Goal: Task Accomplishment & Management: Manage account settings

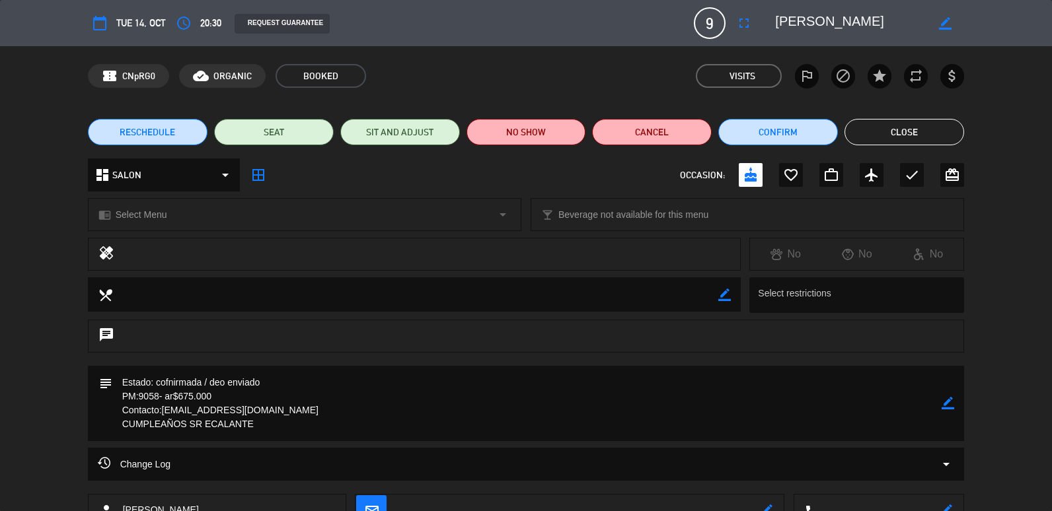
scroll to position [149, 0]
click at [911, 130] on button "Close" at bounding box center [904, 132] width 120 height 26
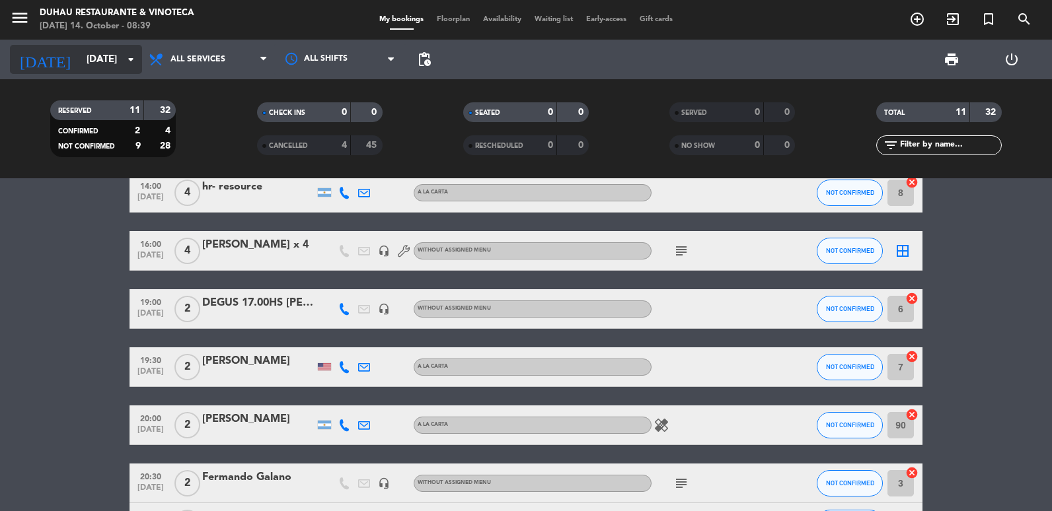
click at [80, 54] on input "[DATE]" at bounding box center [143, 60] width 127 height 24
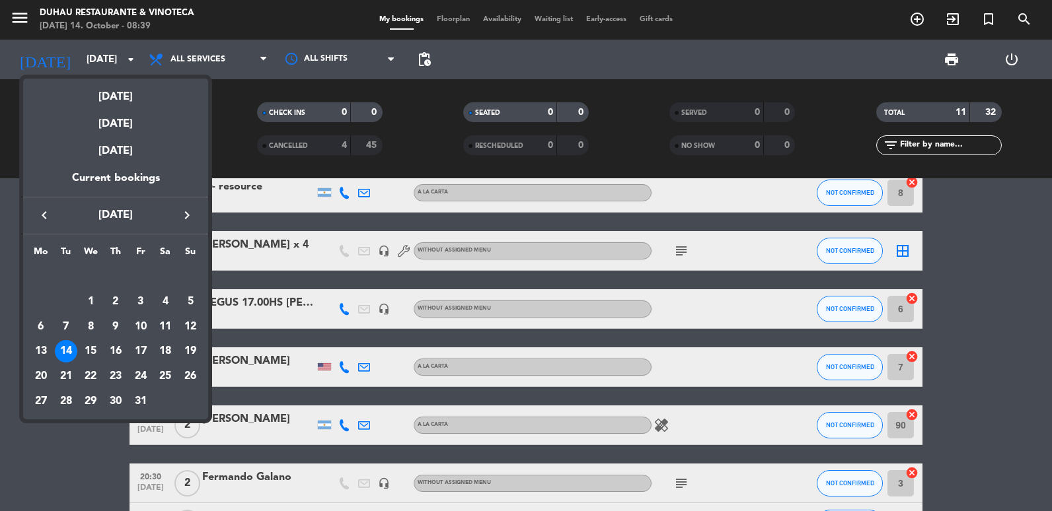
click at [44, 212] on icon "keyboard_arrow_left" at bounding box center [44, 215] width 16 height 16
click at [108, 379] on div "25" at bounding box center [115, 376] width 22 height 22
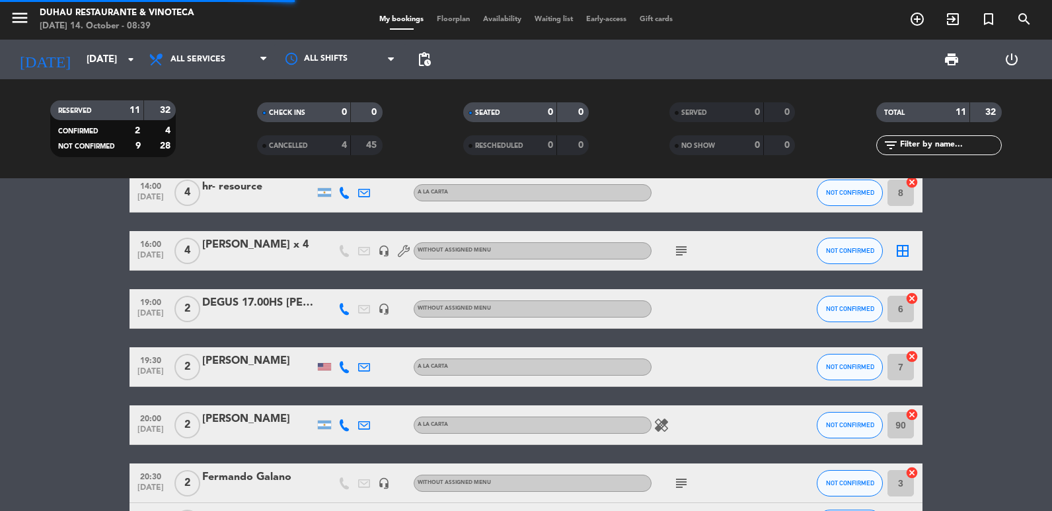
scroll to position [235, 0]
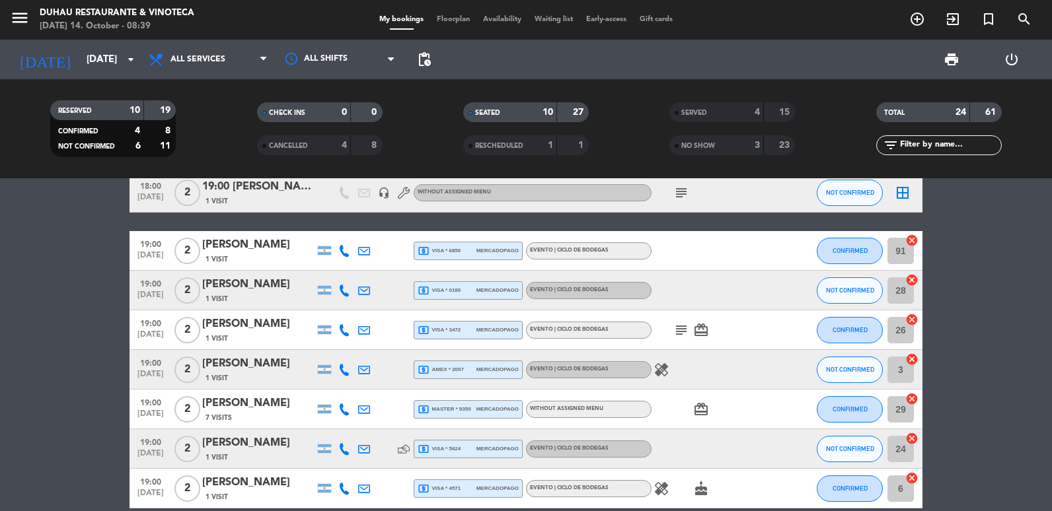
click at [314, 145] on div "CANCELLED" at bounding box center [290, 145] width 61 height 15
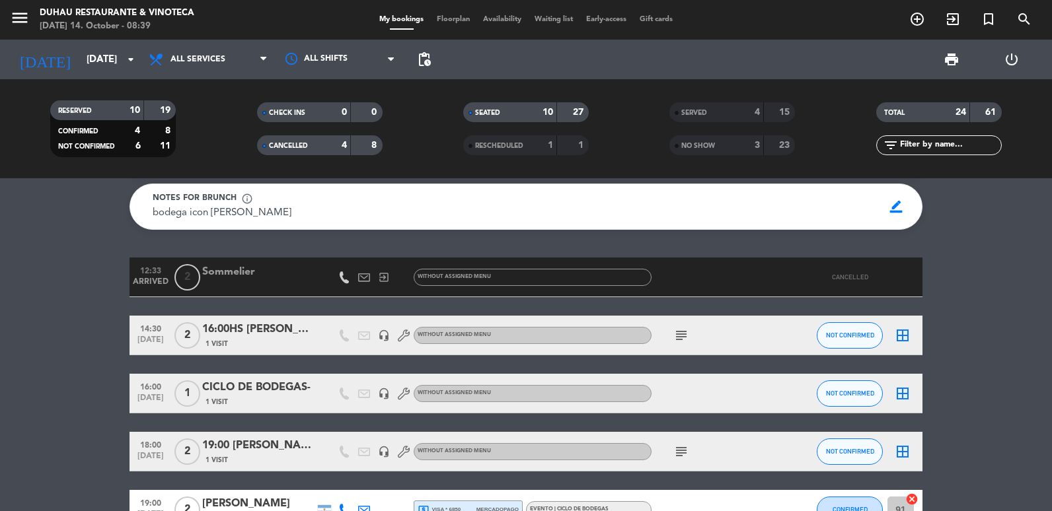
scroll to position [0, 0]
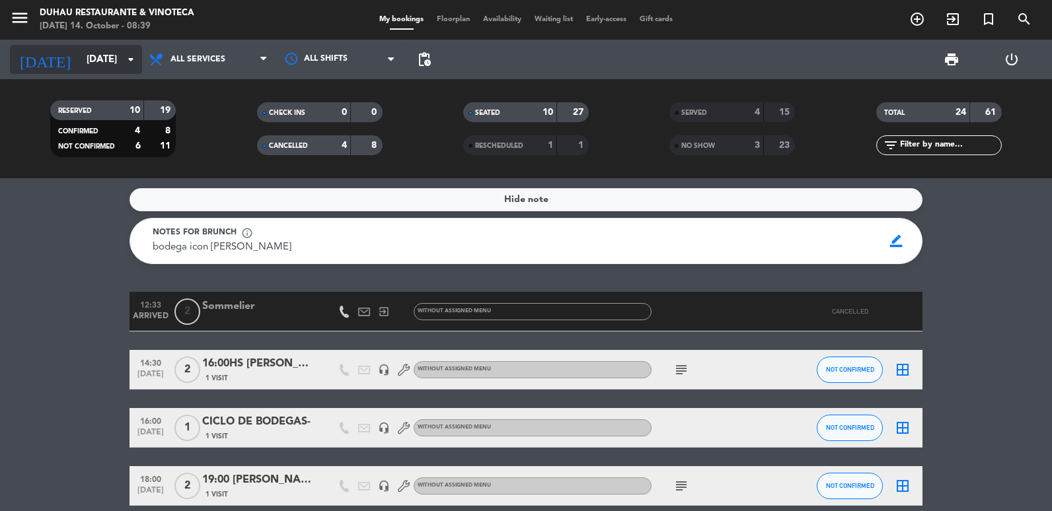
click at [104, 56] on input "[DATE]" at bounding box center [143, 60] width 127 height 24
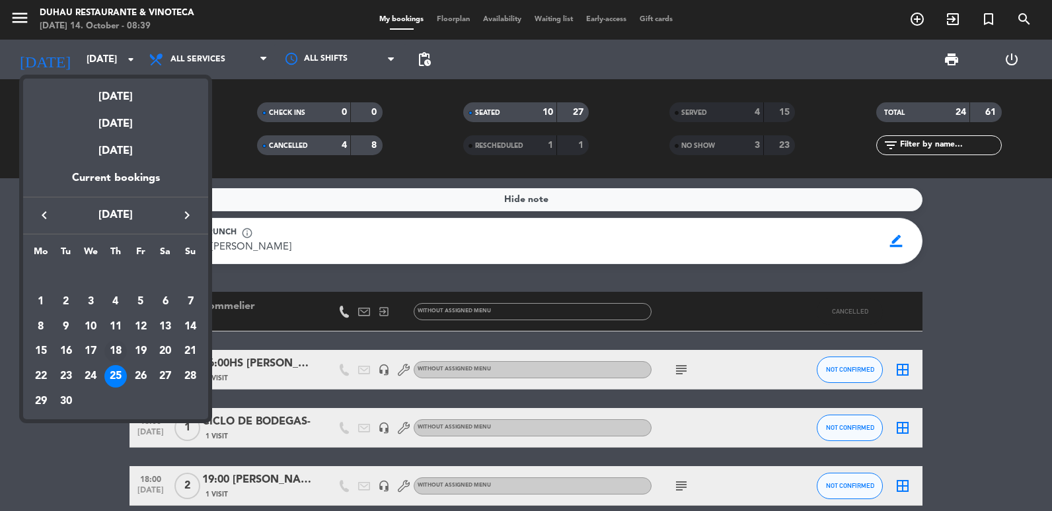
click at [119, 356] on div "18" at bounding box center [115, 351] width 22 height 22
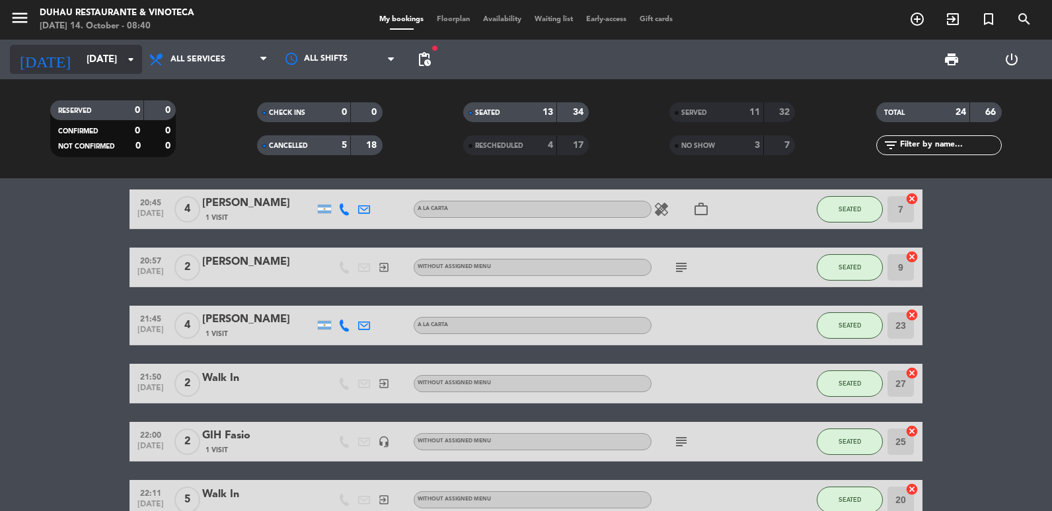
scroll to position [595, 0]
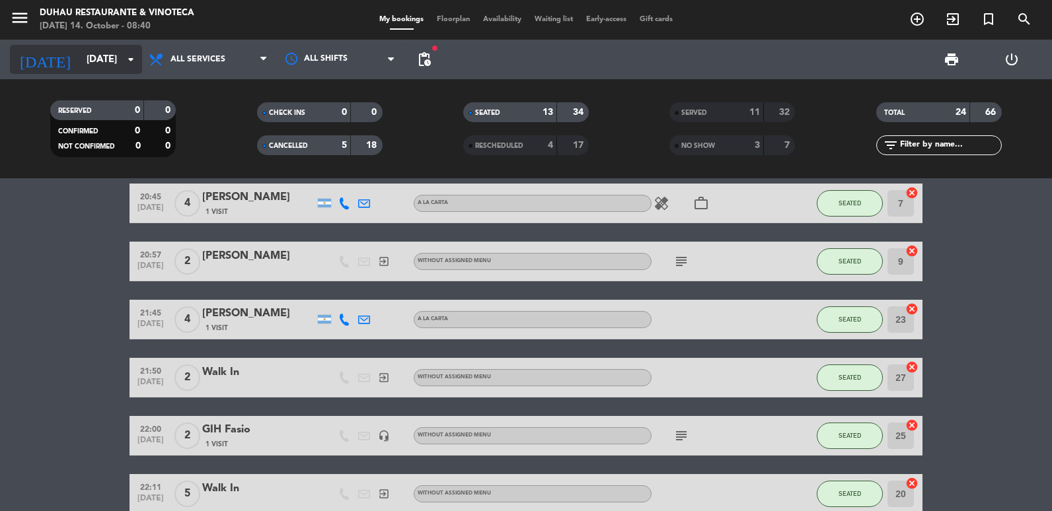
click at [114, 49] on input "[DATE]" at bounding box center [143, 60] width 127 height 24
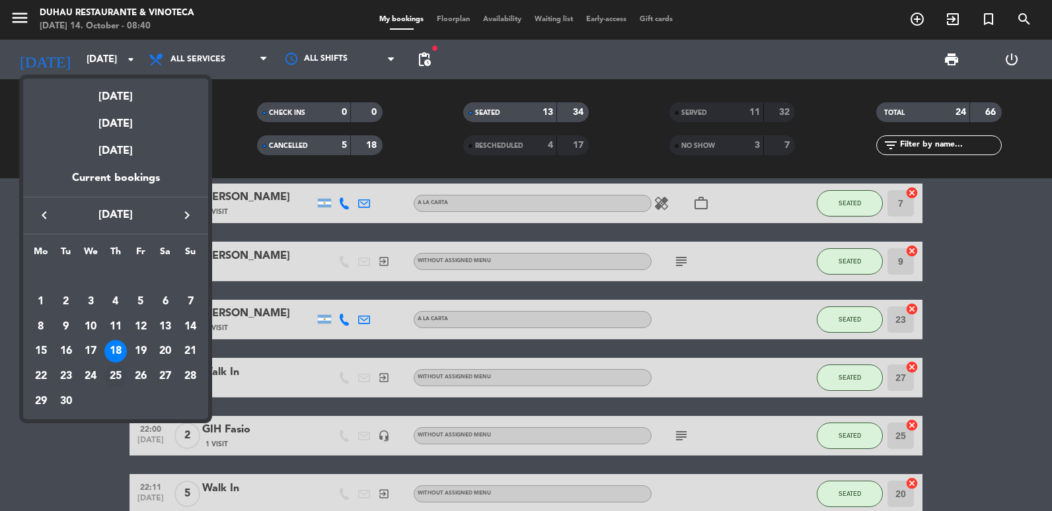
click at [118, 380] on div "25" at bounding box center [115, 376] width 22 height 22
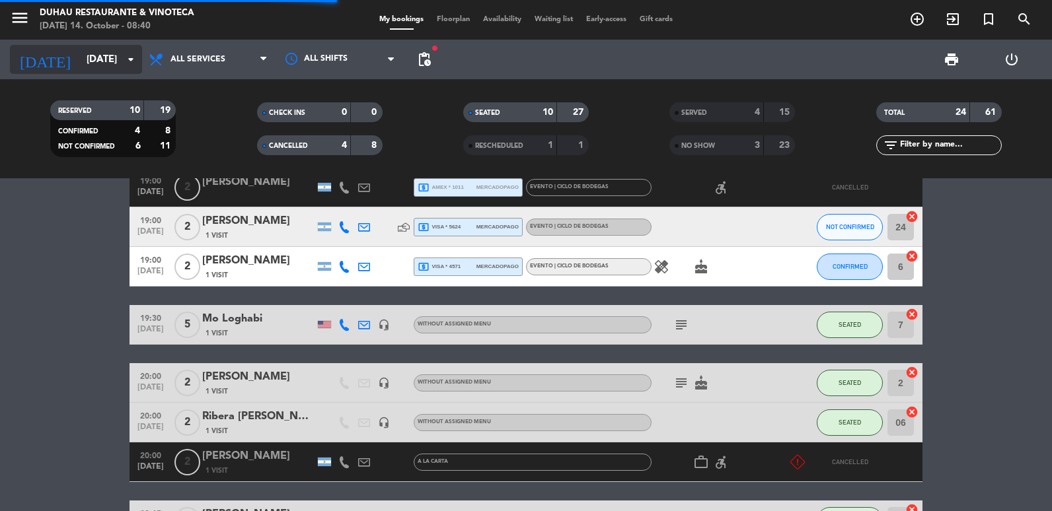
click at [104, 58] on input "[DATE]" at bounding box center [143, 60] width 127 height 24
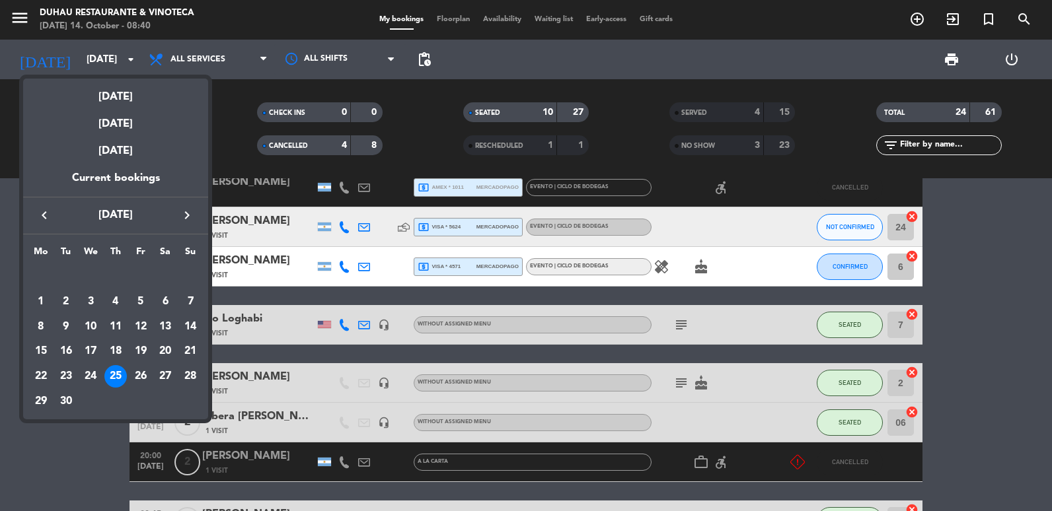
click at [189, 214] on icon "keyboard_arrow_right" at bounding box center [187, 215] width 16 height 16
click at [121, 313] on td "2" at bounding box center [115, 301] width 25 height 25
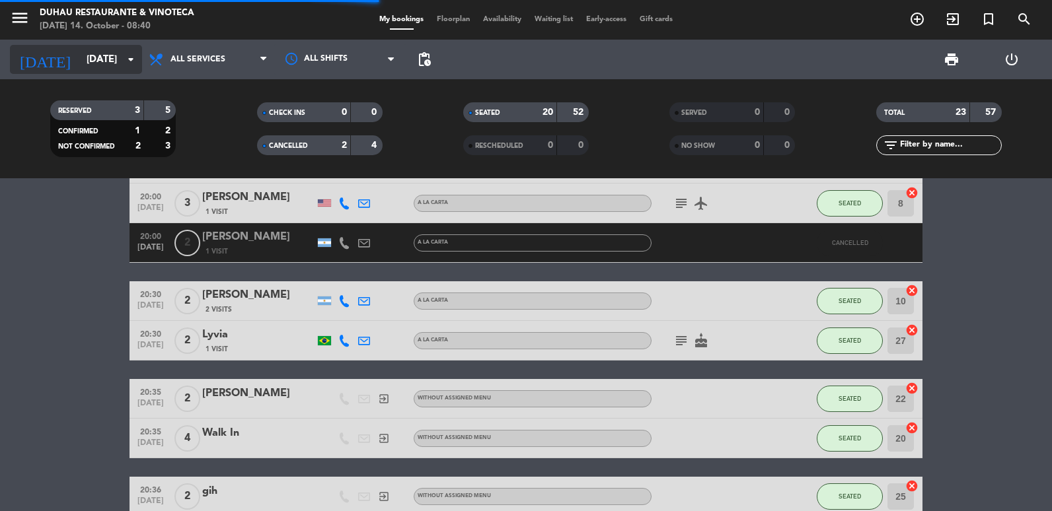
click at [85, 72] on div "[DATE] [DATE] arrow_drop_down" at bounding box center [76, 59] width 132 height 29
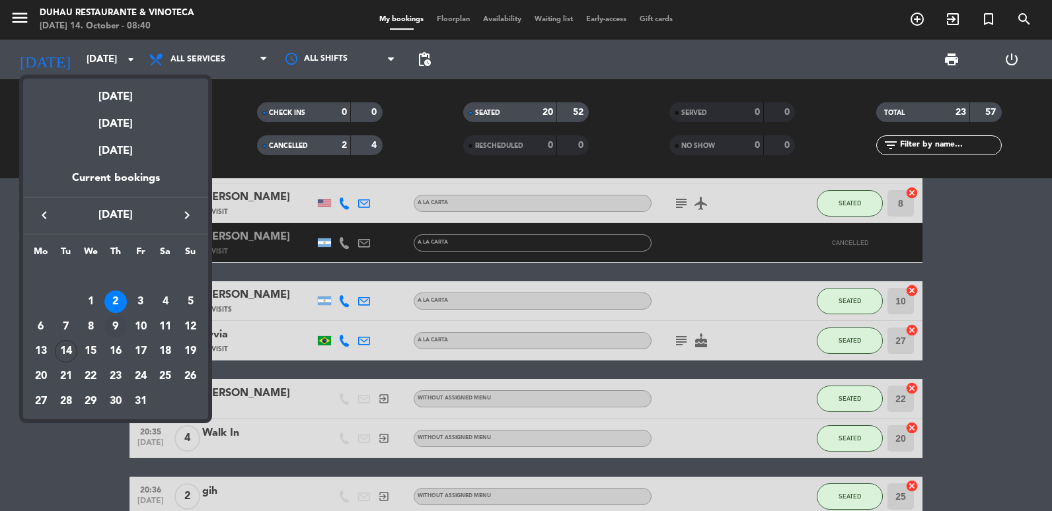
click at [115, 334] on div "9" at bounding box center [115, 327] width 22 height 22
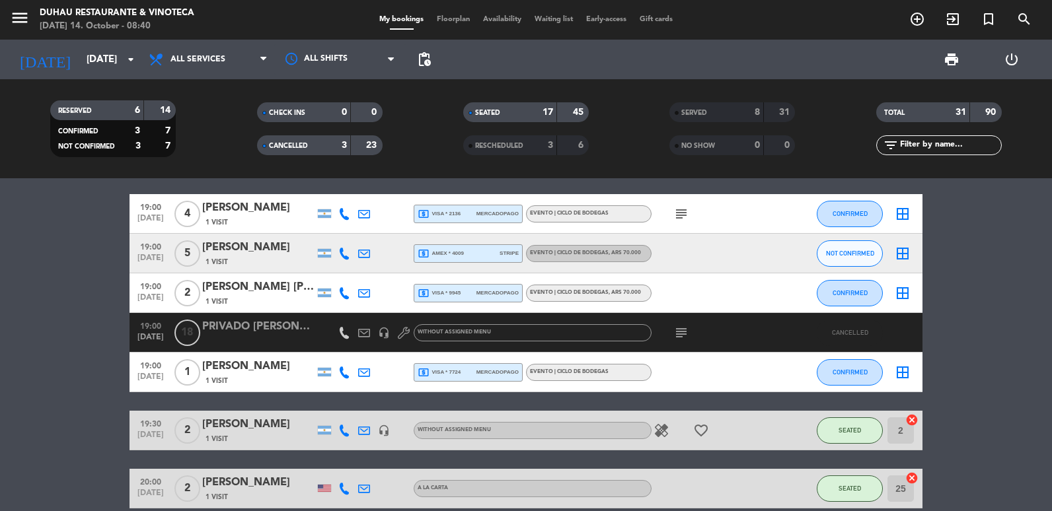
scroll to position [0, 0]
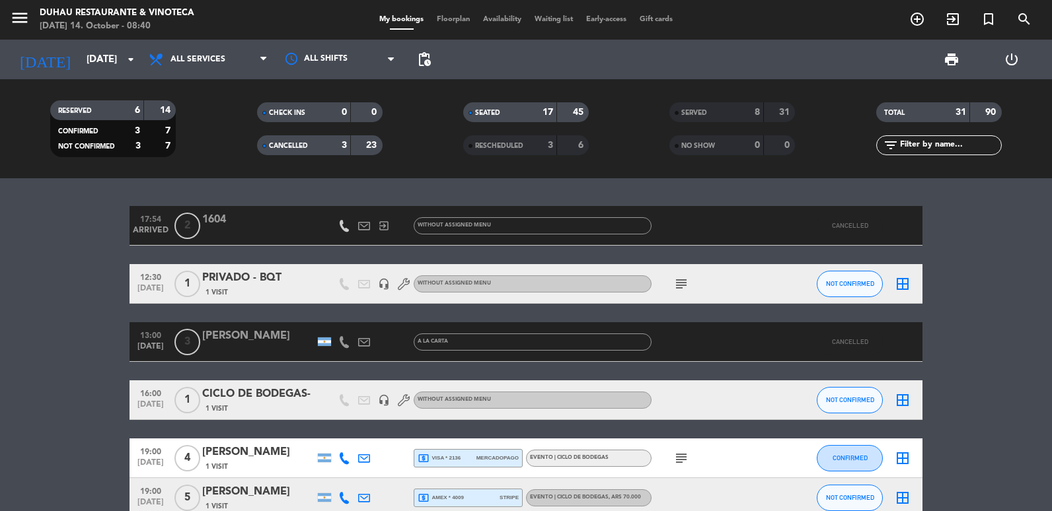
click at [82, 75] on div "[DATE] [DATE] arrow_drop_down" at bounding box center [76, 60] width 132 height 40
click at [83, 72] on div "[DATE] [DATE] arrow_drop_down" at bounding box center [76, 59] width 132 height 29
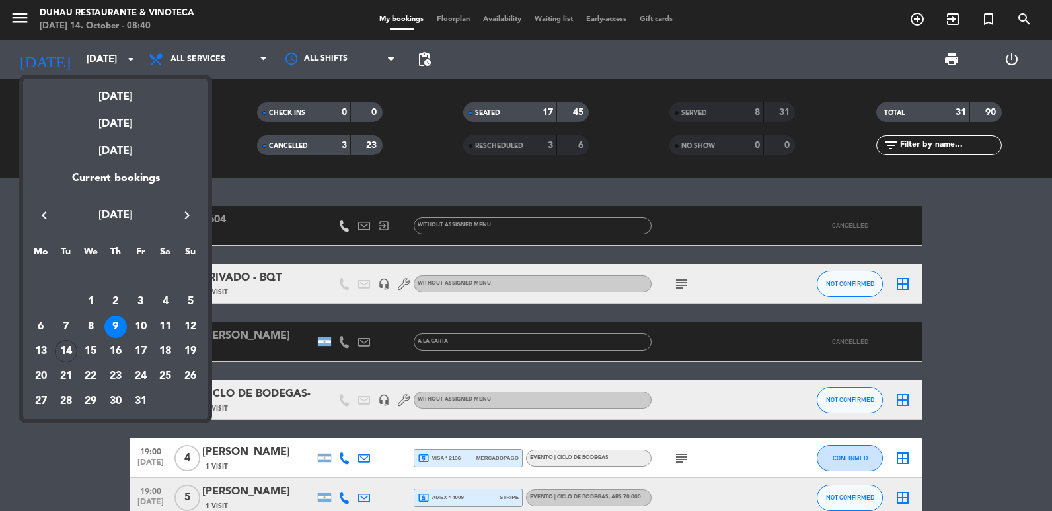
click at [52, 216] on icon "keyboard_arrow_left" at bounding box center [44, 215] width 16 height 16
click at [123, 373] on div "25" at bounding box center [115, 376] width 22 height 22
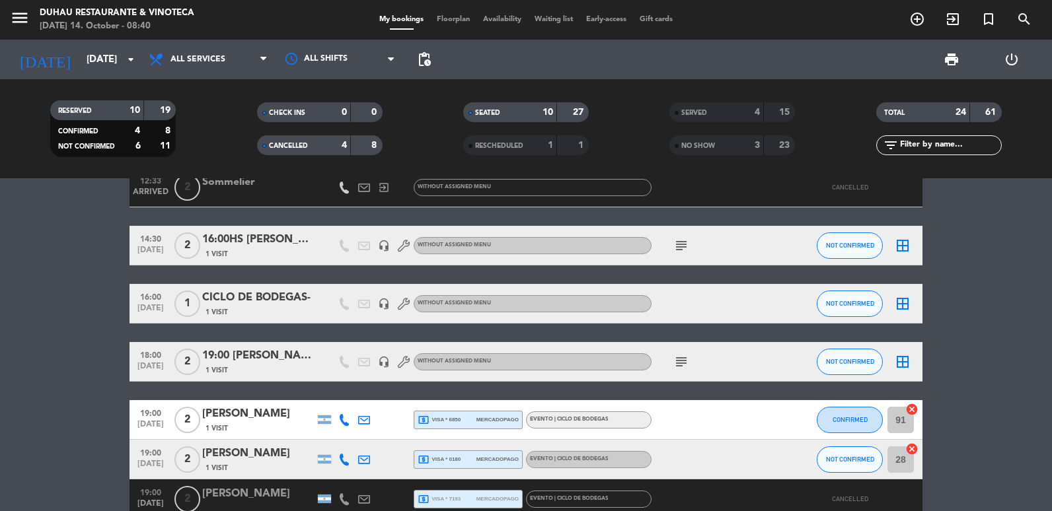
scroll to position [198, 0]
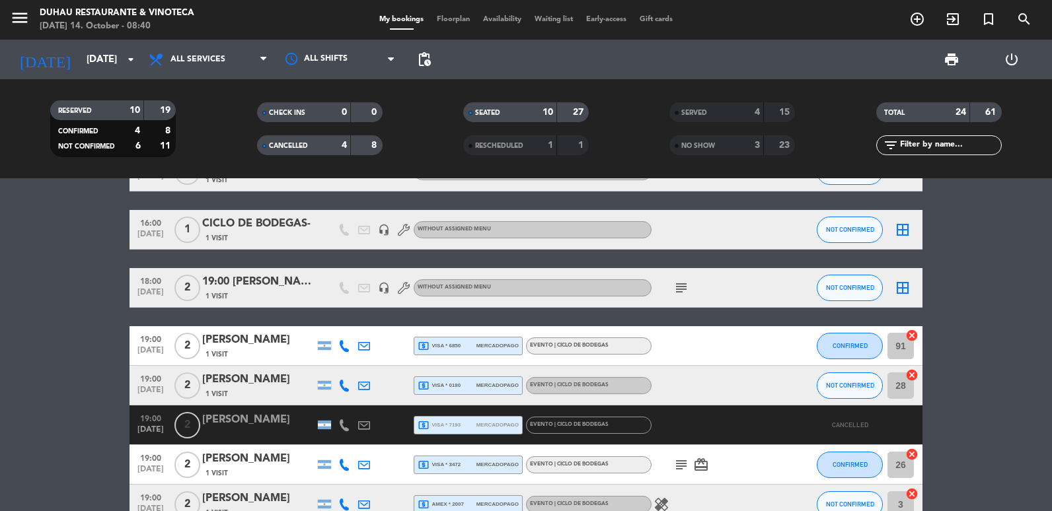
click at [251, 431] on div at bounding box center [258, 434] width 112 height 11
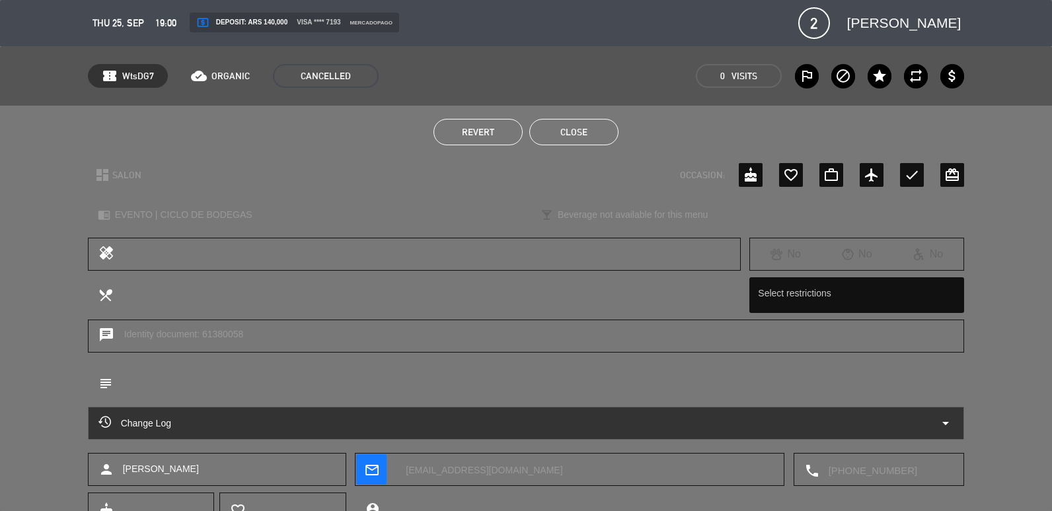
drag, startPoint x: 538, startPoint y: 464, endPoint x: 400, endPoint y: 477, distance: 138.1
click at [400, 477] on textarea at bounding box center [585, 470] width 378 height 33
click at [581, 120] on button "Close" at bounding box center [573, 132] width 89 height 26
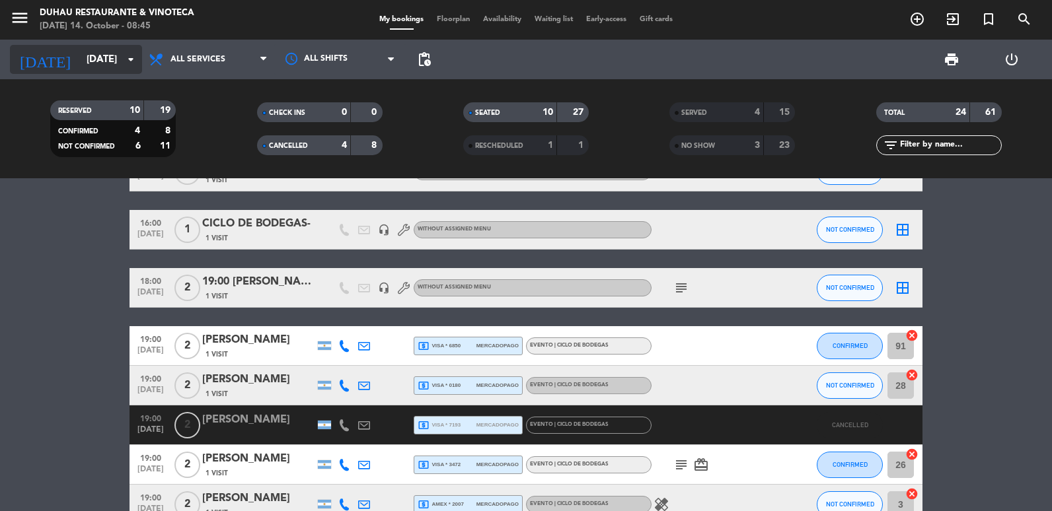
click at [131, 65] on icon "arrow_drop_down" at bounding box center [131, 60] width 16 height 16
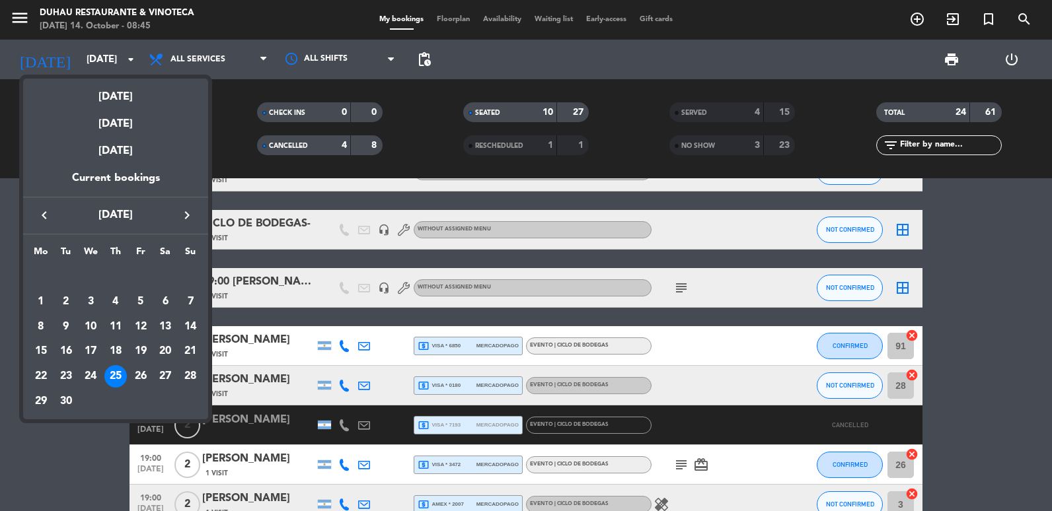
click at [186, 215] on icon "keyboard_arrow_right" at bounding box center [187, 215] width 16 height 16
click at [116, 329] on div "9" at bounding box center [115, 327] width 22 height 22
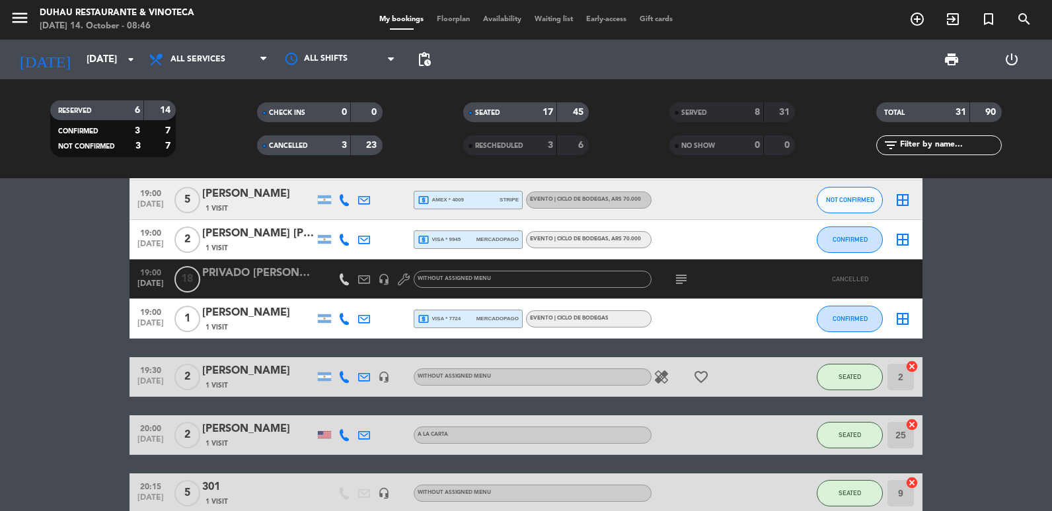
scroll to position [330, 0]
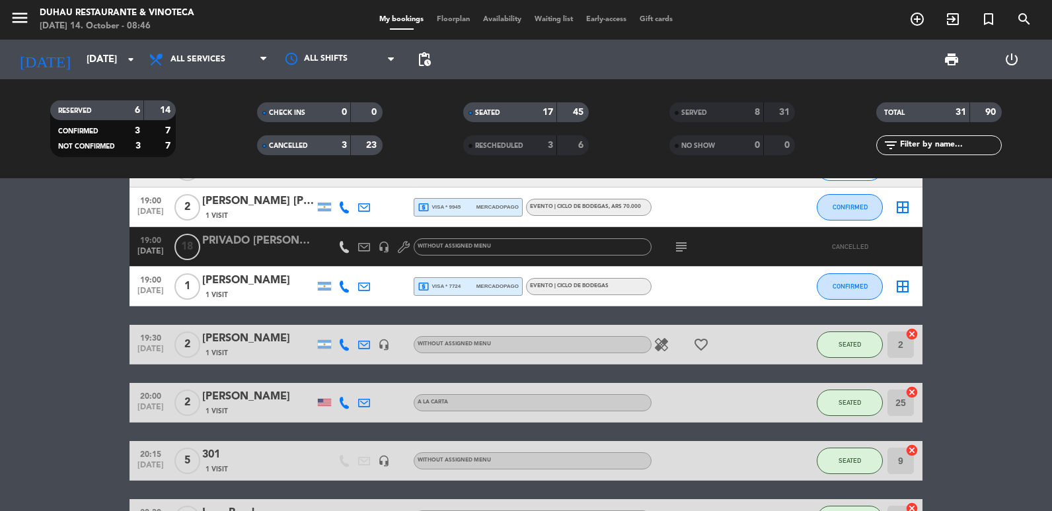
click at [266, 139] on div "CANCELLED" at bounding box center [290, 145] width 61 height 15
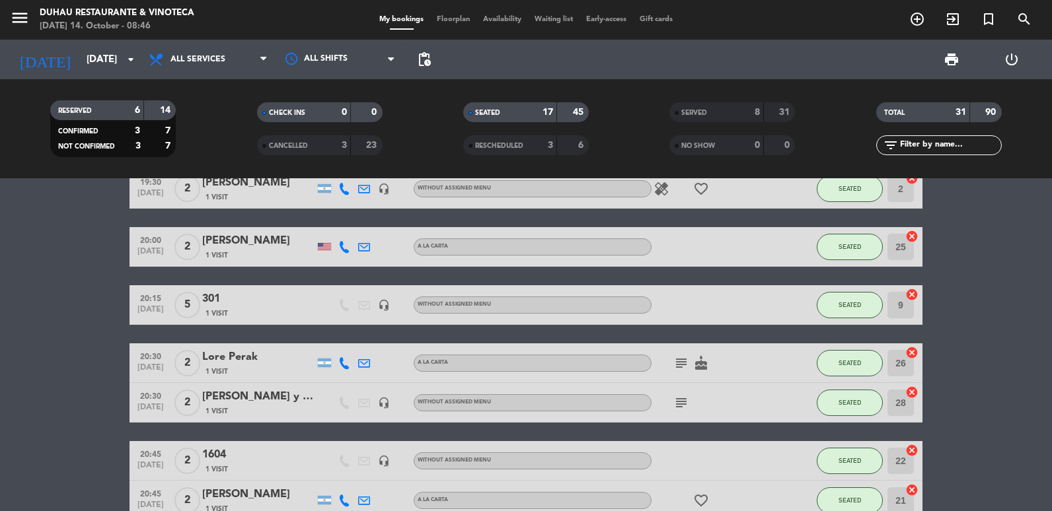
click at [279, 145] on span "CANCELLED" at bounding box center [288, 146] width 39 height 7
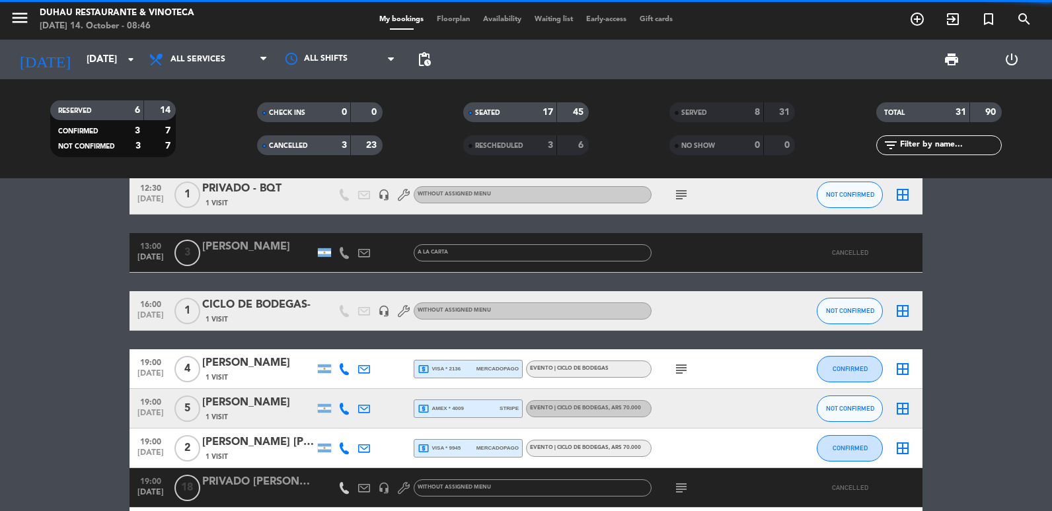
scroll to position [66, 0]
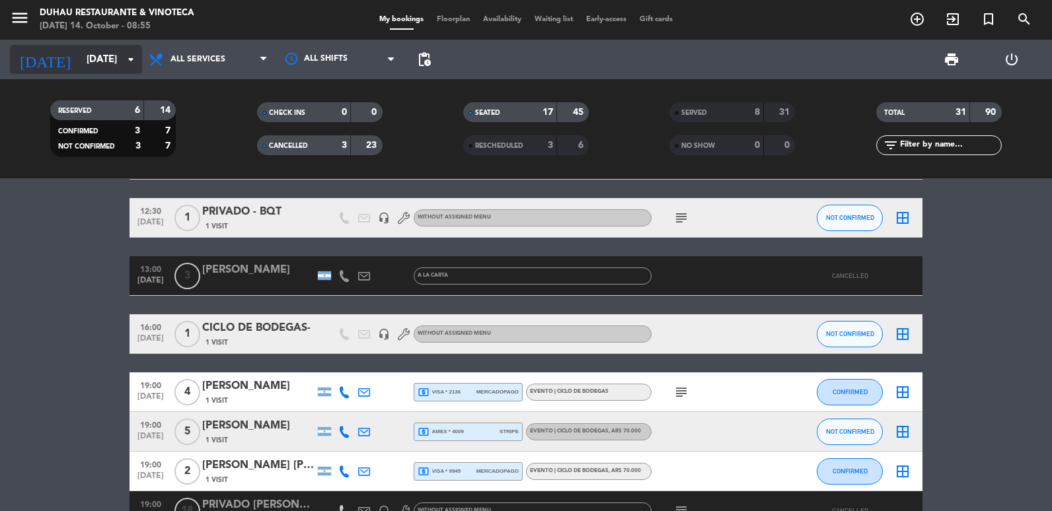
click at [108, 46] on div "[DATE] [DATE] arrow_drop_down" at bounding box center [76, 59] width 132 height 29
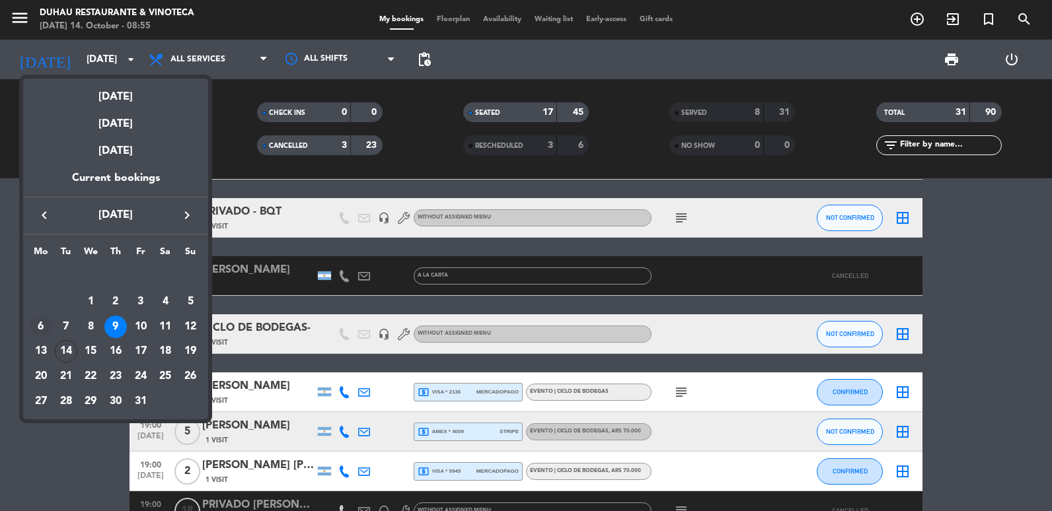
click at [38, 326] on div "6" at bounding box center [41, 327] width 22 height 22
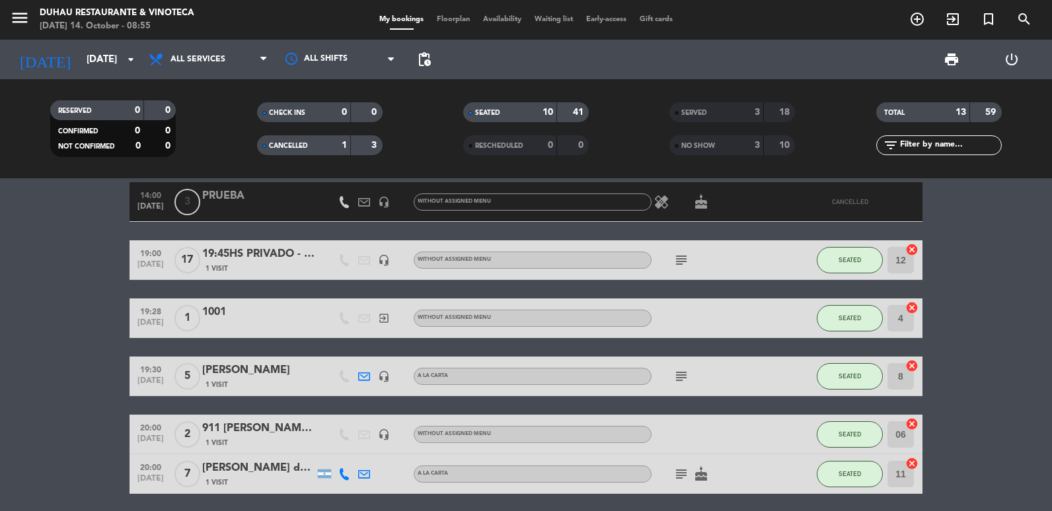
scroll to position [0, 0]
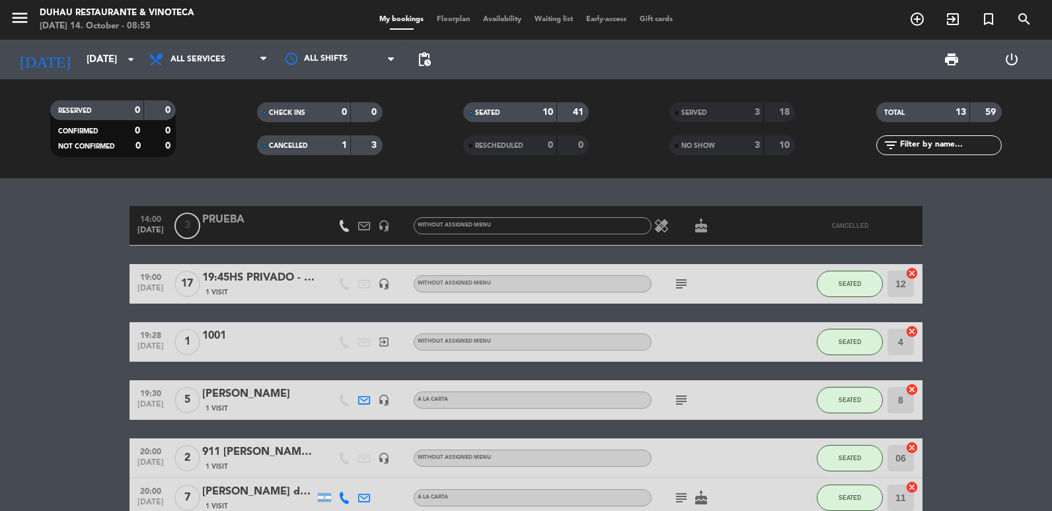
click at [676, 287] on icon "subject" at bounding box center [681, 284] width 16 height 16
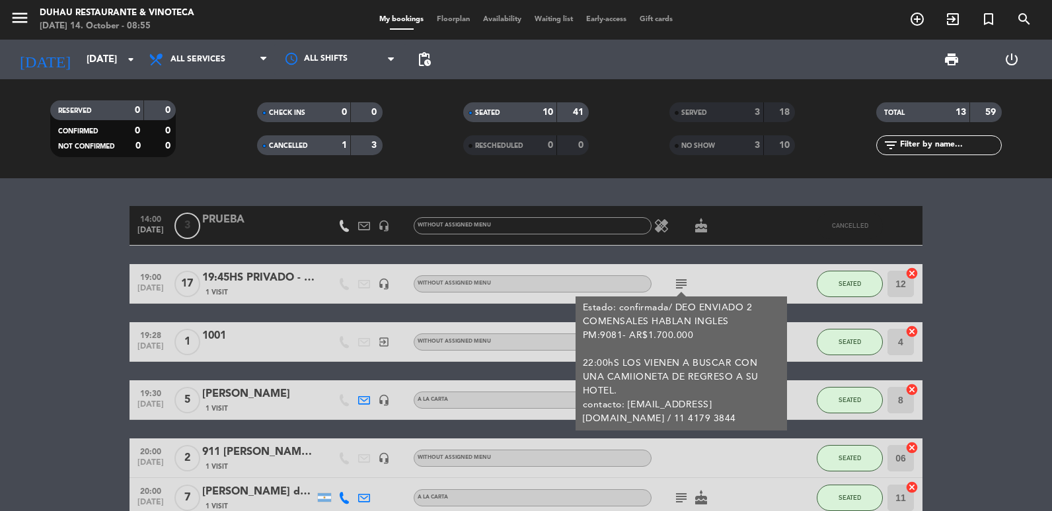
click at [78, 363] on bookings-row "14:00 [DATE] 3 PRUEBA headset_mic Without assigned menu healing cake CANCELLED …" at bounding box center [526, 507] width 1052 height 603
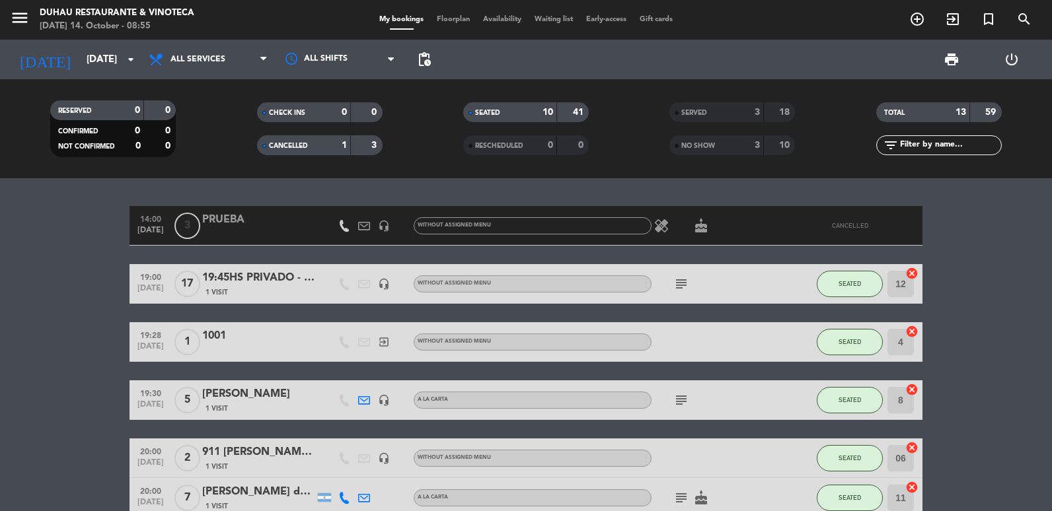
click at [675, 285] on icon "subject" at bounding box center [681, 284] width 16 height 16
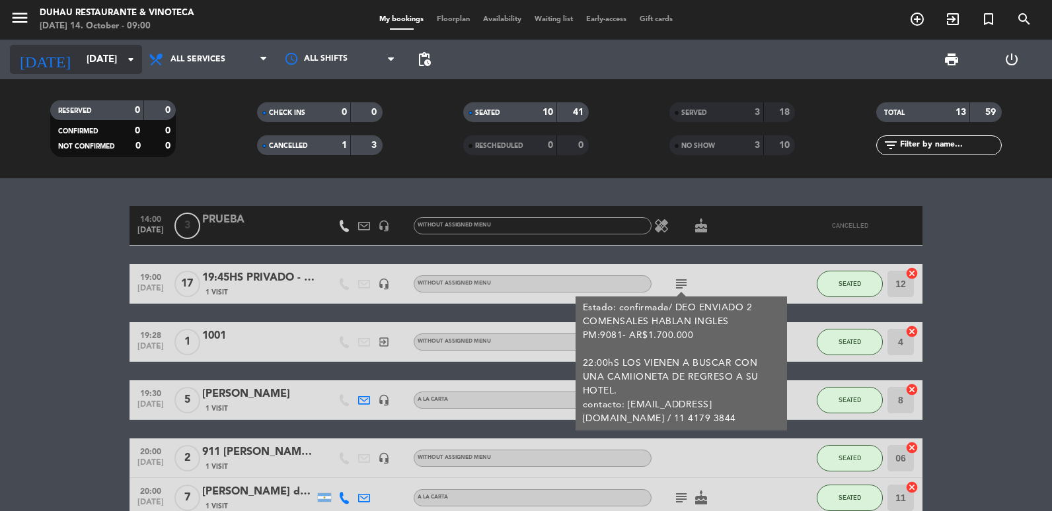
click at [96, 61] on input "[DATE]" at bounding box center [143, 60] width 127 height 24
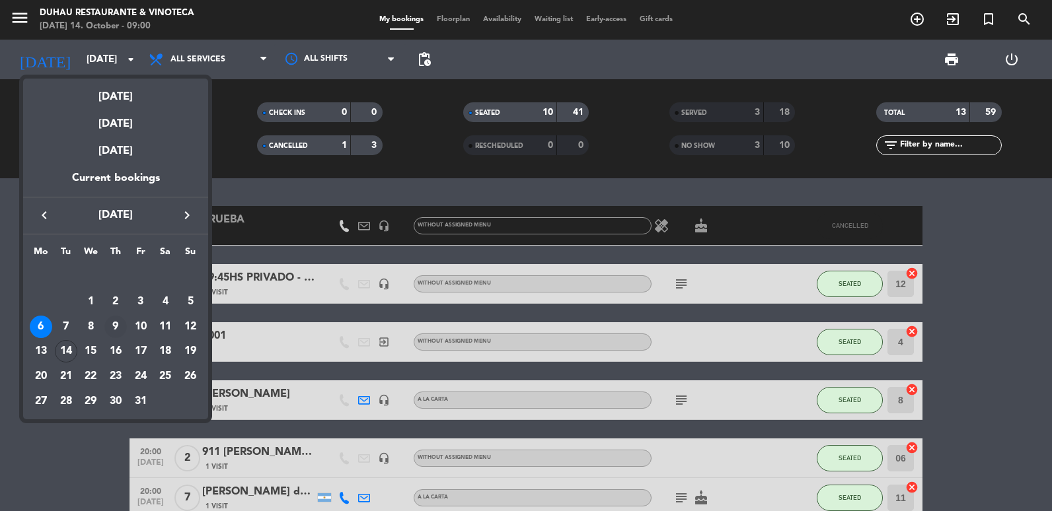
click at [120, 328] on div "9" at bounding box center [115, 327] width 22 height 22
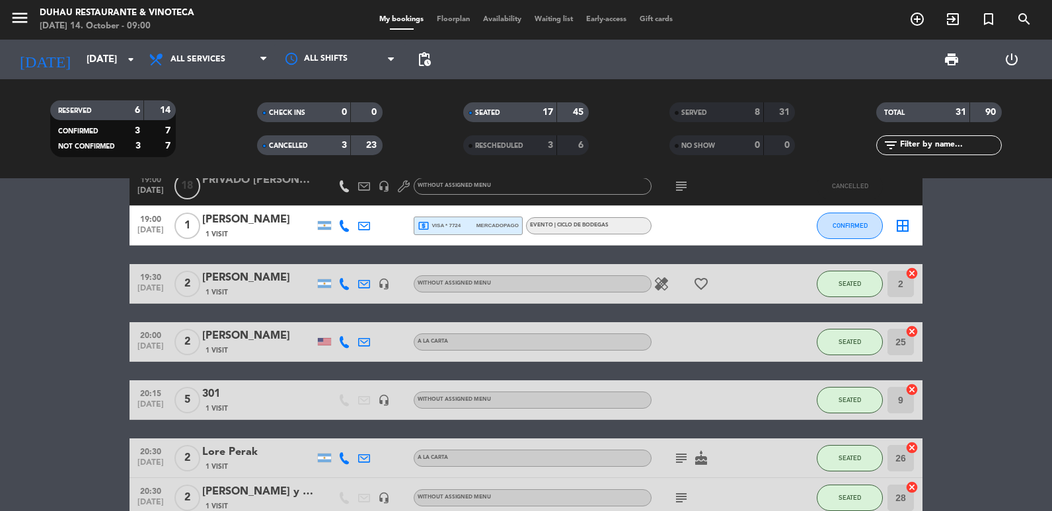
scroll to position [396, 0]
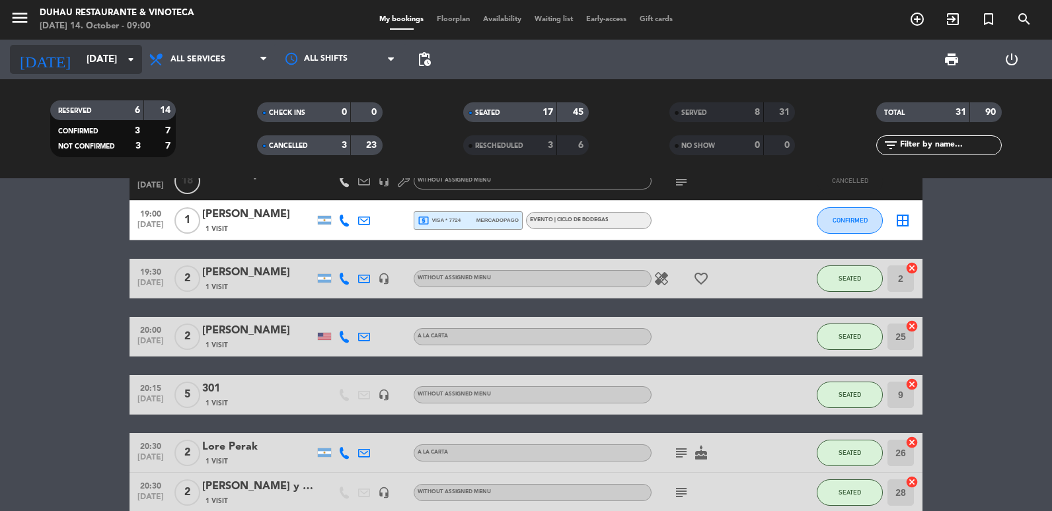
click at [95, 57] on input "[DATE]" at bounding box center [143, 60] width 127 height 24
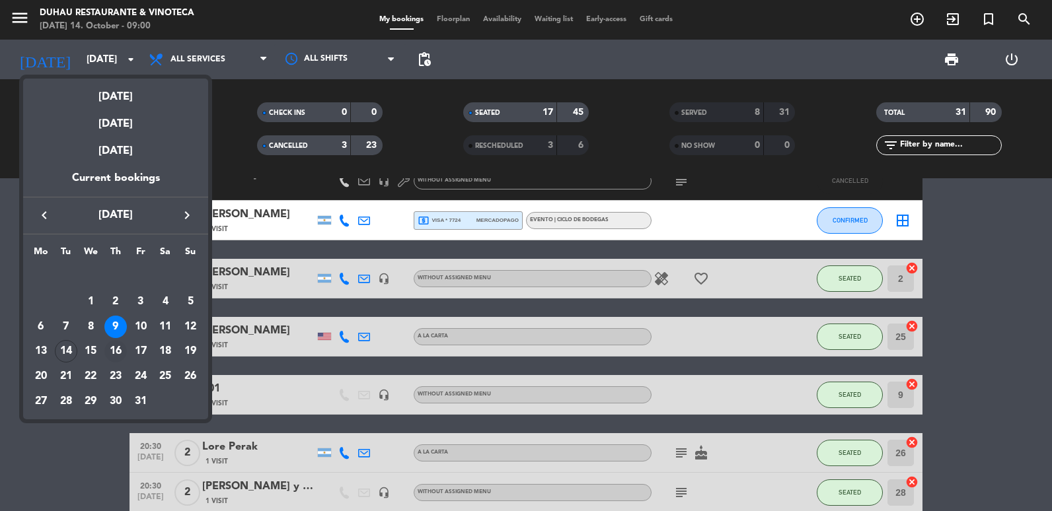
click at [121, 342] on div "16" at bounding box center [115, 351] width 22 height 22
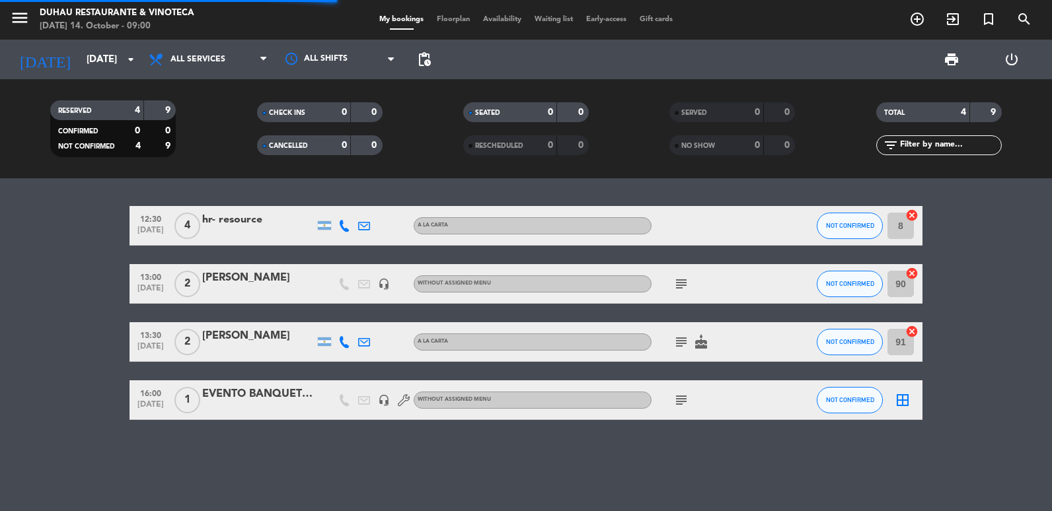
scroll to position [0, 0]
click at [86, 56] on input "[DATE]" at bounding box center [143, 60] width 127 height 24
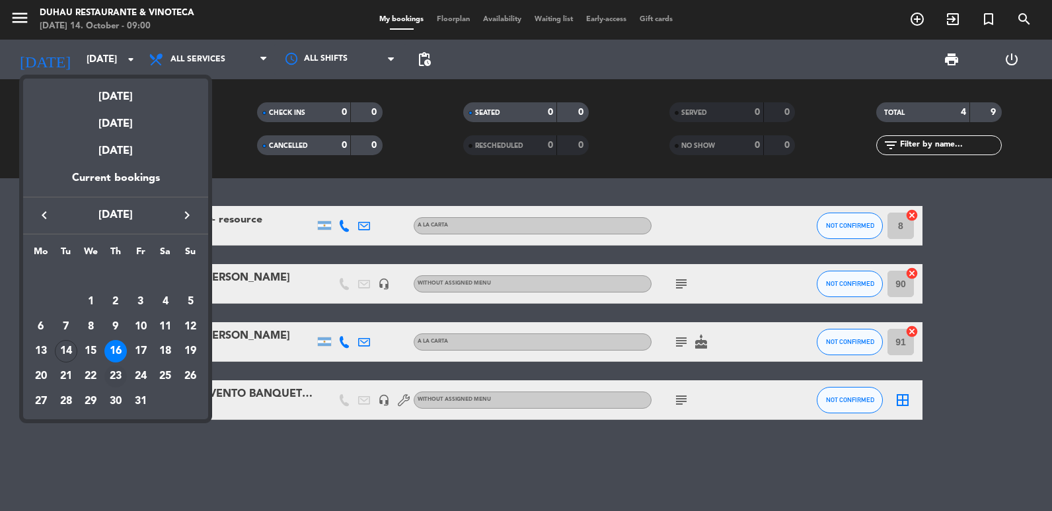
click at [120, 371] on div "23" at bounding box center [115, 376] width 22 height 22
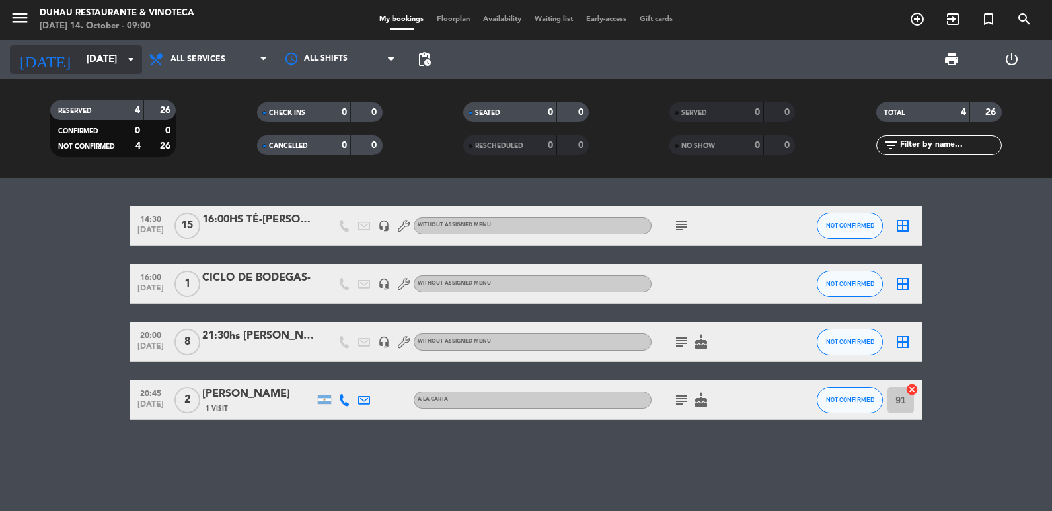
click at [80, 62] on input "[DATE]" at bounding box center [143, 60] width 127 height 24
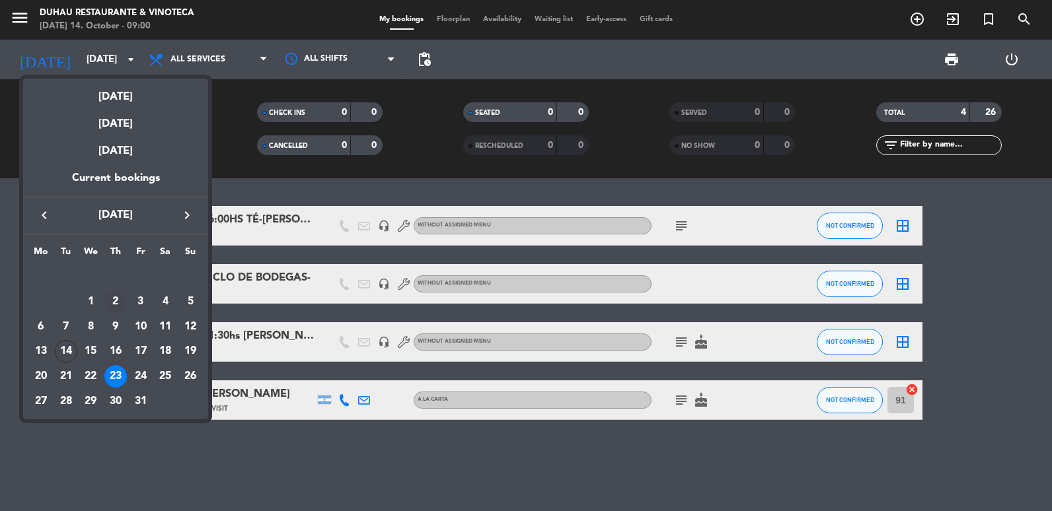
click at [110, 295] on div "2" at bounding box center [115, 302] width 22 height 22
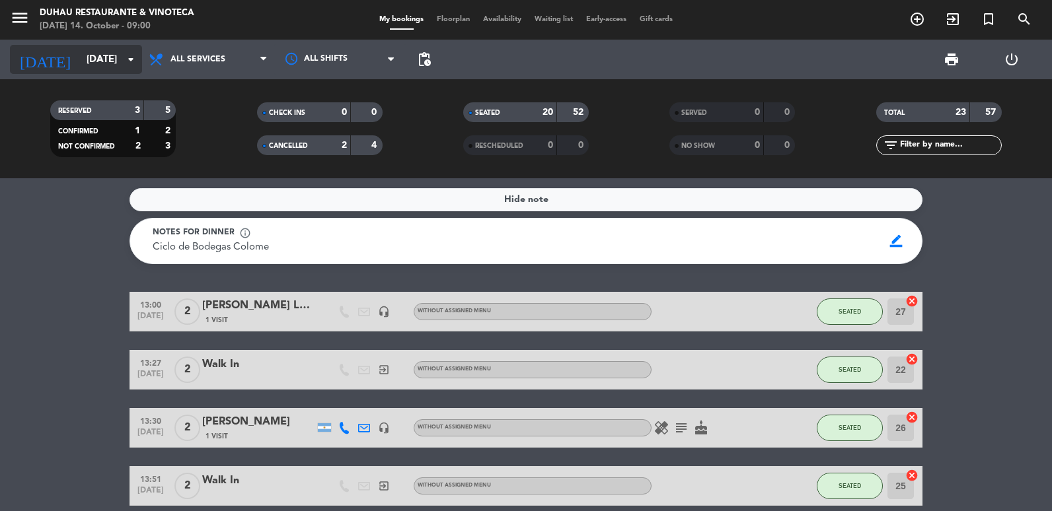
click at [93, 52] on input "[DATE]" at bounding box center [143, 60] width 127 height 24
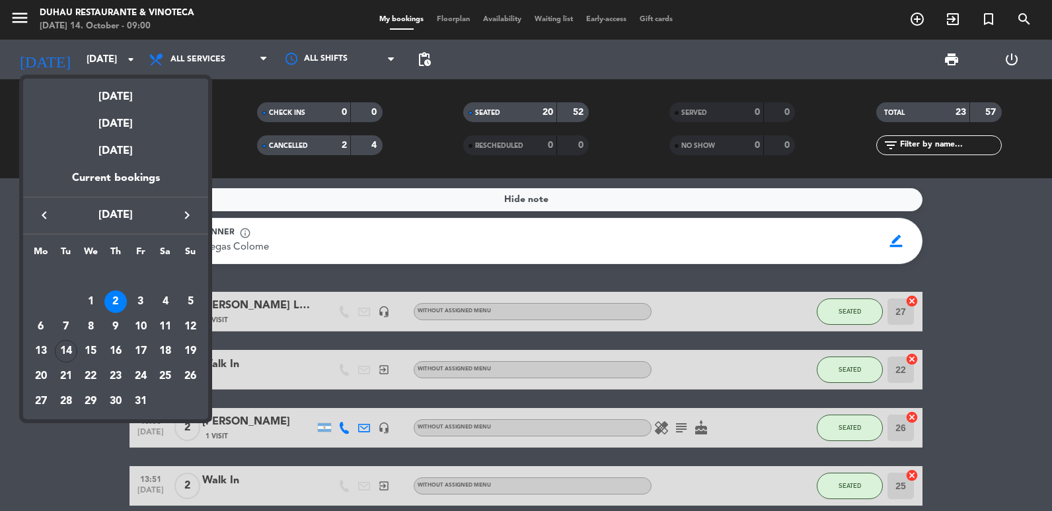
click at [48, 209] on icon "keyboard_arrow_left" at bounding box center [44, 215] width 16 height 16
click at [124, 369] on div "25" at bounding box center [115, 376] width 22 height 22
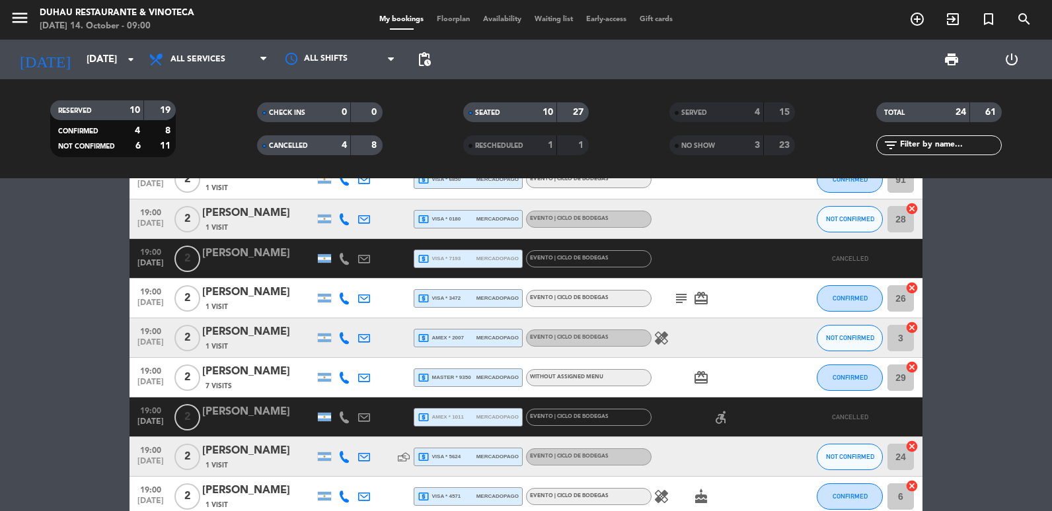
scroll to position [396, 0]
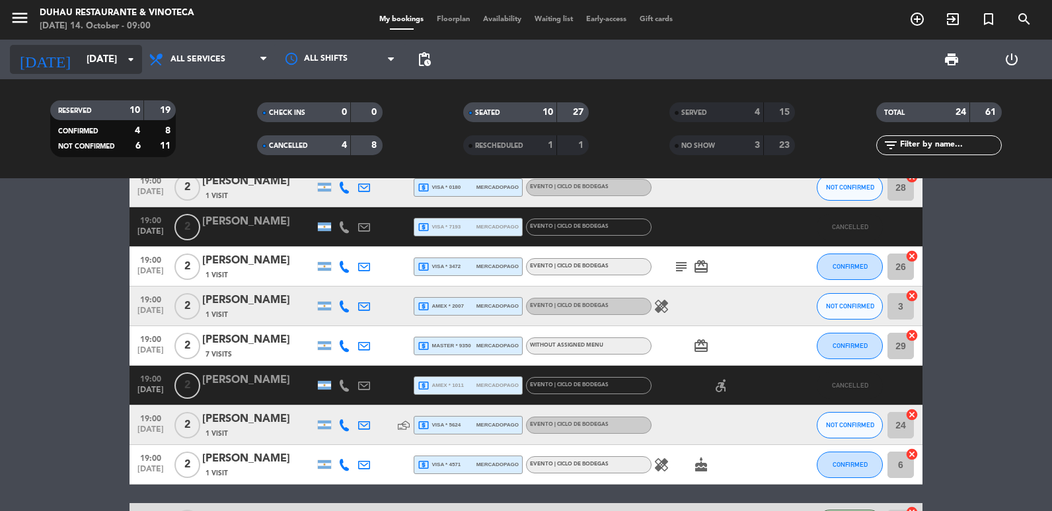
click at [99, 73] on div "[DATE] [DATE] arrow_drop_down" at bounding box center [76, 59] width 132 height 29
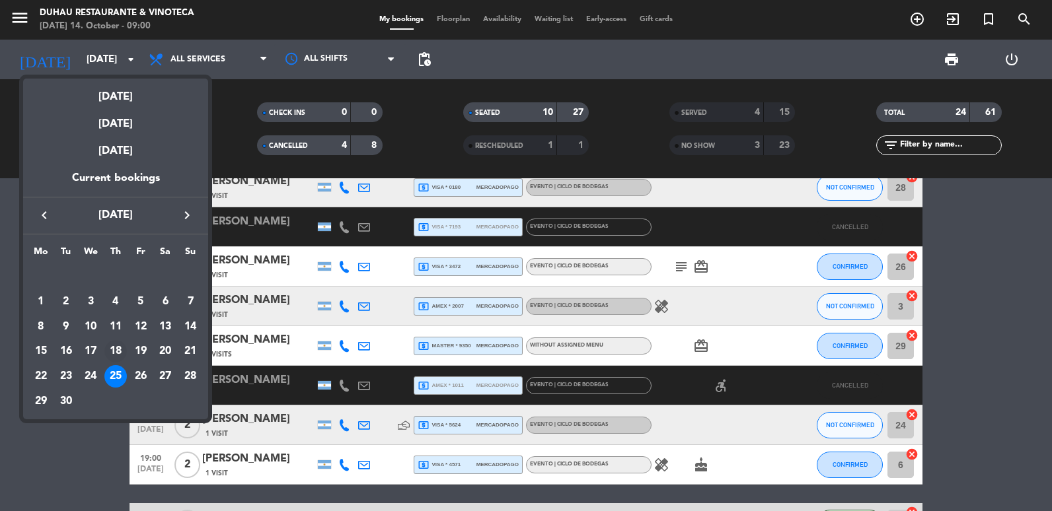
click at [118, 355] on div "18" at bounding box center [115, 351] width 22 height 22
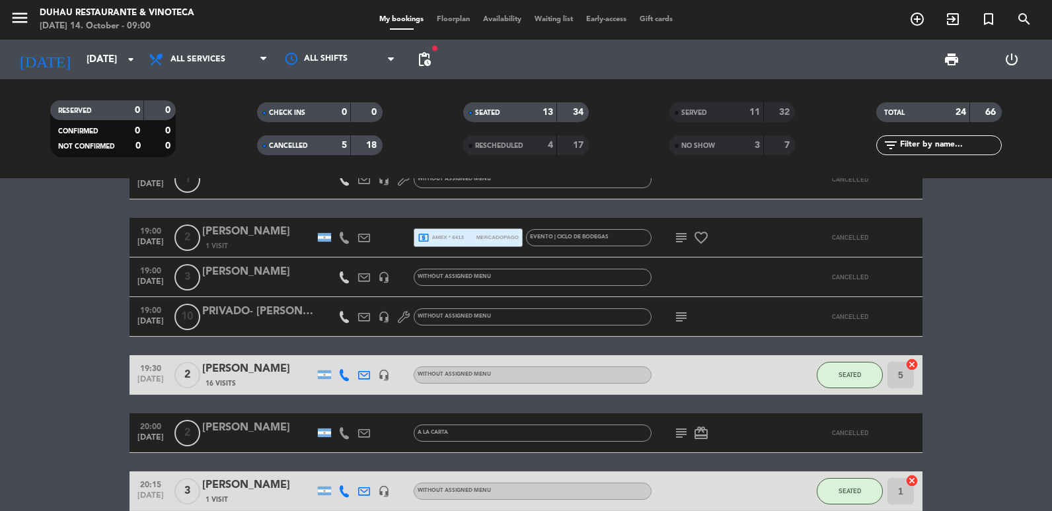
scroll to position [66, 0]
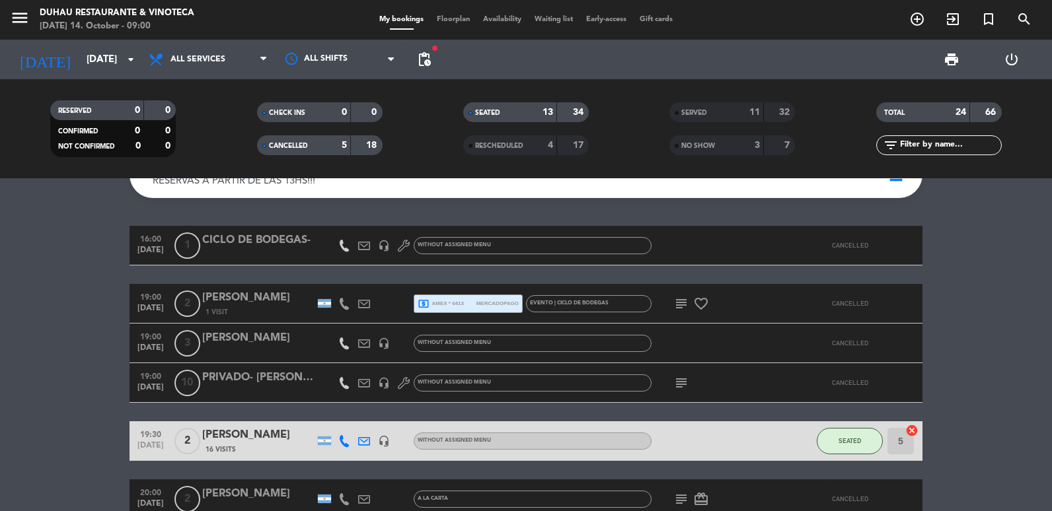
click at [613, 304] on div "EVENTO | CICLO DE BODEGAS" at bounding box center [589, 303] width 126 height 17
click at [367, 309] on icon at bounding box center [364, 304] width 12 height 12
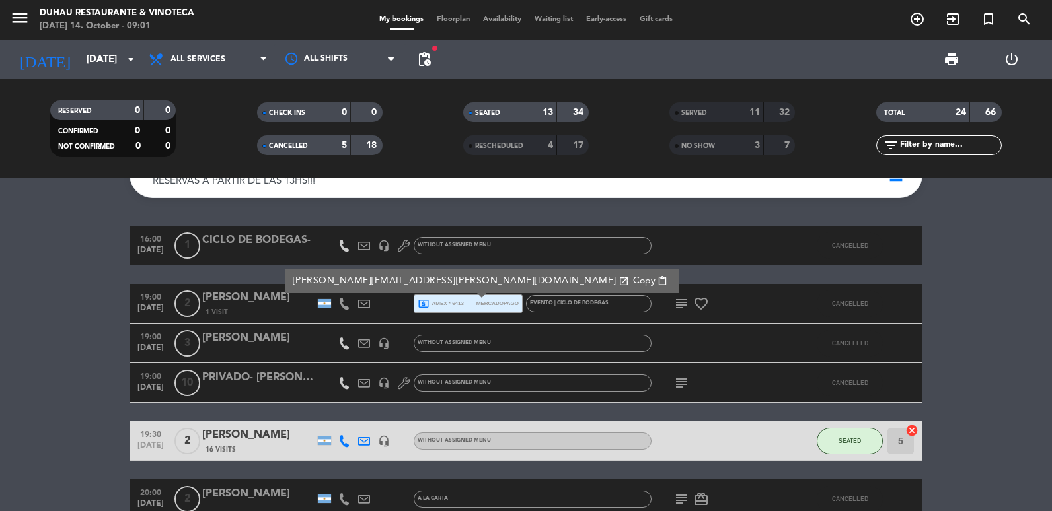
click at [657, 281] on span "content_paste" at bounding box center [662, 281] width 10 height 10
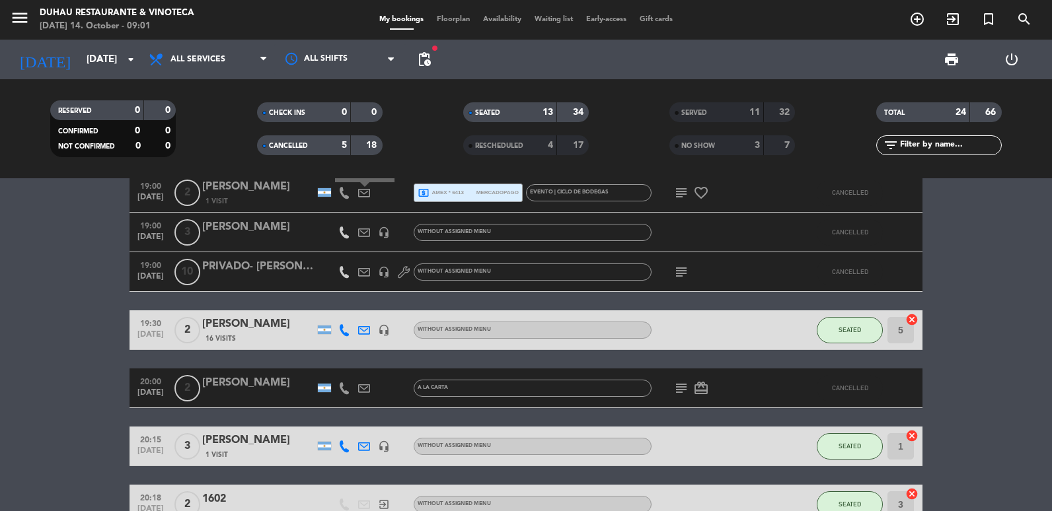
scroll to position [198, 0]
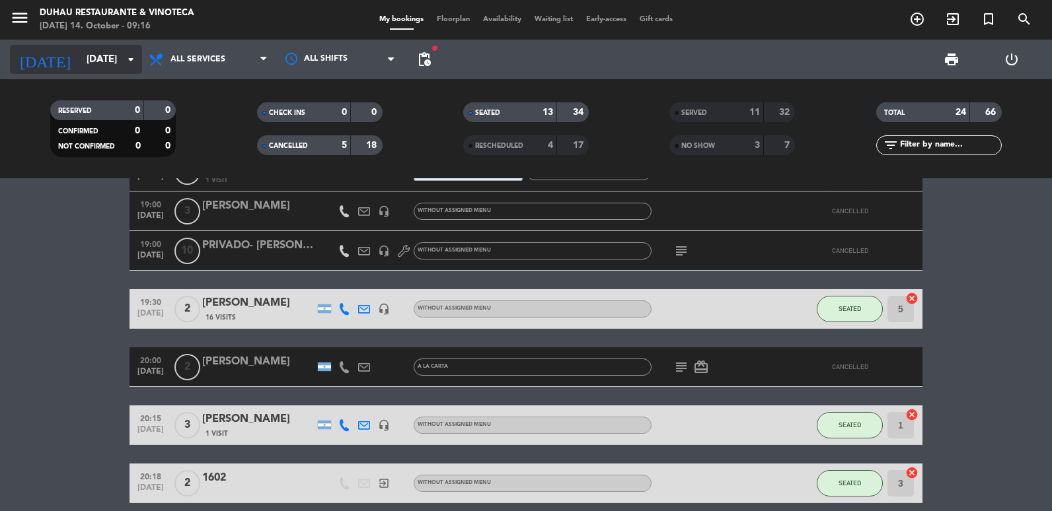
click at [139, 50] on input "[DATE]" at bounding box center [143, 60] width 127 height 24
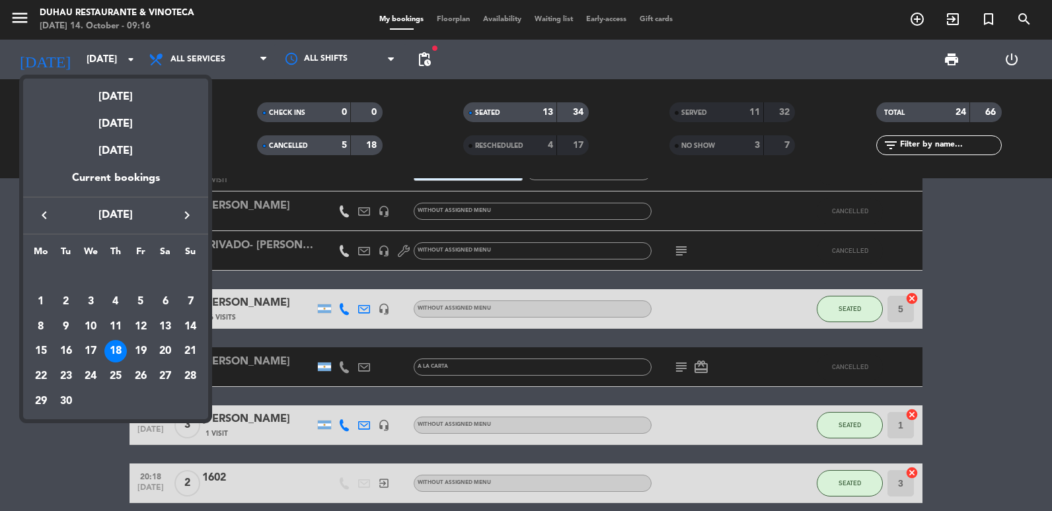
click at [188, 216] on icon "keyboard_arrow_right" at bounding box center [187, 215] width 16 height 16
click at [88, 350] on div "15" at bounding box center [90, 351] width 22 height 22
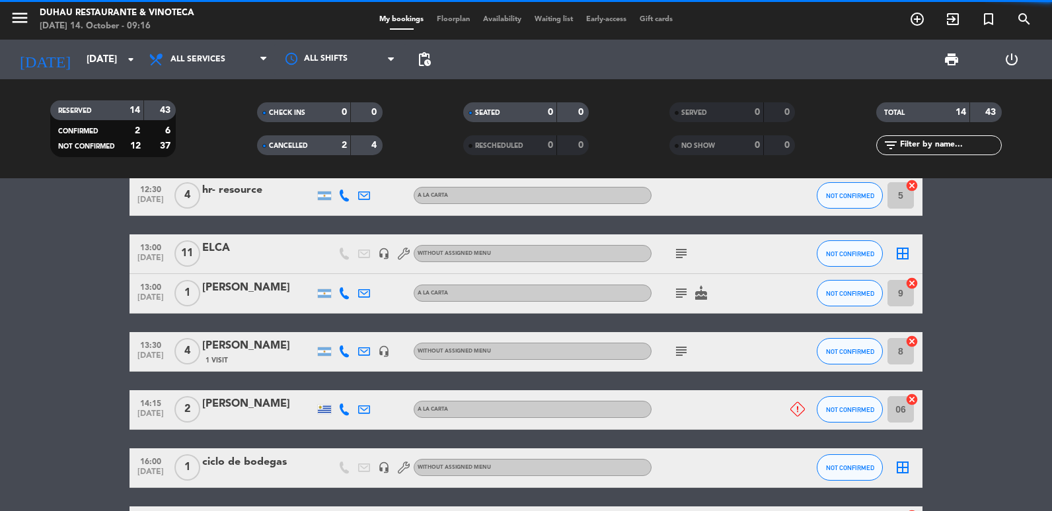
scroll to position [0, 0]
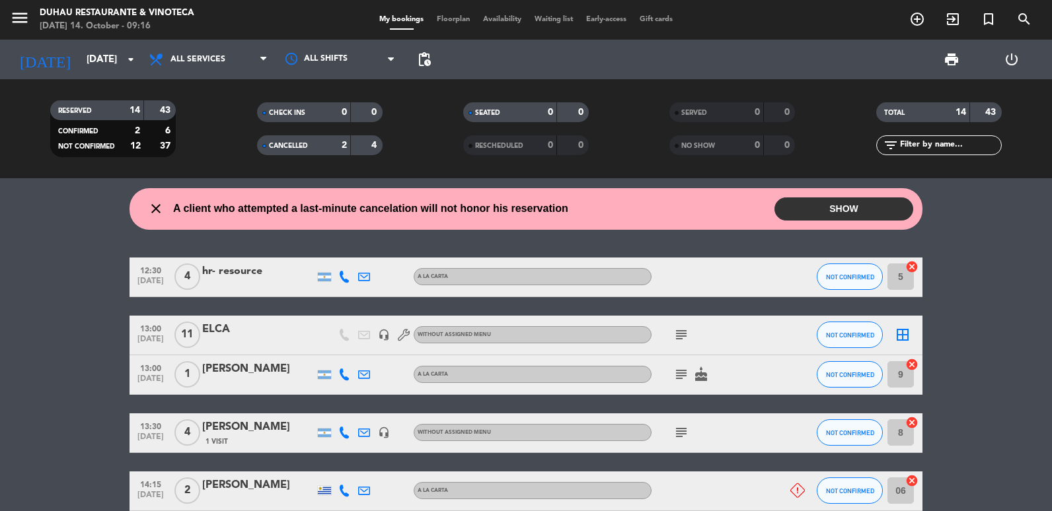
click at [689, 337] on span "subject" at bounding box center [681, 335] width 20 height 16
click at [685, 336] on icon "subject" at bounding box center [681, 335] width 16 height 16
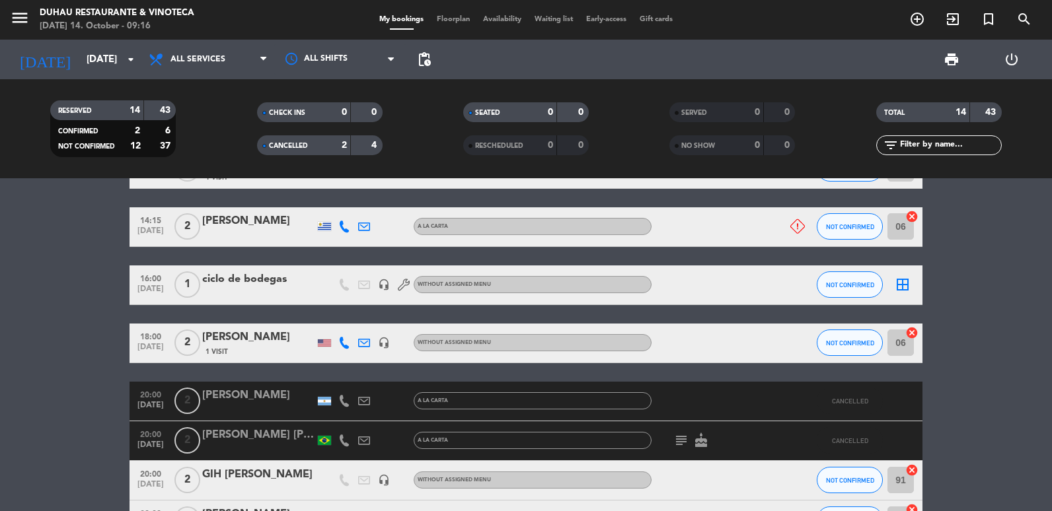
click at [287, 143] on span "CANCELLED" at bounding box center [288, 146] width 39 height 7
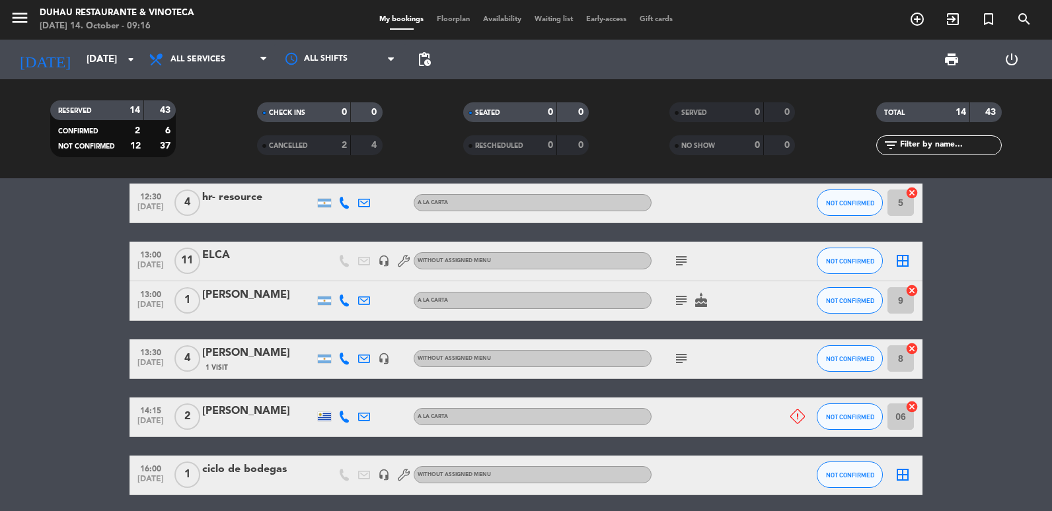
scroll to position [0, 0]
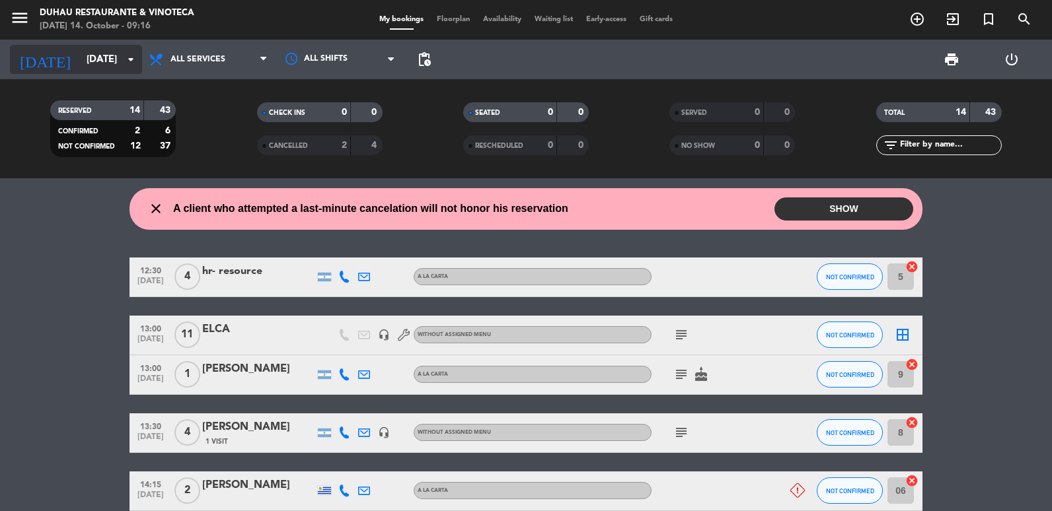
click at [99, 51] on input "[DATE]" at bounding box center [143, 60] width 127 height 24
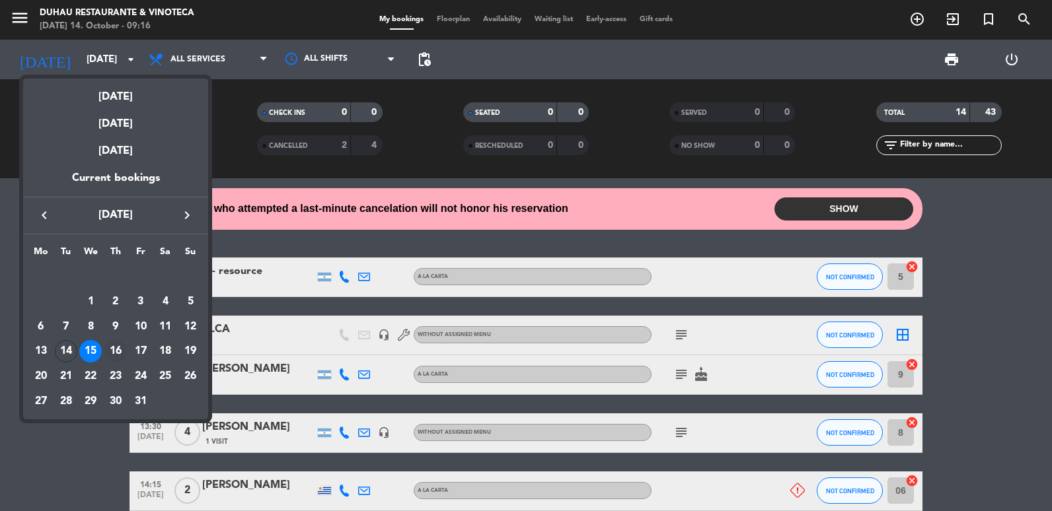
click at [110, 353] on div "16" at bounding box center [115, 351] width 22 height 22
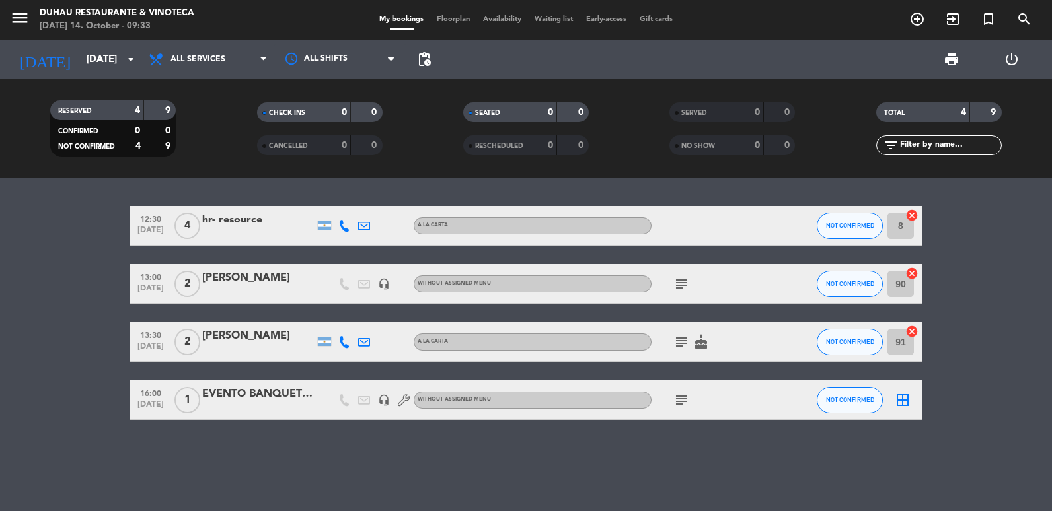
click at [681, 400] on icon "subject" at bounding box center [681, 400] width 16 height 16
click at [143, 60] on span "All services" at bounding box center [208, 59] width 132 height 29
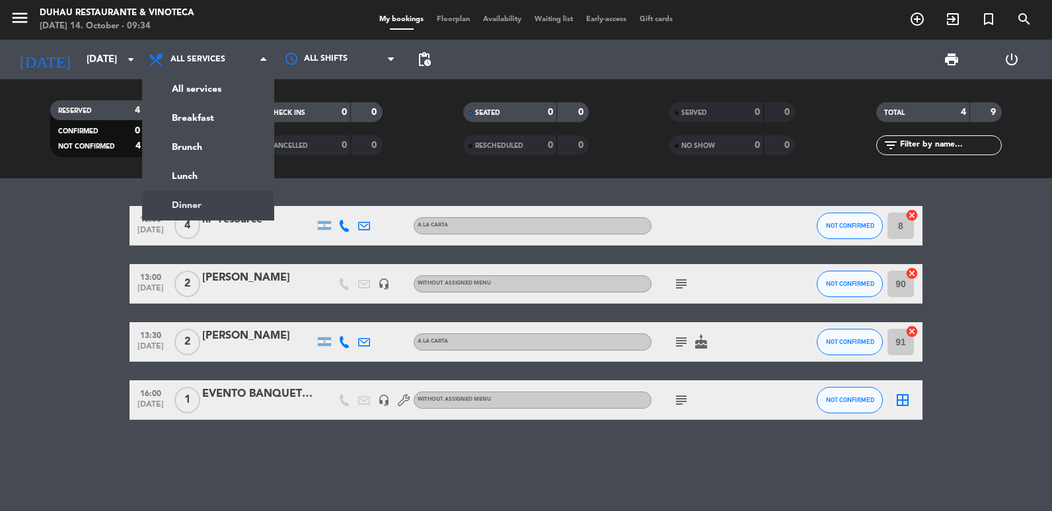
click at [114, 100] on div "RESERVED 4 9" at bounding box center [113, 110] width 126 height 20
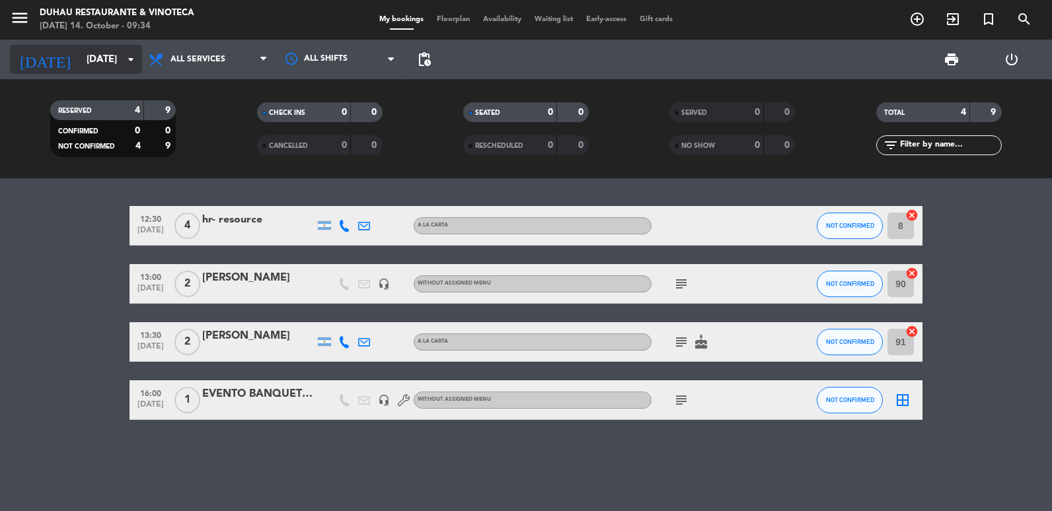
click at [118, 63] on input "[DATE]" at bounding box center [143, 60] width 127 height 24
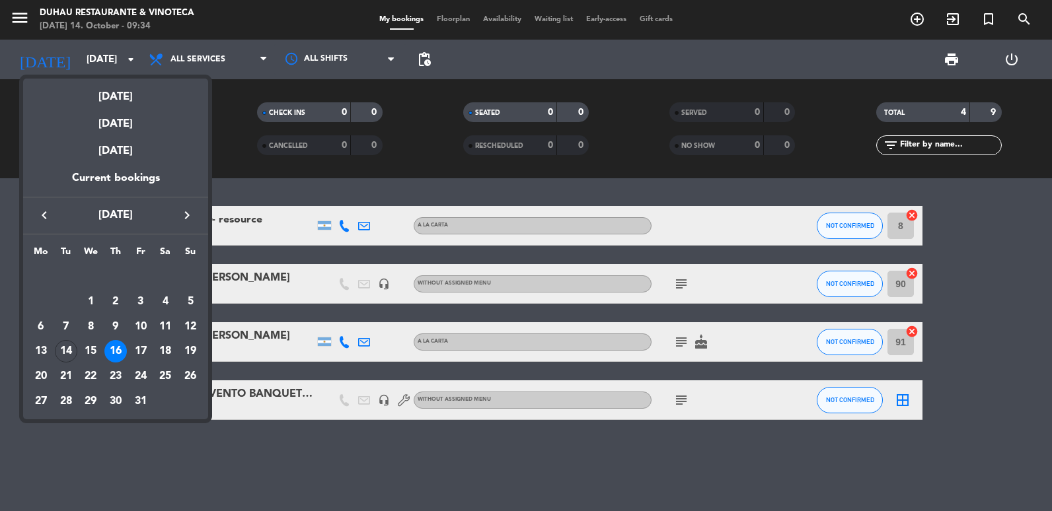
click at [188, 353] on div "19" at bounding box center [190, 351] width 22 height 22
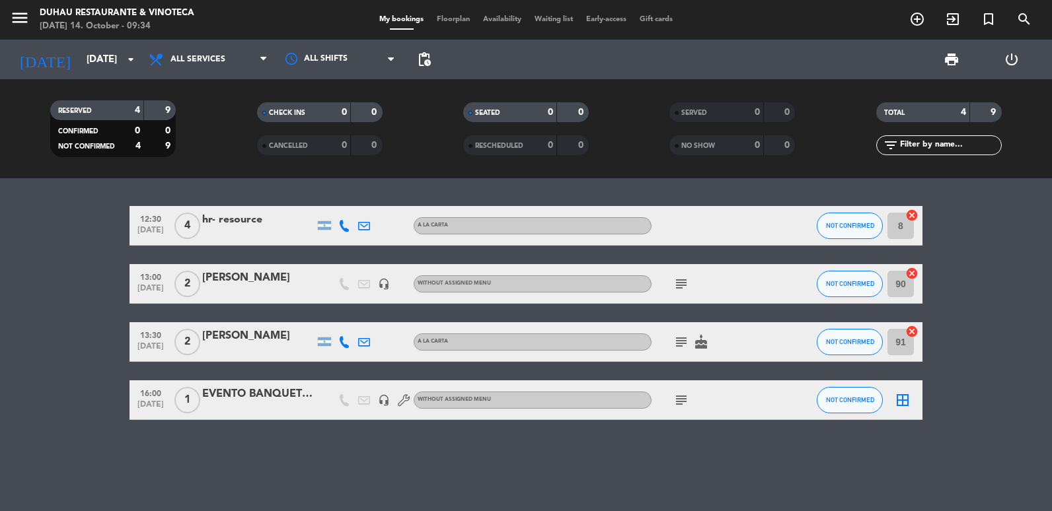
type input "[DATE]"
click at [189, 87] on div "RESERVED 4 9 CONFIRMED 0 0 NOT CONFIRMED 4 9 CHECK INS 0 0 CANCELLED 0 0 SEATED…" at bounding box center [526, 128] width 1052 height 99
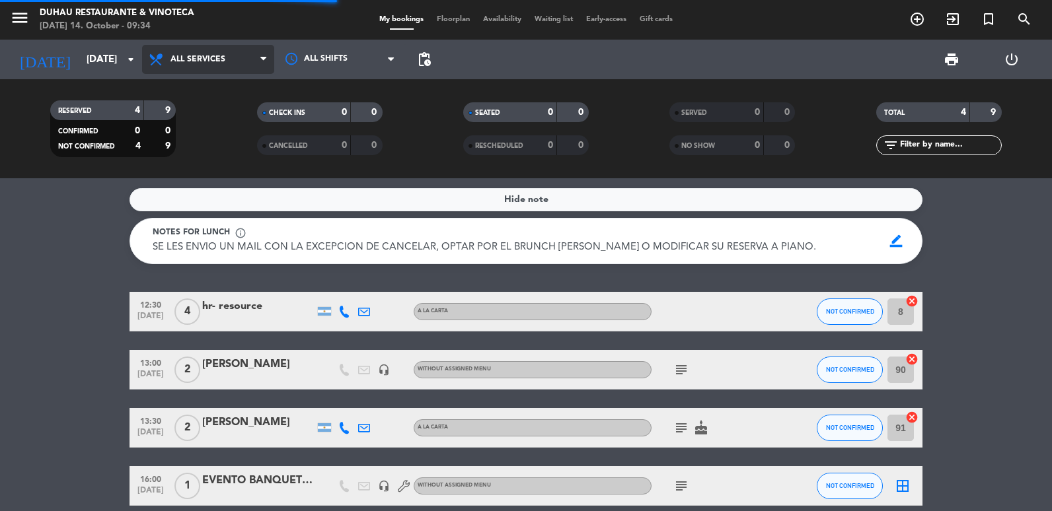
click at [194, 72] on span "All services" at bounding box center [208, 59] width 132 height 29
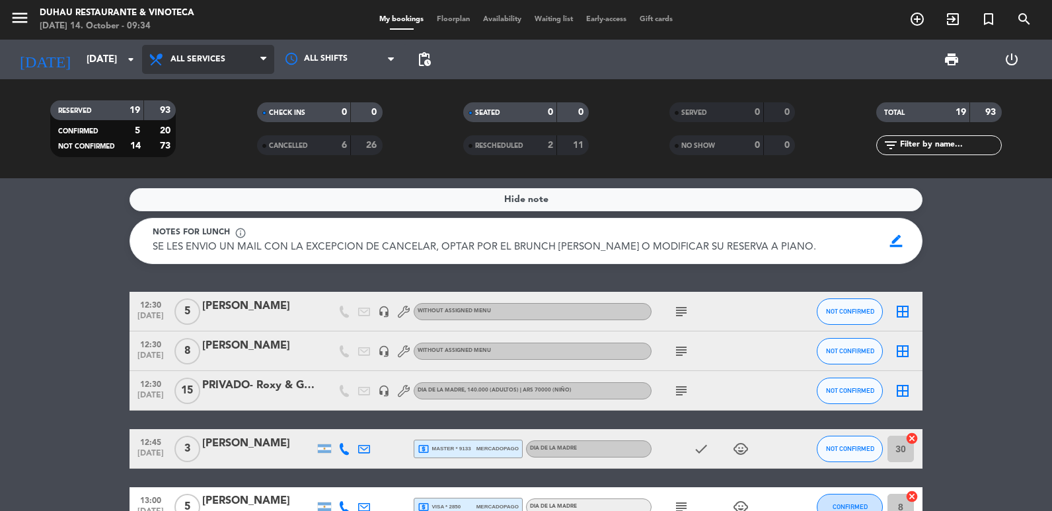
click at [198, 69] on span "All services" at bounding box center [208, 59] width 132 height 29
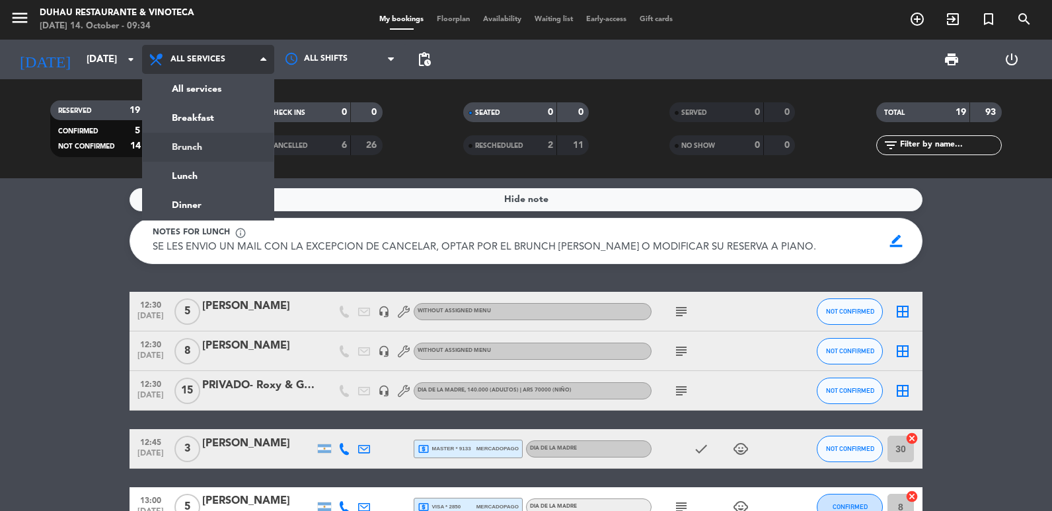
click at [205, 152] on div "menu Duhau Restaurante & Vinoteca [DATE] 14. October - 09:34 My bookings Floorp…" at bounding box center [526, 89] width 1052 height 178
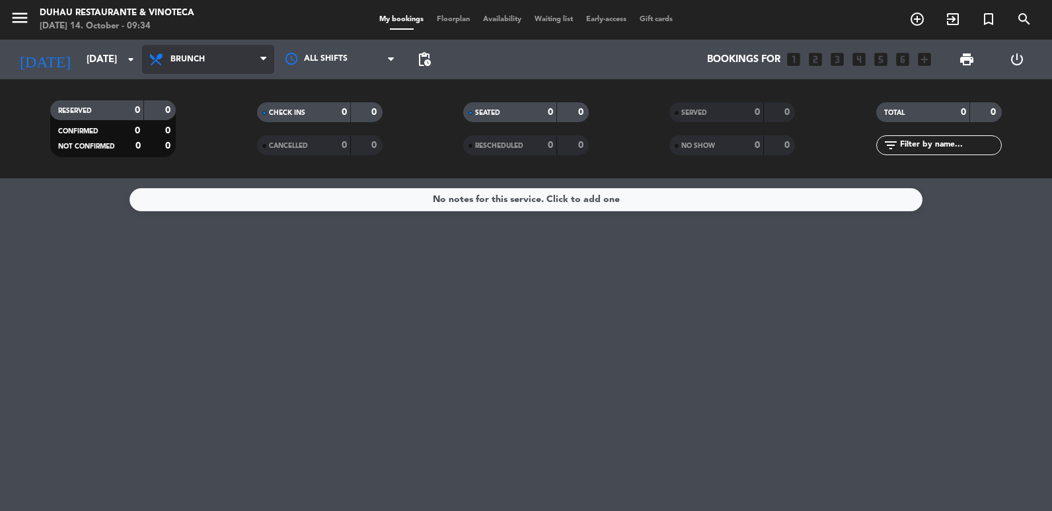
click at [211, 68] on span "Brunch" at bounding box center [208, 59] width 132 height 29
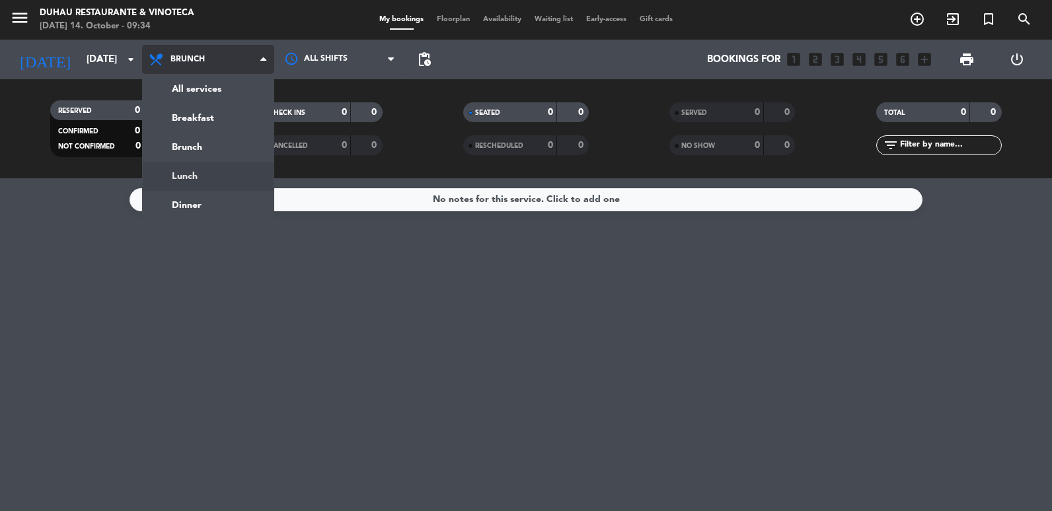
click at [222, 166] on div "menu Duhau Restaurante & Vinoteca [DATE] 14. October - 09:34 My bookings Floorp…" at bounding box center [526, 89] width 1052 height 178
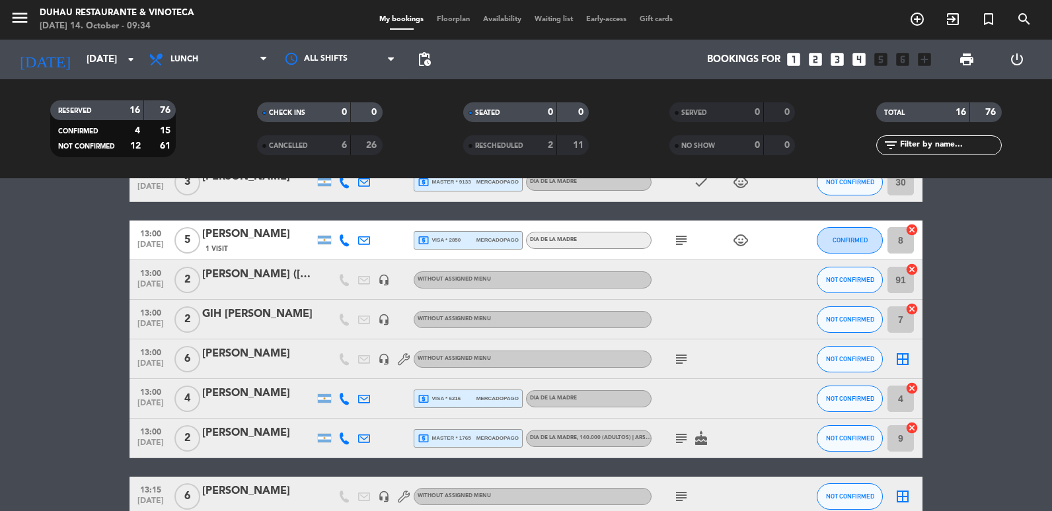
scroll to position [243, 0]
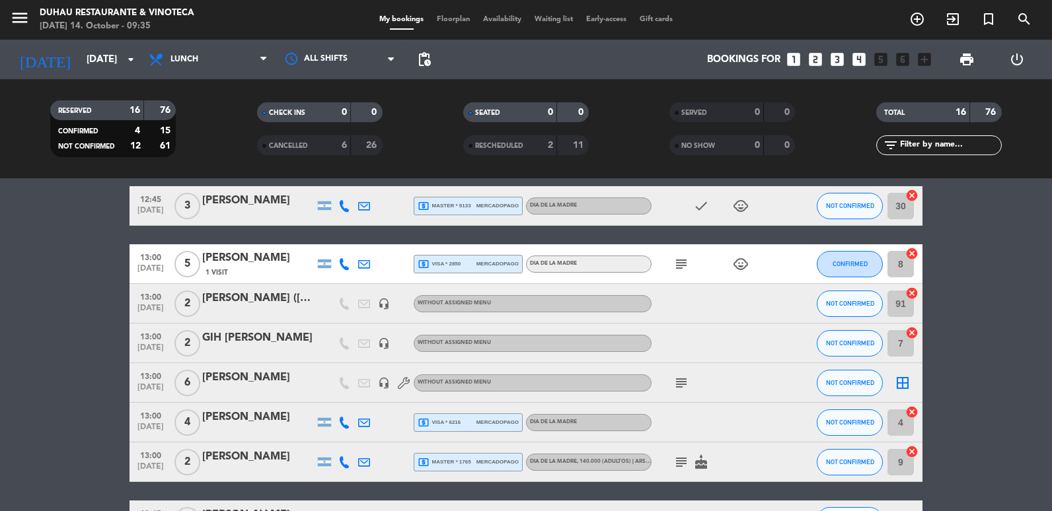
click at [376, 346] on div "headset_mic" at bounding box center [384, 343] width 20 height 39
click at [382, 346] on icon "headset_mic" at bounding box center [384, 344] width 12 height 12
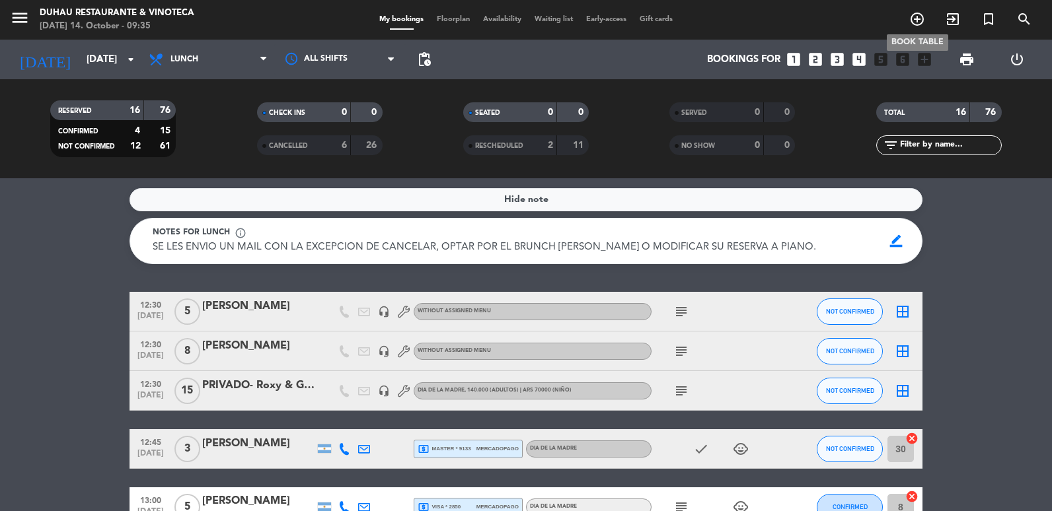
click at [916, 8] on span "add_circle_outline" at bounding box center [917, 19] width 36 height 22
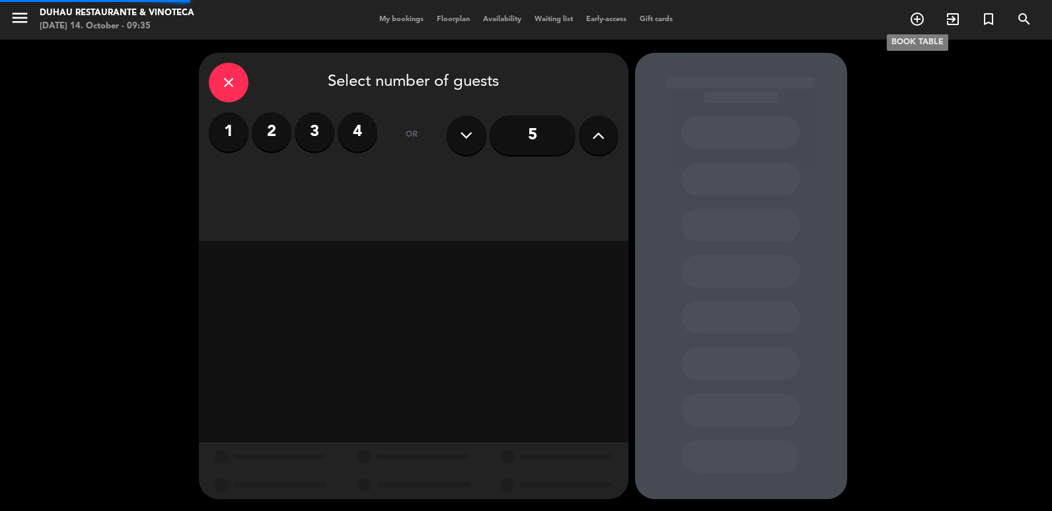
click at [915, 16] on icon "add_circle_outline" at bounding box center [917, 19] width 16 height 16
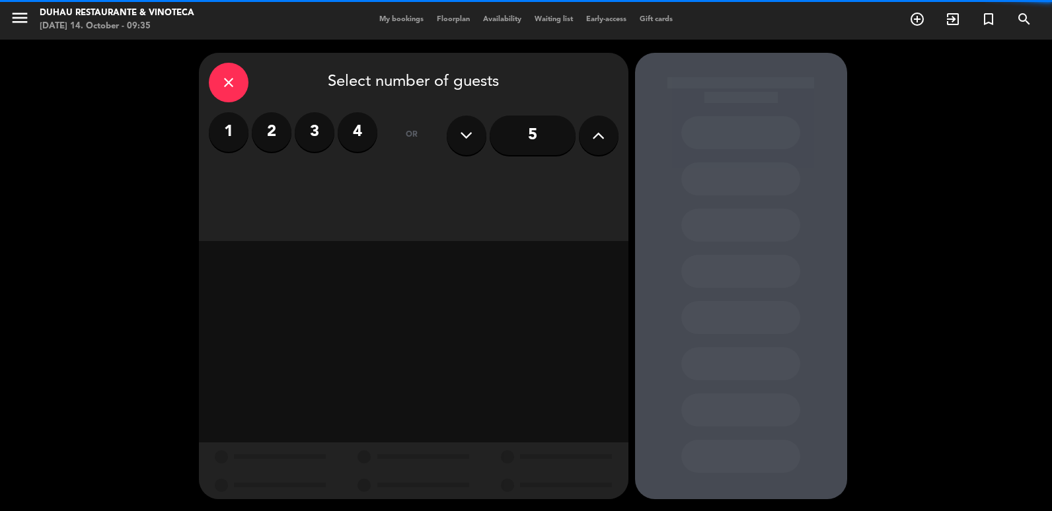
click at [324, 136] on label "3" at bounding box center [315, 132] width 40 height 40
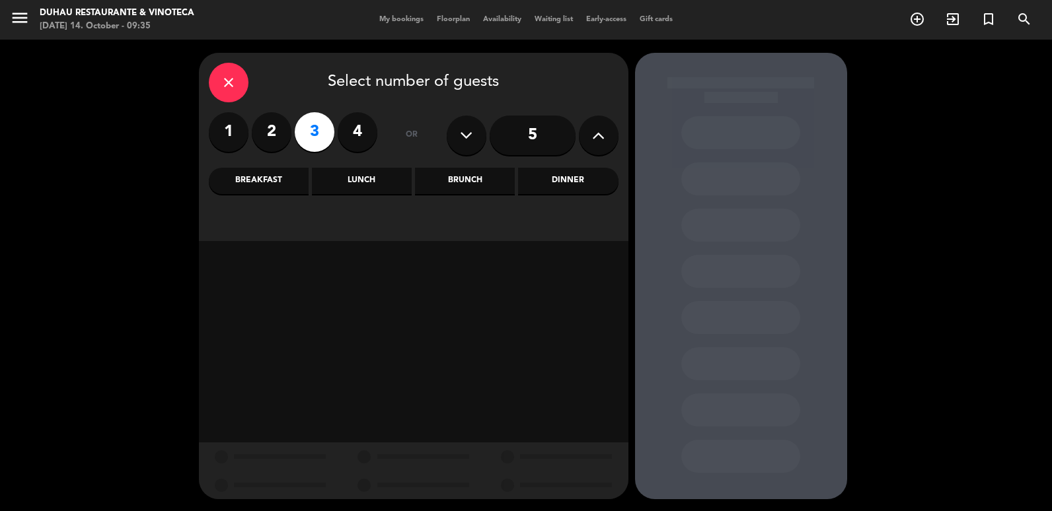
click at [362, 184] on div "Lunch" at bounding box center [362, 181] width 100 height 26
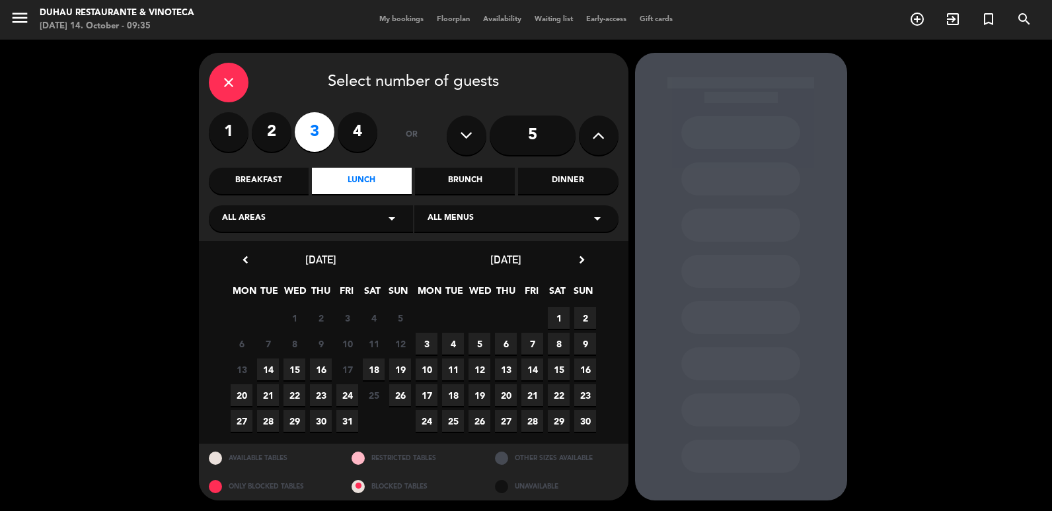
click at [400, 373] on span "19" at bounding box center [400, 370] width 22 height 22
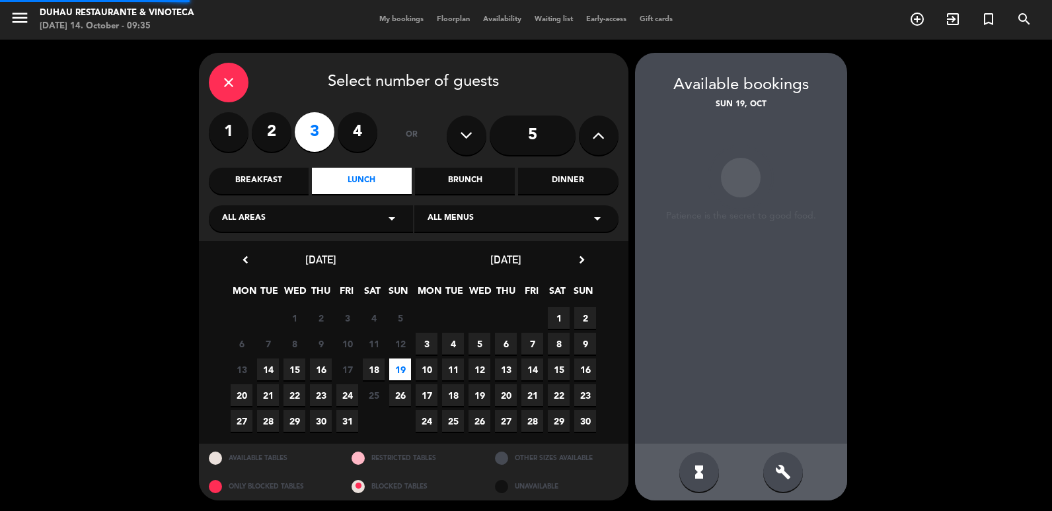
scroll to position [2, 0]
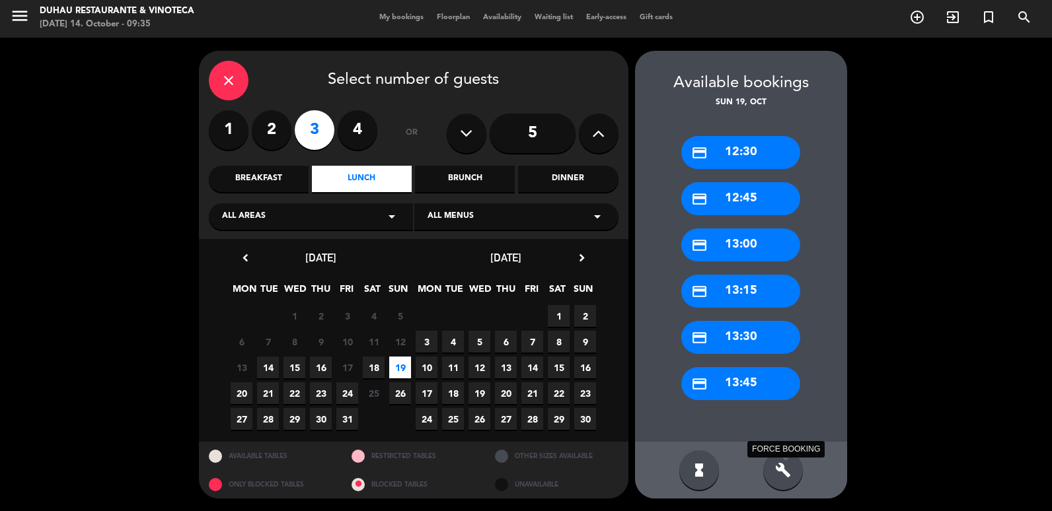
click at [782, 467] on icon "build" at bounding box center [783, 471] width 16 height 16
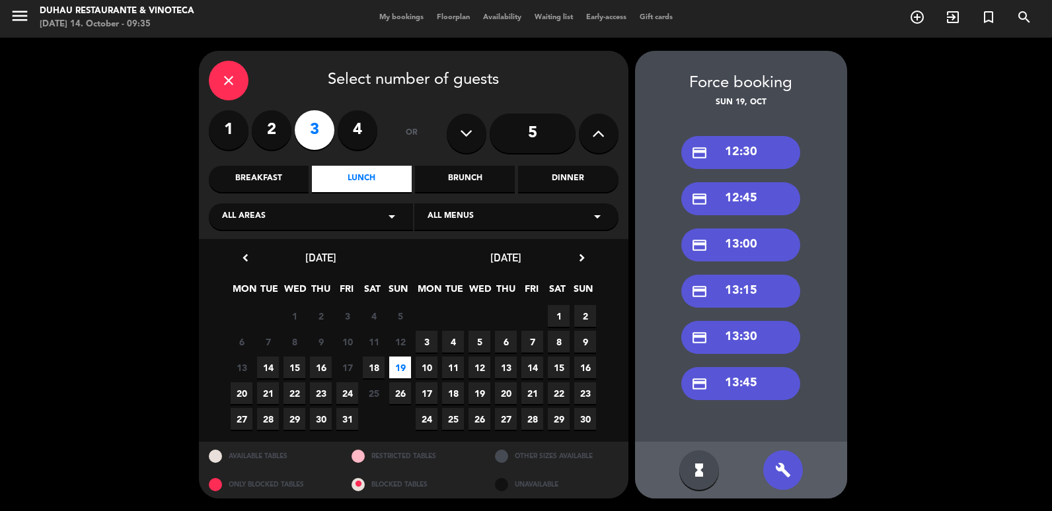
click at [756, 293] on div "credit_card 13:15" at bounding box center [740, 291] width 119 height 33
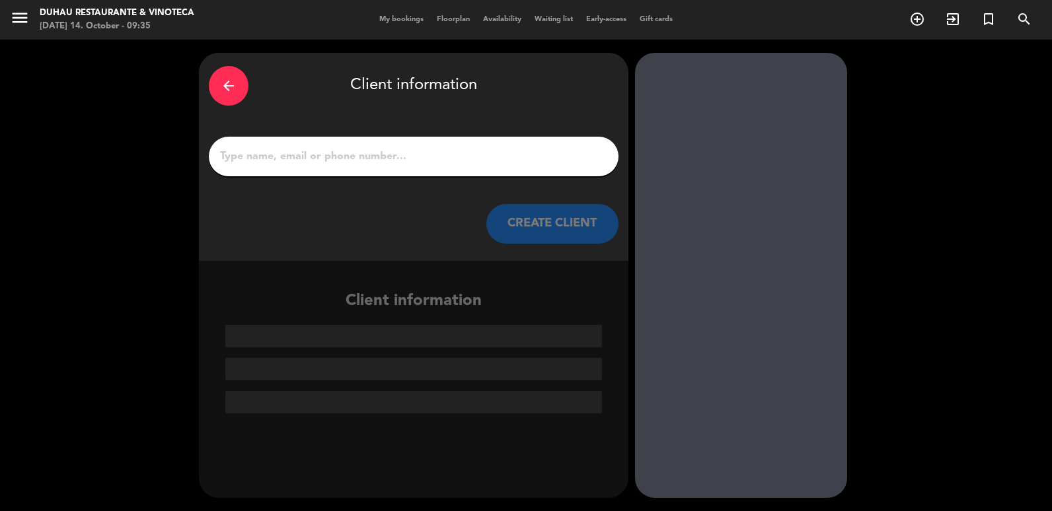
click at [497, 163] on input "1" at bounding box center [414, 156] width 390 height 19
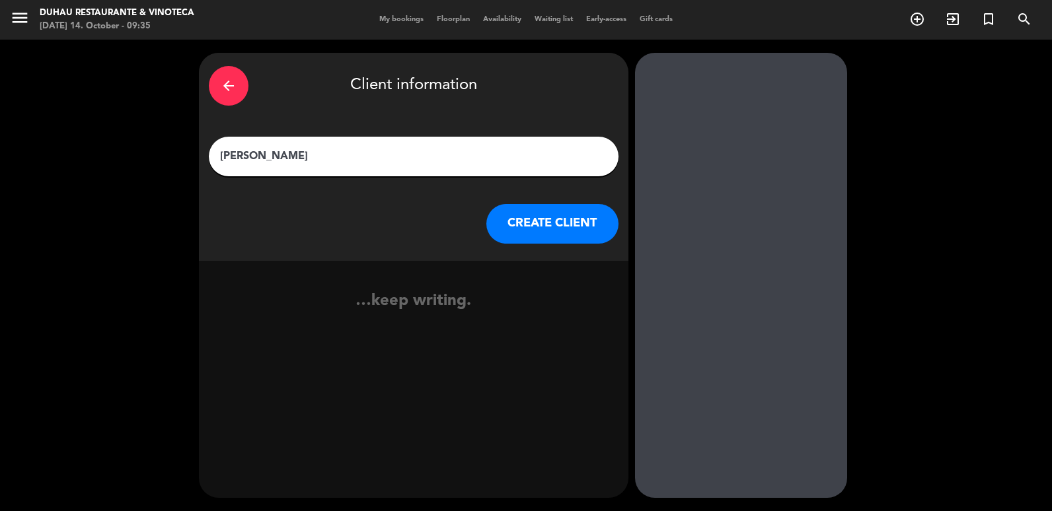
type input "[PERSON_NAME]"
click at [533, 209] on button "CREATE CLIENT" at bounding box center [552, 224] width 132 height 40
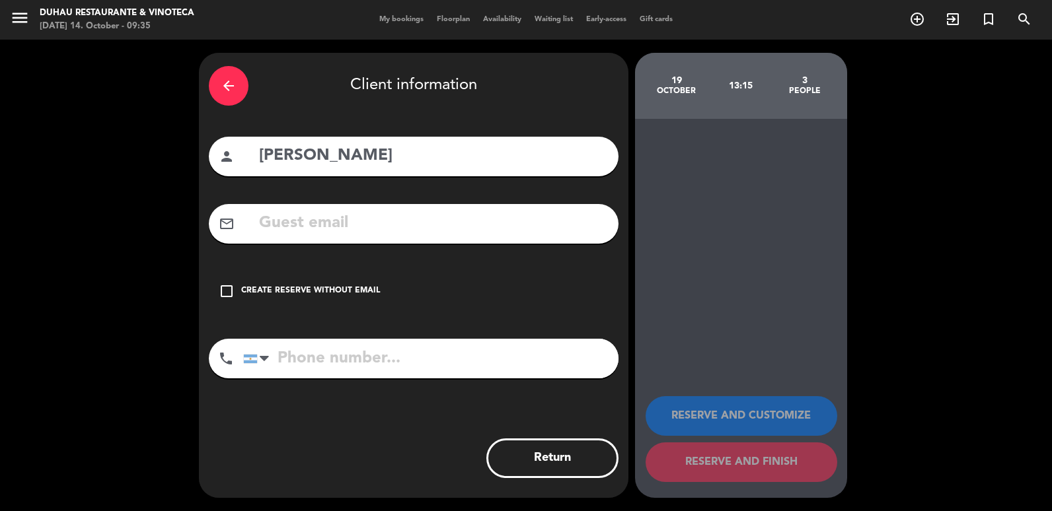
click at [291, 308] on div "check_box_outline_blank Create reserve without email" at bounding box center [414, 292] width 410 height 40
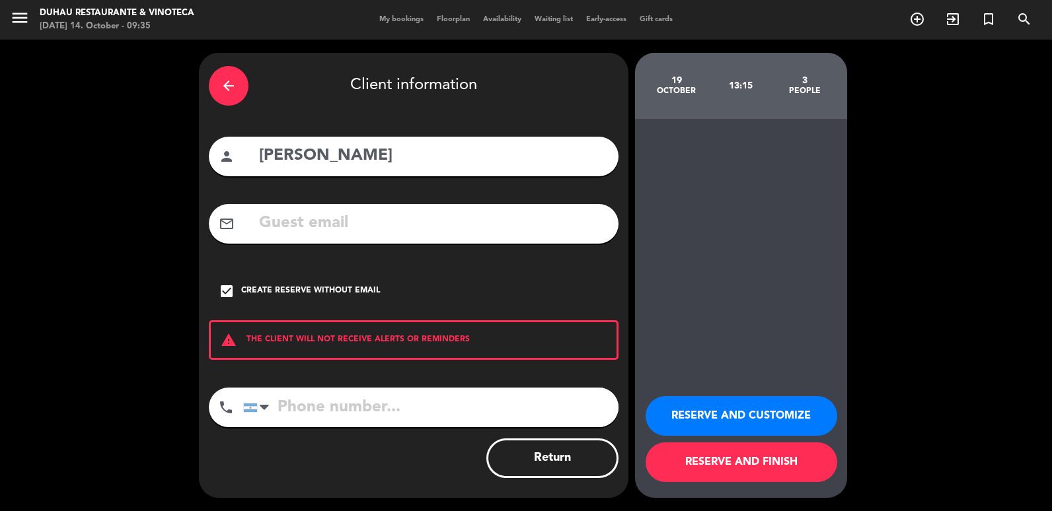
click at [724, 389] on div "RESERVE AND CUSTOMIZE RESERVE AND FINISH" at bounding box center [741, 434] width 191 height 130
click at [724, 401] on button "RESERVE AND CUSTOMIZE" at bounding box center [742, 416] width 192 height 40
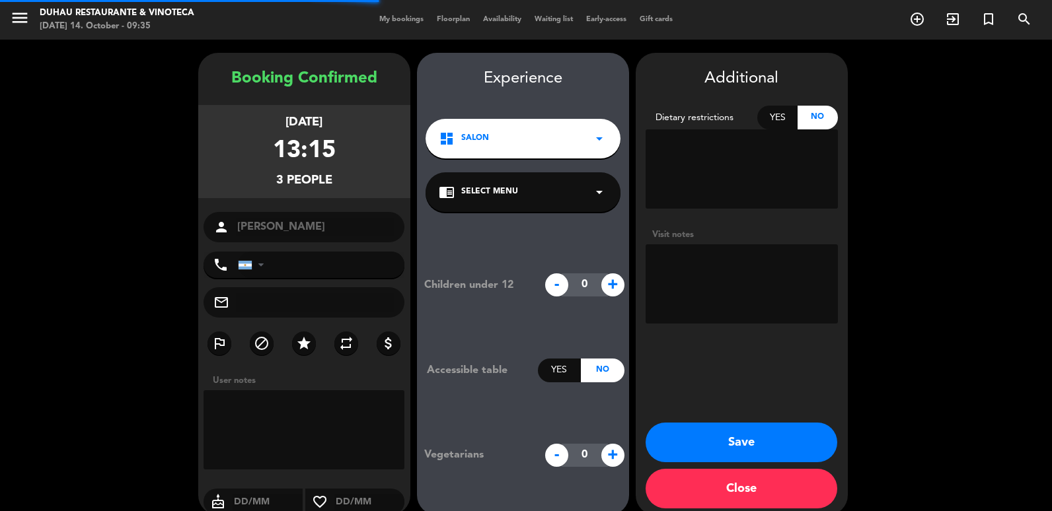
scroll to position [17, 0]
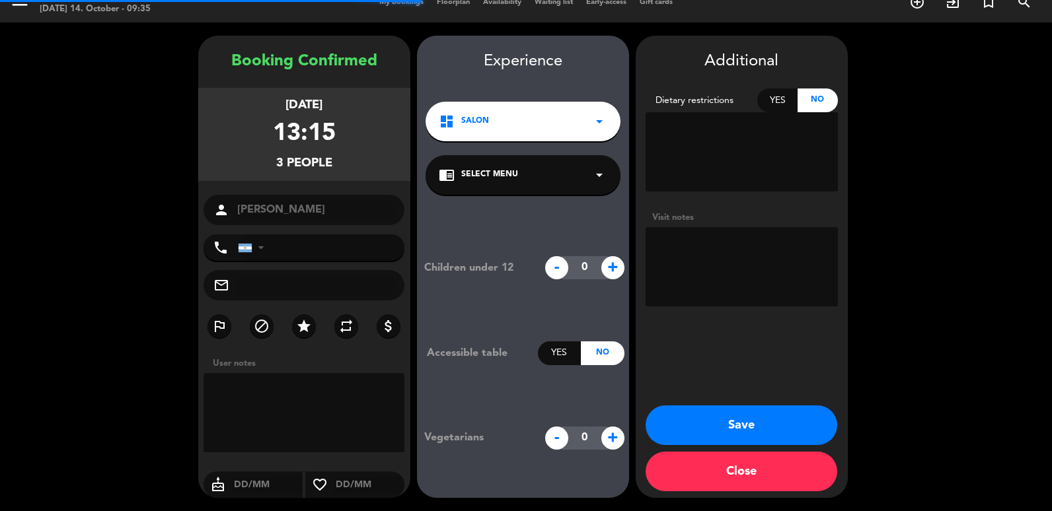
click at [721, 270] on textarea at bounding box center [742, 266] width 192 height 79
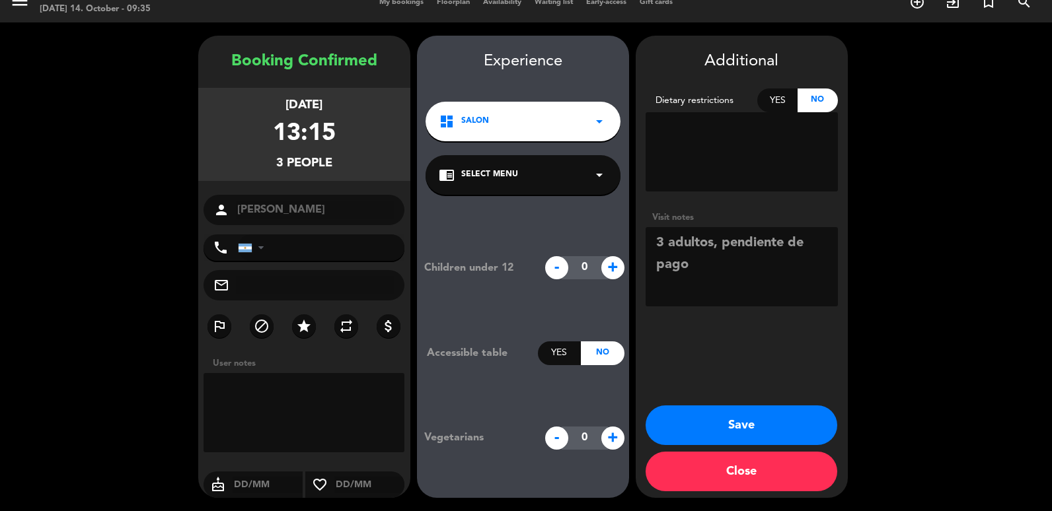
type textarea "3 adultos, pendiente de pago"
click at [711, 421] on button "Save" at bounding box center [742, 426] width 192 height 40
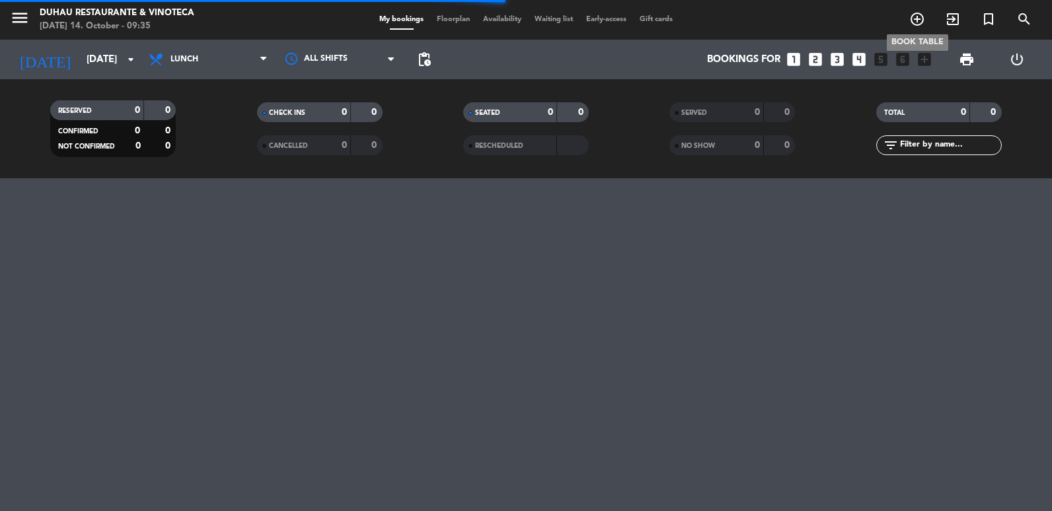
click at [918, 13] on icon "add_circle_outline" at bounding box center [917, 19] width 16 height 16
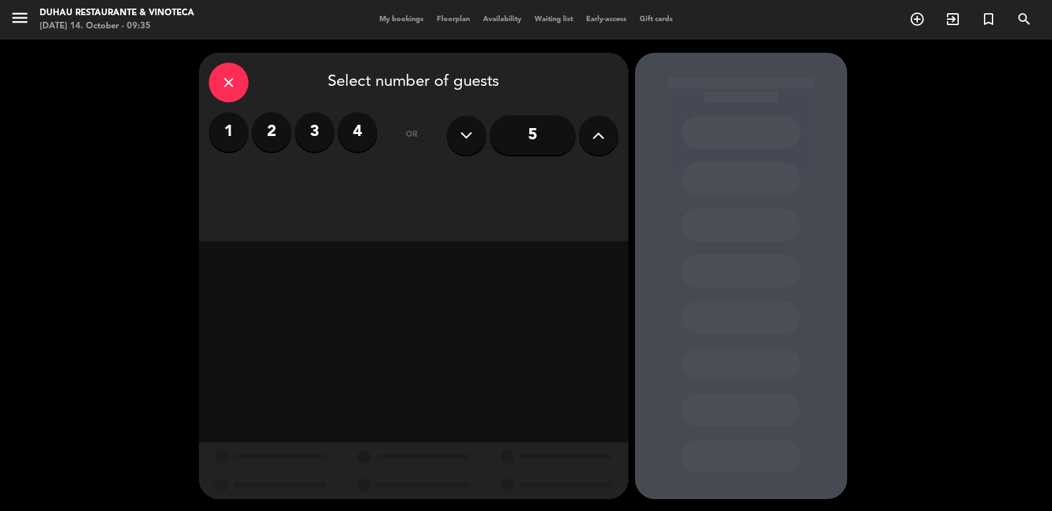
click at [593, 133] on icon at bounding box center [598, 136] width 13 height 20
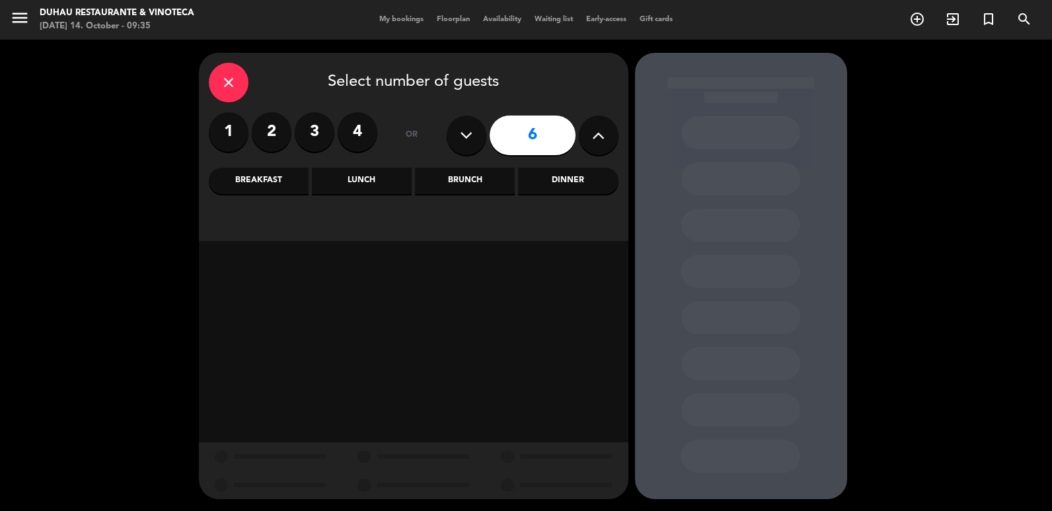
click at [593, 133] on icon at bounding box center [598, 136] width 13 height 20
click at [603, 133] on icon at bounding box center [598, 136] width 13 height 20
type input "10"
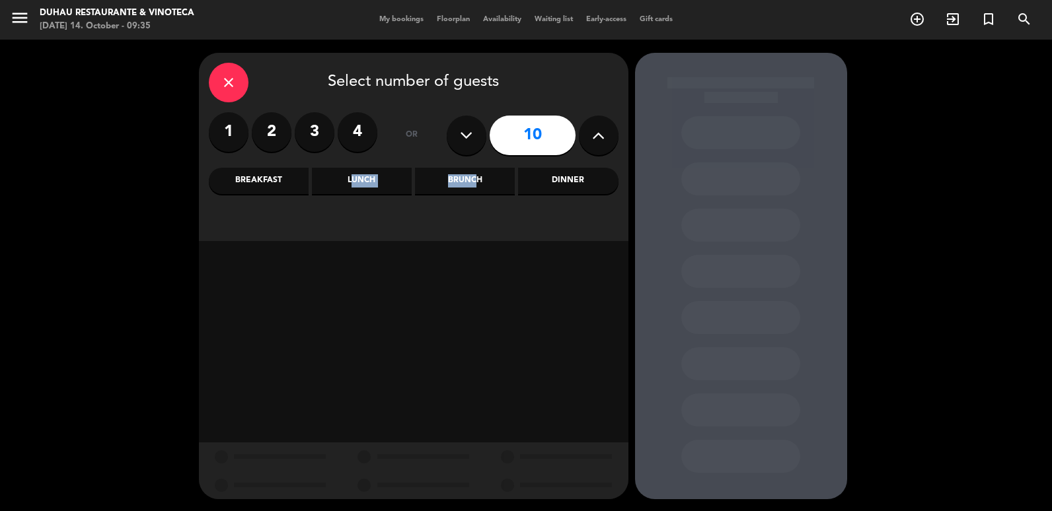
drag, startPoint x: 470, startPoint y: 185, endPoint x: 346, endPoint y: 187, distance: 124.2
click at [346, 187] on div "Breakfast Lunch Brunch Dinner" at bounding box center [414, 181] width 410 height 26
drag, startPoint x: 346, startPoint y: 187, endPoint x: 346, endPoint y: 178, distance: 8.6
click at [346, 178] on div "Lunch" at bounding box center [362, 181] width 100 height 26
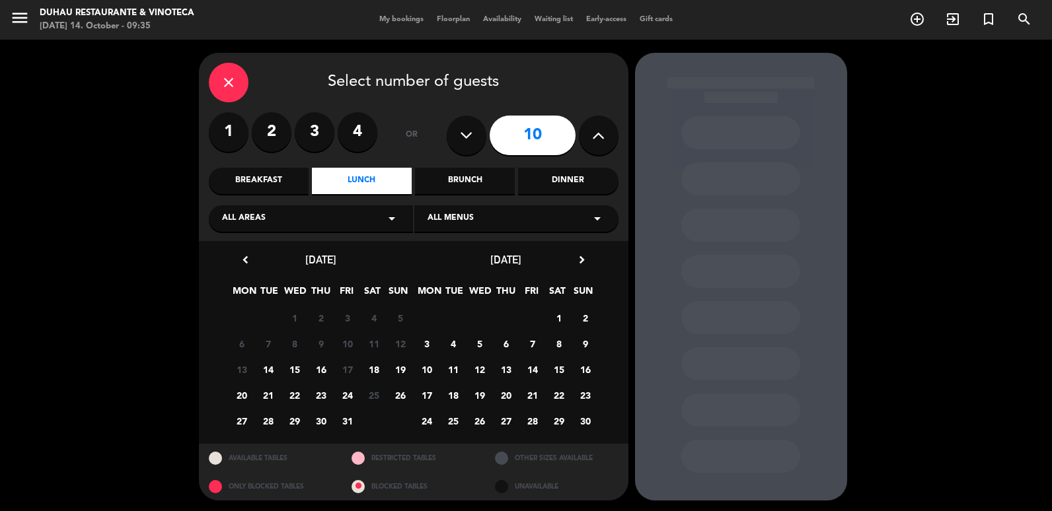
click at [408, 371] on span "19" at bounding box center [400, 370] width 22 height 22
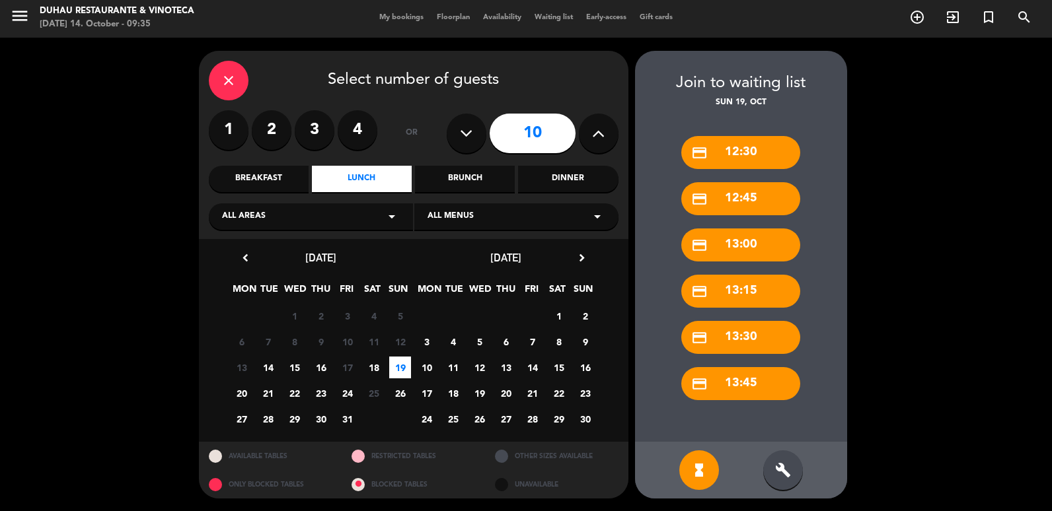
click at [777, 477] on icon "build" at bounding box center [783, 471] width 16 height 16
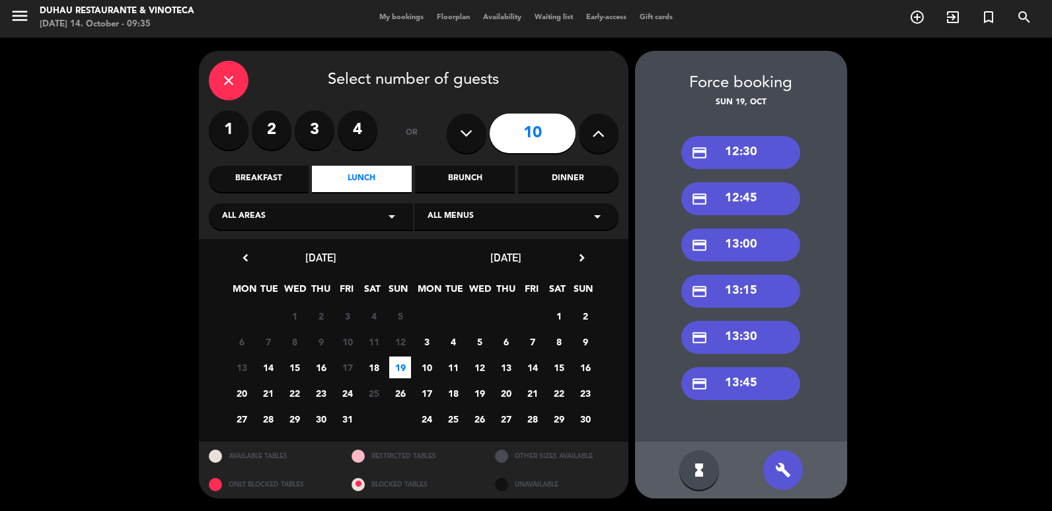
click at [737, 256] on div "credit_card 13:00" at bounding box center [740, 245] width 119 height 33
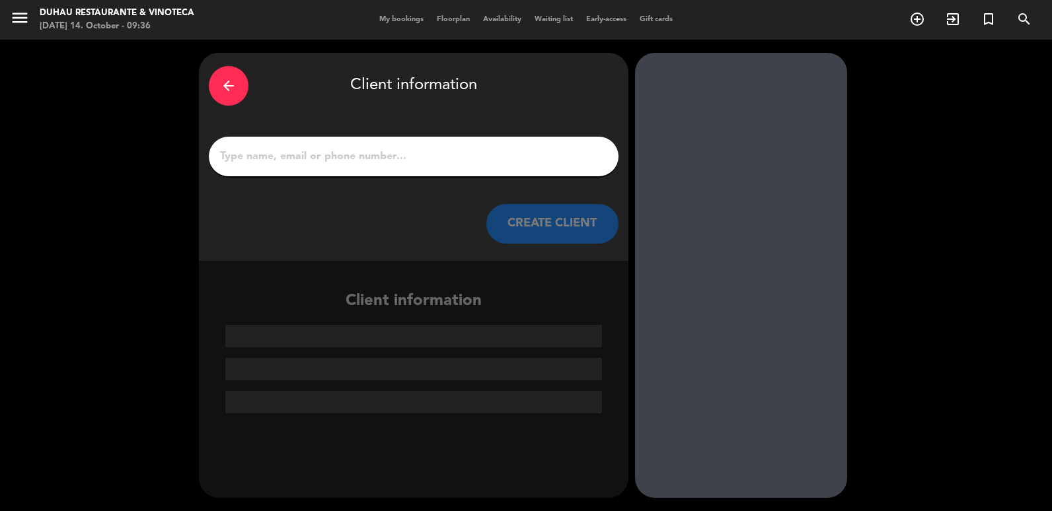
click at [375, 160] on input "1" at bounding box center [414, 156] width 390 height 19
paste input "[PERSON_NAME]"
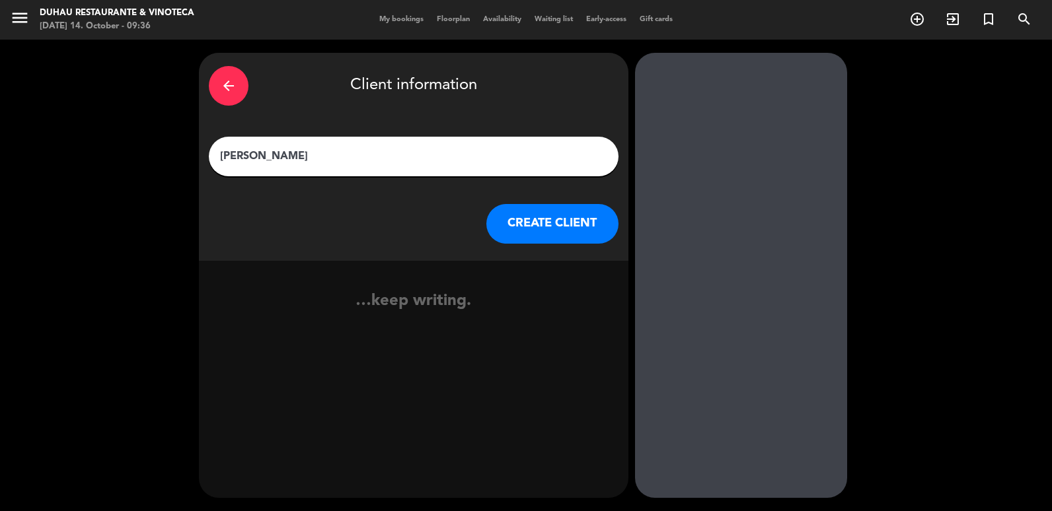
type input "[PERSON_NAME]"
click at [558, 232] on button "CREATE CLIENT" at bounding box center [552, 224] width 132 height 40
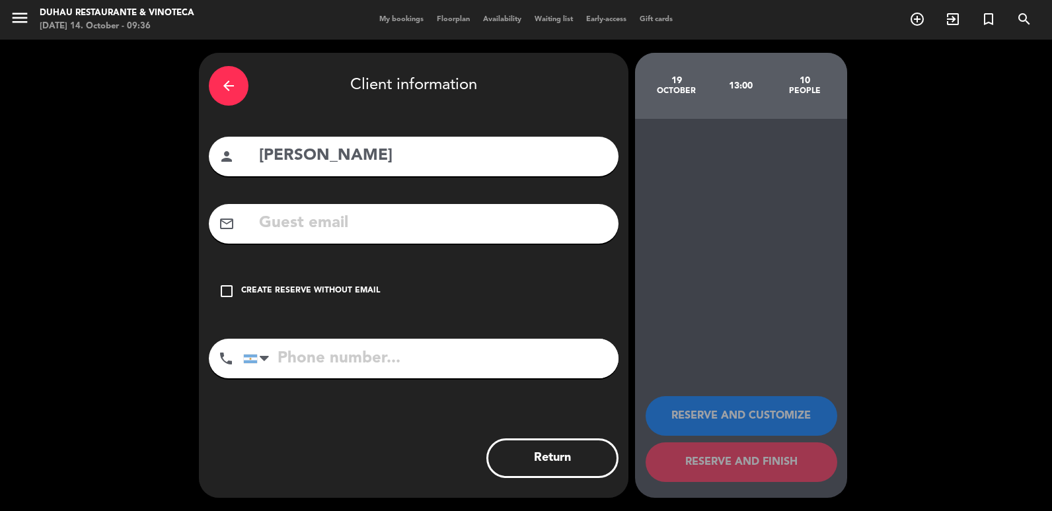
click at [299, 292] on div "Create reserve without email" at bounding box center [310, 291] width 139 height 13
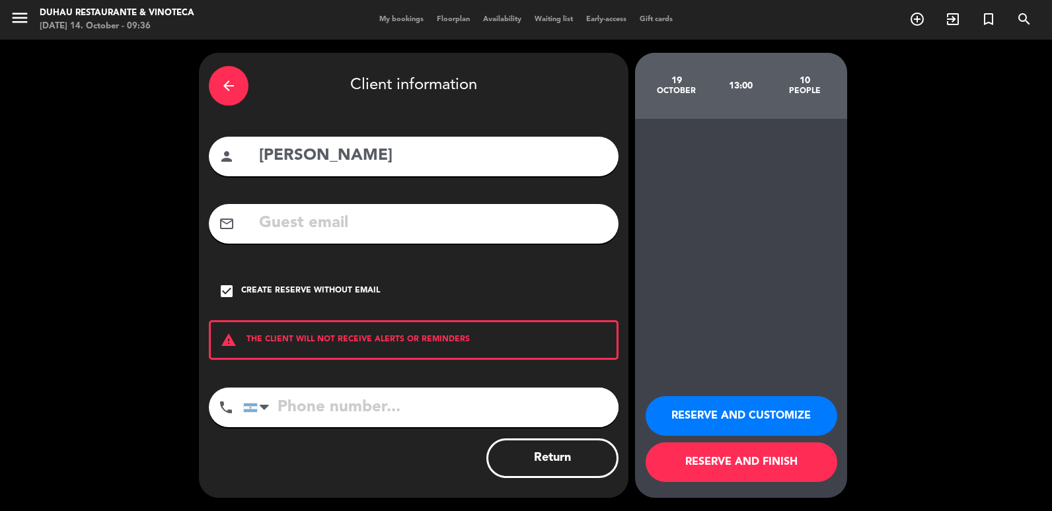
click at [685, 422] on button "RESERVE AND CUSTOMIZE" at bounding box center [742, 416] width 192 height 40
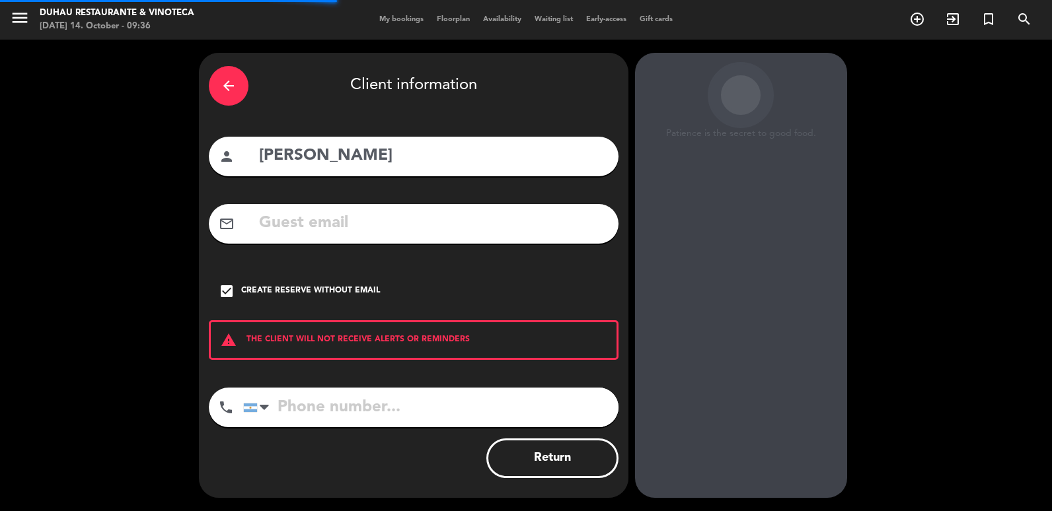
scroll to position [17, 0]
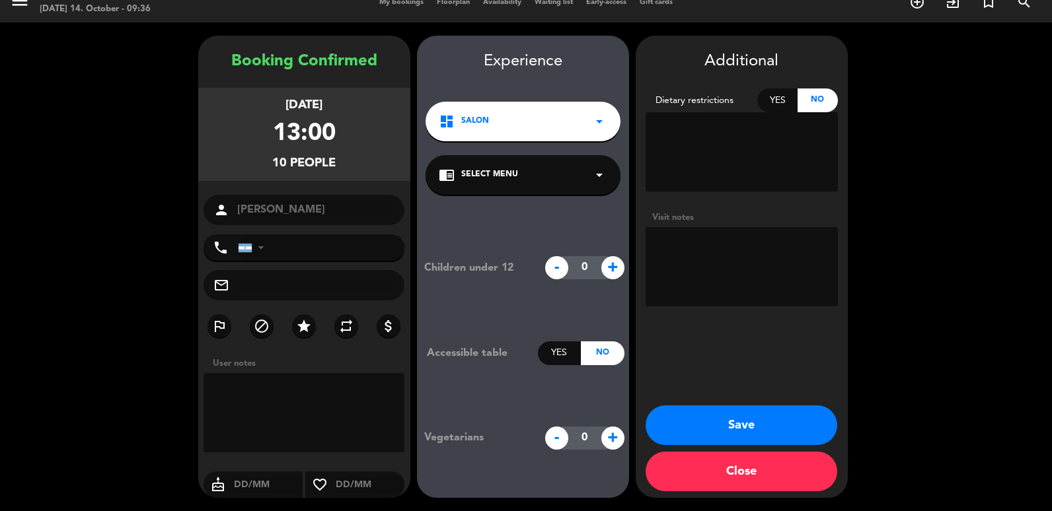
click at [701, 254] on textarea at bounding box center [742, 266] width 192 height 79
type textarea "EStado: tentativo Esta en contacto con [PERSON_NAME]"
click at [653, 422] on button "Save" at bounding box center [742, 426] width 192 height 40
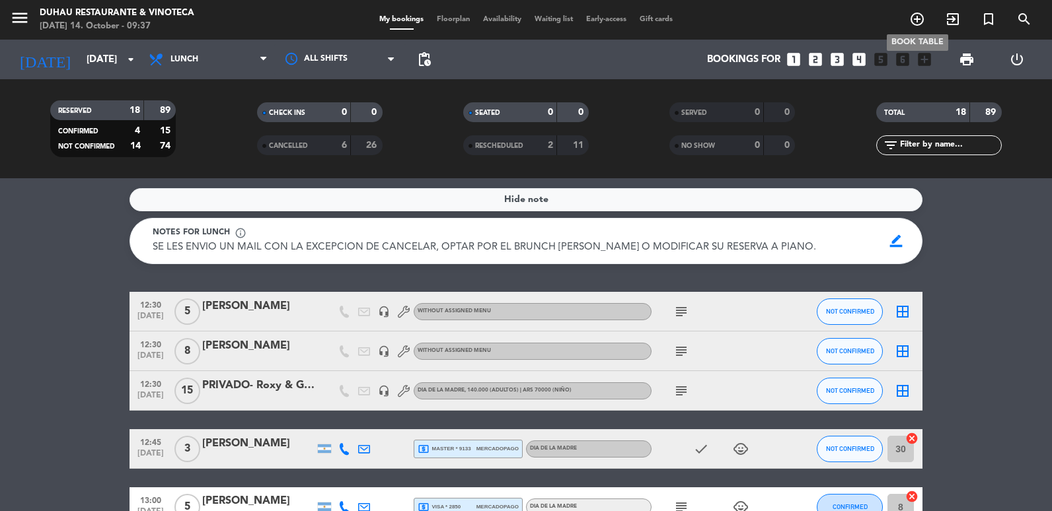
click at [920, 19] on icon "add_circle_outline" at bounding box center [917, 19] width 16 height 16
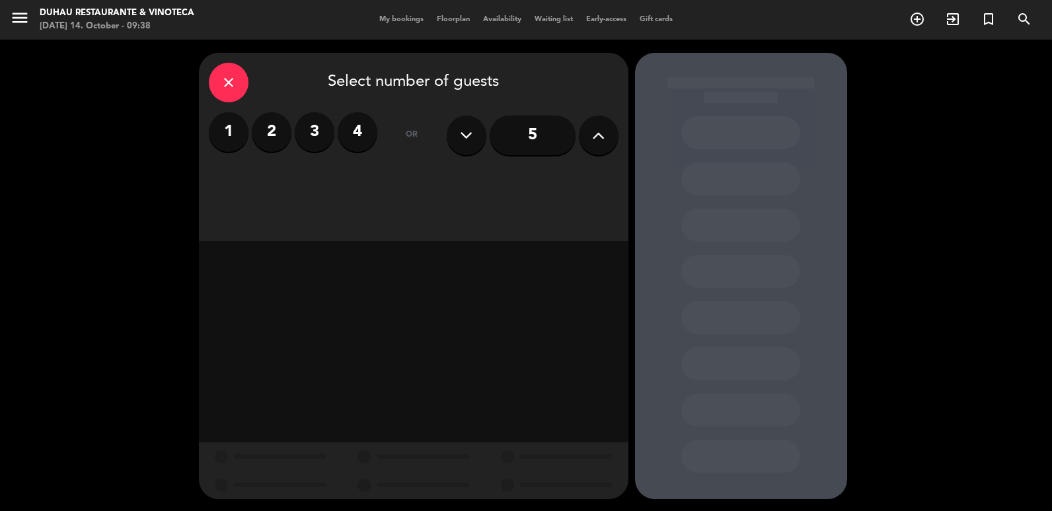
click at [357, 142] on label "4" at bounding box center [358, 132] width 40 height 40
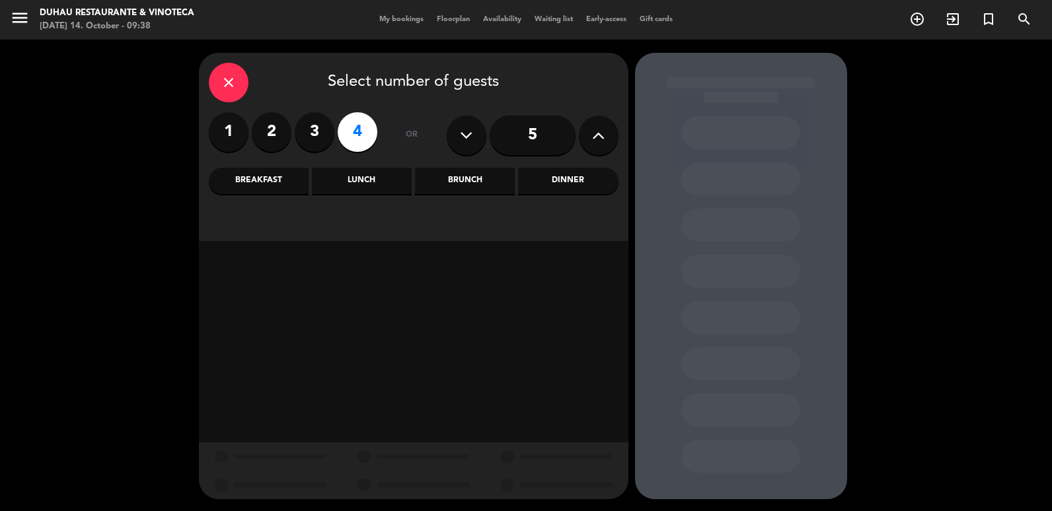
click at [376, 187] on div "Lunch" at bounding box center [362, 181] width 100 height 26
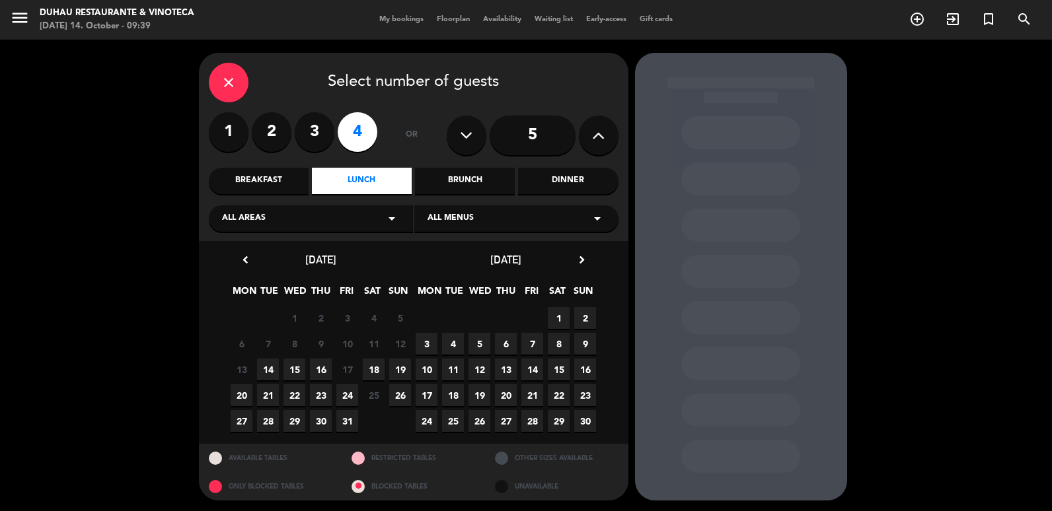
click at [402, 363] on span "19" at bounding box center [400, 370] width 22 height 22
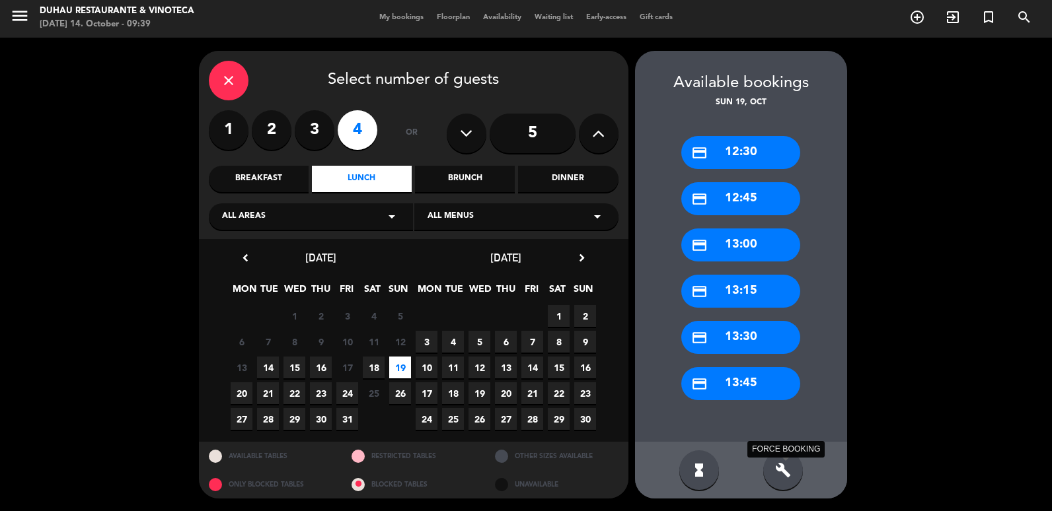
drag, startPoint x: 781, startPoint y: 478, endPoint x: 775, endPoint y: 313, distance: 164.6
click at [782, 478] on icon "build" at bounding box center [783, 471] width 16 height 16
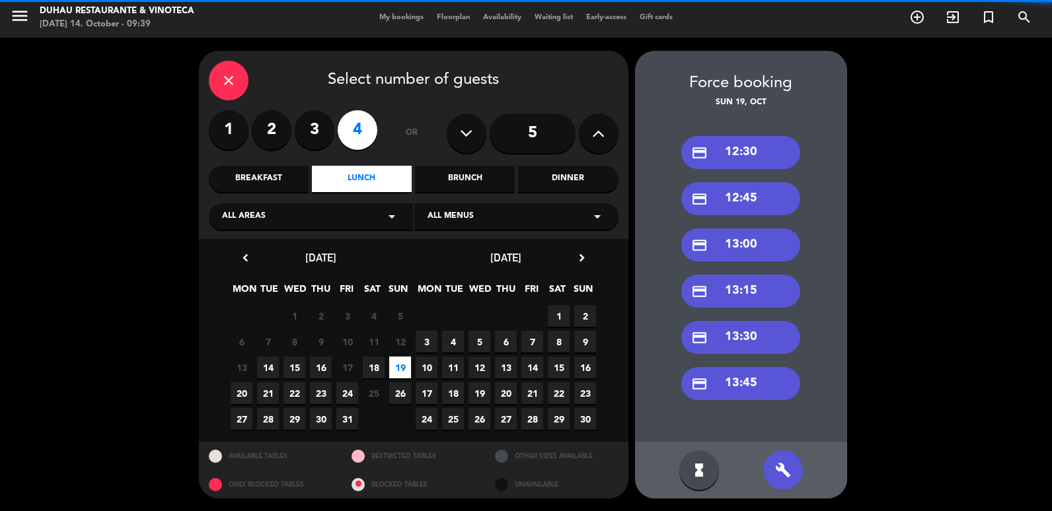
click at [745, 243] on div "credit_card 13:00" at bounding box center [740, 245] width 119 height 33
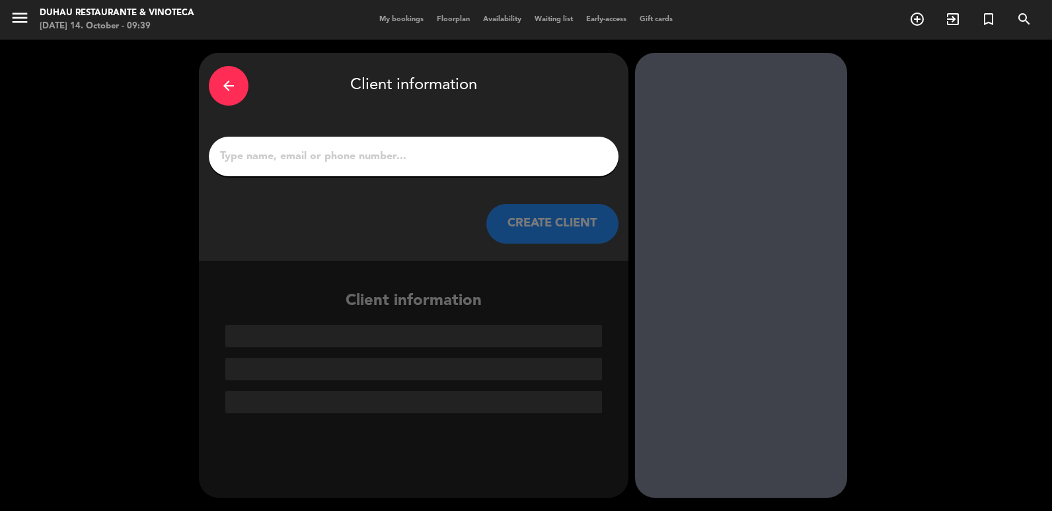
click at [437, 155] on input "1" at bounding box center [414, 156] width 390 height 19
paste input "[PERSON_NAME]"
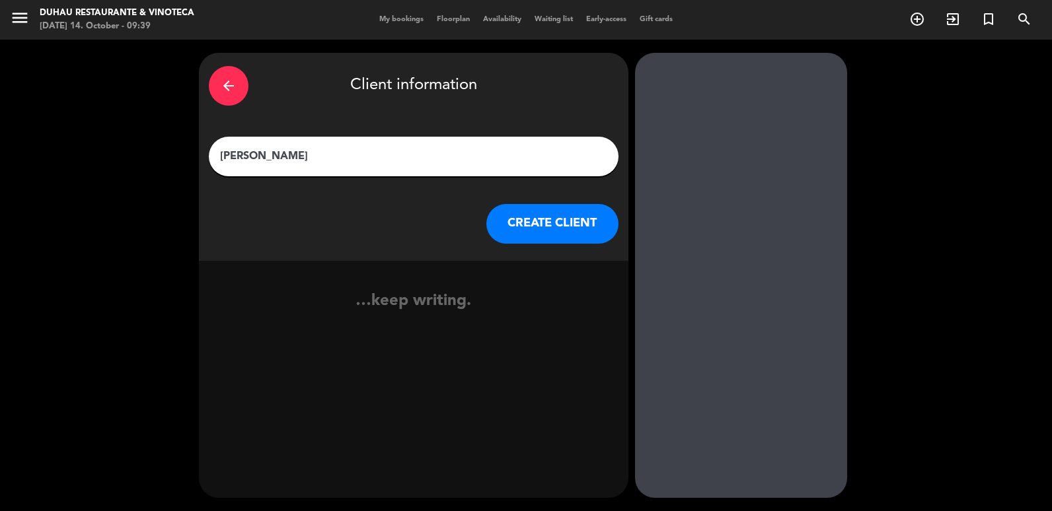
type input "[PERSON_NAME]"
click at [544, 232] on button "CREATE CLIENT" at bounding box center [552, 224] width 132 height 40
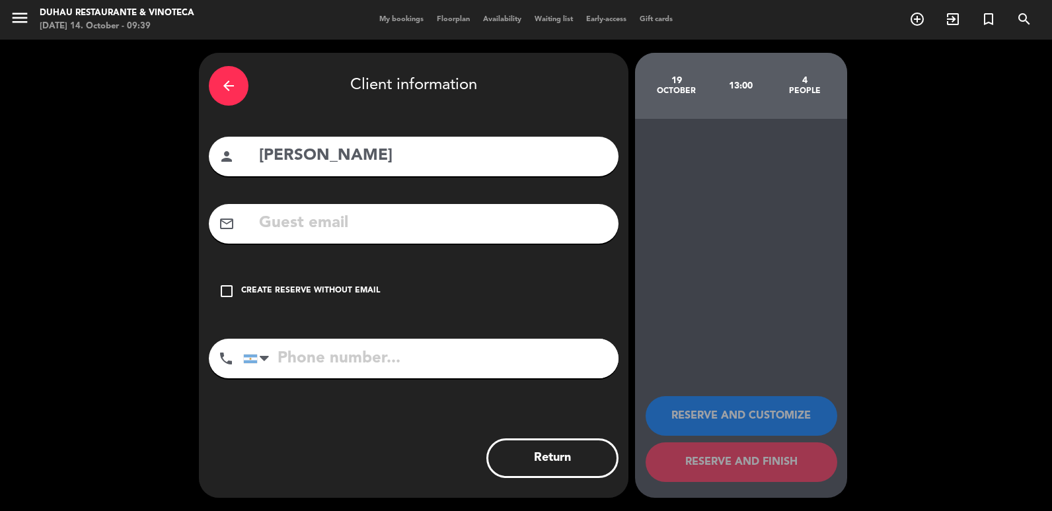
click at [346, 283] on div "check_box_outline_blank Create reserve without email" at bounding box center [414, 292] width 410 height 40
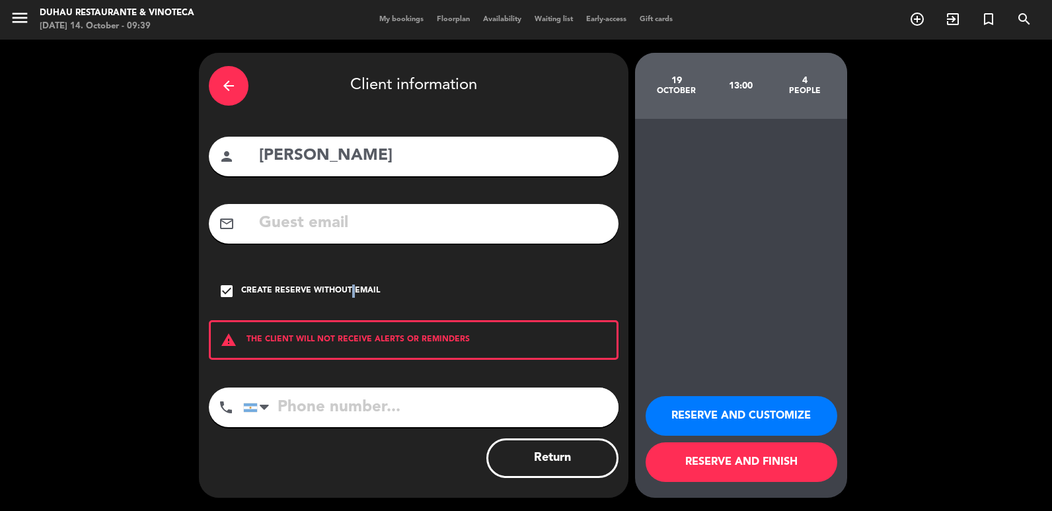
click at [691, 412] on button "RESERVE AND CUSTOMIZE" at bounding box center [742, 416] width 192 height 40
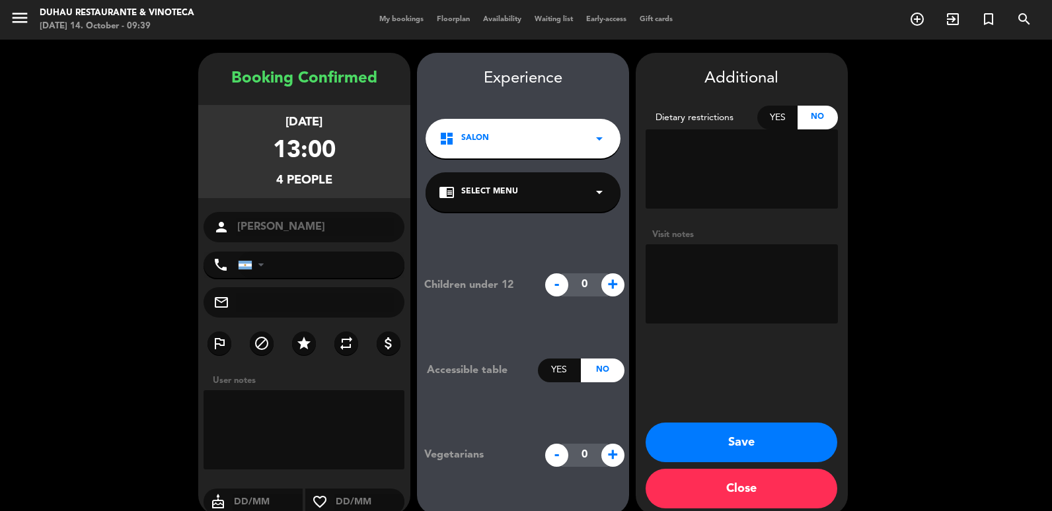
scroll to position [17, 0]
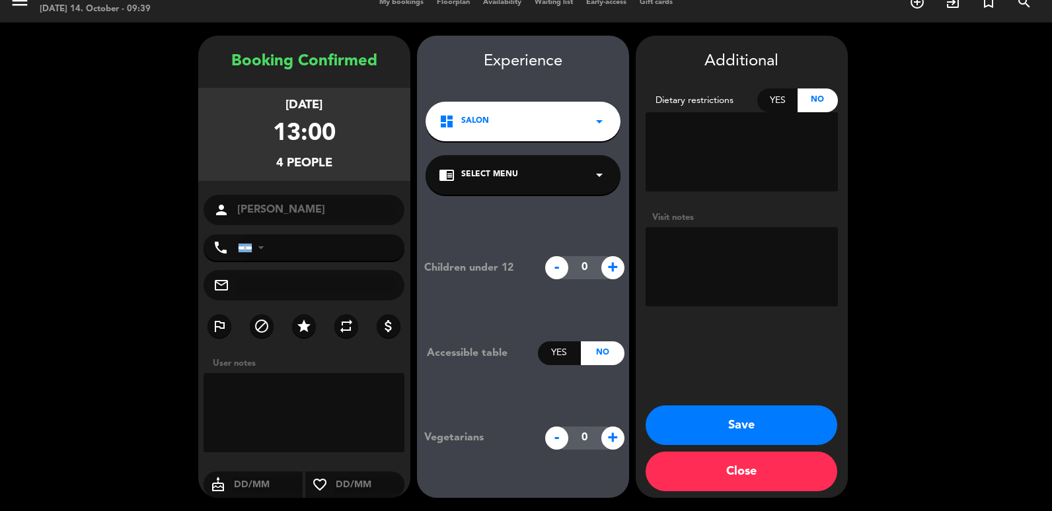
click at [764, 279] on textarea at bounding box center [742, 266] width 192 height 79
type textarea "Estad: tentativo en contacto con [PERSON_NAME]"
click at [729, 427] on button "Save" at bounding box center [742, 426] width 192 height 40
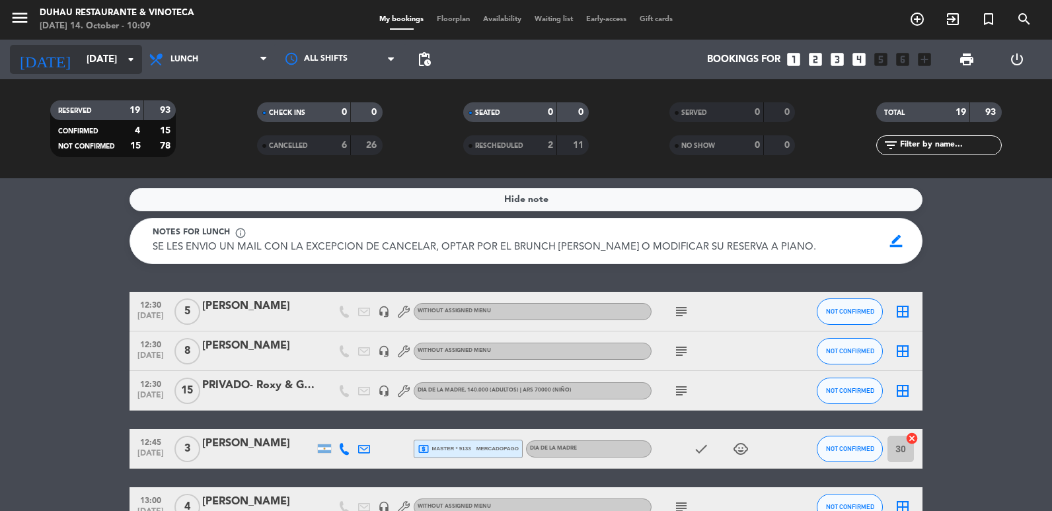
click at [110, 49] on input "[DATE]" at bounding box center [143, 60] width 127 height 24
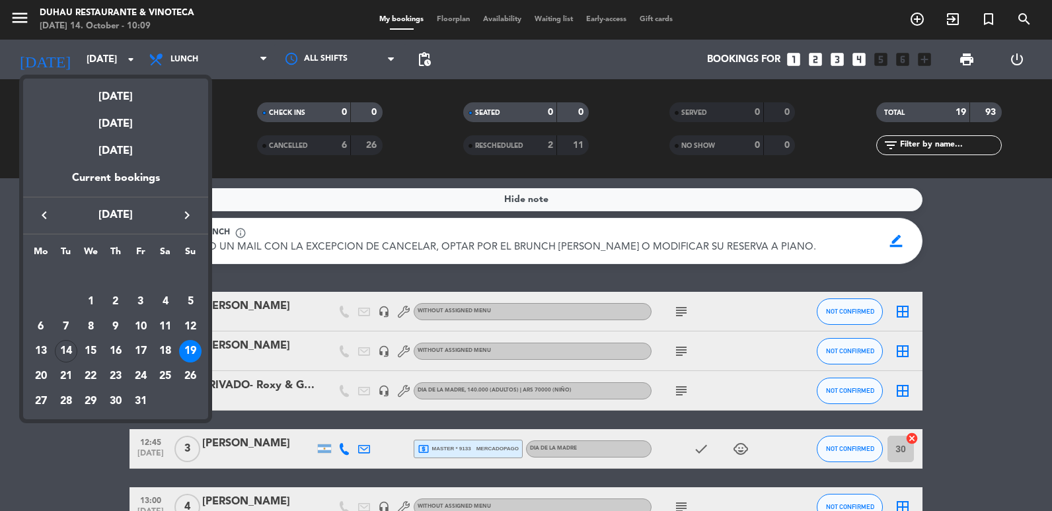
click at [181, 72] on div "next week this week previous week same week of previous year [DATE] [DATE] [DAT…" at bounding box center [115, 246] width 185 height 348
click at [181, 71] on div at bounding box center [526, 255] width 1052 height 511
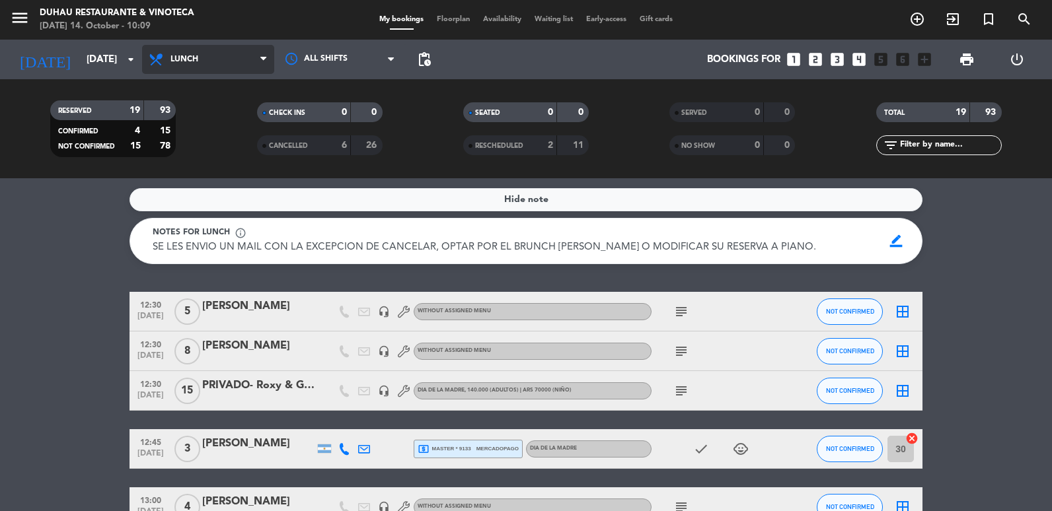
click at [186, 57] on span "Lunch" at bounding box center [184, 59] width 28 height 9
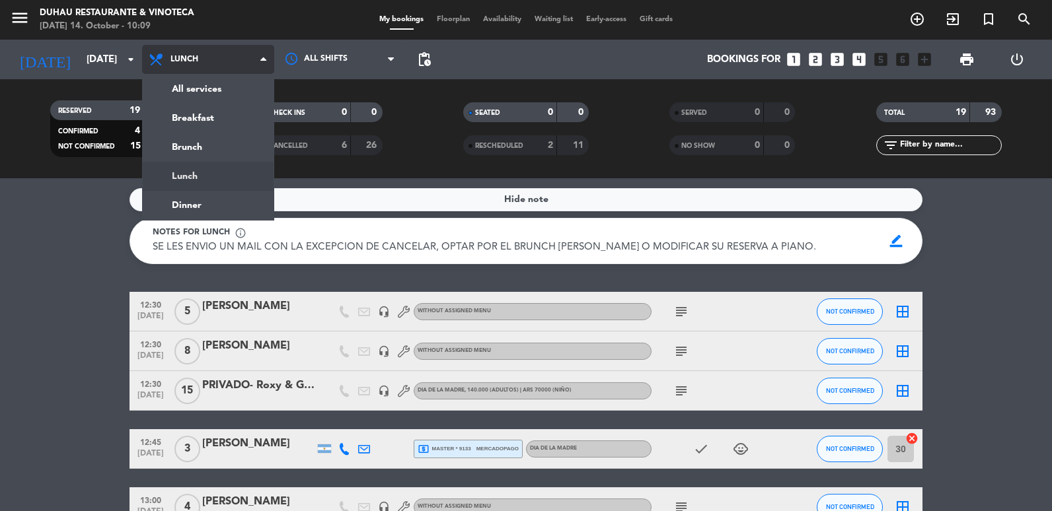
click at [189, 153] on div "menu Duhau Restaurante & Vinoteca [DATE] 14. October - 10:09 My bookings Floorp…" at bounding box center [526, 89] width 1052 height 178
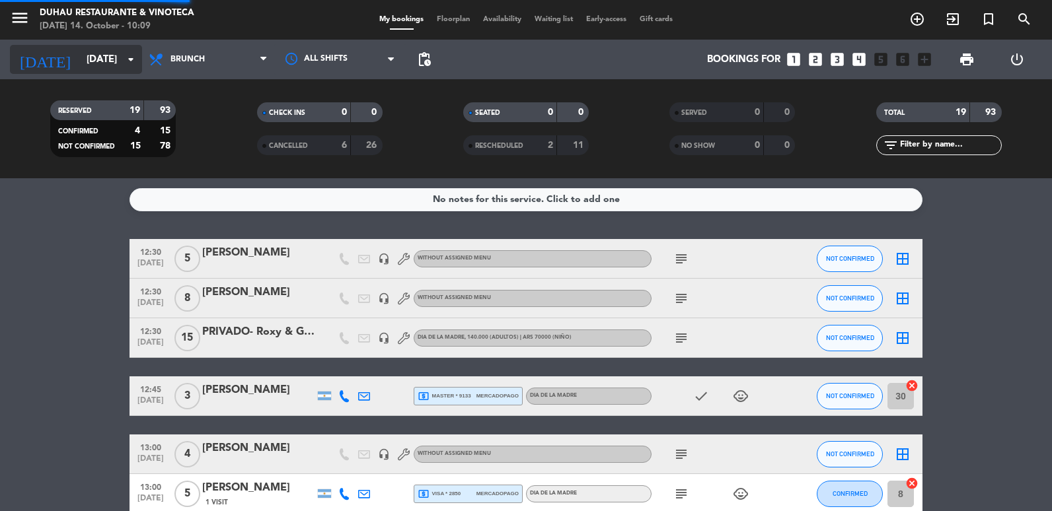
click at [102, 63] on input "[DATE]" at bounding box center [143, 60] width 127 height 24
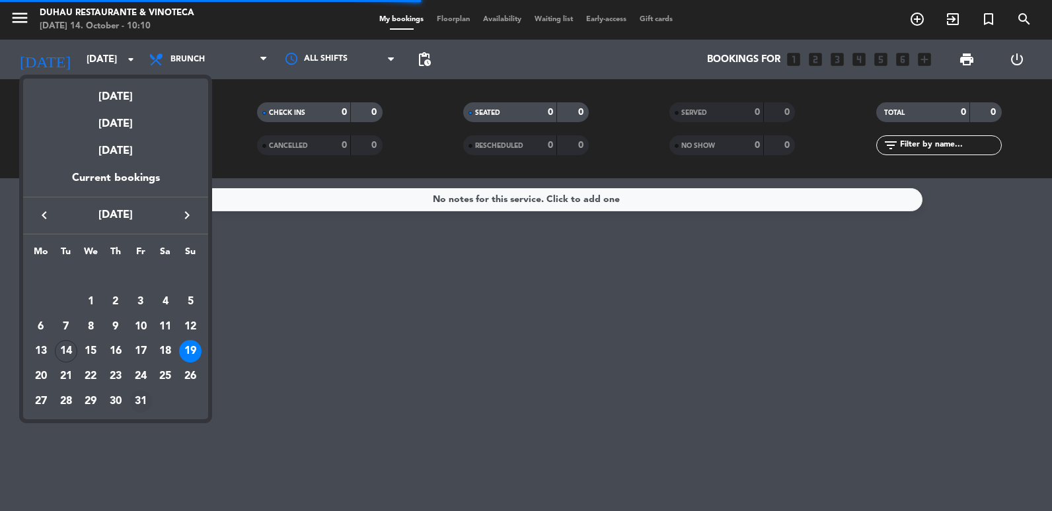
click at [137, 402] on div "31" at bounding box center [141, 402] width 22 height 22
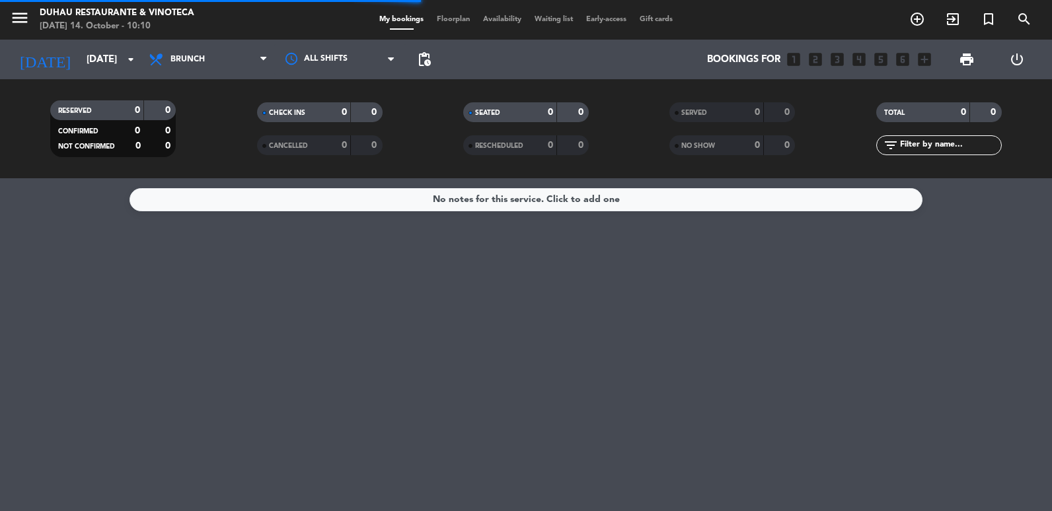
type input "[DATE]"
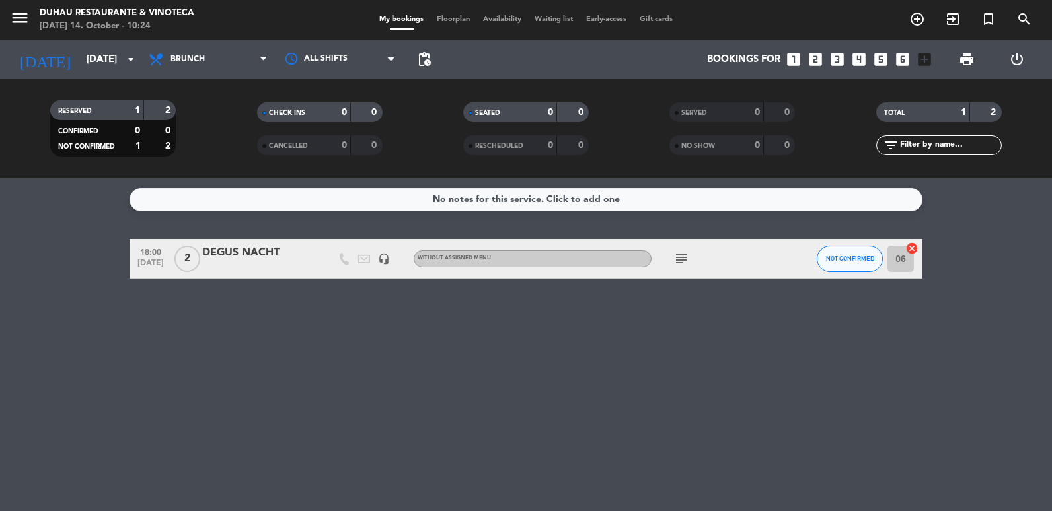
click at [225, 42] on div "All services Breakfast Brunch Lunch Dinner Brunch All services Breakfast Brunch…" at bounding box center [208, 60] width 132 height 40
click at [204, 32] on div "menu Duhau Restaurante & Vinoteca [DATE] 14. October - 10:24" at bounding box center [131, 20] width 263 height 31
click at [203, 48] on span "Brunch" at bounding box center [208, 59] width 132 height 29
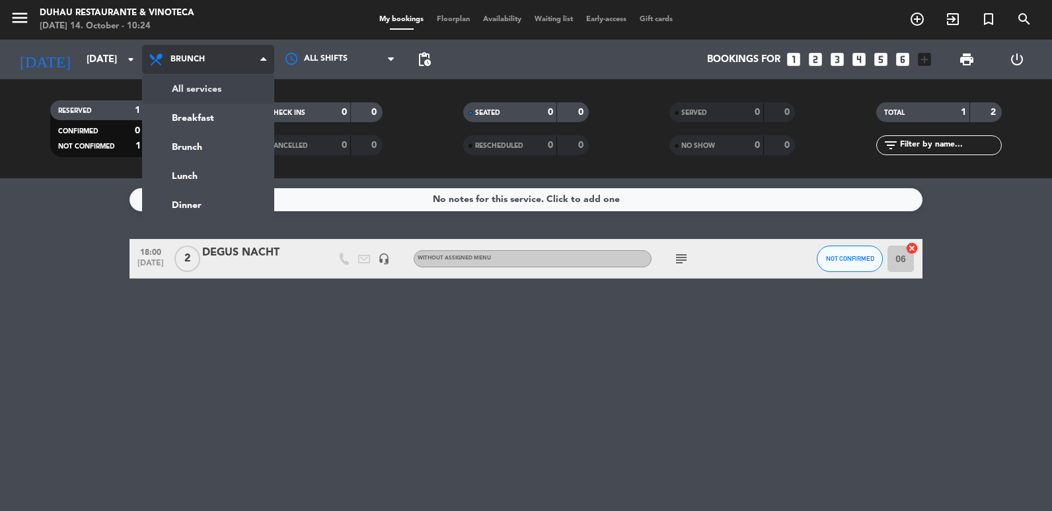
click at [207, 91] on div "menu Duhau Restaurante & Vinoteca [DATE] 14. October - 10:24 My bookings Floorp…" at bounding box center [526, 89] width 1052 height 178
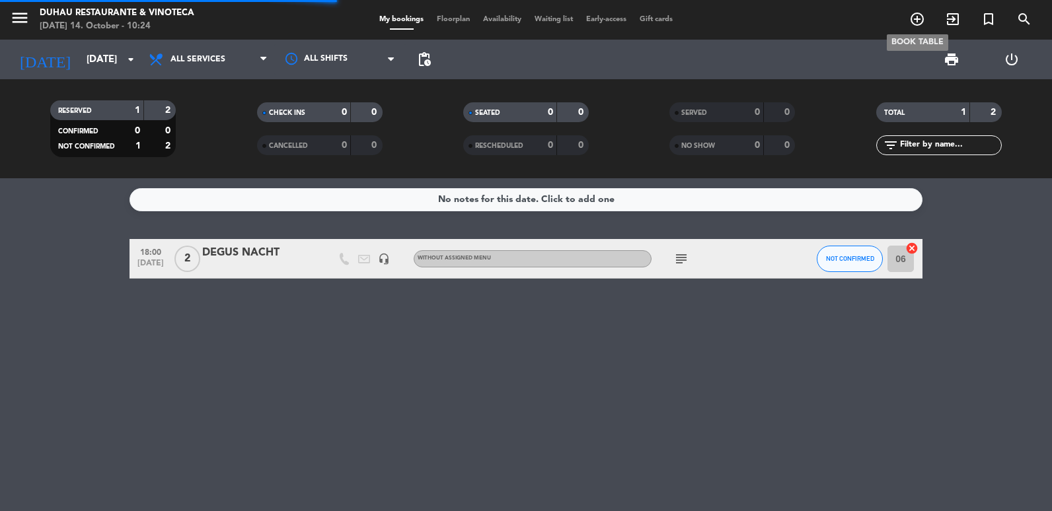
click at [912, 15] on icon "add_circle_outline" at bounding box center [917, 19] width 16 height 16
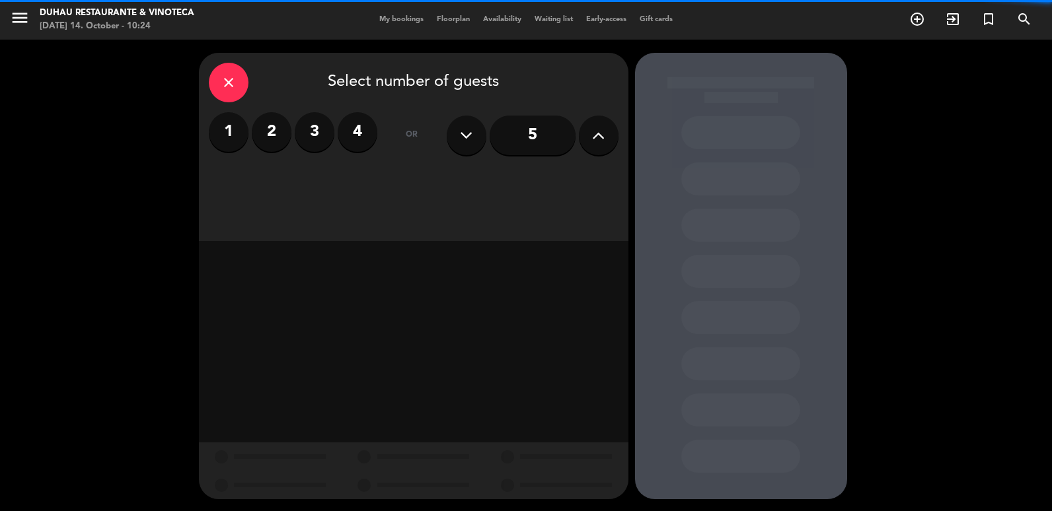
click at [354, 130] on label "4" at bounding box center [358, 132] width 40 height 40
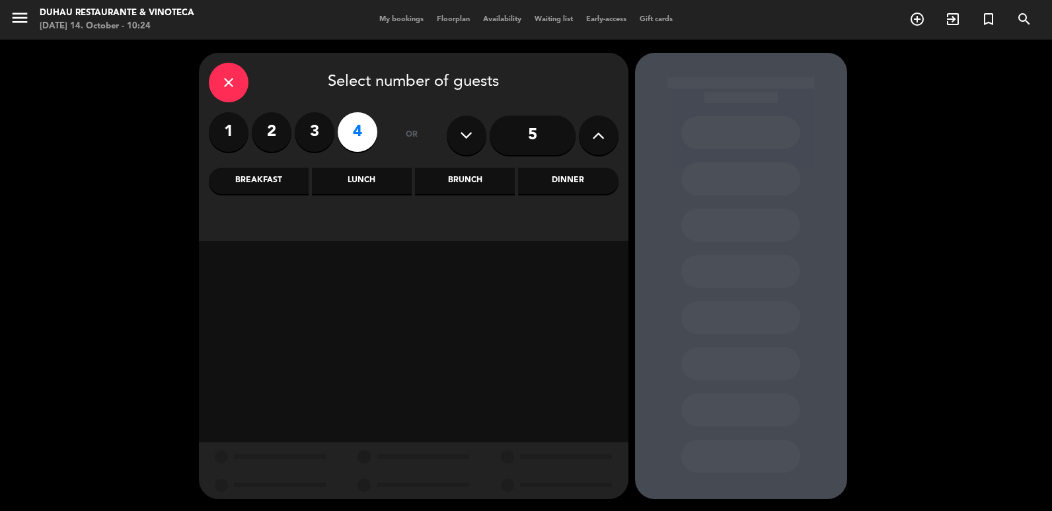
click at [488, 187] on div "Brunch" at bounding box center [465, 181] width 100 height 26
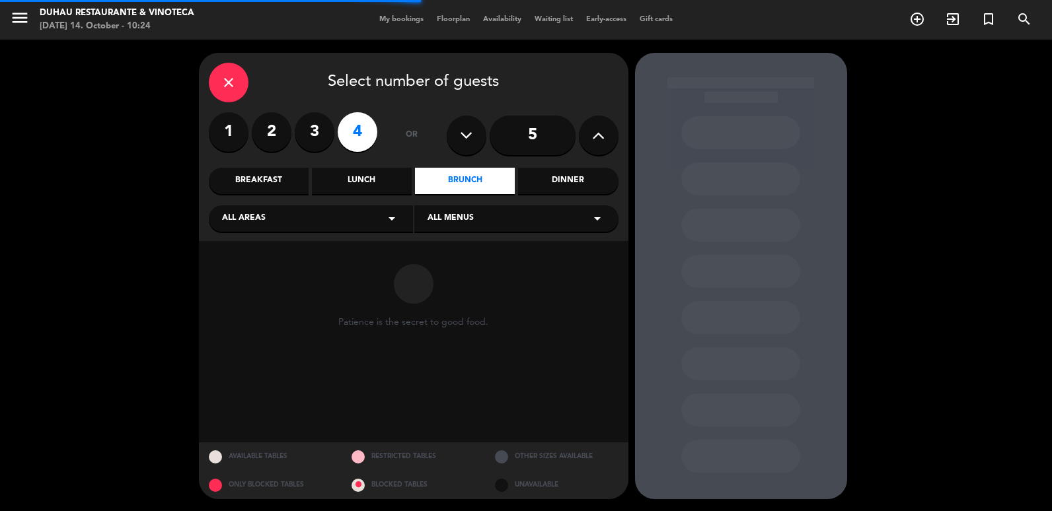
click at [587, 170] on div "Dinner" at bounding box center [568, 181] width 100 height 26
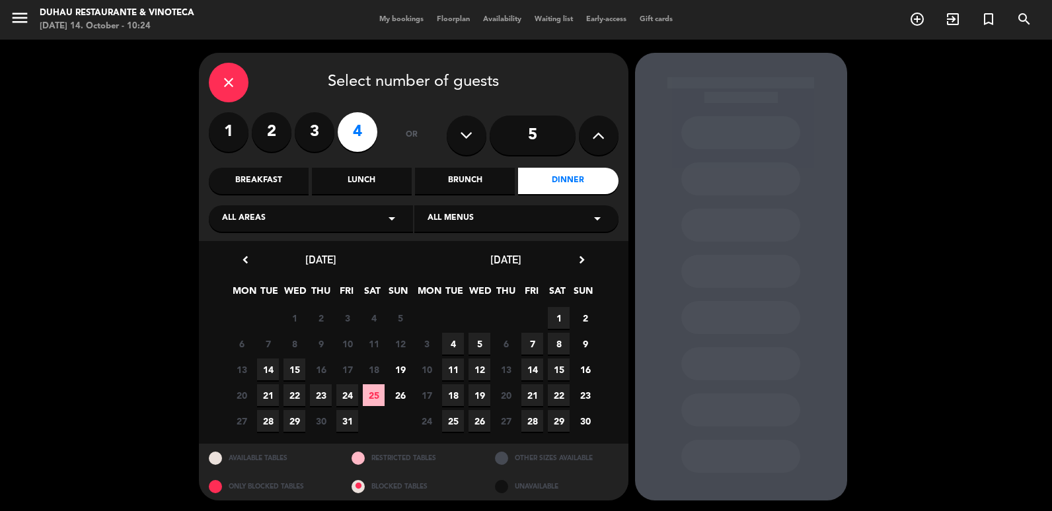
click at [350, 426] on span "31" at bounding box center [347, 421] width 22 height 22
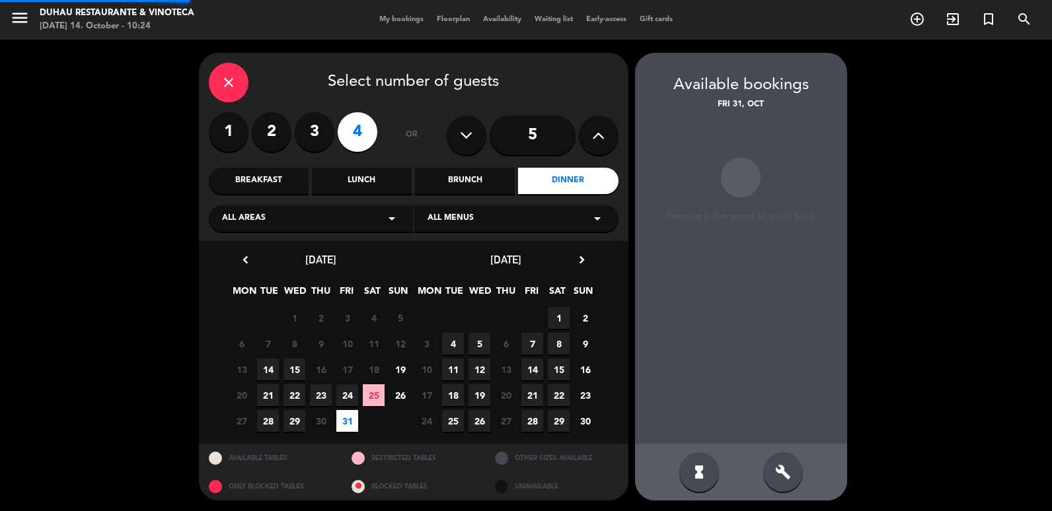
scroll to position [2, 0]
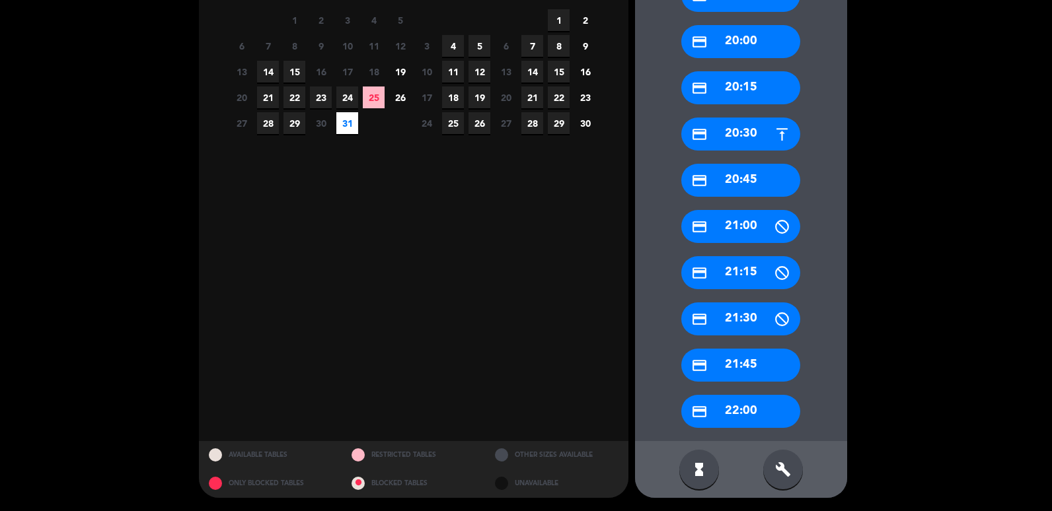
click at [781, 462] on icon "build" at bounding box center [783, 470] width 16 height 16
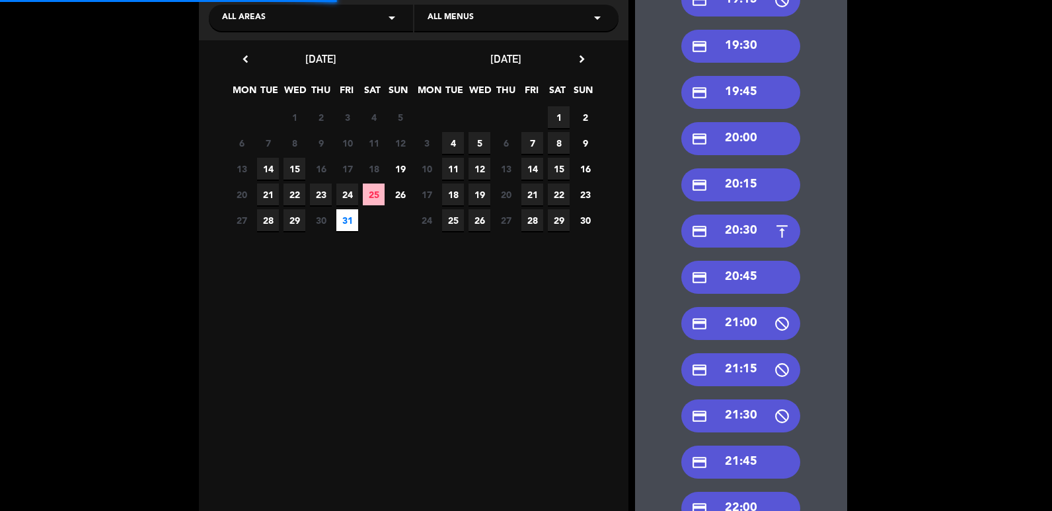
scroll to position [100, 0]
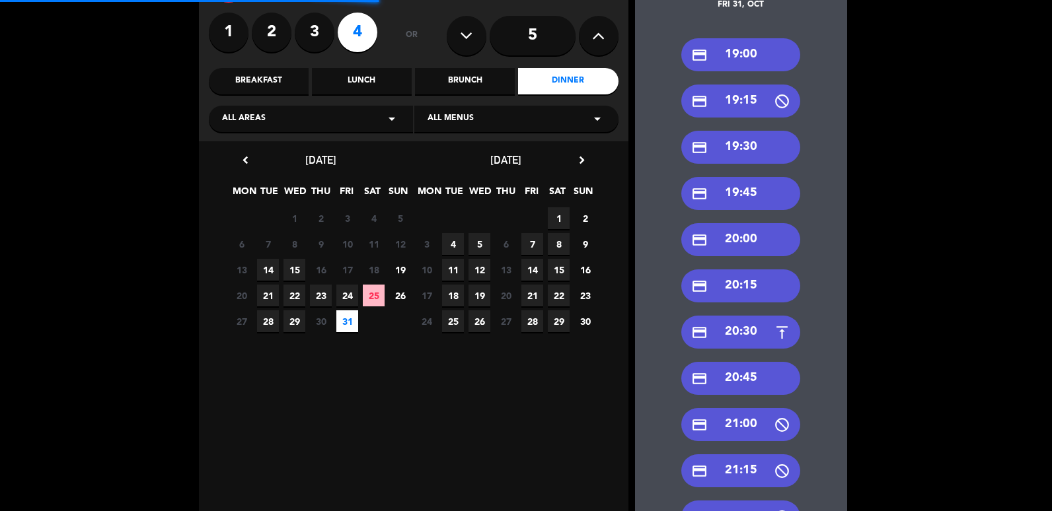
click at [743, 44] on div "credit_card 19:00" at bounding box center [740, 54] width 119 height 33
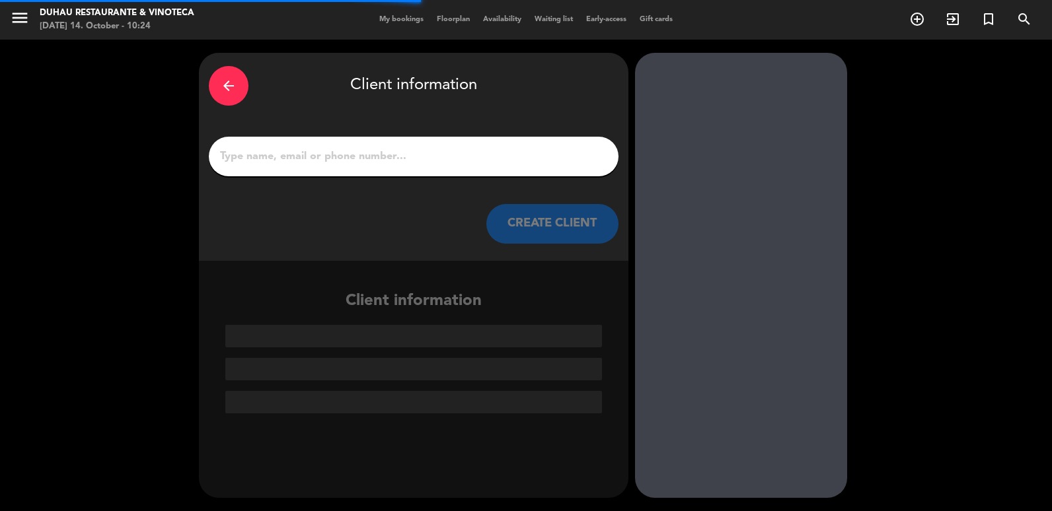
scroll to position [0, 0]
click at [309, 156] on input "1" at bounding box center [414, 156] width 390 height 19
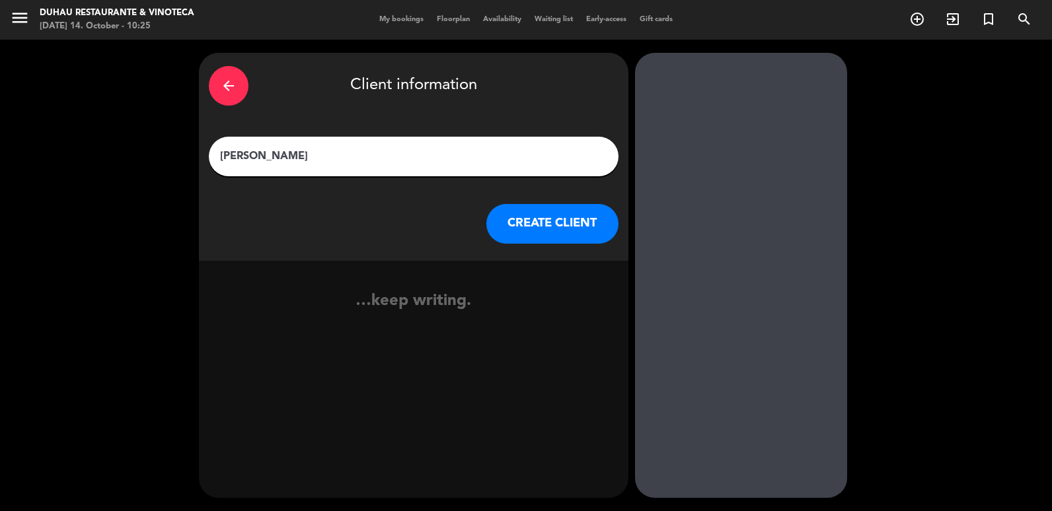
type input "[PERSON_NAME]"
click at [545, 219] on button "CREATE CLIENT" at bounding box center [552, 224] width 132 height 40
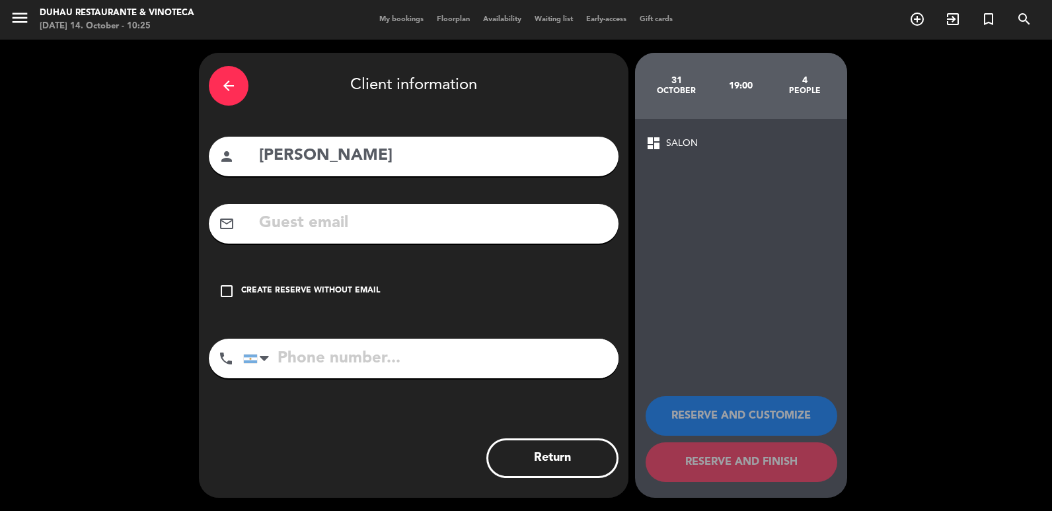
click at [340, 272] on div "check_box_outline_blank Create reserve without email" at bounding box center [414, 292] width 410 height 40
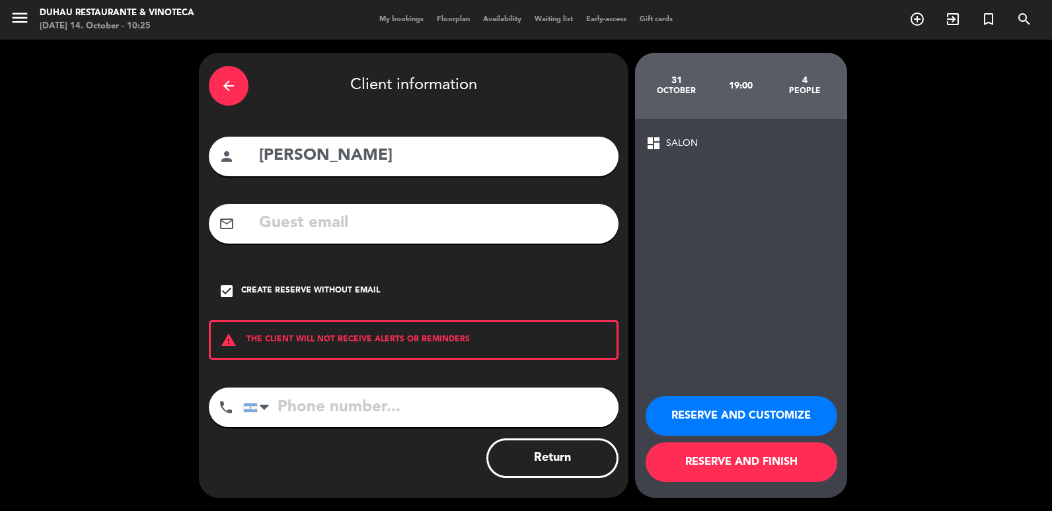
click at [310, 297] on div "Create reserve without email" at bounding box center [310, 291] width 139 height 13
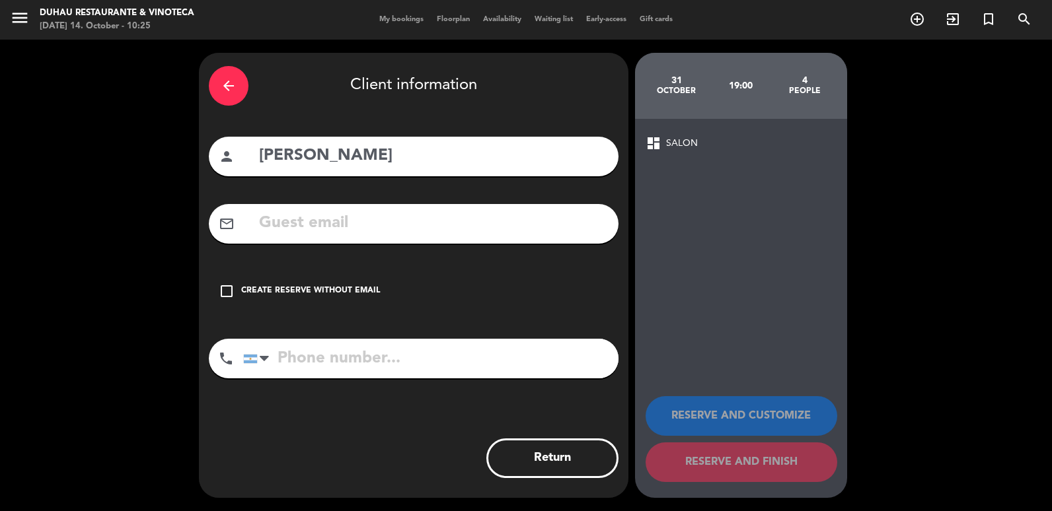
click at [336, 293] on div "Create reserve without email" at bounding box center [310, 291] width 139 height 13
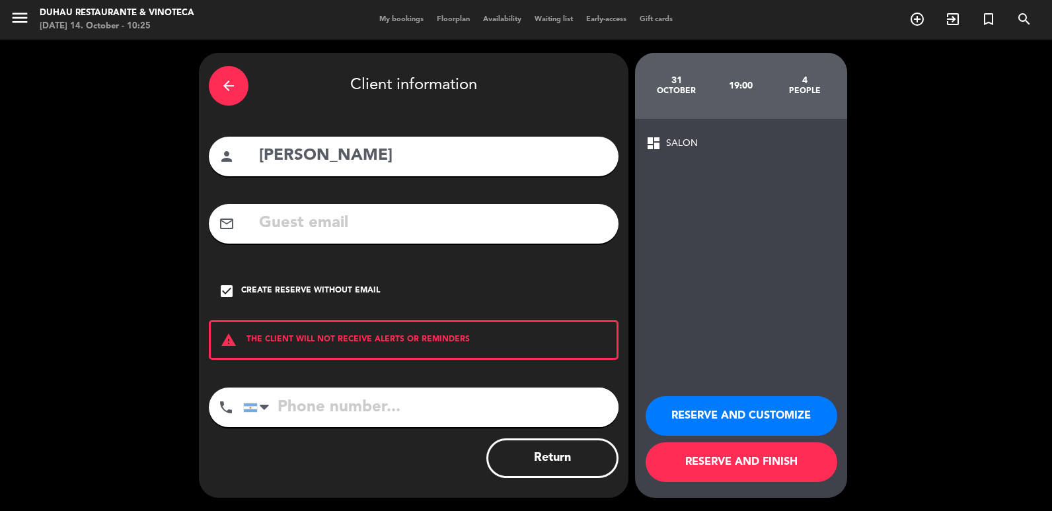
click at [718, 433] on button "RESERVE AND CUSTOMIZE" at bounding box center [742, 416] width 192 height 40
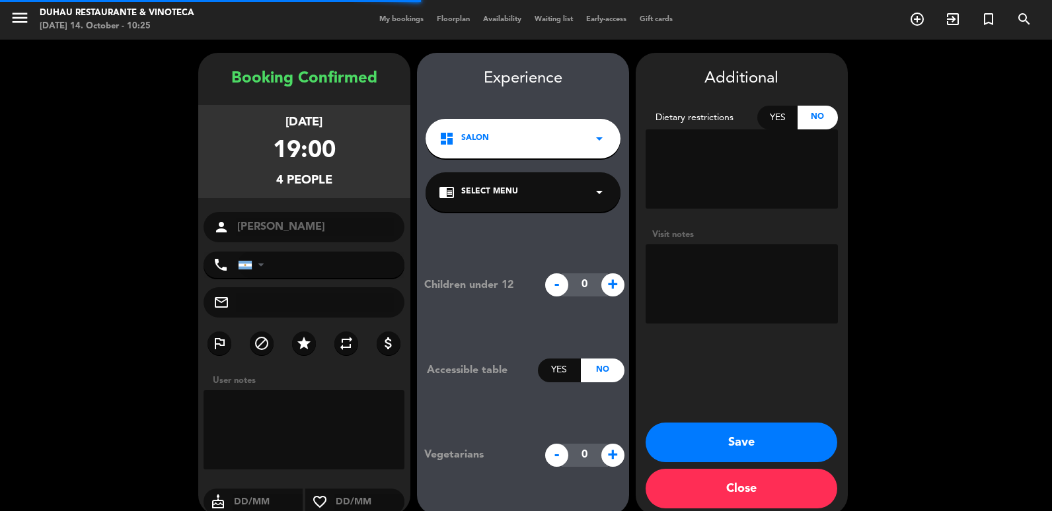
scroll to position [17, 0]
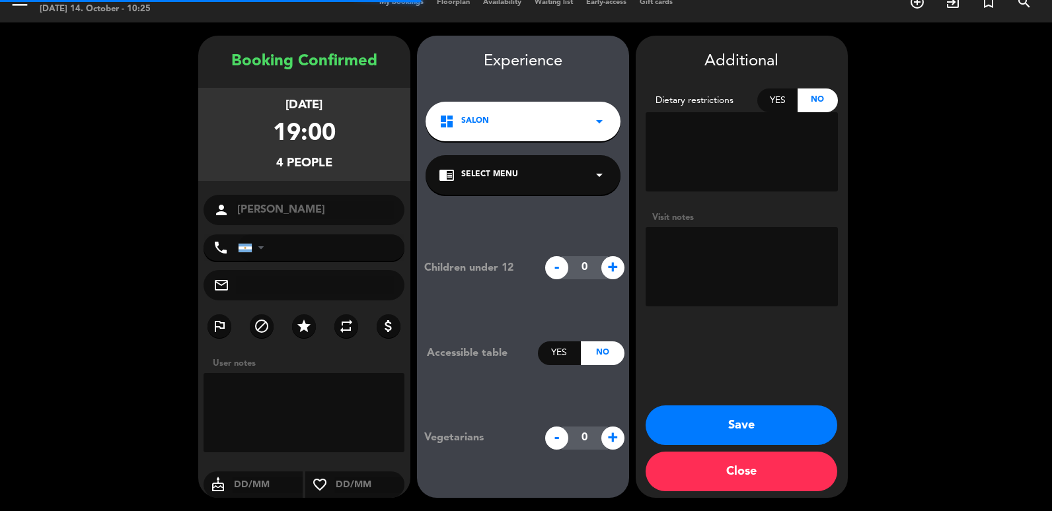
click at [762, 269] on textarea at bounding box center [742, 266] width 192 height 79
paste textarea "V-MYM4H-BUEPH"
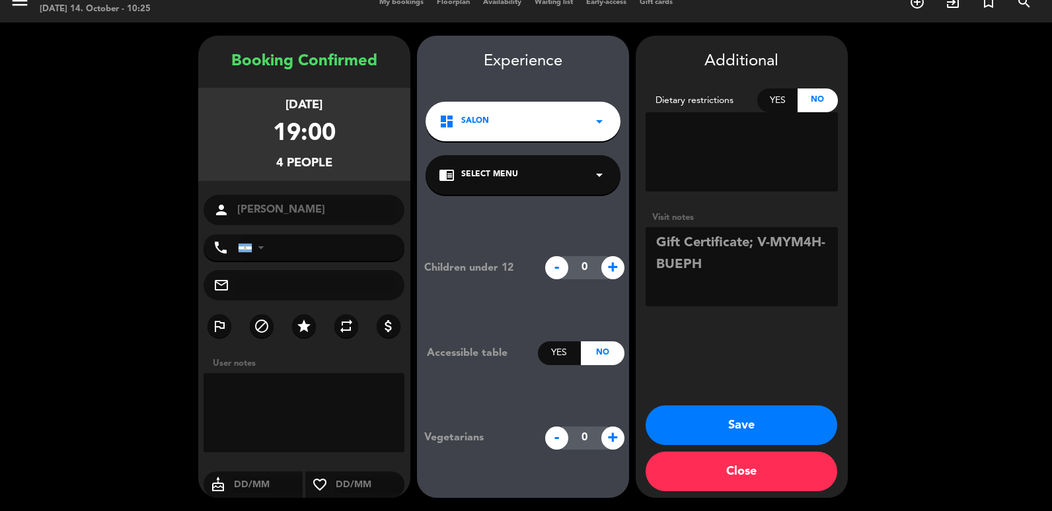
scroll to position [10, 0]
click at [757, 235] on textarea at bounding box center [742, 266] width 192 height 79
click at [714, 281] on textarea at bounding box center [742, 266] width 192 height 79
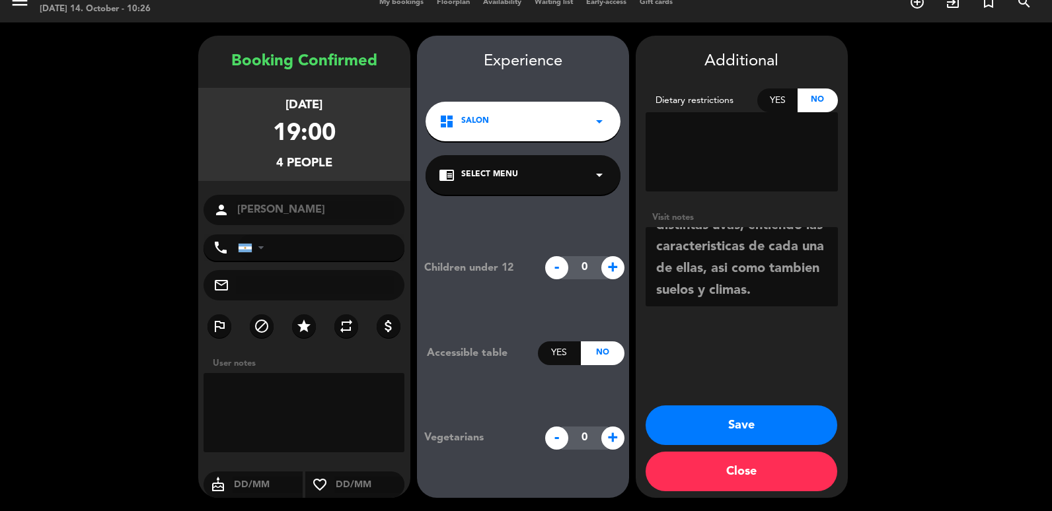
type textarea "Gift Certificate: V-MYM4H-BUEPH Info adicional: Mencionaron quele gustaria que …"
click at [759, 423] on button "Save" at bounding box center [742, 426] width 192 height 40
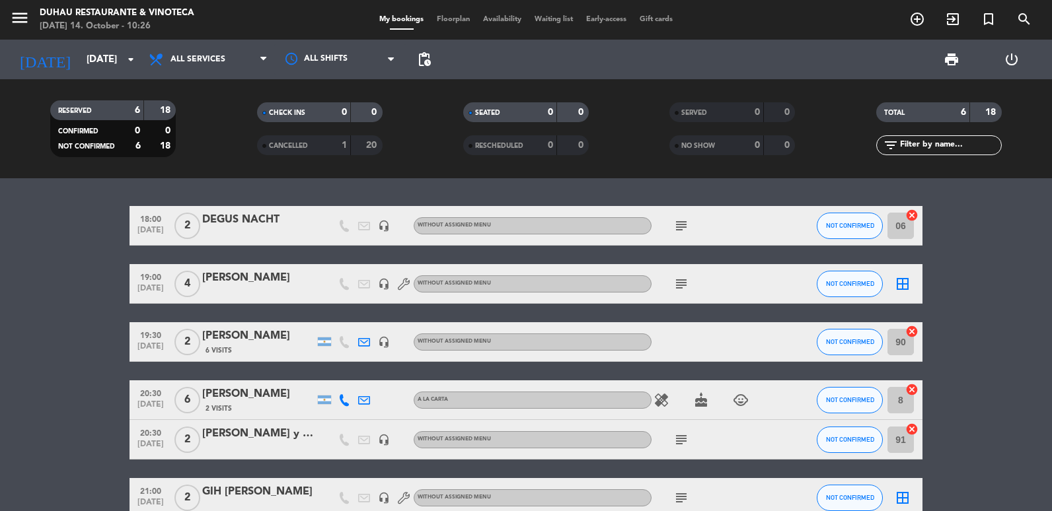
click at [683, 284] on icon "subject" at bounding box center [681, 284] width 16 height 16
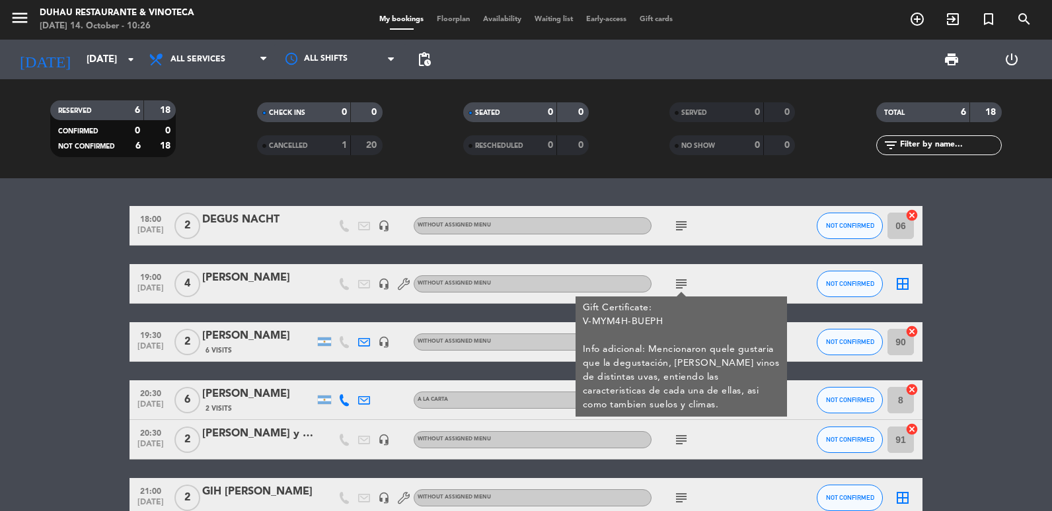
drag, startPoint x: 1035, startPoint y: 350, endPoint x: 998, endPoint y: 225, distance: 129.8
click at [1035, 350] on bookings-row "18:00 [DATE] 2 DEGUS NACHT headset_mic Without assigned menu subject NOT CONFIR…" at bounding box center [526, 362] width 1052 height 312
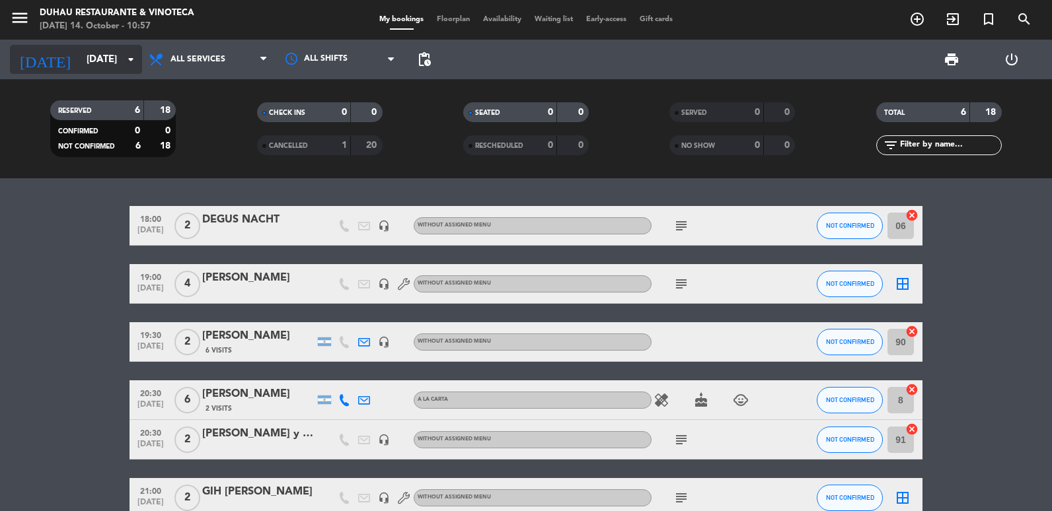
click at [112, 69] on input "[DATE]" at bounding box center [143, 60] width 127 height 24
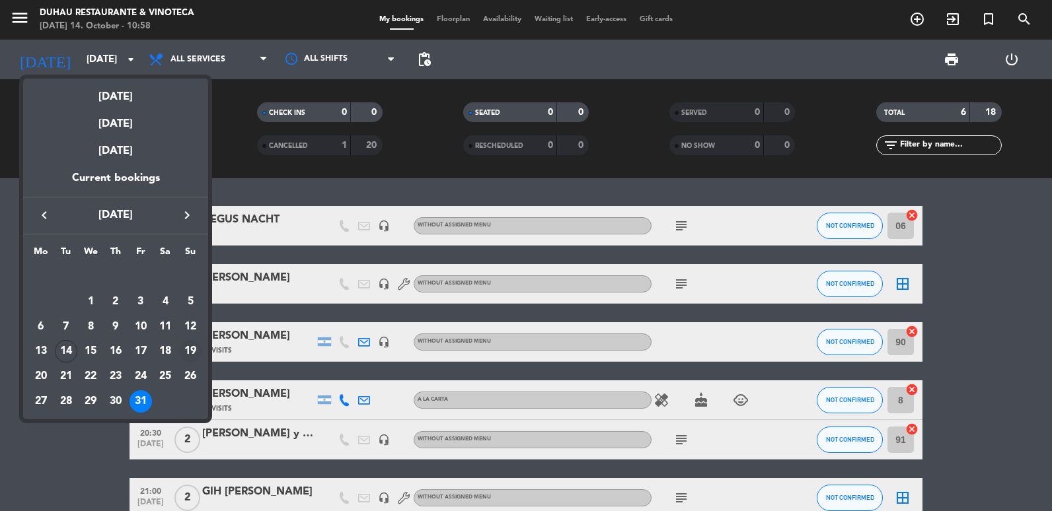
click at [190, 357] on div "19" at bounding box center [190, 351] width 22 height 22
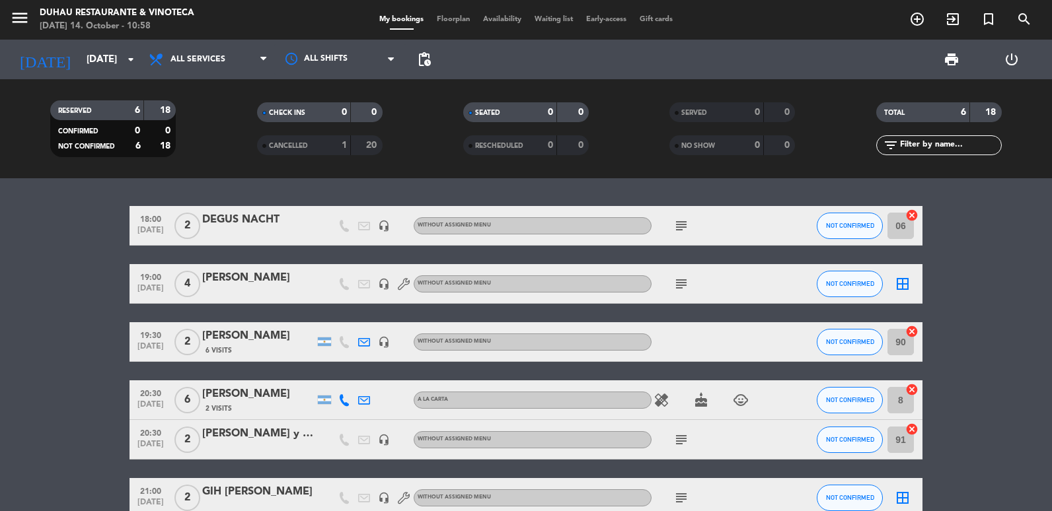
type input "[DATE]"
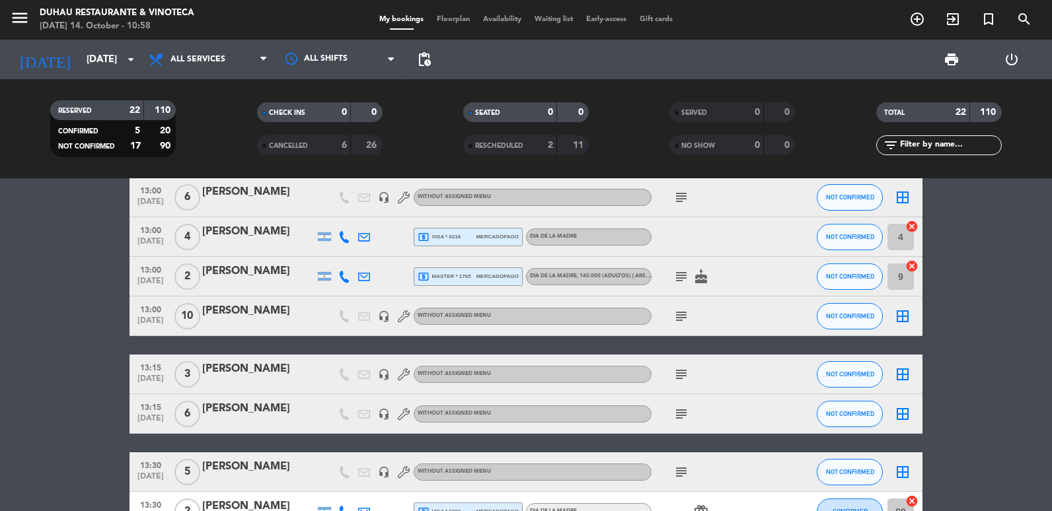
scroll to position [529, 0]
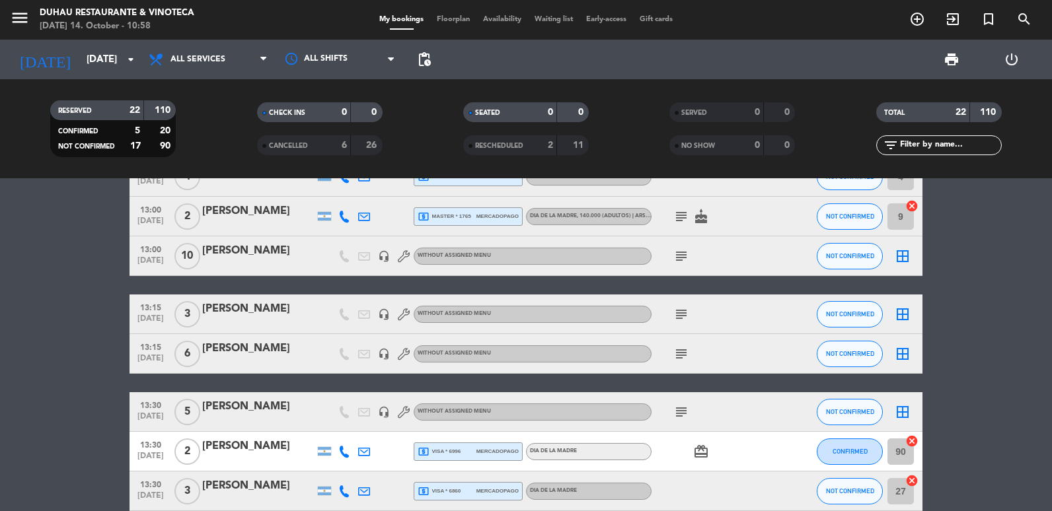
click at [239, 254] on div "[PERSON_NAME]" at bounding box center [258, 250] width 112 height 17
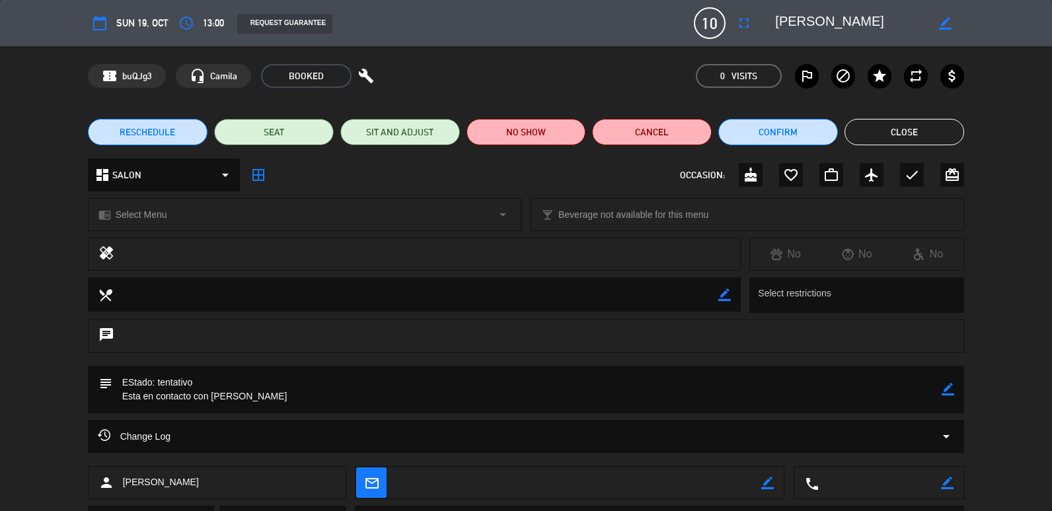
click at [727, 26] on div "calendar_today Sun 19, Oct access_time 13:00 REQUEST GUARANTEE 10 [PERSON_NAME]…" at bounding box center [526, 23] width 877 height 32
click at [744, 24] on icon "fullscreen" at bounding box center [744, 23] width 16 height 16
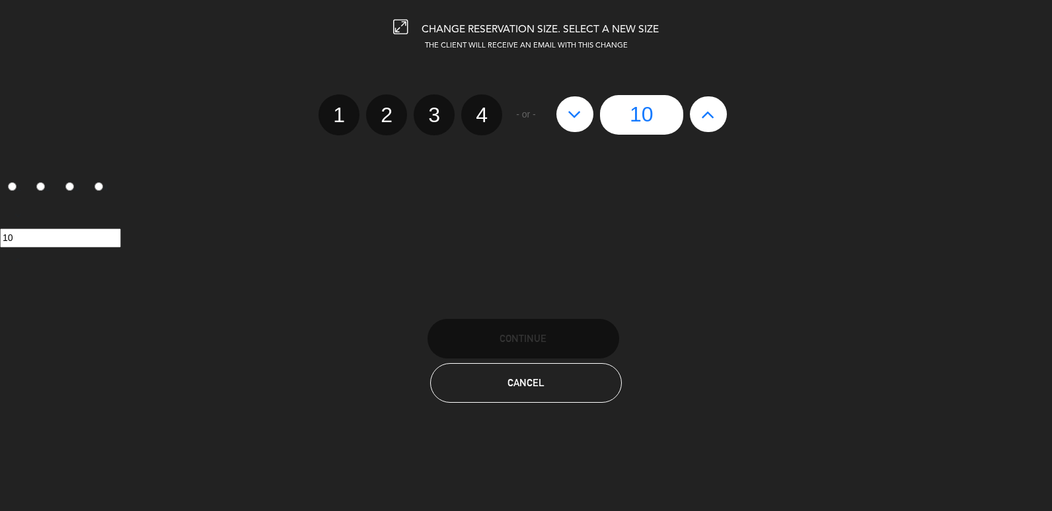
click at [576, 118] on icon at bounding box center [575, 114] width 14 height 21
type input "9"
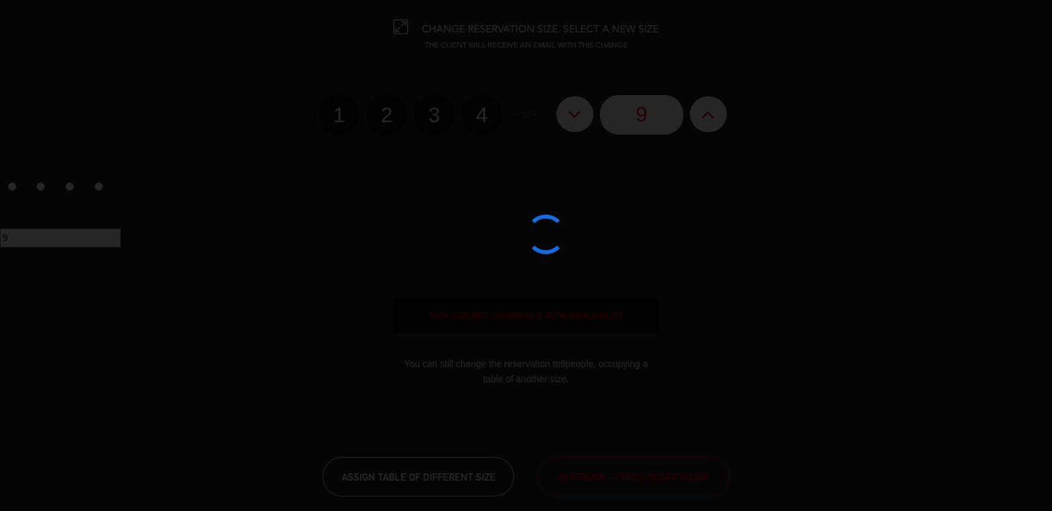
click at [639, 485] on button "OVERBOOK - FORCE RESERVATION" at bounding box center [634, 477] width 192 height 40
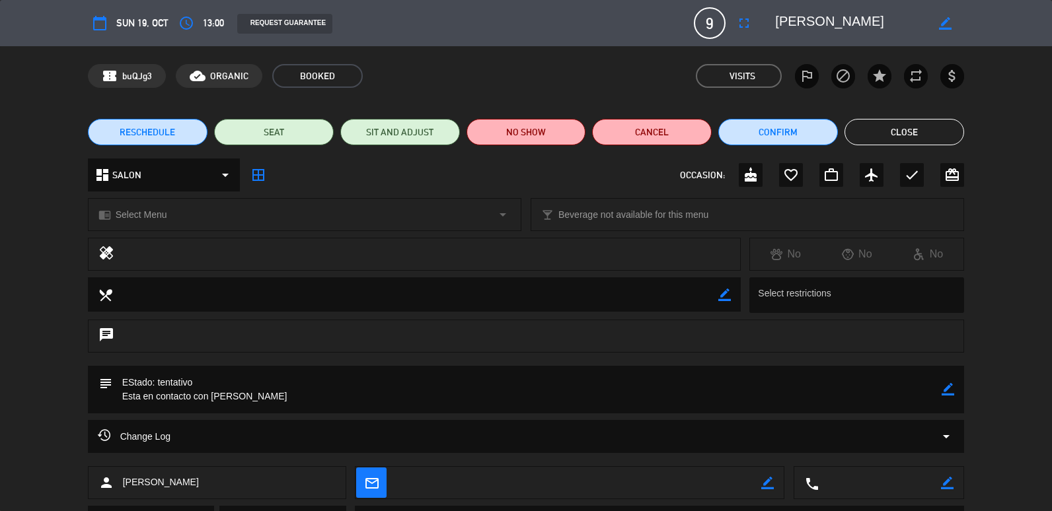
click at [949, 395] on icon "border_color" at bounding box center [948, 389] width 13 height 13
click at [490, 367] on textarea at bounding box center [527, 390] width 830 height 48
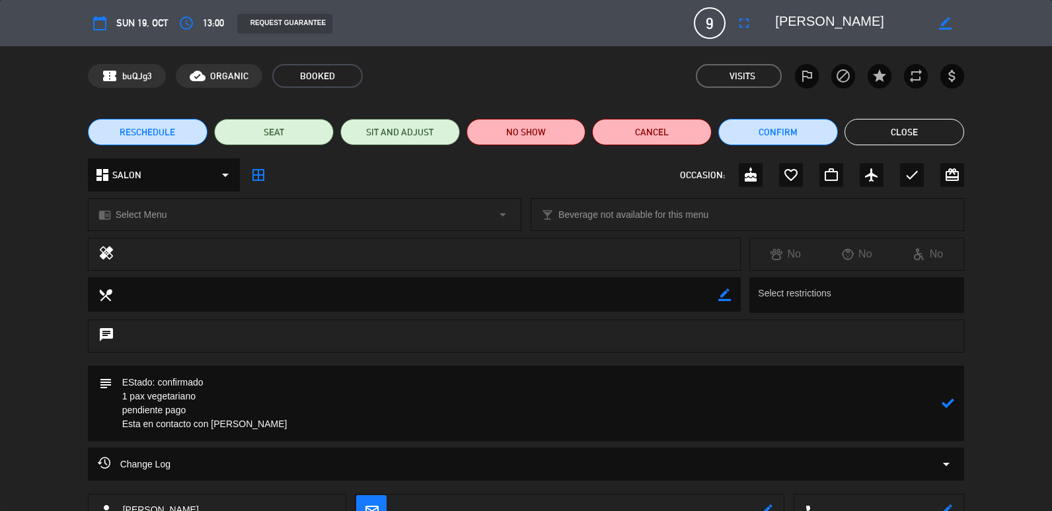
click at [936, 404] on textarea at bounding box center [527, 403] width 830 height 75
click at [943, 408] on icon at bounding box center [948, 403] width 13 height 13
click at [951, 397] on icon "border_color" at bounding box center [948, 403] width 13 height 13
drag, startPoint x: 153, startPoint y: 417, endPoint x: 63, endPoint y: 413, distance: 90.6
click at [63, 413] on div "subject" at bounding box center [526, 407] width 1052 height 82
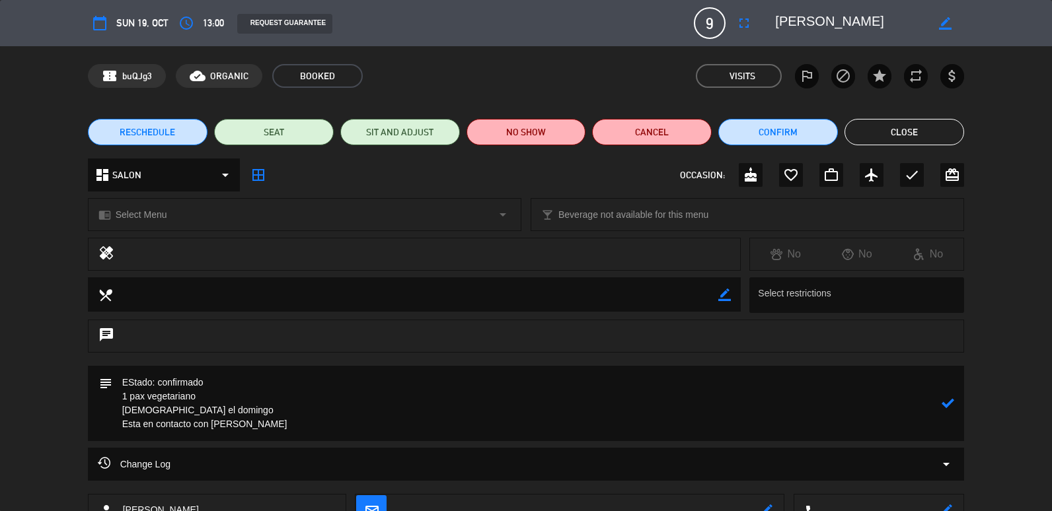
type textarea "EStado: confirmado 1 pax vegetariano [DEMOGRAPHIC_DATA] el domingo Esta en cont…"
click at [951, 417] on div at bounding box center [948, 403] width 13 height 75
click at [952, 410] on icon at bounding box center [948, 403] width 13 height 13
click at [865, 141] on button "Close" at bounding box center [904, 132] width 120 height 26
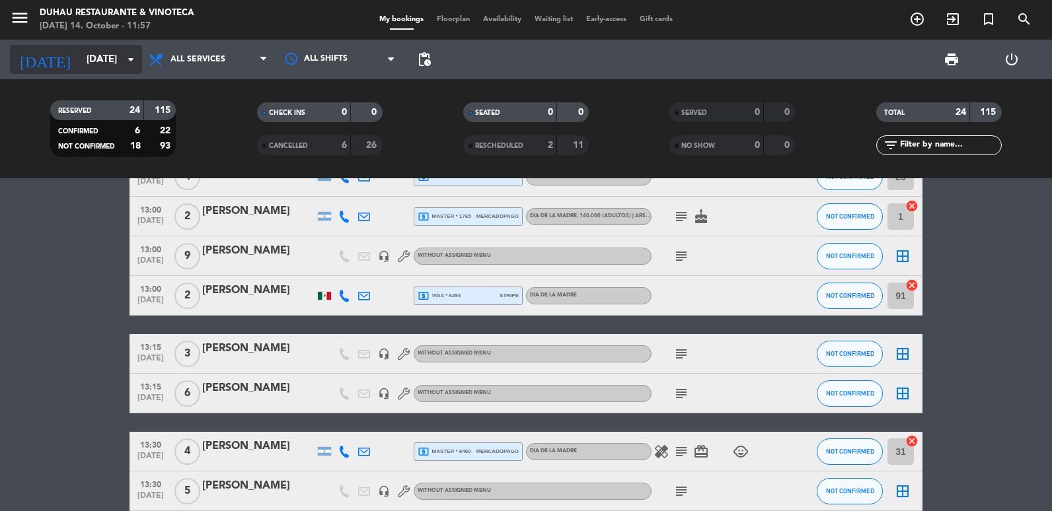
click at [102, 60] on input "[DATE]" at bounding box center [143, 60] width 127 height 24
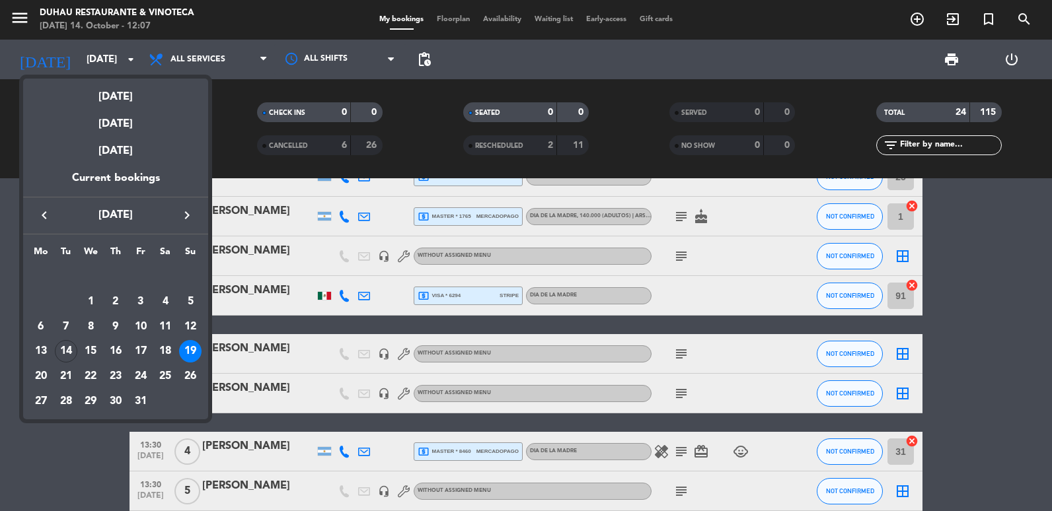
click at [244, 138] on div at bounding box center [526, 255] width 1052 height 511
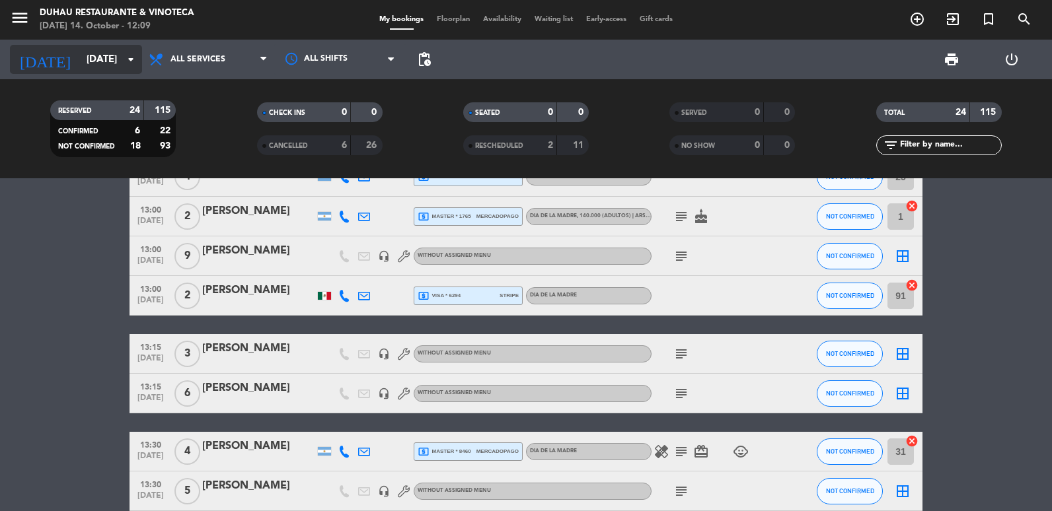
click at [106, 68] on input "[DATE]" at bounding box center [143, 60] width 127 height 24
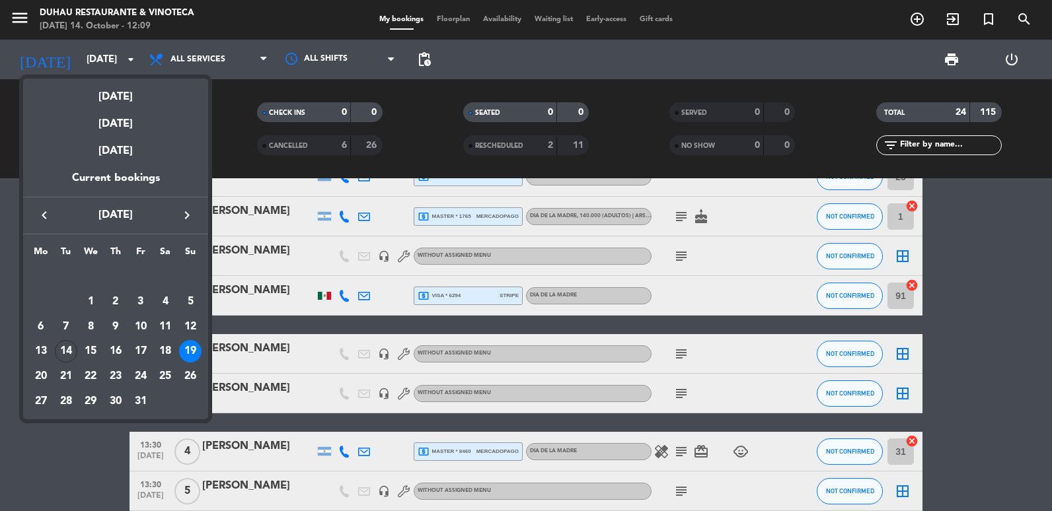
click at [188, 209] on icon "keyboard_arrow_right" at bounding box center [187, 215] width 16 height 16
click at [98, 299] on div "5" at bounding box center [90, 302] width 22 height 22
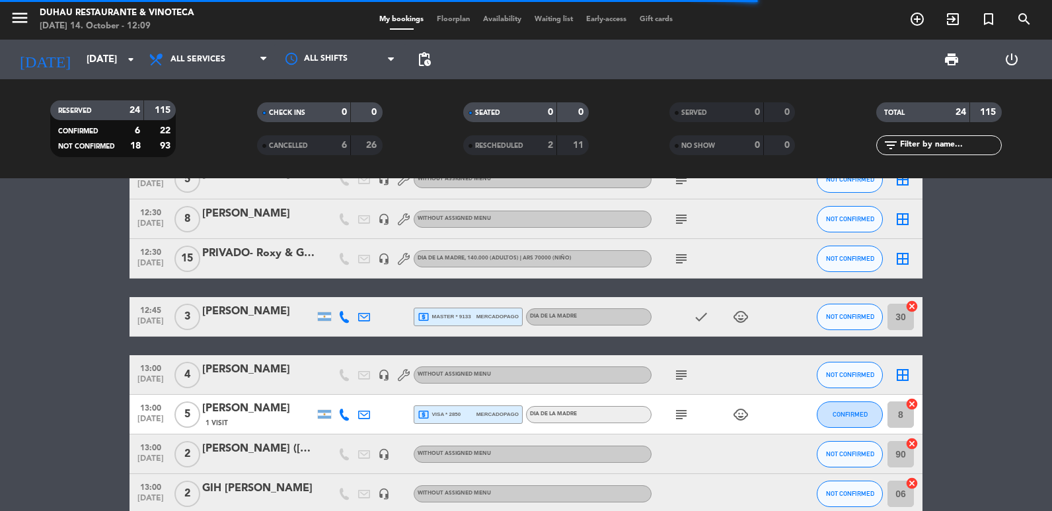
scroll to position [0, 0]
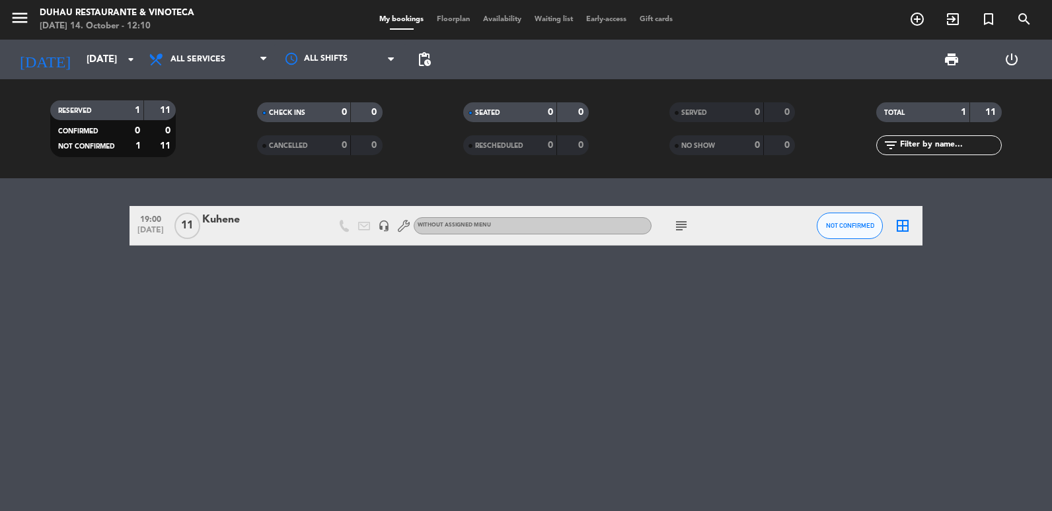
click at [679, 229] on icon "subject" at bounding box center [681, 226] width 16 height 16
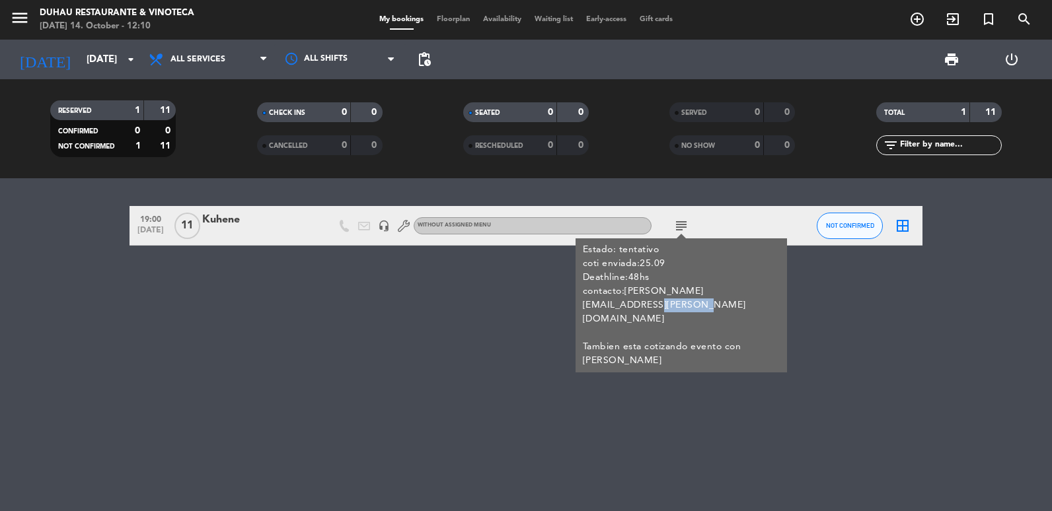
drag, startPoint x: 762, startPoint y: 289, endPoint x: 671, endPoint y: 299, distance: 91.7
click at [671, 299] on div "Estado: tentativo coti enviada:25.09 Deathline:48hs contacto:[PERSON_NAME][EMAI…" at bounding box center [682, 305] width 198 height 125
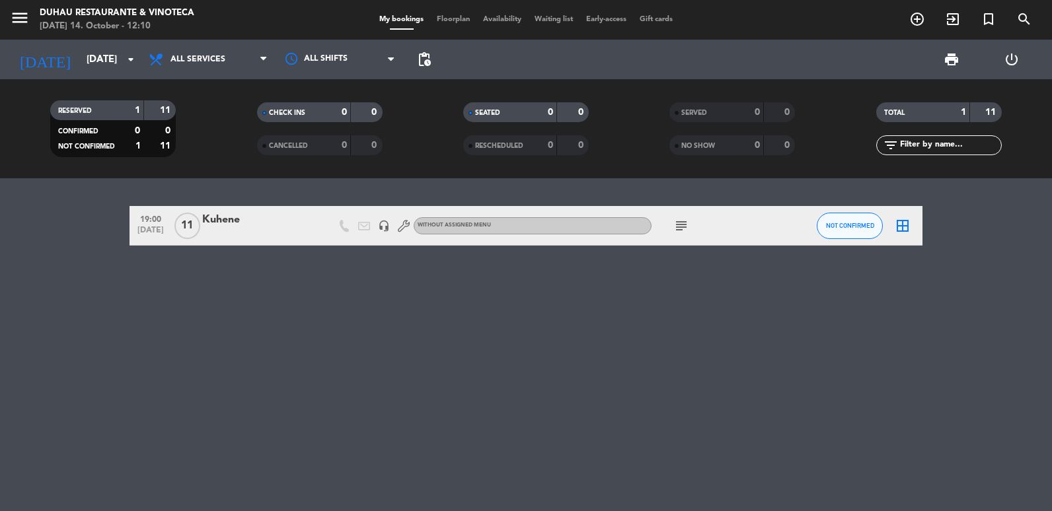
drag, startPoint x: 671, startPoint y: 299, endPoint x: 632, endPoint y: 264, distance: 52.8
click at [659, 299] on div "19:00 [DATE] Kuhene headset_mic Without assigned menu subject NOT CONFIRMED bor…" at bounding box center [526, 344] width 1052 height 333
click at [679, 221] on icon "subject" at bounding box center [681, 226] width 16 height 16
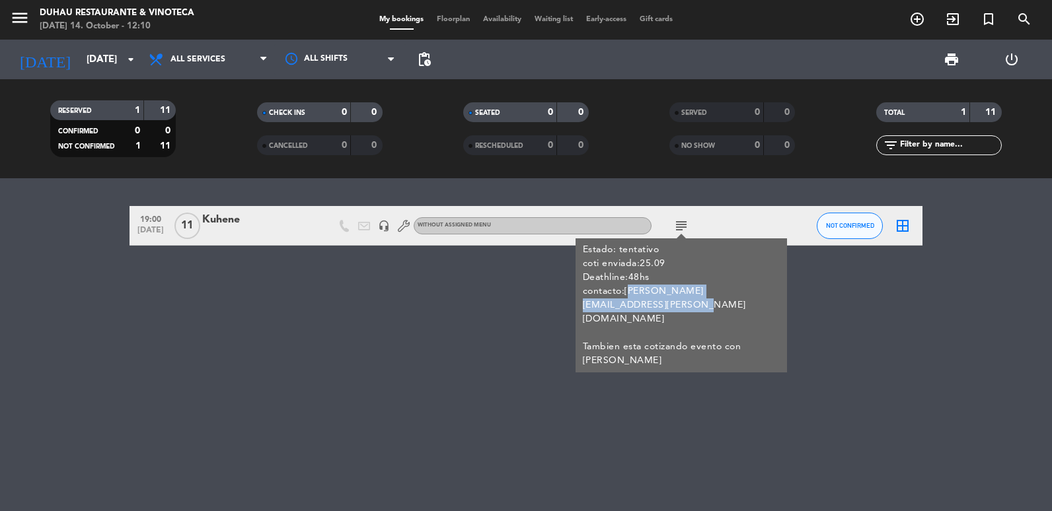
copy div "[PERSON_NAME][EMAIL_ADDRESS][PERSON_NAME][DOMAIN_NAME]"
drag, startPoint x: 626, startPoint y: 289, endPoint x: 644, endPoint y: 307, distance: 24.8
click at [644, 307] on div "Estado: tentativo coti enviada:25.09 Deathline:48hs contacto:[PERSON_NAME][EMAI…" at bounding box center [682, 305] width 198 height 125
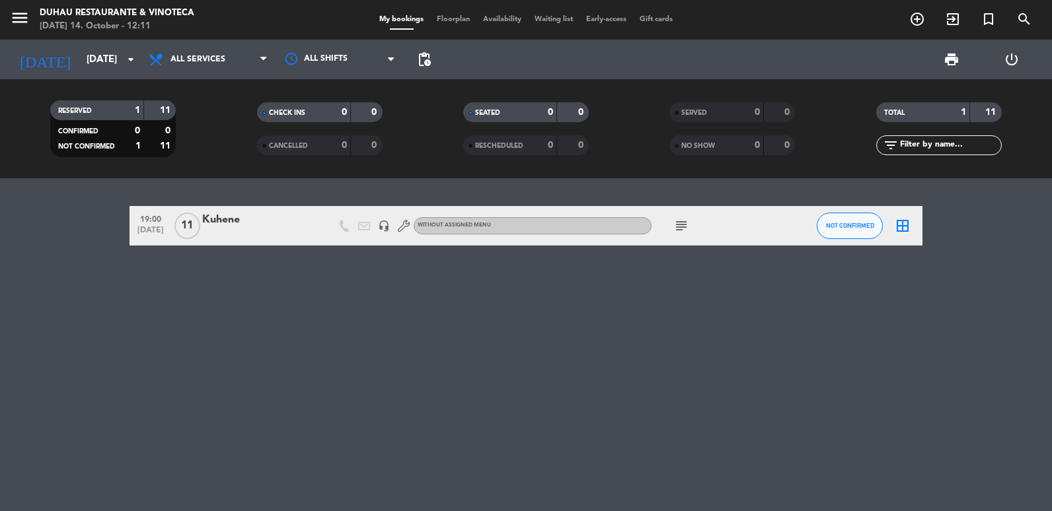
click at [234, 229] on div "Kuhene" at bounding box center [258, 219] width 112 height 17
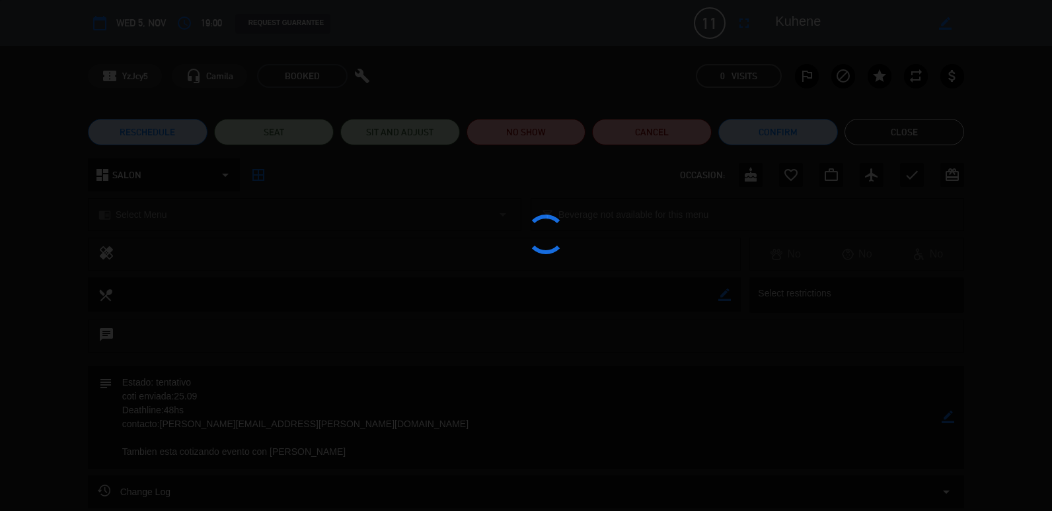
click at [660, 135] on div at bounding box center [526, 255] width 1052 height 511
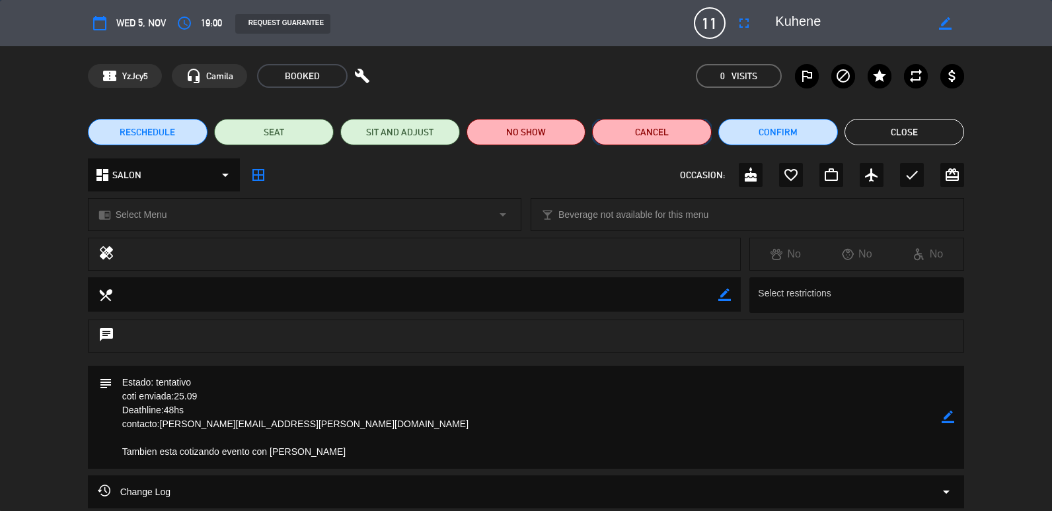
click at [670, 134] on button "Cancel" at bounding box center [652, 132] width 120 height 26
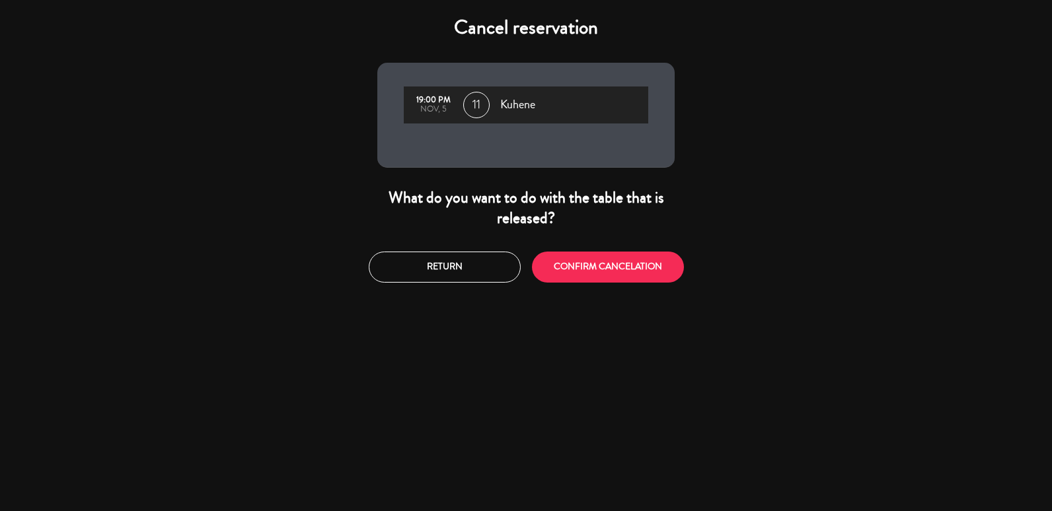
click at [585, 287] on div "Return CONFIRM CANCELATION" at bounding box center [525, 267] width 317 height 50
click at [597, 273] on button "CONFIRM CANCELATION" at bounding box center [608, 267] width 152 height 31
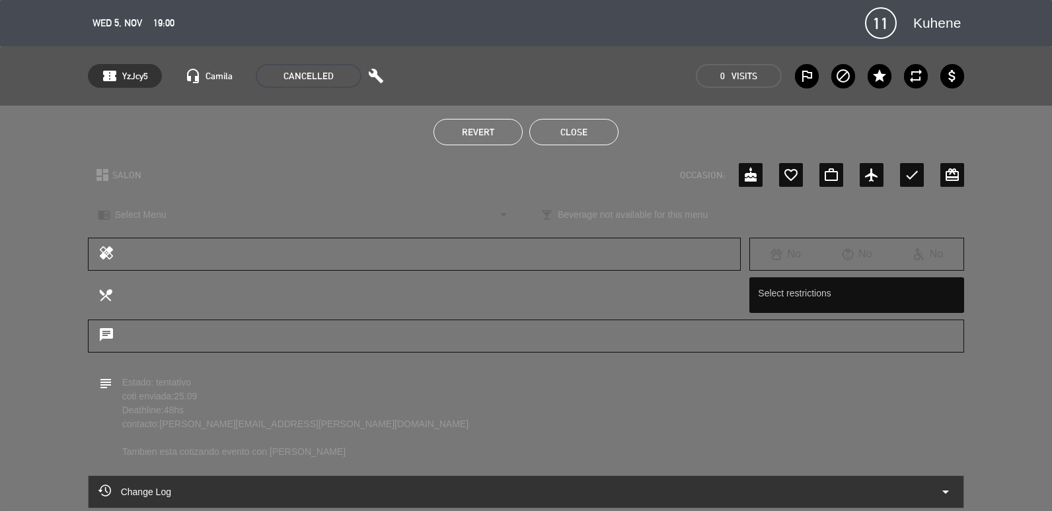
click at [593, 141] on button "Close" at bounding box center [573, 132] width 89 height 26
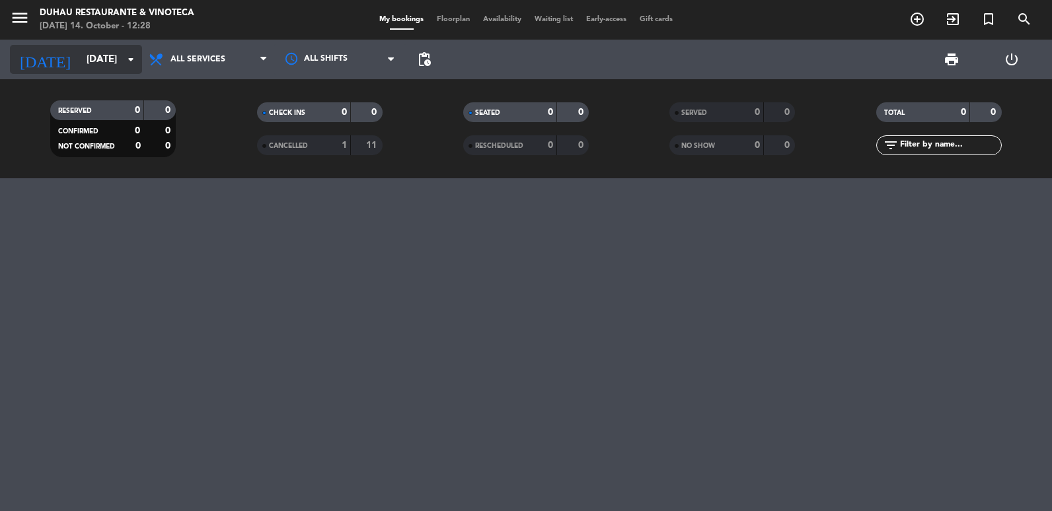
click at [124, 63] on icon "arrow_drop_down" at bounding box center [131, 60] width 16 height 16
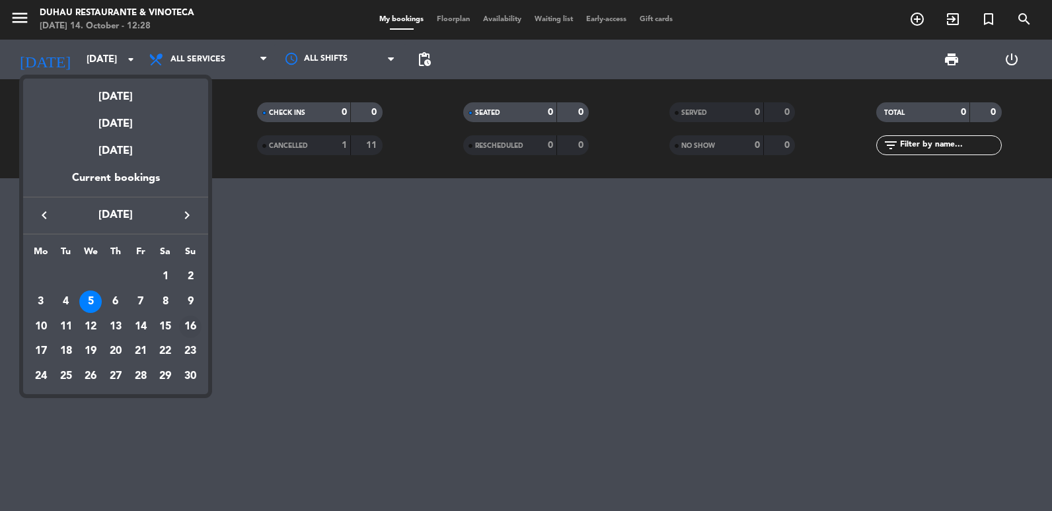
click at [188, 327] on div "16" at bounding box center [190, 327] width 22 height 22
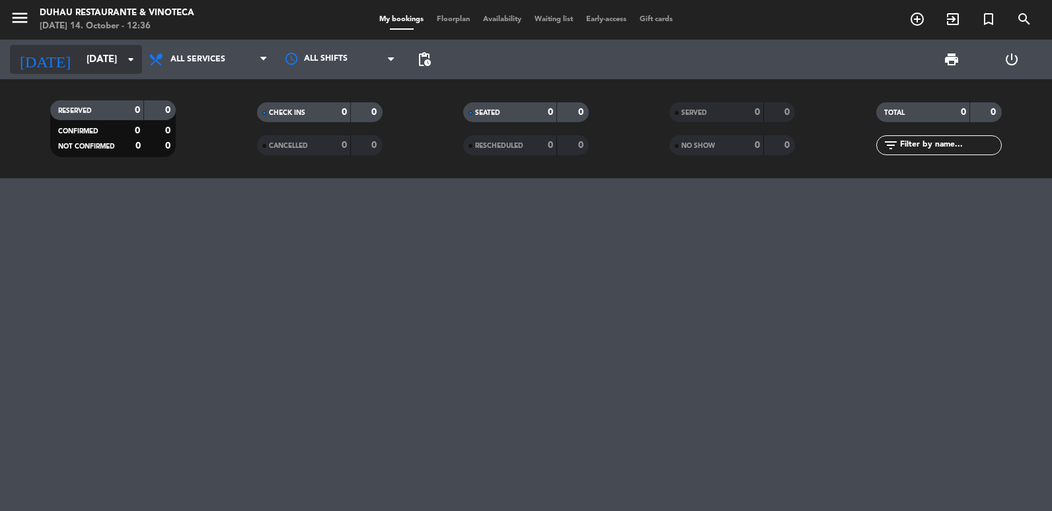
click at [87, 64] on input "[DATE]" at bounding box center [143, 60] width 127 height 24
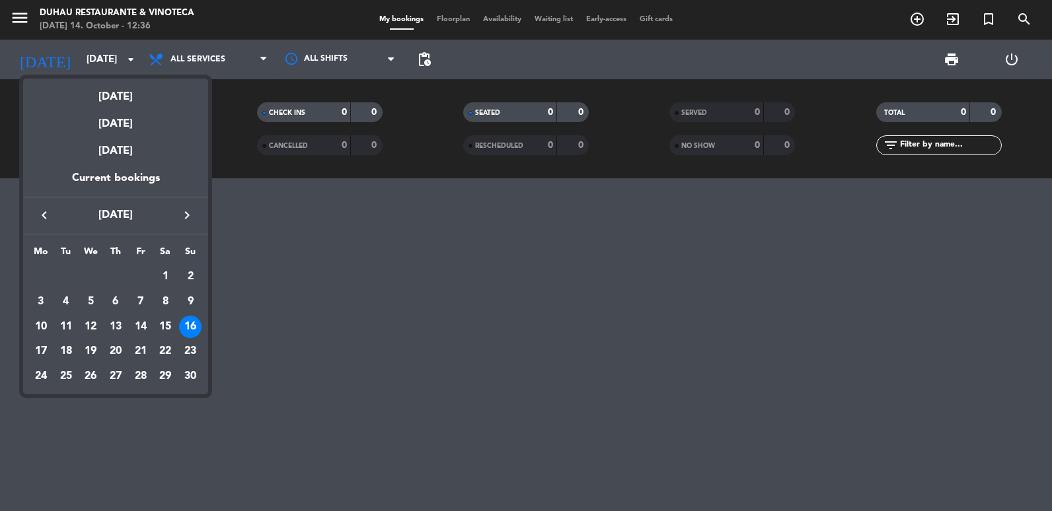
click at [46, 221] on icon "keyboard_arrow_left" at bounding box center [44, 215] width 16 height 16
click at [67, 350] on div "14" at bounding box center [66, 351] width 22 height 22
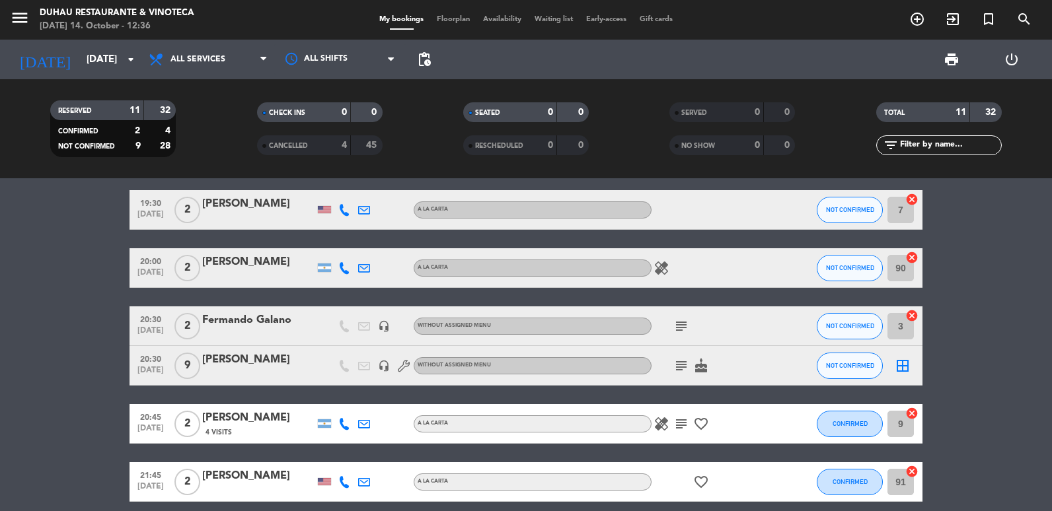
scroll to position [330, 0]
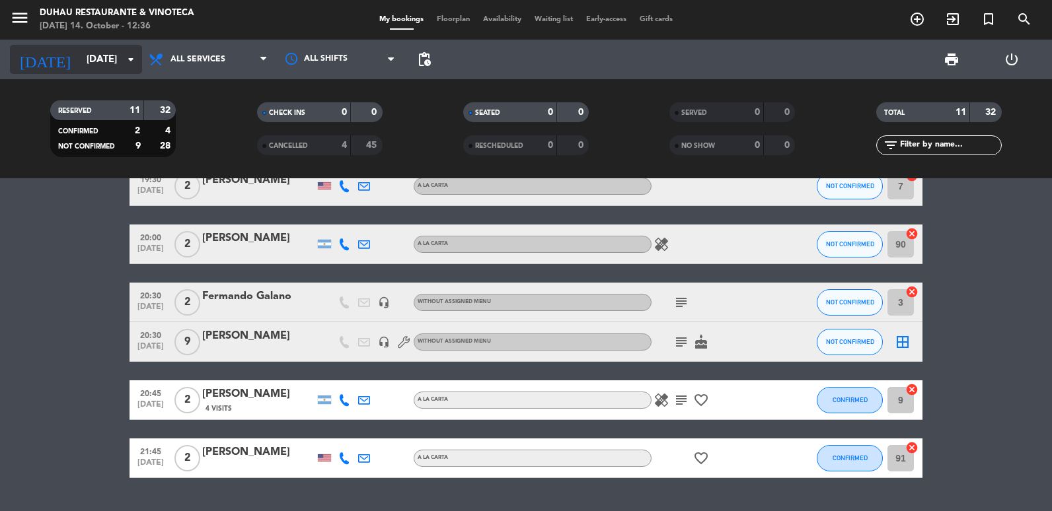
click at [82, 64] on input "[DATE]" at bounding box center [143, 60] width 127 height 24
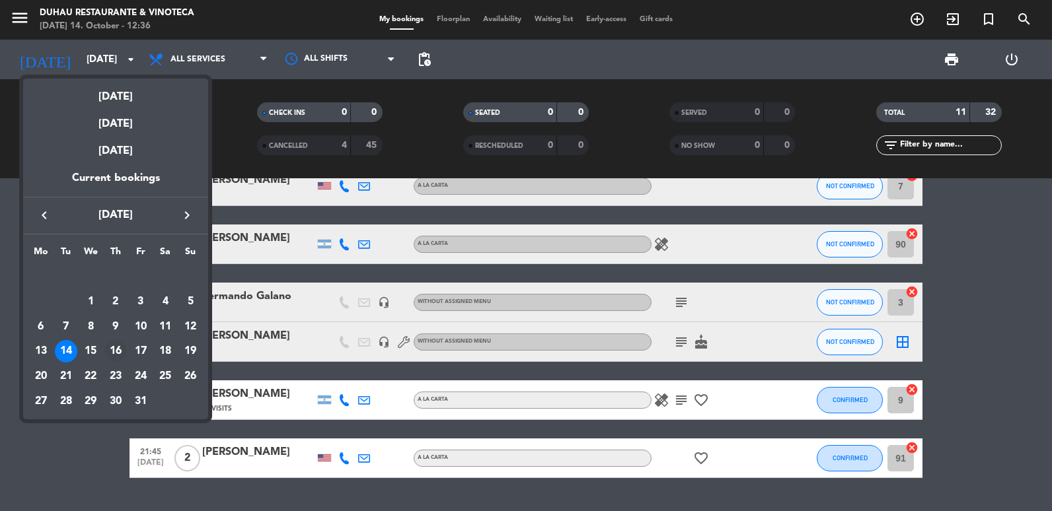
click at [118, 353] on div "16" at bounding box center [115, 351] width 22 height 22
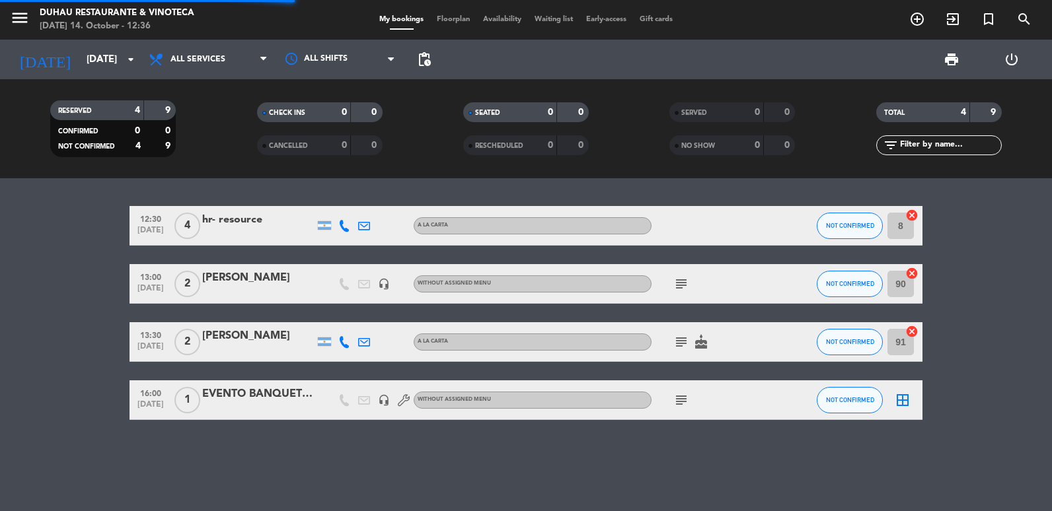
scroll to position [0, 0]
click at [129, 58] on icon "arrow_drop_down" at bounding box center [131, 60] width 16 height 16
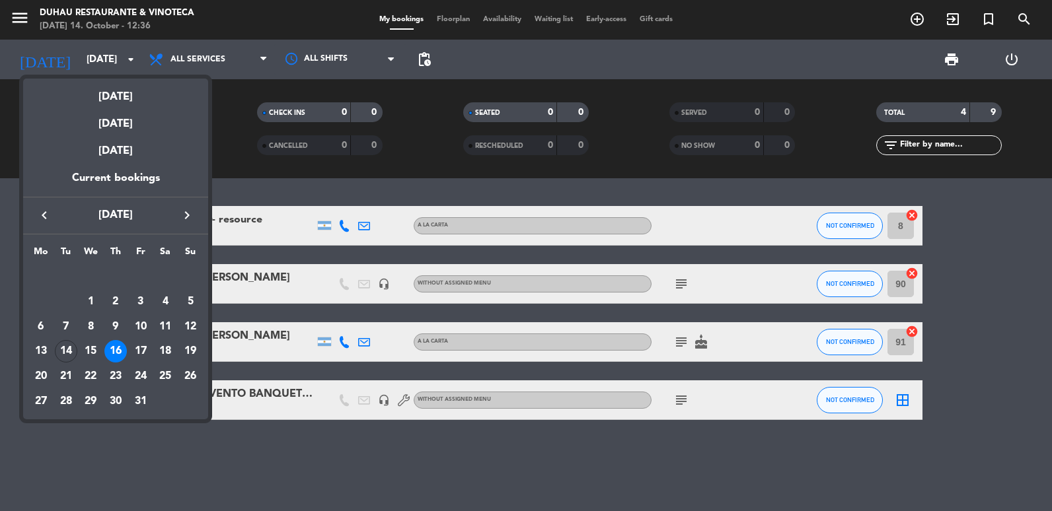
click at [134, 69] on div at bounding box center [526, 255] width 1052 height 511
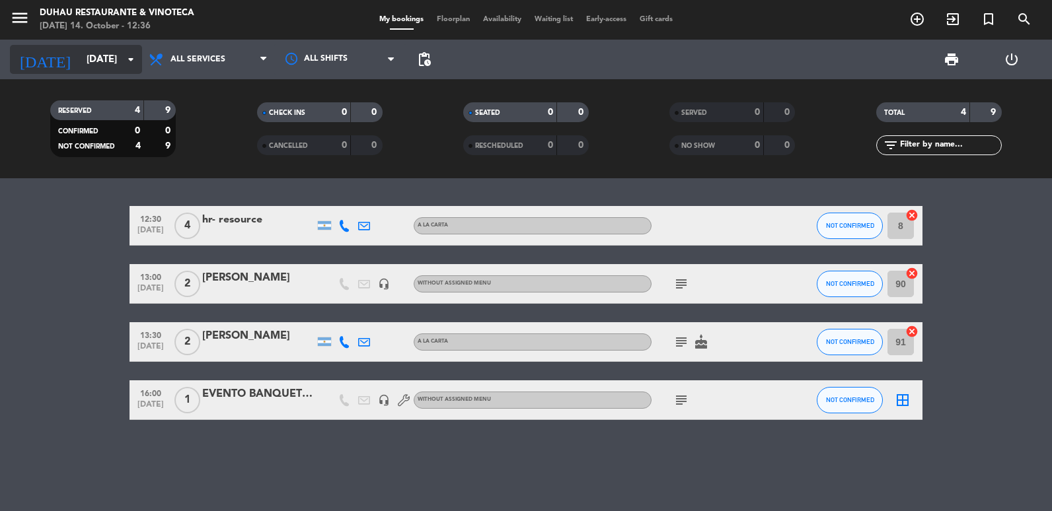
click at [130, 72] on div "[DATE] [DATE] arrow_drop_down" at bounding box center [76, 59] width 132 height 29
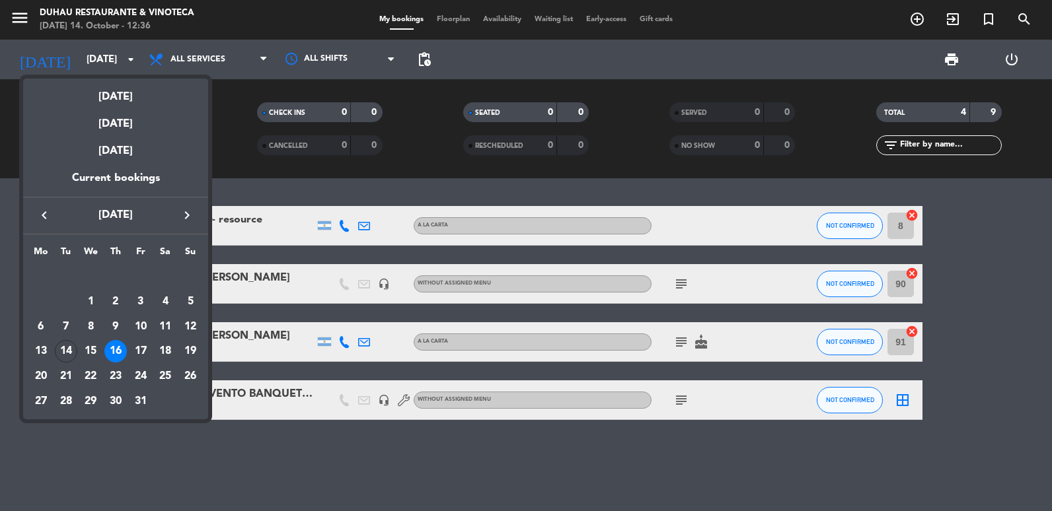
click at [677, 401] on div at bounding box center [526, 255] width 1052 height 511
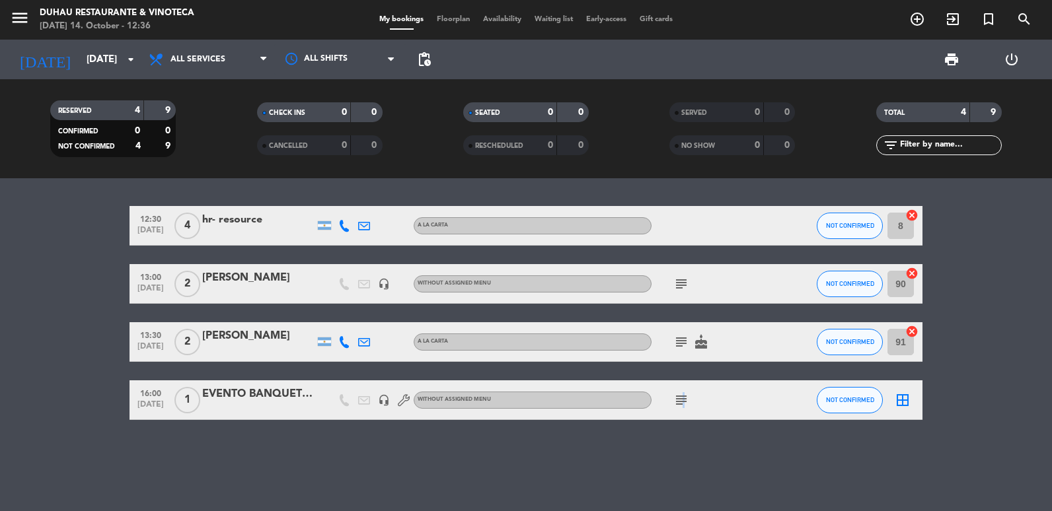
click at [681, 405] on icon "subject" at bounding box center [681, 400] width 16 height 16
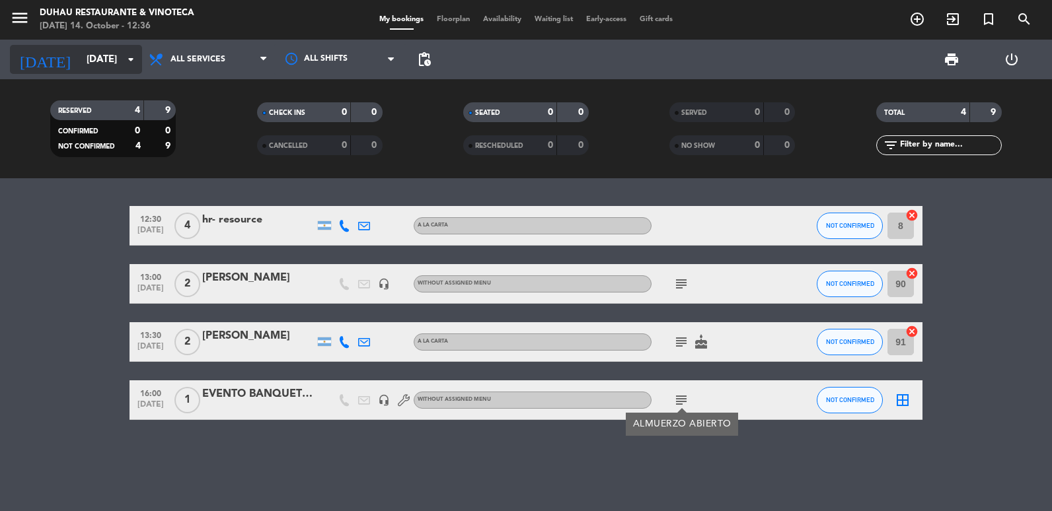
click at [104, 72] on div "[DATE] [DATE] arrow_drop_down" at bounding box center [76, 59] width 132 height 29
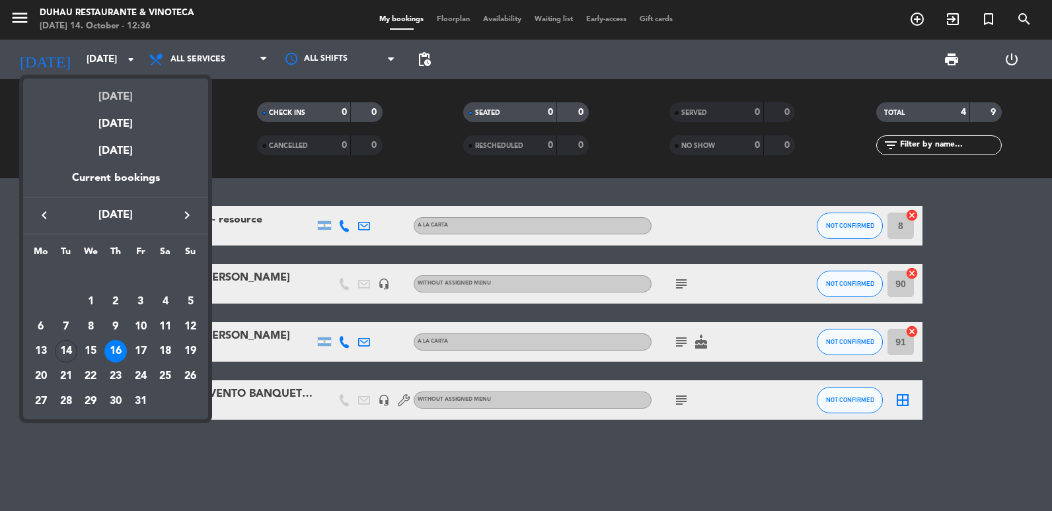
click at [109, 94] on div "[DATE]" at bounding box center [115, 92] width 185 height 27
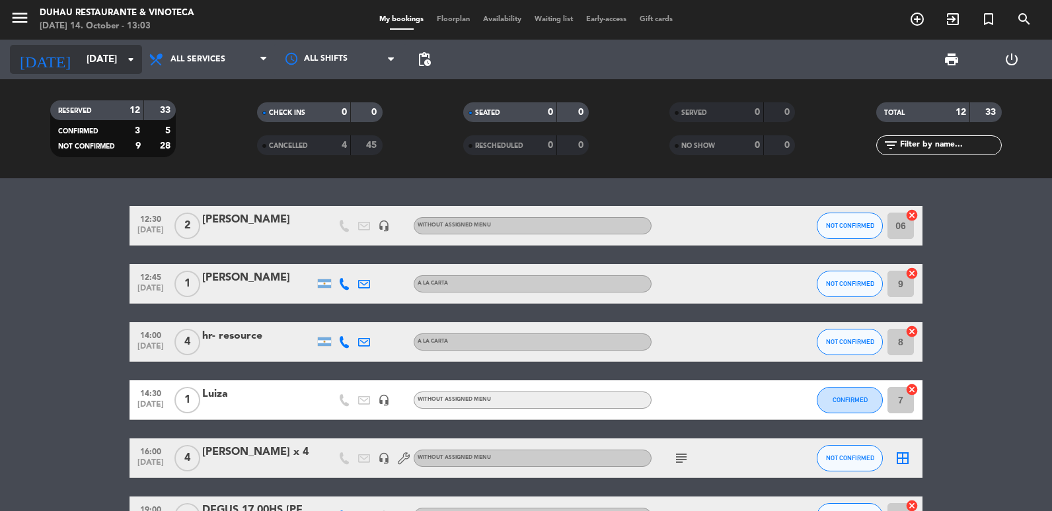
click at [80, 67] on input "[DATE]" at bounding box center [143, 60] width 127 height 24
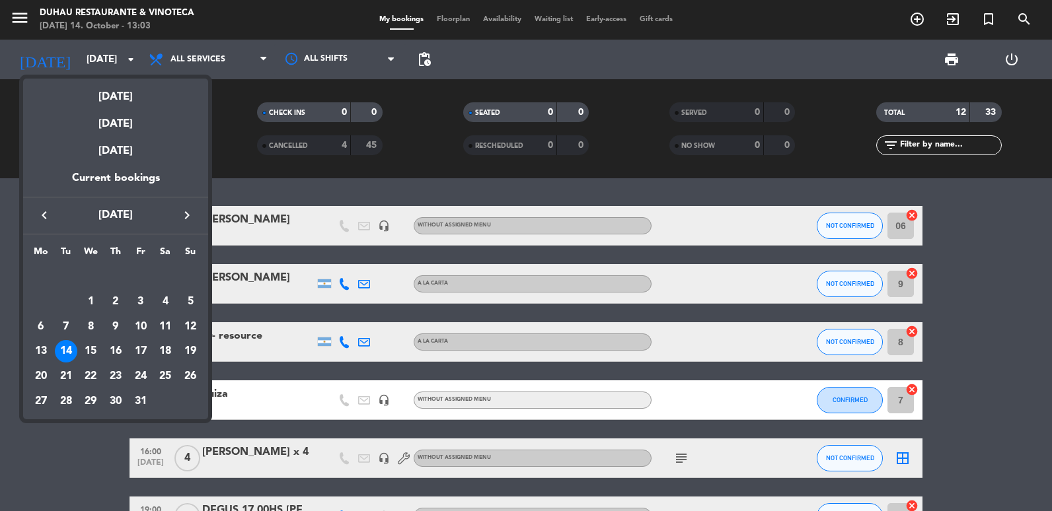
click at [174, 65] on div at bounding box center [526, 255] width 1052 height 511
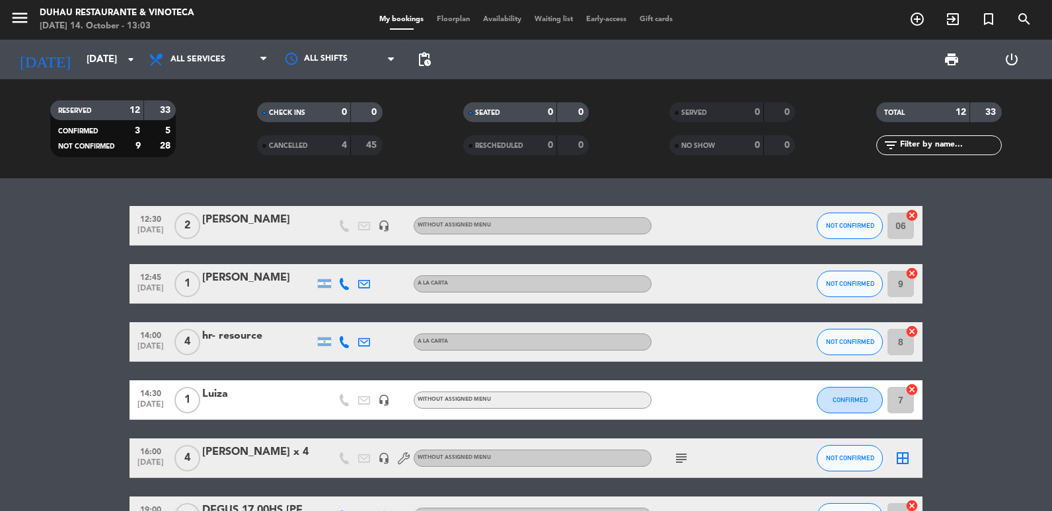
click at [174, 65] on span "All services" at bounding box center [208, 59] width 132 height 29
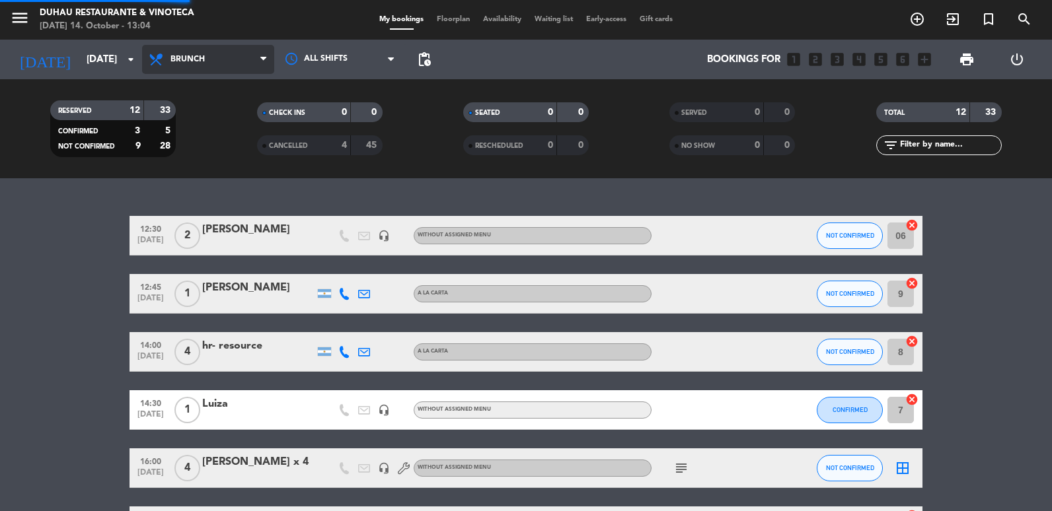
click at [191, 143] on div "menu Duhau Restaurante & Vinoteca [DATE] 14. October - 13:04 My bookings Floorp…" at bounding box center [526, 89] width 1052 height 178
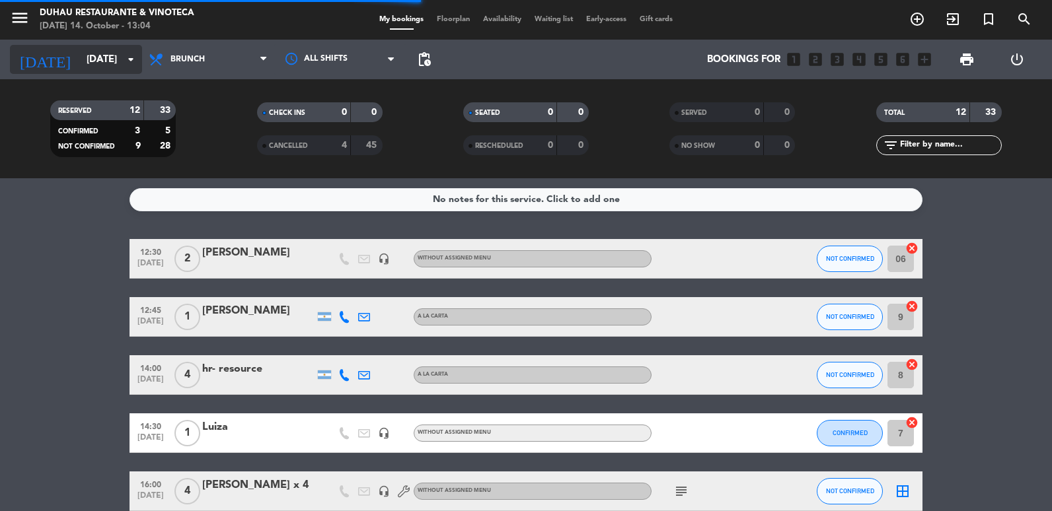
click at [110, 64] on input "[DATE]" at bounding box center [143, 60] width 127 height 24
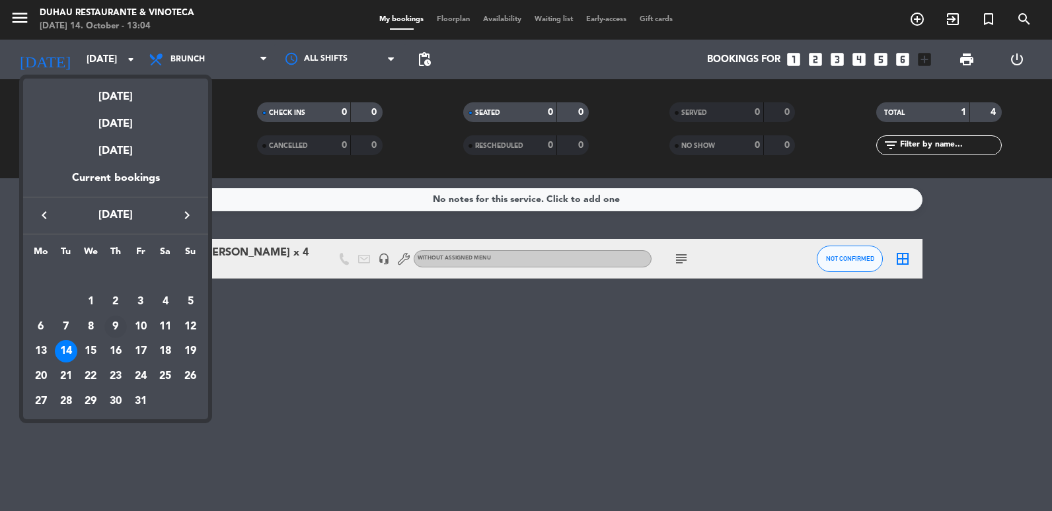
click at [112, 321] on div "9" at bounding box center [115, 327] width 22 height 22
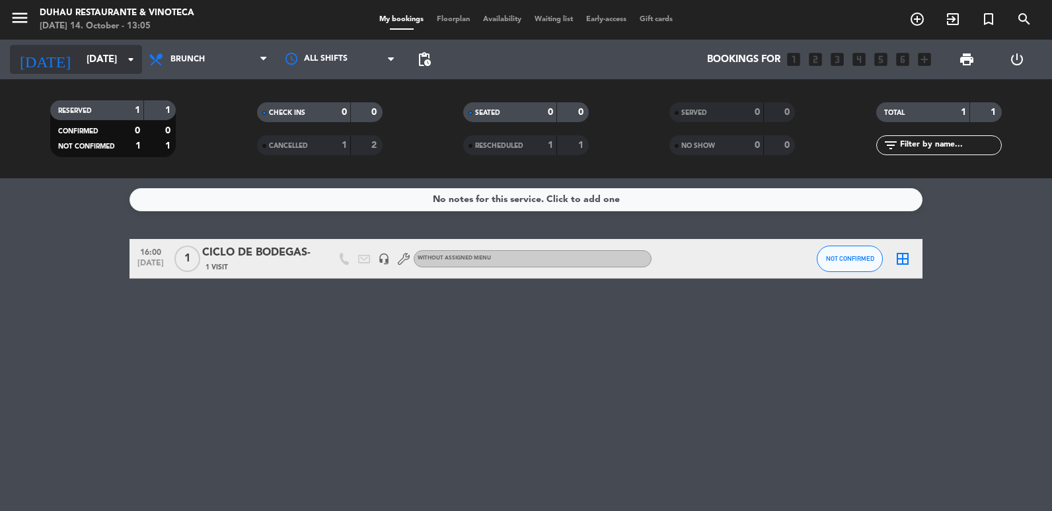
click at [99, 62] on input "[DATE]" at bounding box center [143, 60] width 127 height 24
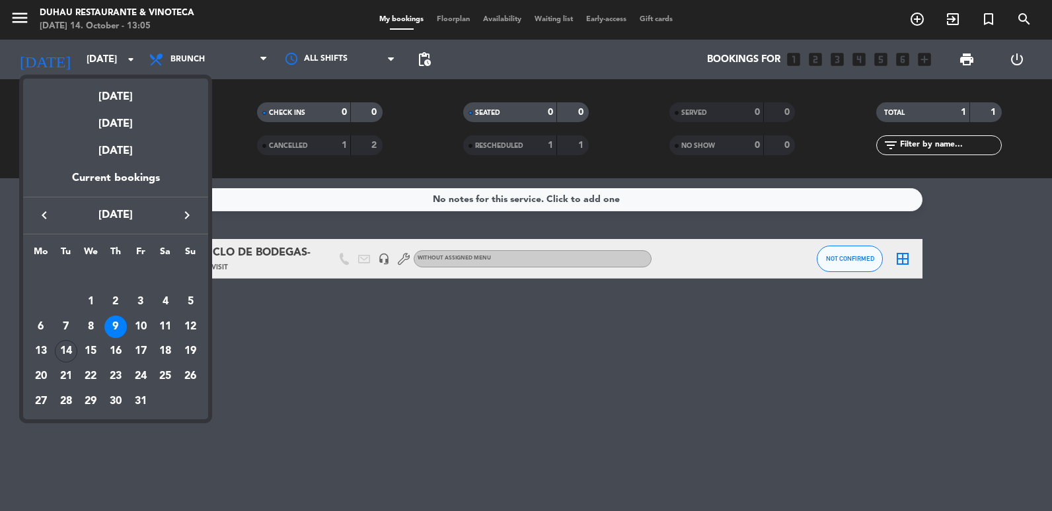
drag, startPoint x: 115, startPoint y: 357, endPoint x: 123, endPoint y: 356, distance: 8.0
click at [114, 357] on div "16" at bounding box center [115, 351] width 22 height 22
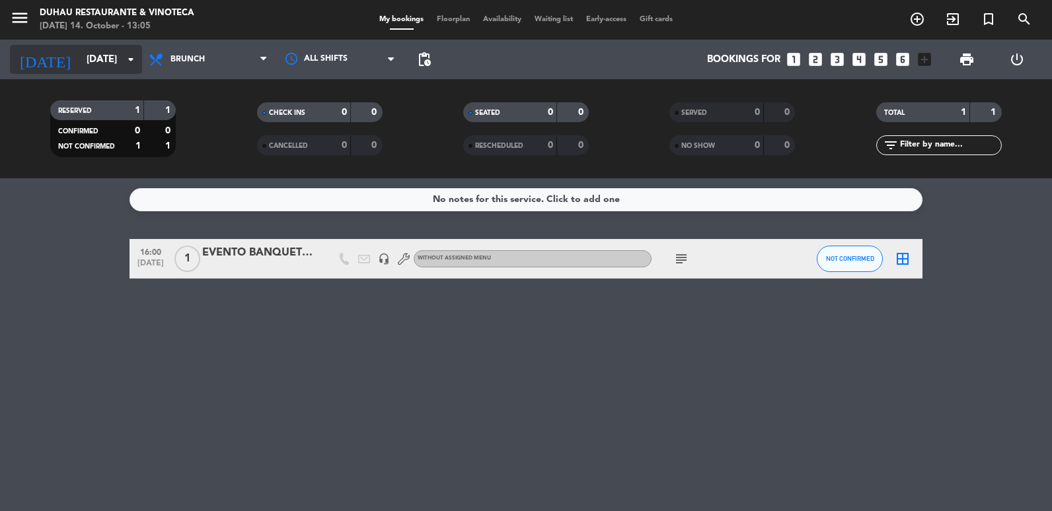
click at [116, 58] on input "[DATE]" at bounding box center [143, 60] width 127 height 24
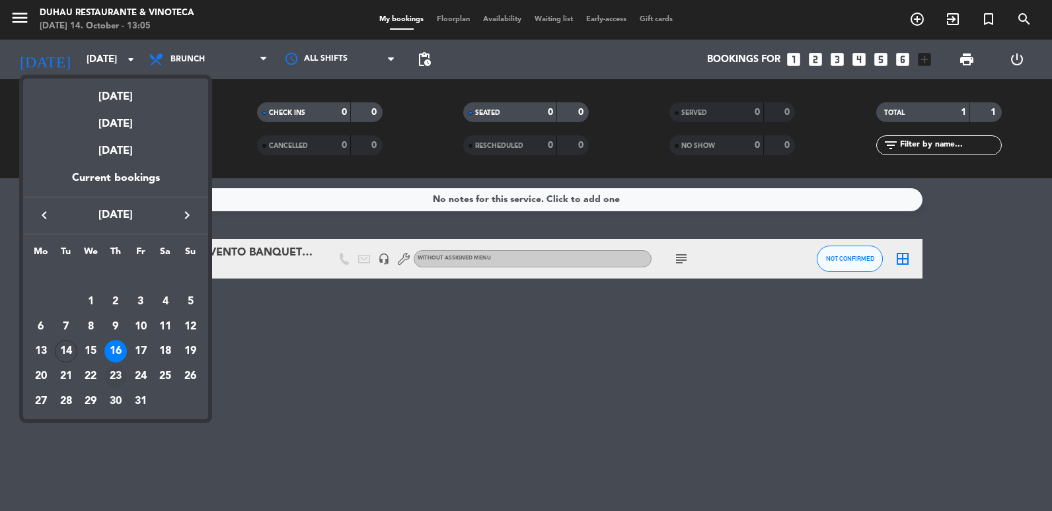
click at [114, 374] on div "23" at bounding box center [115, 376] width 22 height 22
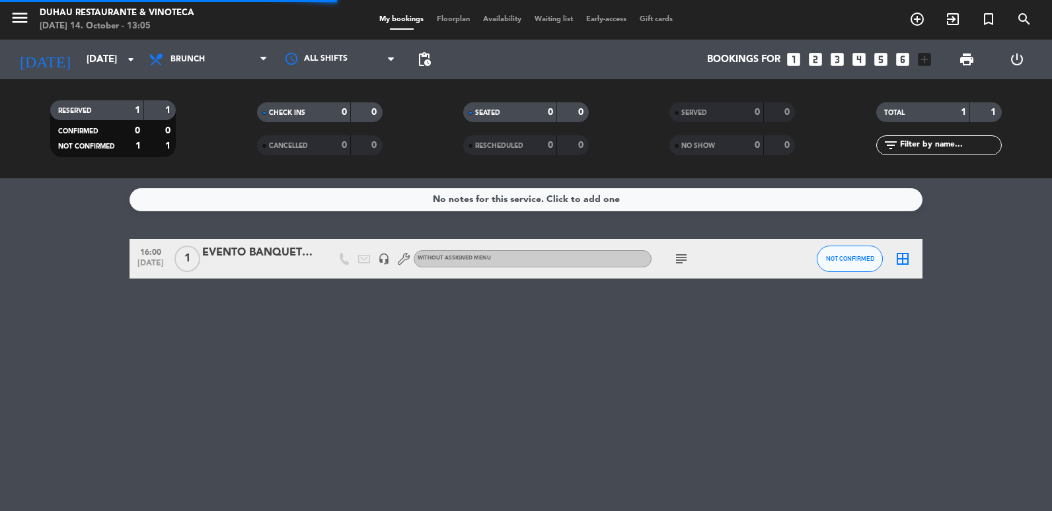
click at [97, 80] on div "RESERVED 1 1 CONFIRMED 0 0 NOT CONFIRMED 1 1 CHECK INS 0 0 CANCELLED 0 0 SEATED…" at bounding box center [526, 128] width 1052 height 99
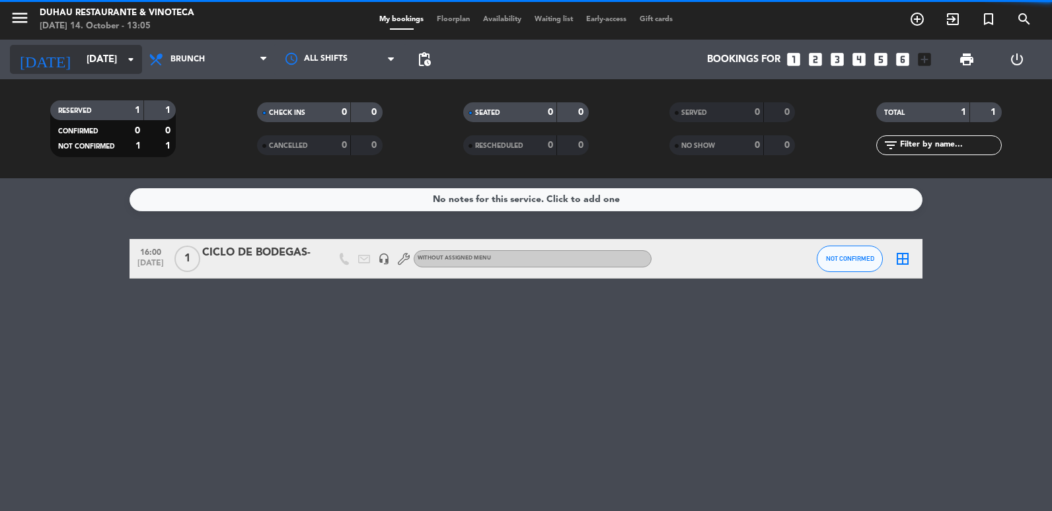
click at [105, 65] on input "[DATE]" at bounding box center [143, 60] width 127 height 24
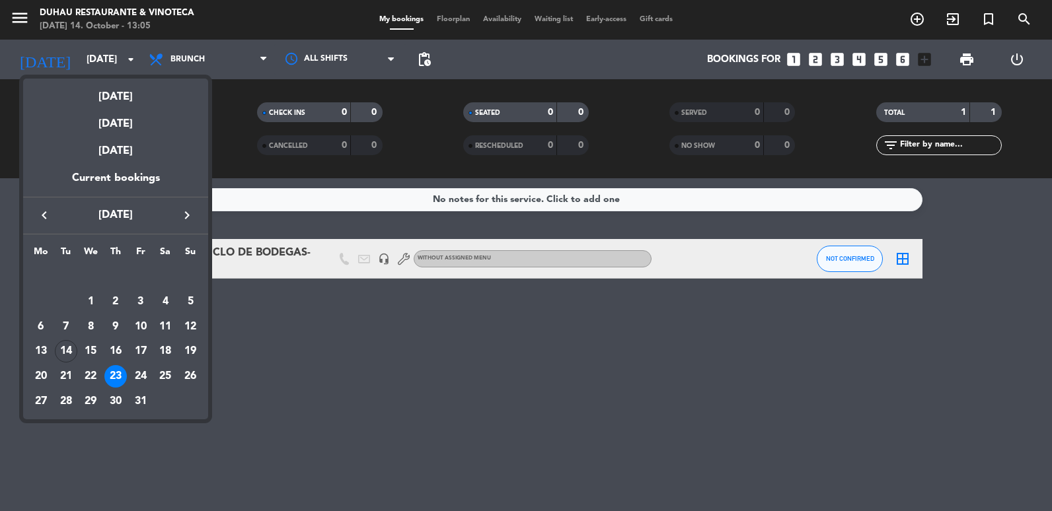
click at [36, 215] on icon "keyboard_arrow_left" at bounding box center [44, 215] width 16 height 16
click at [114, 377] on div "25" at bounding box center [115, 376] width 22 height 22
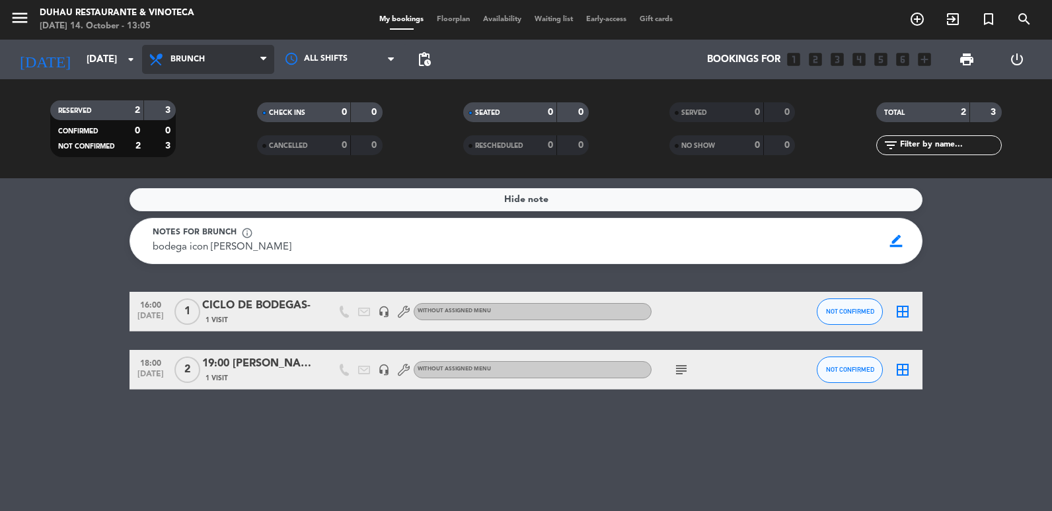
click at [200, 45] on span "Brunch" at bounding box center [208, 59] width 132 height 29
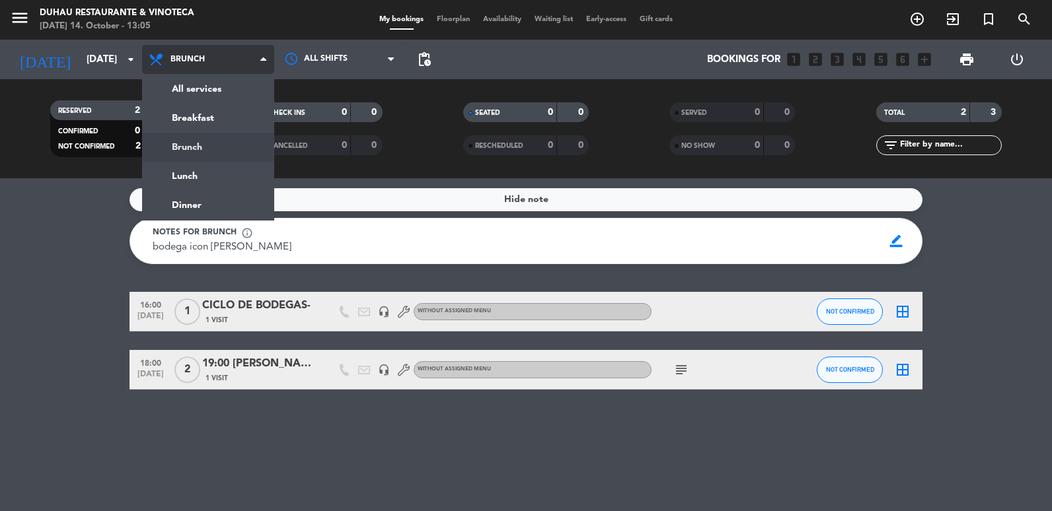
click at [211, 70] on span "Brunch" at bounding box center [208, 59] width 132 height 29
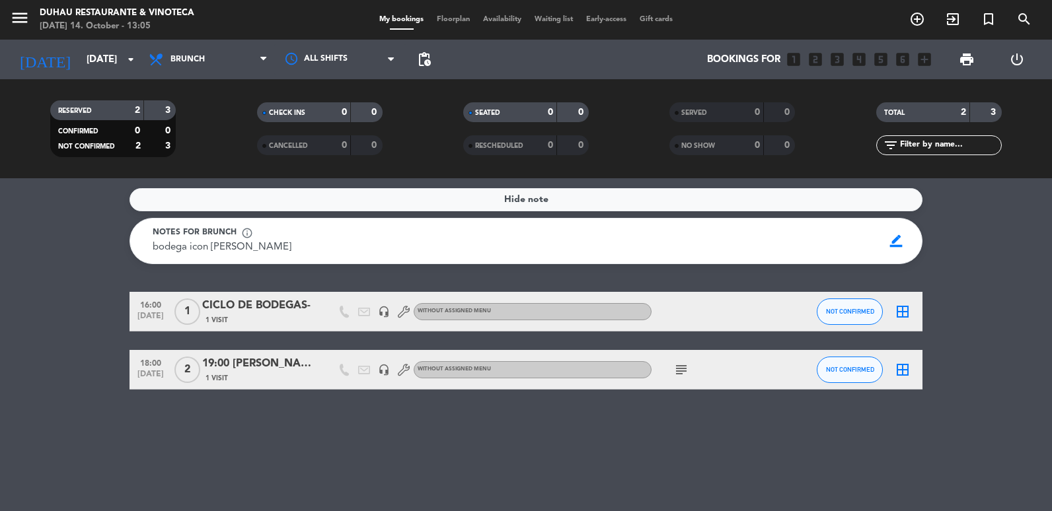
click at [208, 75] on div "All services Breakfast Brunch Lunch Dinner Brunch All services Breakfast Brunch…" at bounding box center [208, 60] width 132 height 40
click at [206, 65] on span "Brunch" at bounding box center [208, 59] width 132 height 29
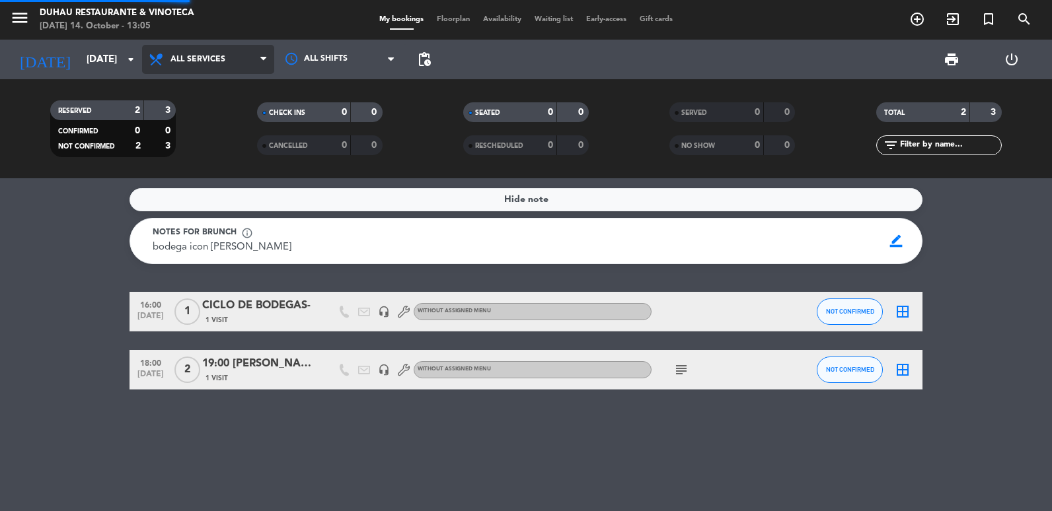
click at [205, 92] on div "menu Duhau Restaurante & Vinoteca [DATE] 14. October - 13:05 My bookings Floorp…" at bounding box center [526, 89] width 1052 height 178
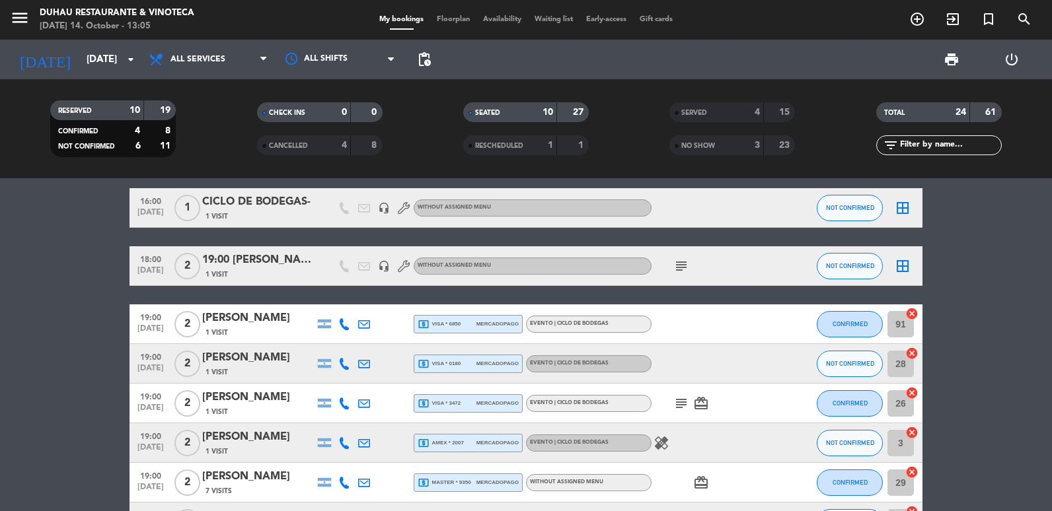
scroll to position [264, 0]
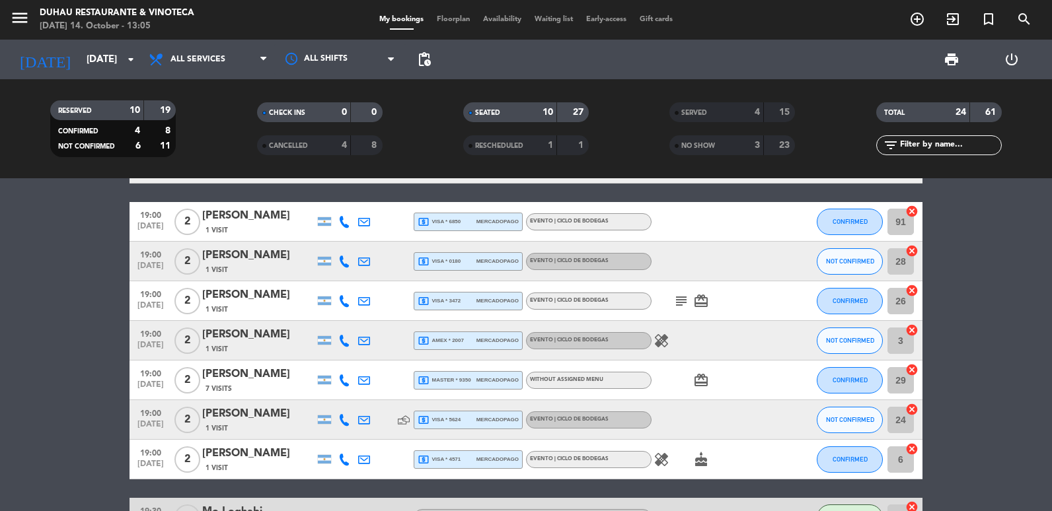
click at [358, 227] on icon at bounding box center [364, 222] width 12 height 12
click at [454, 201] on span "Copy" at bounding box center [465, 199] width 22 height 14
click at [353, 258] on div at bounding box center [344, 261] width 20 height 39
click at [353, 259] on div at bounding box center [344, 261] width 20 height 39
click at [359, 262] on icon at bounding box center [364, 262] width 12 height 12
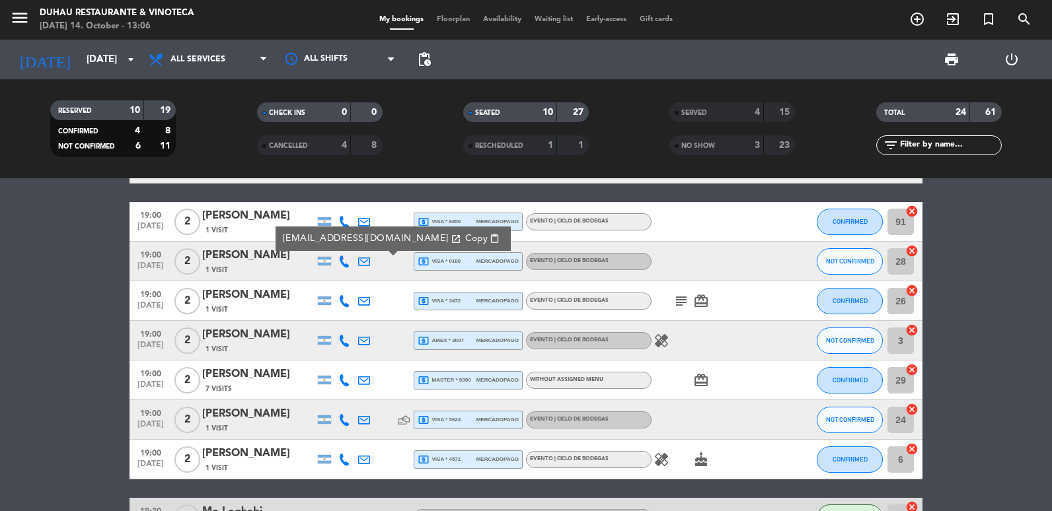
click at [404, 230] on div "[EMAIL_ADDRESS][DOMAIN_NAME] open_in_new Copy content_paste" at bounding box center [393, 239] width 235 height 24
click at [465, 238] on span "Copy" at bounding box center [476, 239] width 22 height 14
click at [367, 297] on icon at bounding box center [364, 301] width 12 height 12
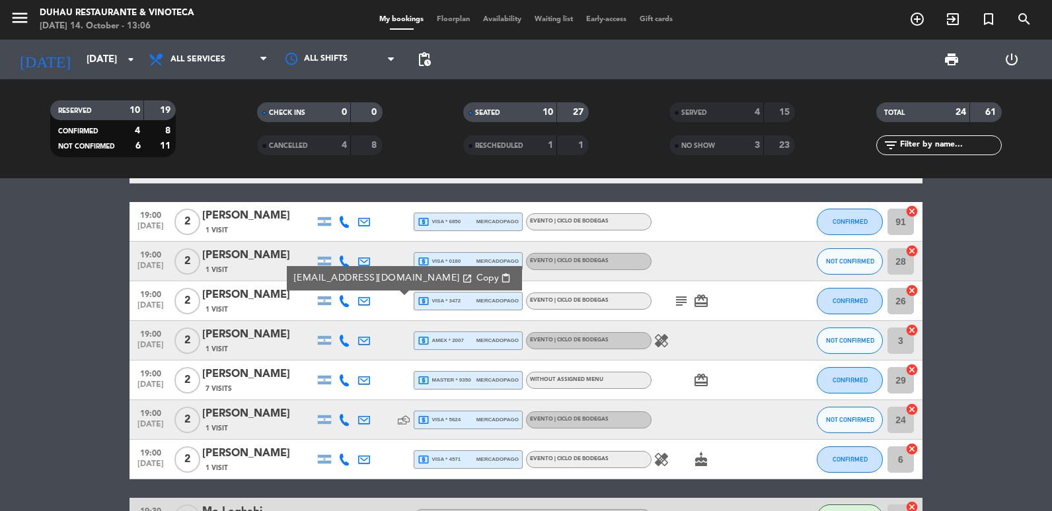
click at [438, 276] on div "[EMAIL_ADDRESS][DOMAIN_NAME] open_in_new Copy content_paste" at bounding box center [404, 278] width 235 height 24
click at [501, 276] on span "content_paste" at bounding box center [506, 279] width 10 height 10
click at [367, 341] on icon at bounding box center [364, 341] width 12 height 12
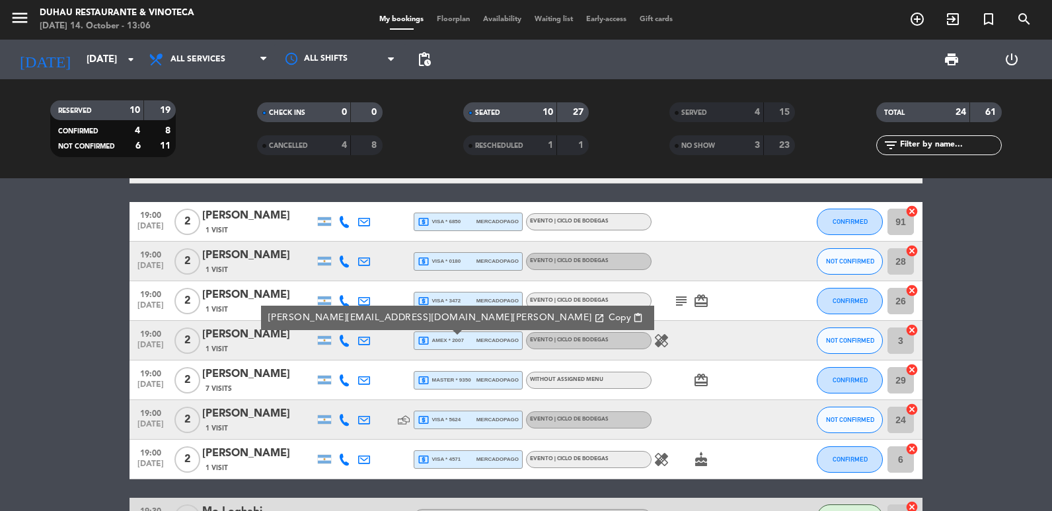
click at [364, 383] on icon at bounding box center [364, 381] width 12 height 12
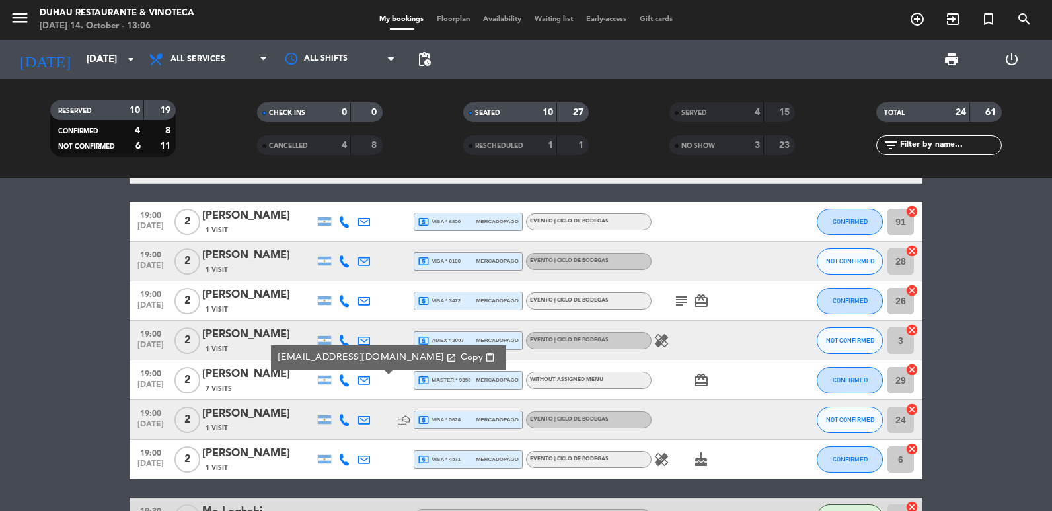
click at [485, 355] on span "content_paste" at bounding box center [490, 358] width 10 height 10
click at [365, 420] on icon at bounding box center [364, 420] width 12 height 12
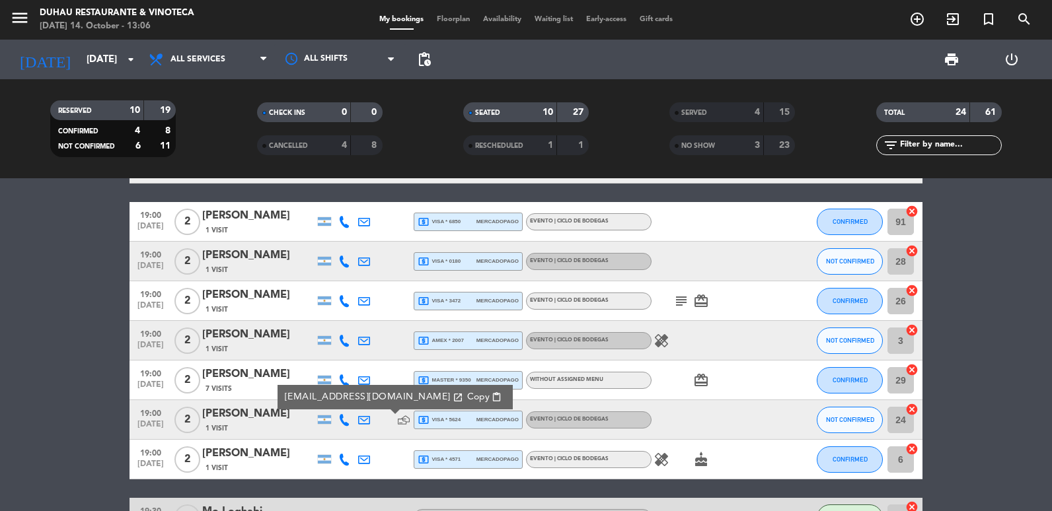
click at [467, 403] on span "Copy" at bounding box center [478, 398] width 22 height 14
click at [359, 459] on icon at bounding box center [364, 460] width 12 height 12
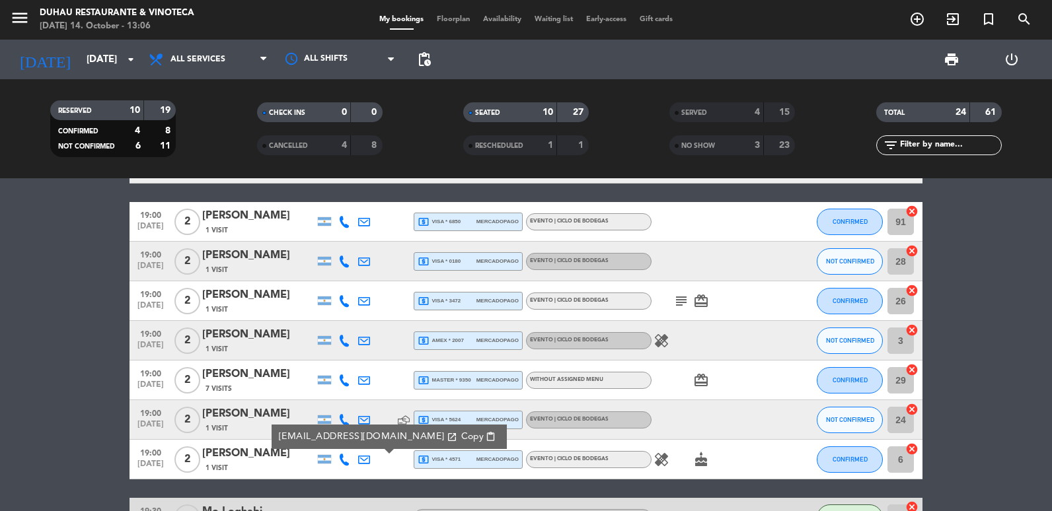
click at [461, 432] on span "Copy" at bounding box center [472, 437] width 22 height 14
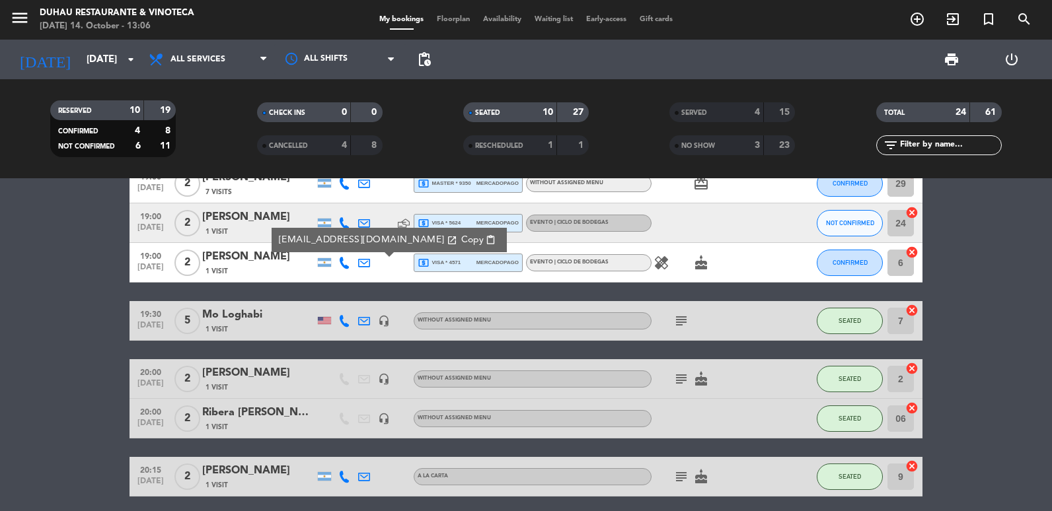
scroll to position [463, 0]
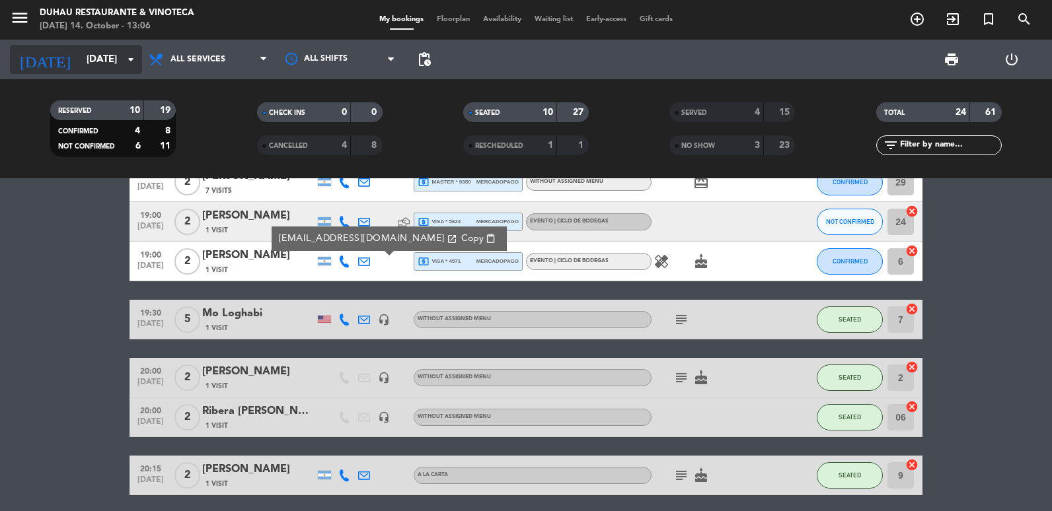
click at [87, 54] on input "[DATE]" at bounding box center [143, 60] width 127 height 24
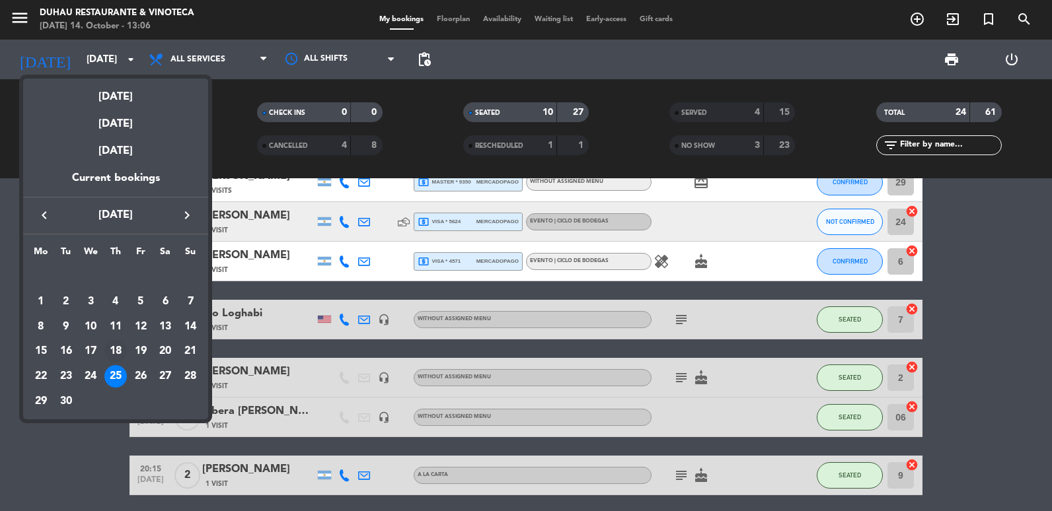
click at [117, 354] on div "18" at bounding box center [115, 351] width 22 height 22
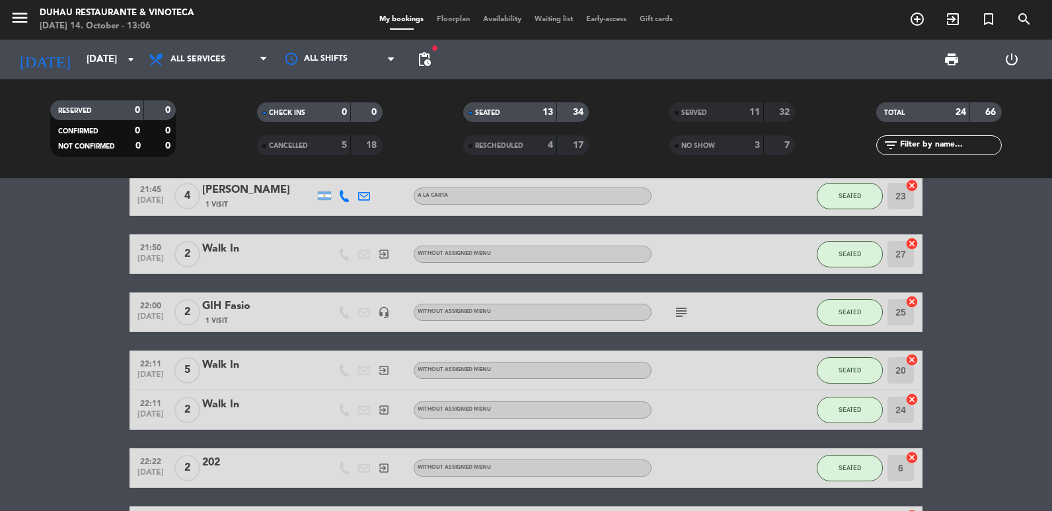
scroll to position [301, 0]
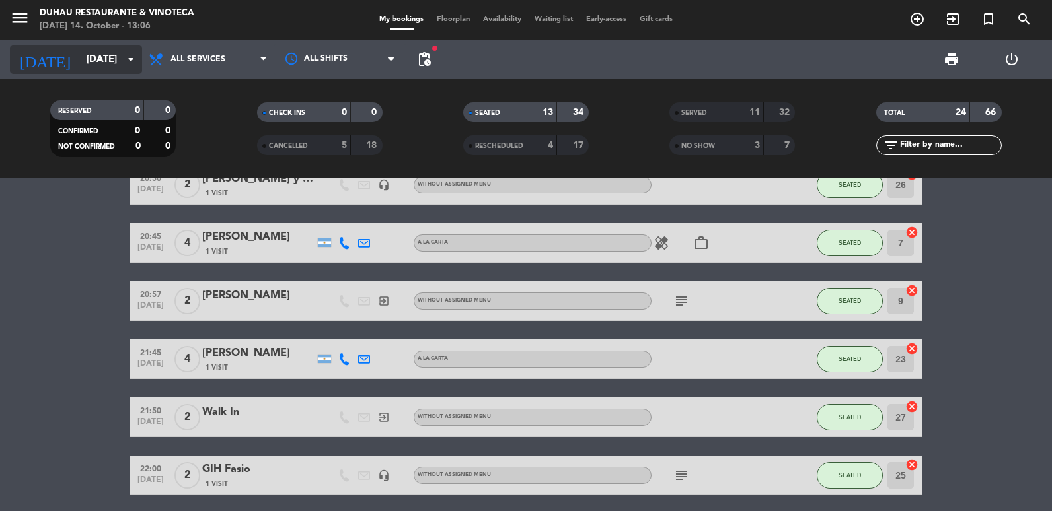
click at [99, 50] on input "[DATE]" at bounding box center [143, 60] width 127 height 24
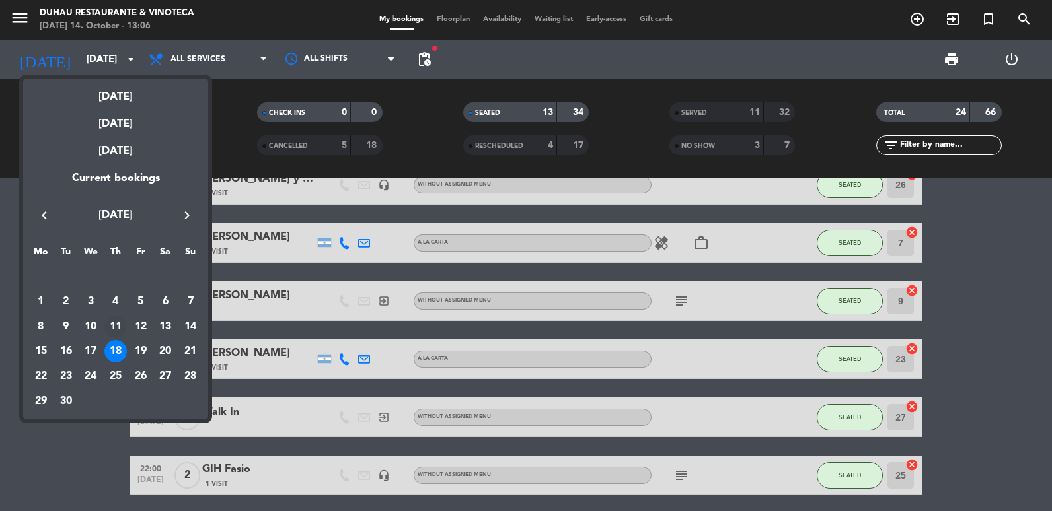
click at [111, 330] on div "11" at bounding box center [115, 327] width 22 height 22
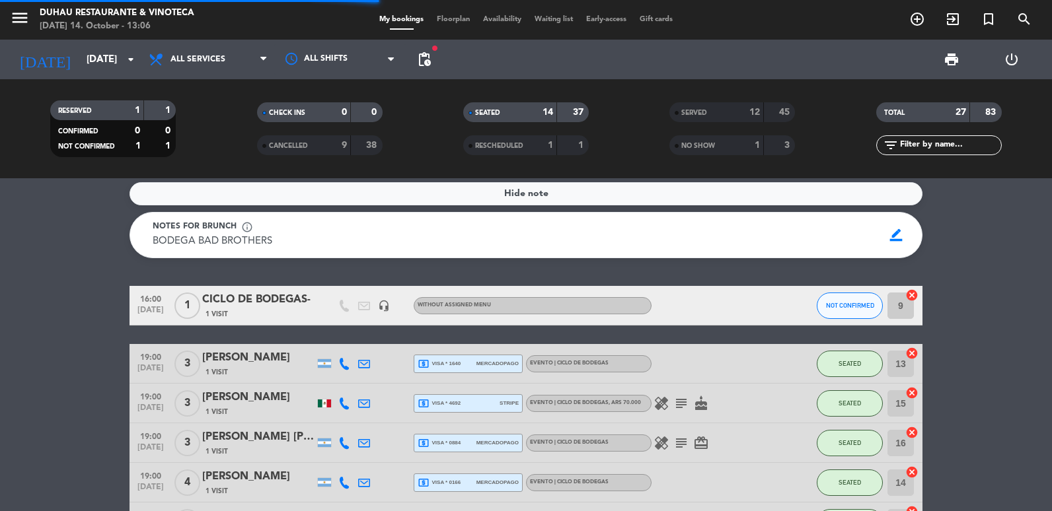
scroll to position [0, 0]
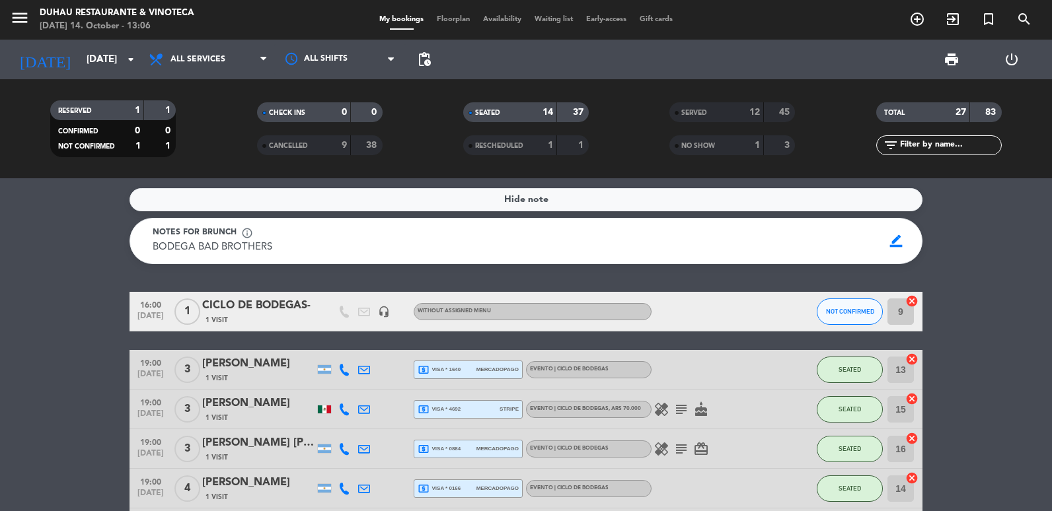
click at [356, 367] on div at bounding box center [364, 369] width 20 height 39
click at [360, 372] on icon at bounding box center [364, 370] width 12 height 12
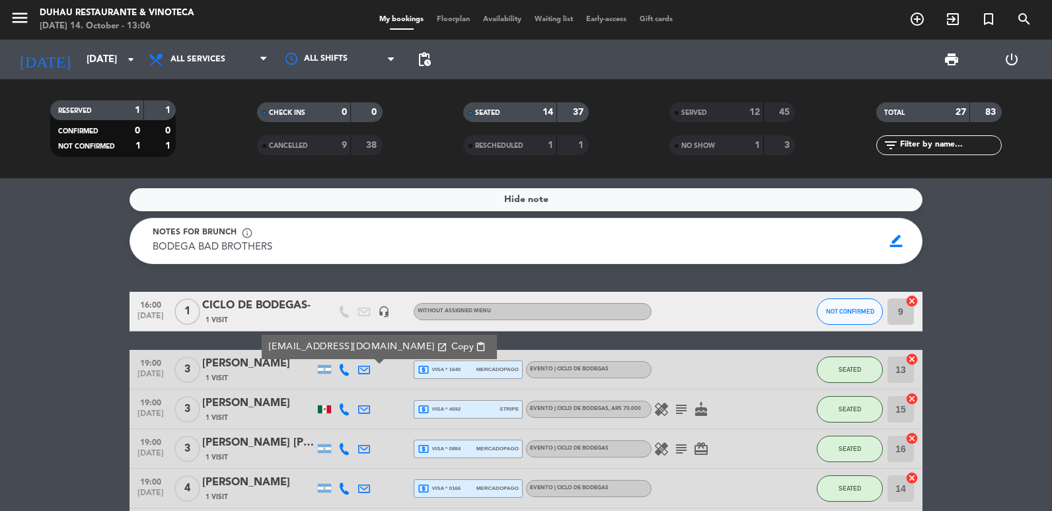
drag, startPoint x: 422, startPoint y: 348, endPoint x: 426, endPoint y: 355, distance: 8.3
click at [451, 348] on span "Copy" at bounding box center [462, 347] width 22 height 14
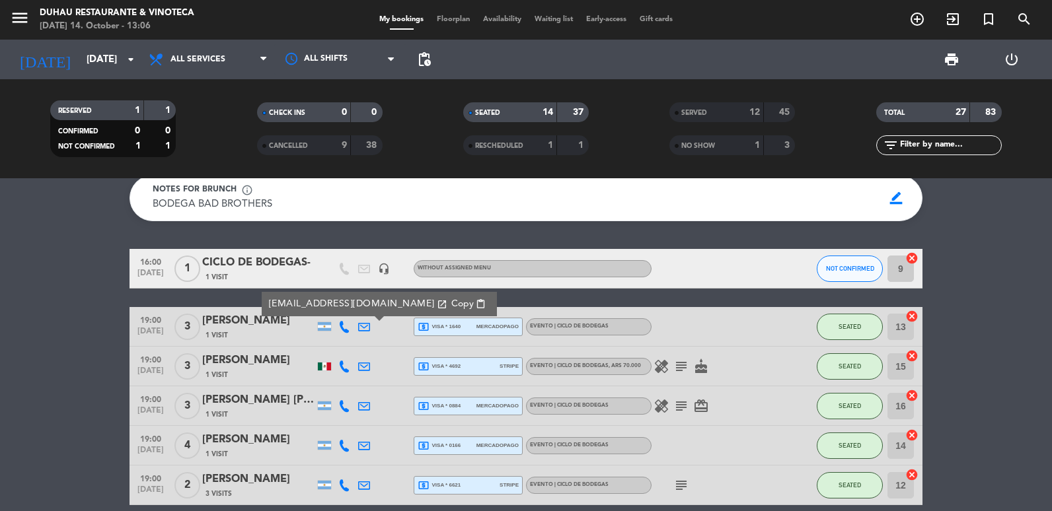
scroll to position [66, 0]
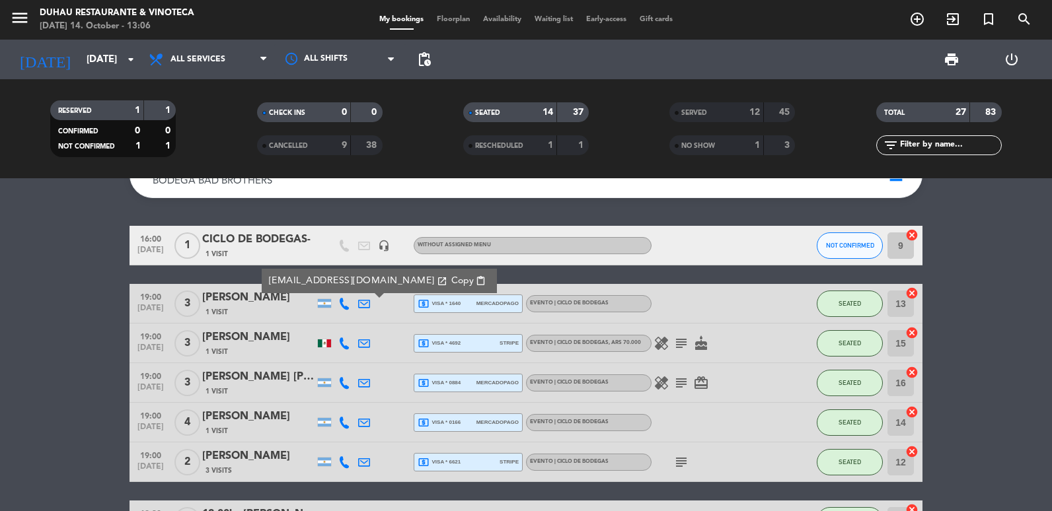
click at [357, 344] on div at bounding box center [364, 343] width 20 height 39
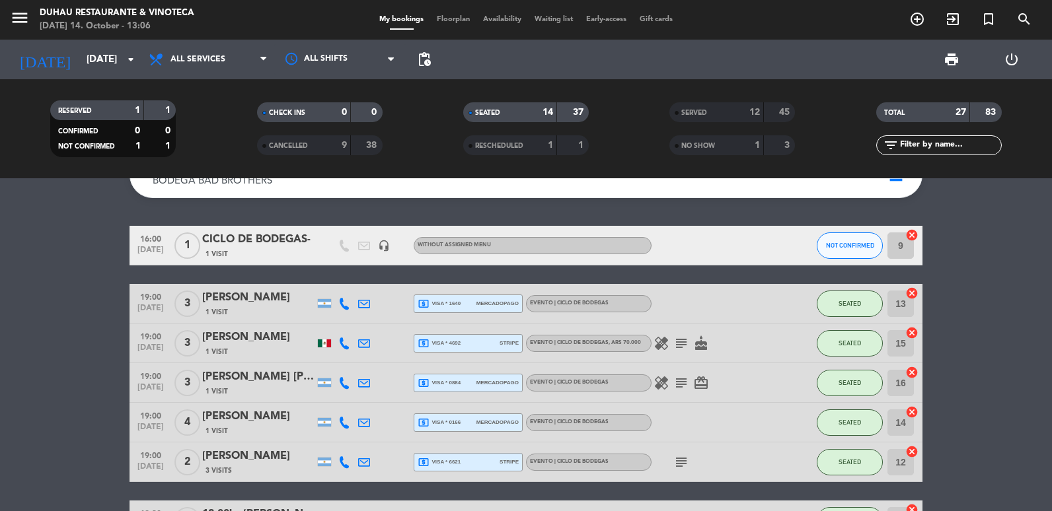
click at [362, 342] on icon at bounding box center [364, 344] width 12 height 12
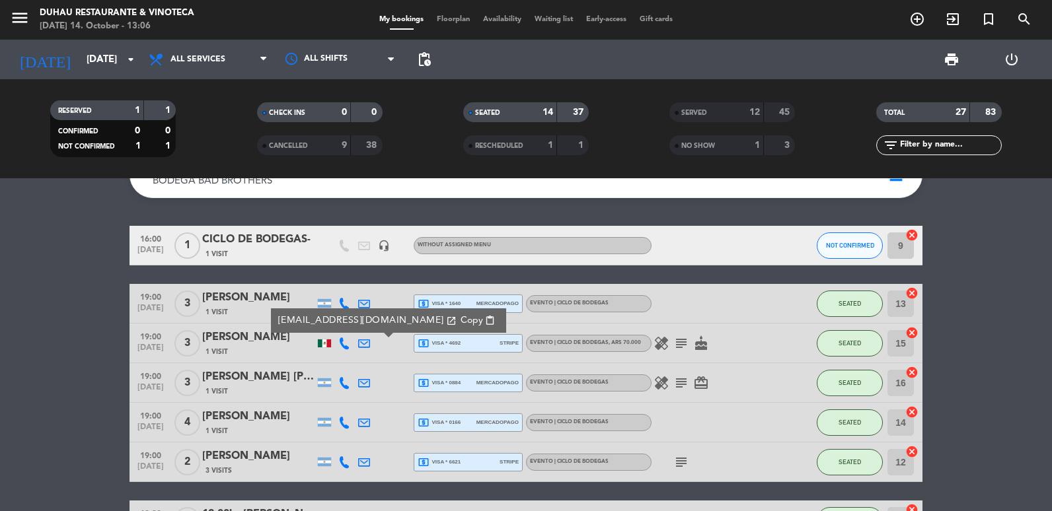
click at [461, 322] on span "Copy" at bounding box center [472, 321] width 22 height 14
click at [359, 428] on icon at bounding box center [364, 423] width 12 height 12
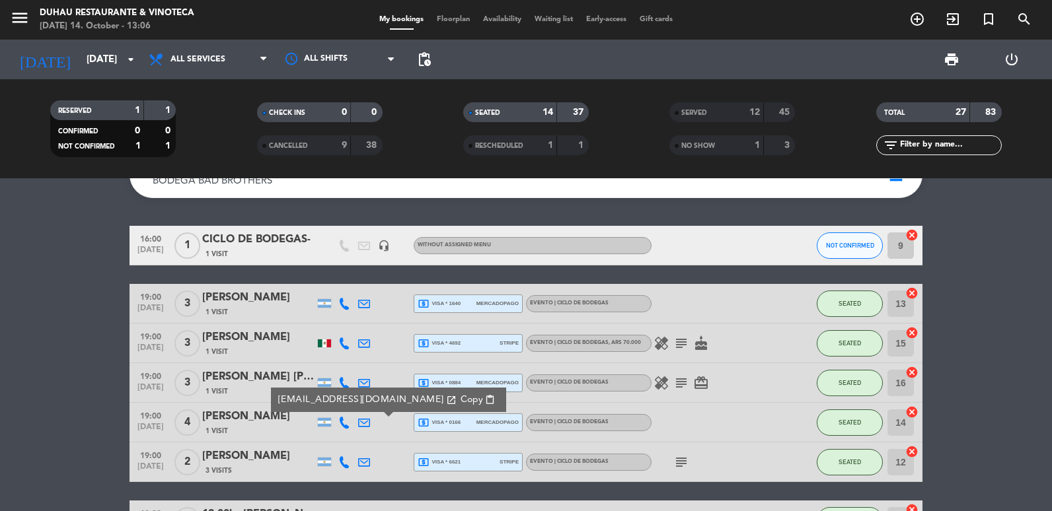
click at [396, 395] on link "[EMAIL_ADDRESS][DOMAIN_NAME] open_in_new" at bounding box center [367, 399] width 178 height 15
click at [446, 398] on icon "open_in_new" at bounding box center [451, 400] width 11 height 11
click at [350, 404] on link "[EMAIL_ADDRESS][DOMAIN_NAME] open_in_new" at bounding box center [367, 399] width 178 height 15
click at [367, 400] on link "[EMAIL_ADDRESS][DOMAIN_NAME] open_in_new" at bounding box center [367, 399] width 178 height 15
click at [461, 402] on span "Copy" at bounding box center [472, 400] width 22 height 14
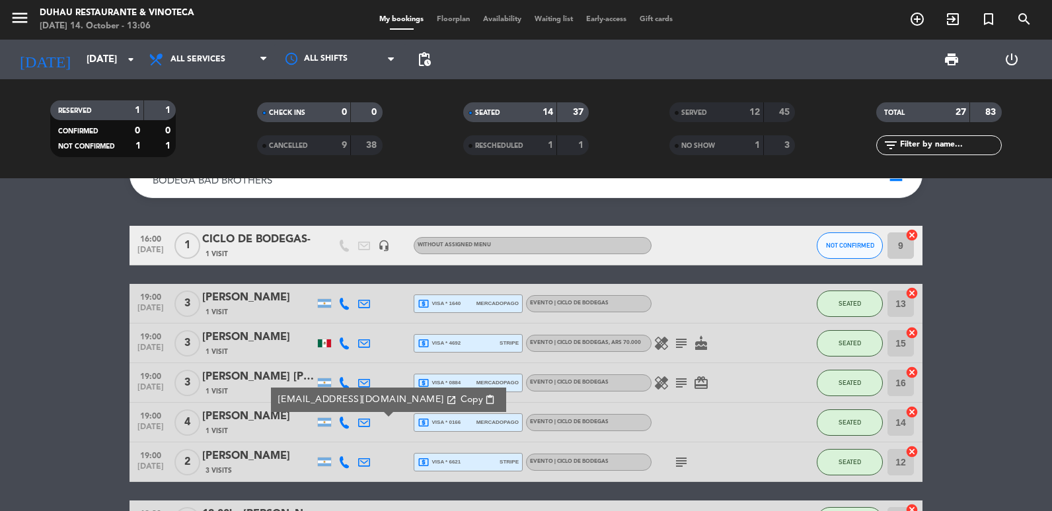
click at [368, 468] on div at bounding box center [364, 462] width 20 height 39
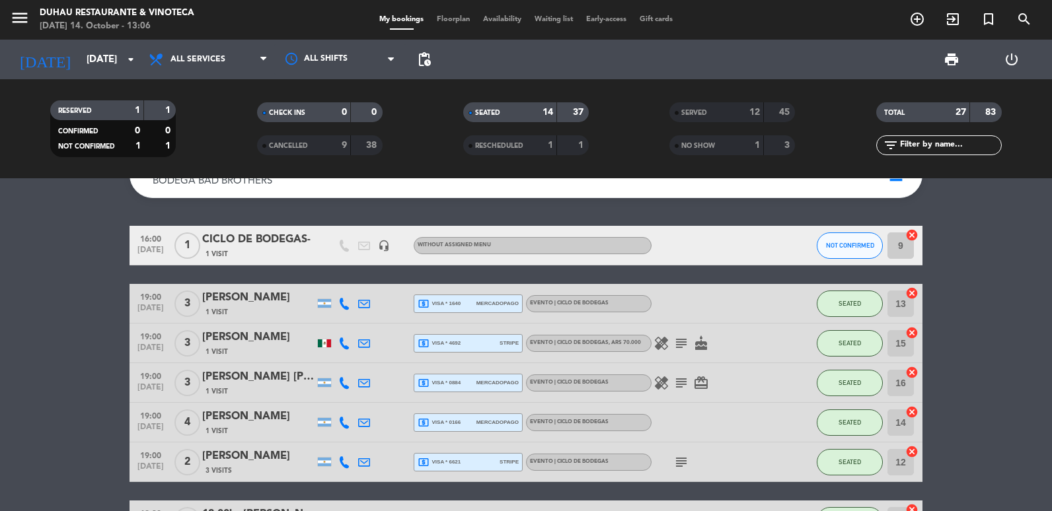
click at [363, 461] on icon at bounding box center [364, 463] width 12 height 12
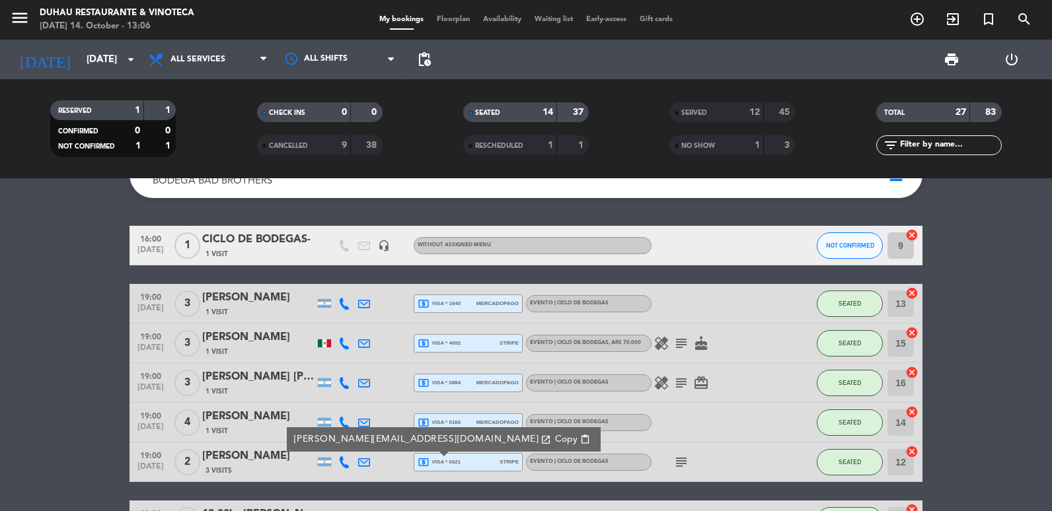
click at [551, 441] on button "Copy content_paste" at bounding box center [572, 439] width 43 height 15
click at [207, 67] on span "All services" at bounding box center [208, 59] width 132 height 29
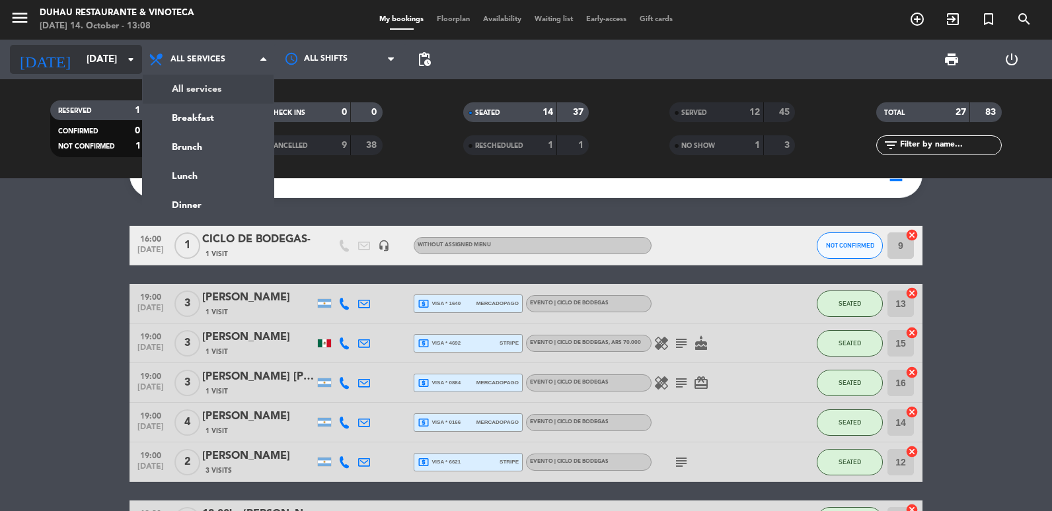
click at [120, 67] on input "[DATE]" at bounding box center [143, 60] width 127 height 24
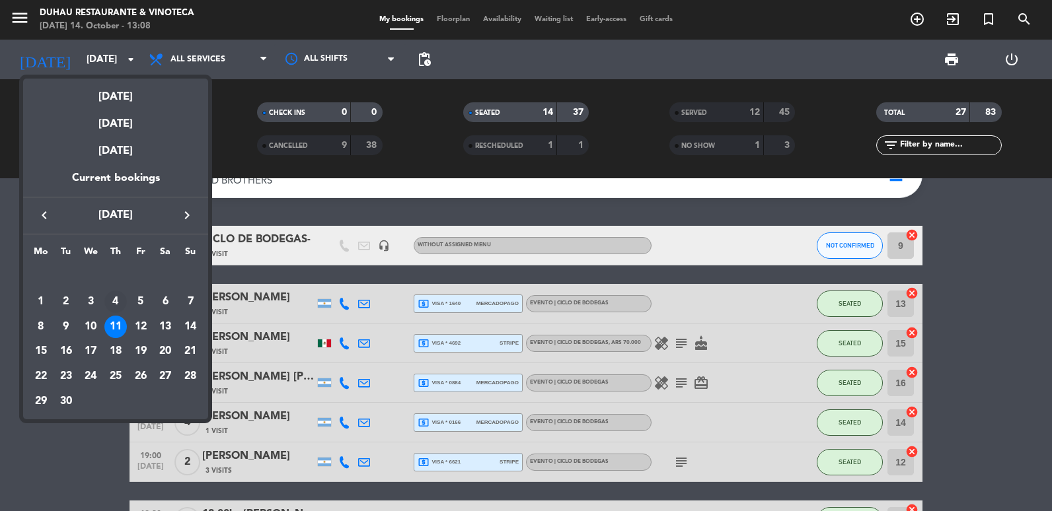
click at [115, 301] on div "4" at bounding box center [115, 302] width 22 height 22
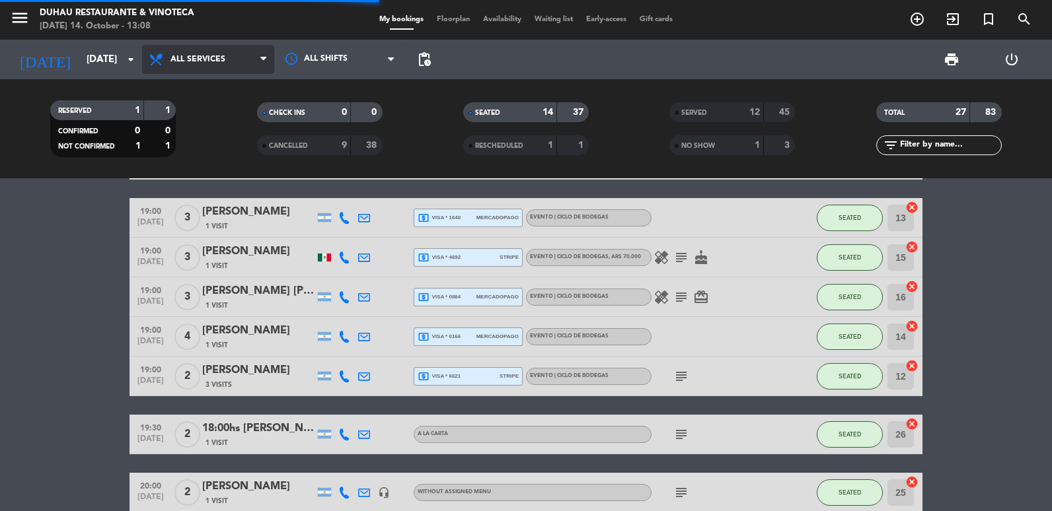
scroll to position [0, 0]
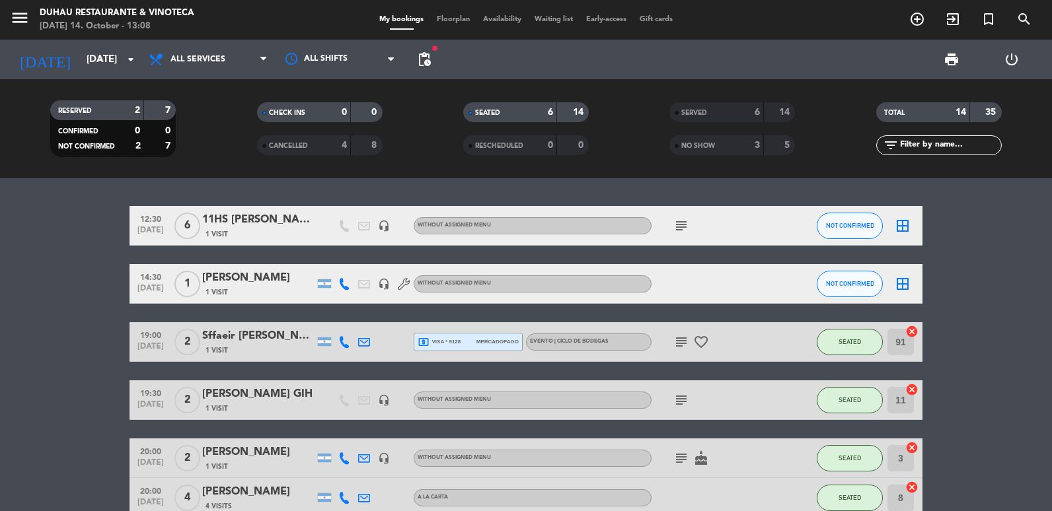
click at [375, 342] on div at bounding box center [384, 341] width 20 height 39
click at [364, 342] on icon at bounding box center [364, 342] width 12 height 12
click at [451, 321] on span "Copy" at bounding box center [462, 320] width 22 height 14
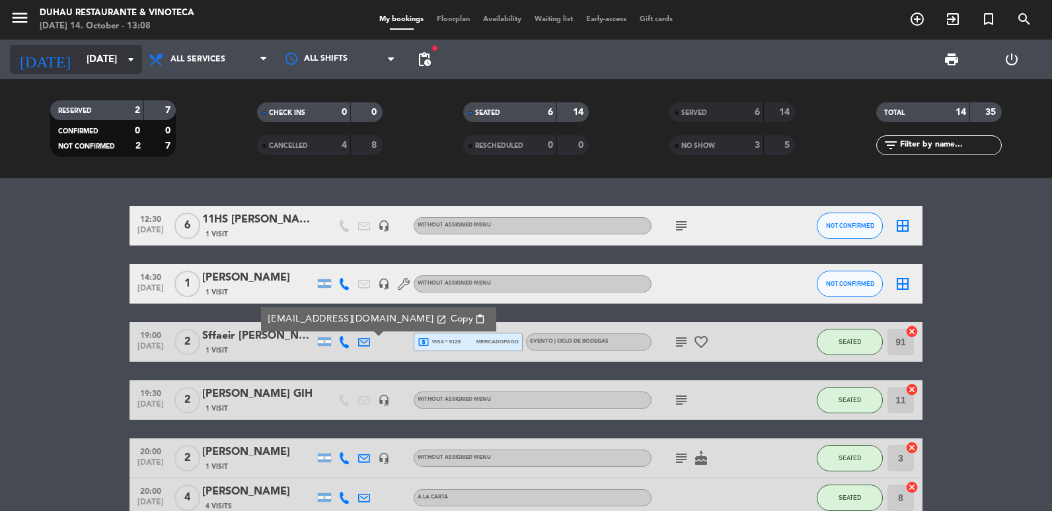
click at [97, 69] on input "[DATE]" at bounding box center [143, 60] width 127 height 24
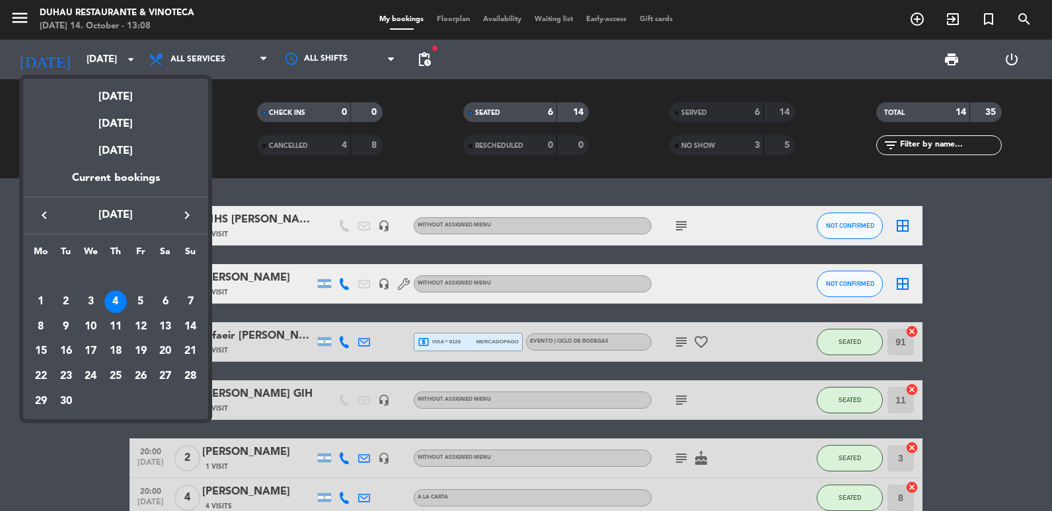
click at [30, 221] on div "keyboard_arrow_left [DATE] keyboard_arrow_right" at bounding box center [115, 215] width 185 height 37
click at [42, 215] on icon "keyboard_arrow_left" at bounding box center [44, 215] width 16 height 16
click at [121, 377] on div "28" at bounding box center [115, 376] width 22 height 22
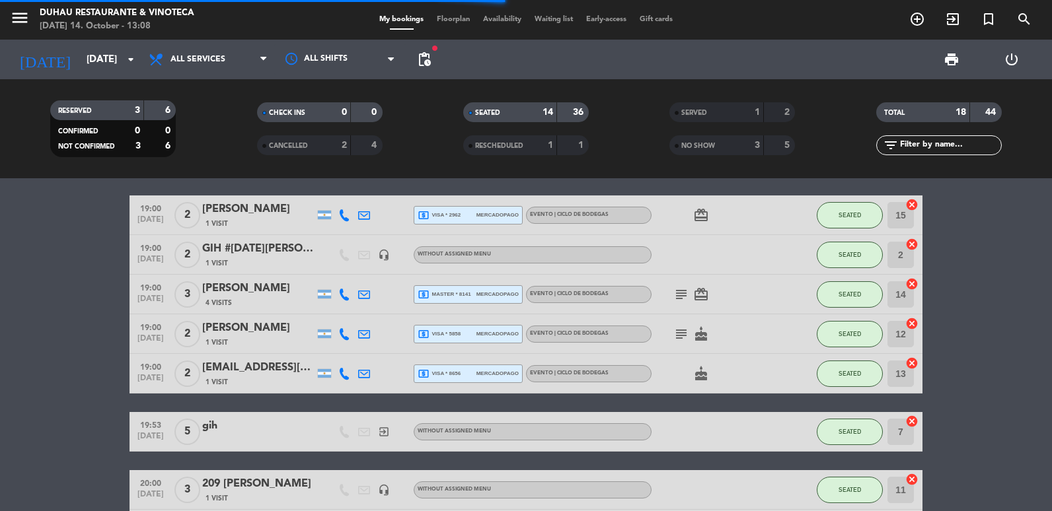
scroll to position [198, 0]
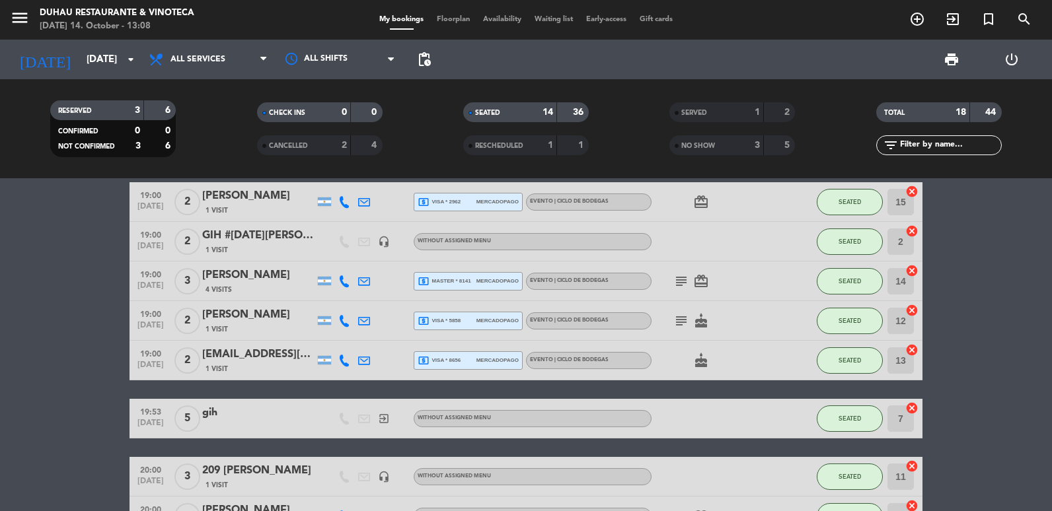
click at [363, 359] on icon at bounding box center [364, 361] width 12 height 12
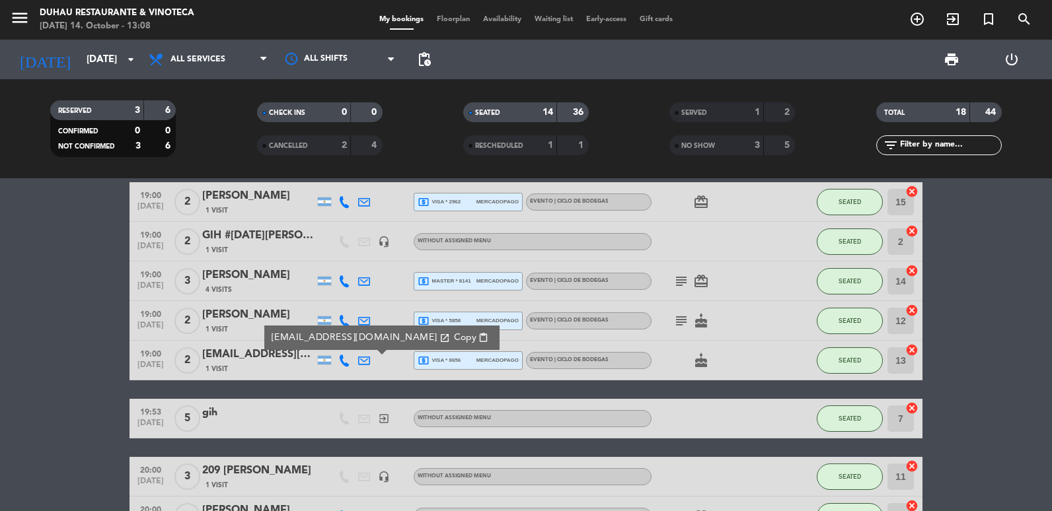
click at [454, 333] on span "Copy" at bounding box center [465, 338] width 22 height 14
click at [360, 324] on icon at bounding box center [364, 321] width 12 height 12
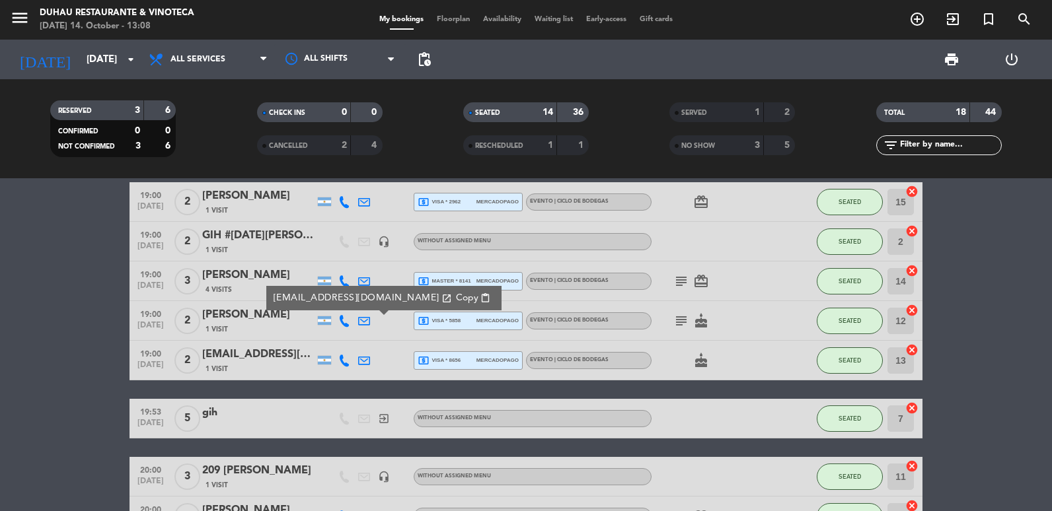
click at [452, 297] on button "Copy content_paste" at bounding box center [473, 298] width 43 height 15
click at [365, 278] on icon at bounding box center [364, 282] width 12 height 12
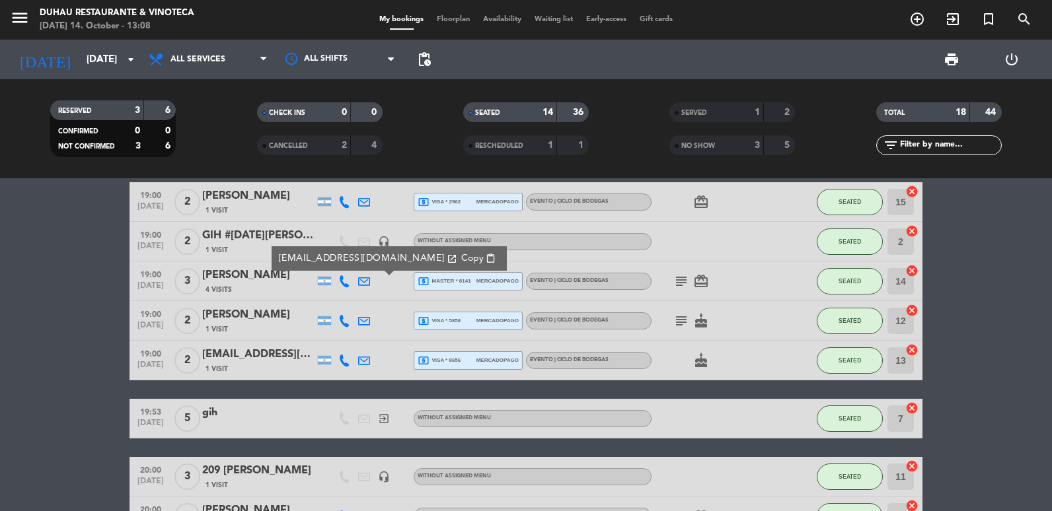
click at [461, 256] on span "Copy" at bounding box center [472, 259] width 22 height 14
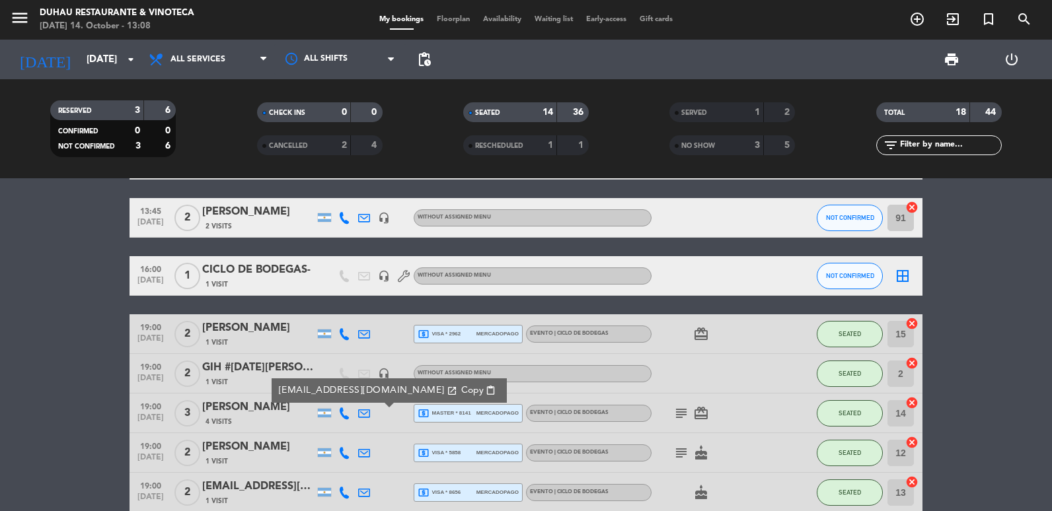
click at [364, 338] on icon at bounding box center [364, 334] width 12 height 12
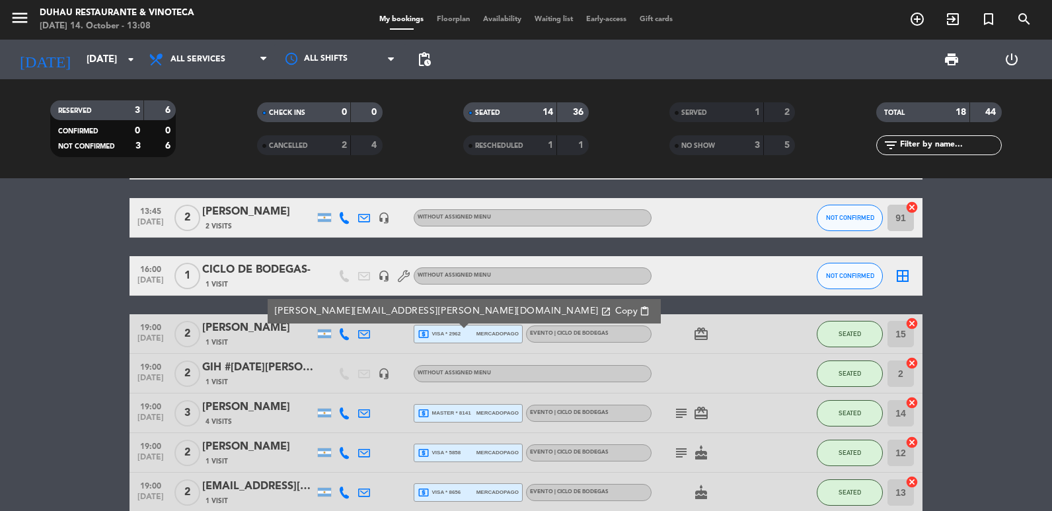
drag, startPoint x: 441, startPoint y: 310, endPoint x: 418, endPoint y: 307, distance: 23.3
click at [640, 310] on span "content_paste" at bounding box center [645, 312] width 10 height 10
click at [94, 76] on div "[DATE] [DATE] arrow_drop_down" at bounding box center [76, 60] width 132 height 40
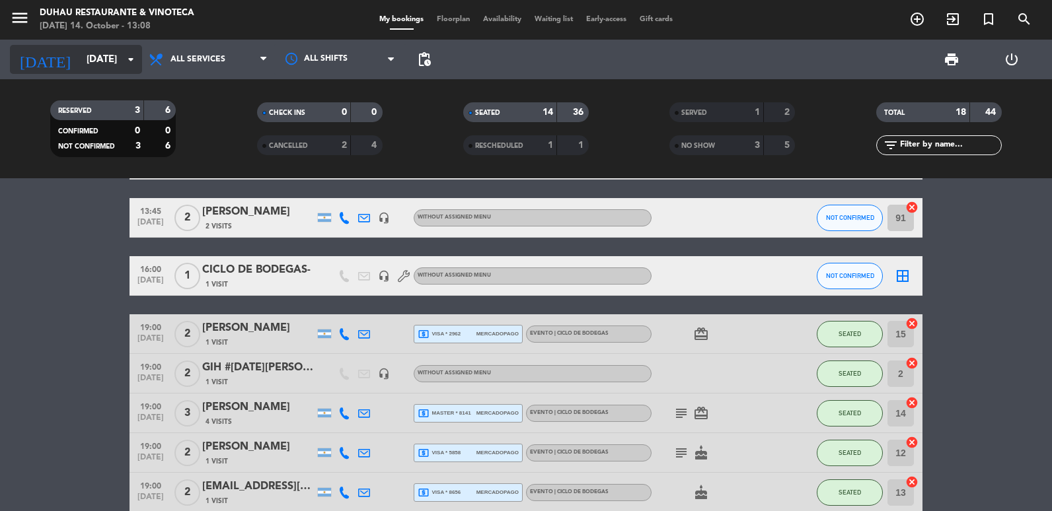
click at [95, 64] on input "[DATE]" at bounding box center [143, 60] width 127 height 24
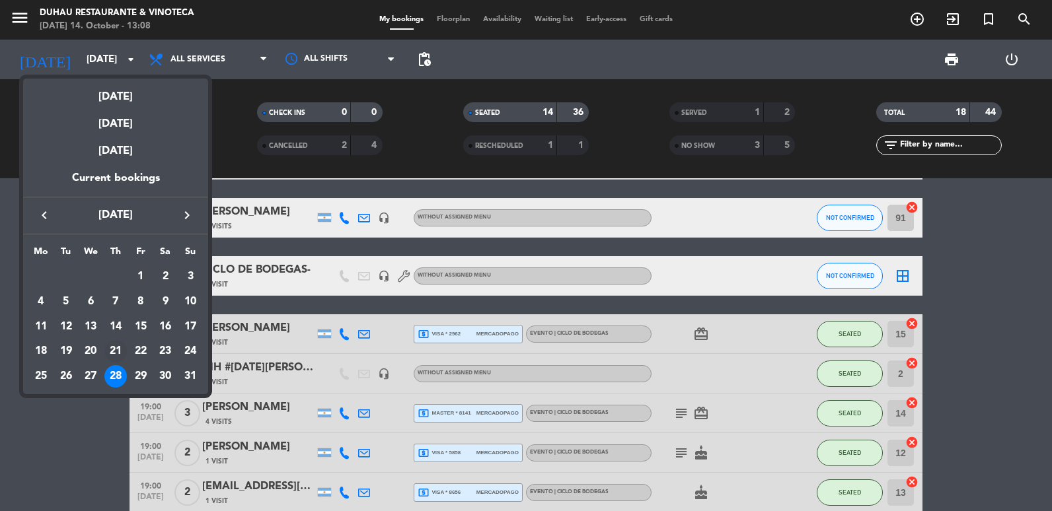
click at [119, 344] on div "21" at bounding box center [115, 351] width 22 height 22
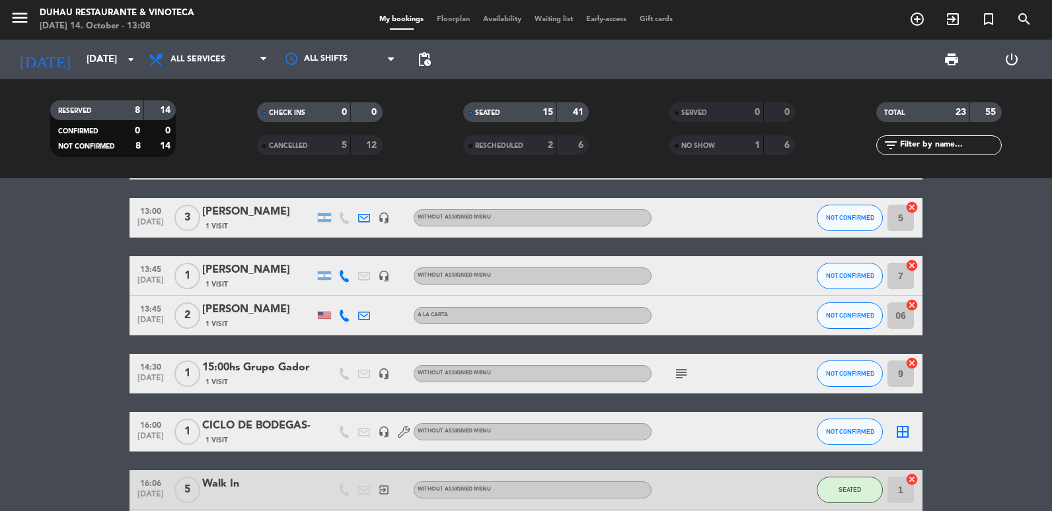
scroll to position [0, 0]
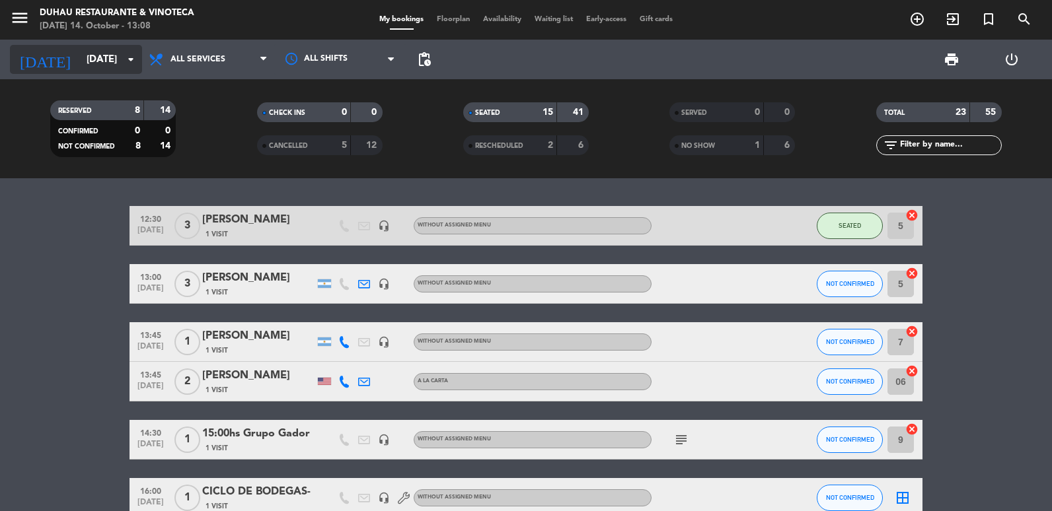
click at [85, 73] on div "[DATE] [DATE] arrow_drop_down" at bounding box center [76, 59] width 132 height 29
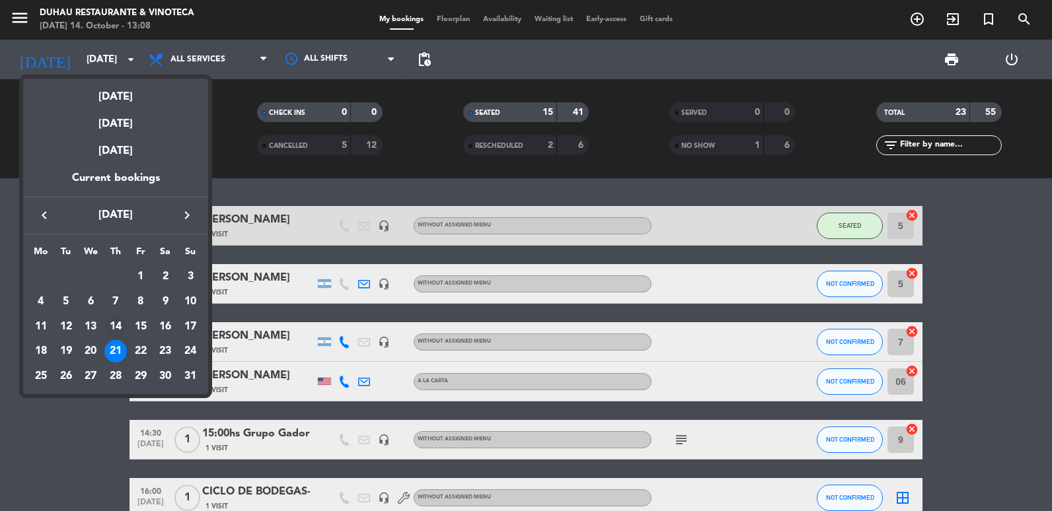
click at [116, 328] on div "14" at bounding box center [115, 327] width 22 height 22
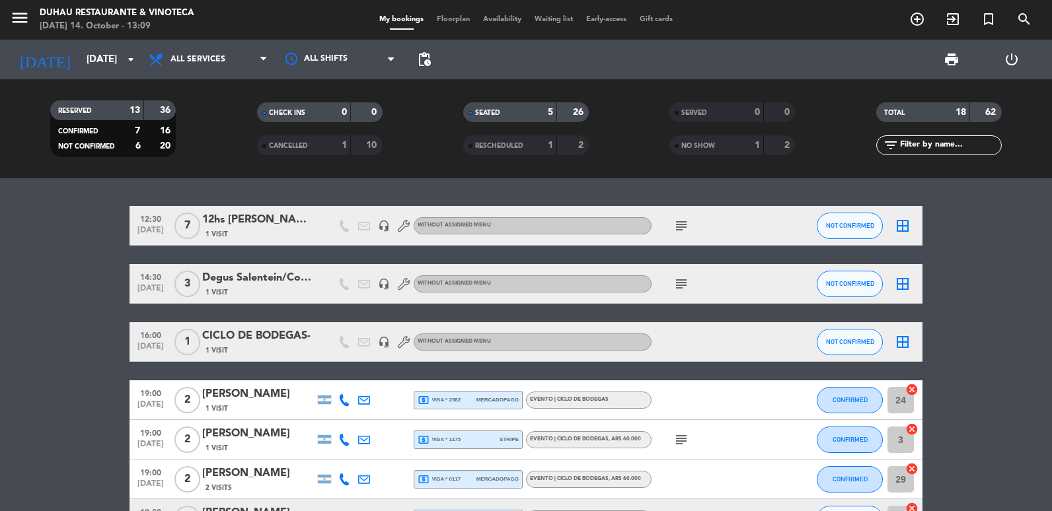
scroll to position [132, 0]
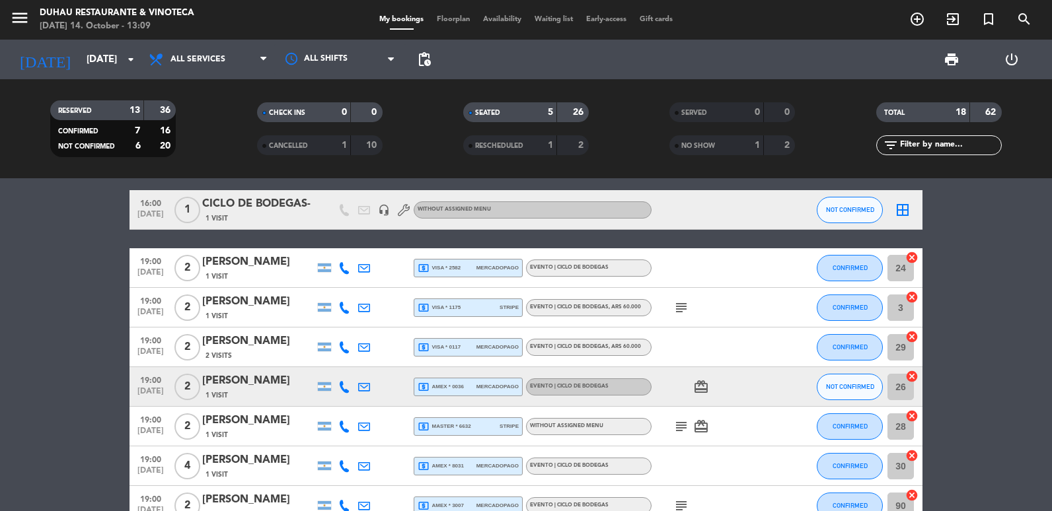
click at [359, 265] on icon at bounding box center [364, 268] width 12 height 12
click at [458, 246] on span "Copy" at bounding box center [469, 246] width 22 height 14
click at [366, 315] on div at bounding box center [364, 307] width 20 height 39
drag, startPoint x: 359, startPoint y: 305, endPoint x: 368, endPoint y: 305, distance: 8.6
click at [361, 305] on icon at bounding box center [364, 308] width 12 height 12
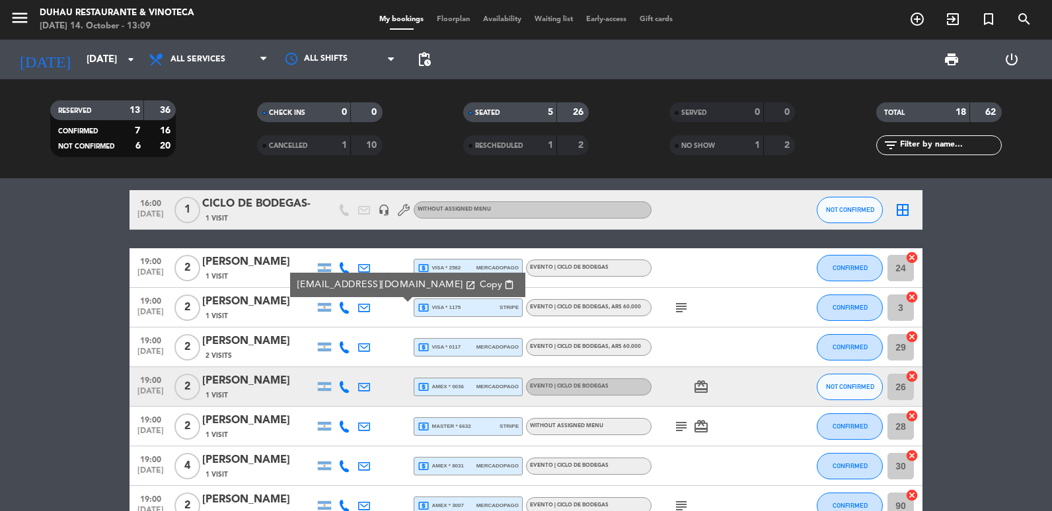
click at [480, 282] on span "Copy" at bounding box center [491, 285] width 22 height 14
click at [363, 348] on icon at bounding box center [364, 348] width 12 height 12
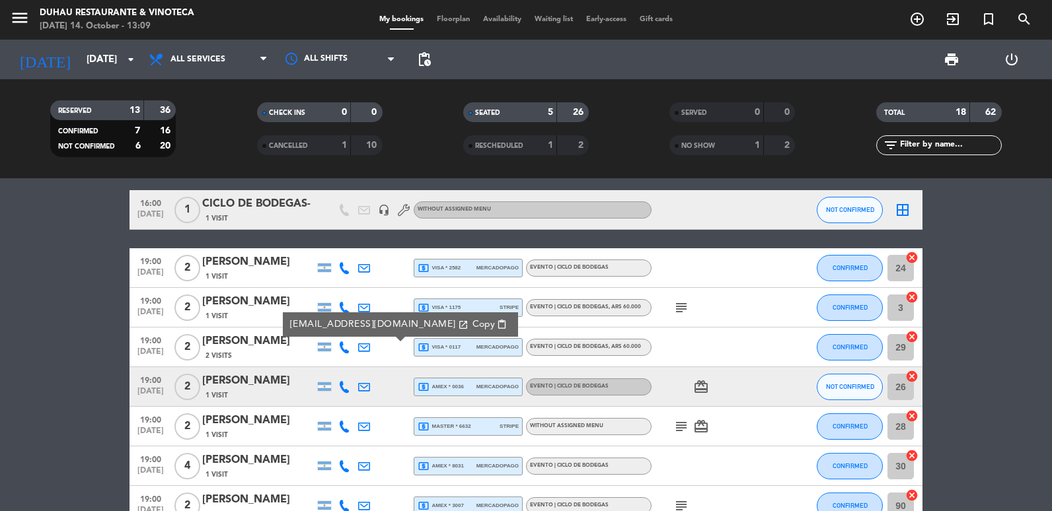
click at [458, 330] on icon "open_in_new" at bounding box center [463, 325] width 11 height 11
click at [472, 322] on span "Copy" at bounding box center [483, 325] width 22 height 14
click at [363, 427] on icon at bounding box center [364, 427] width 12 height 12
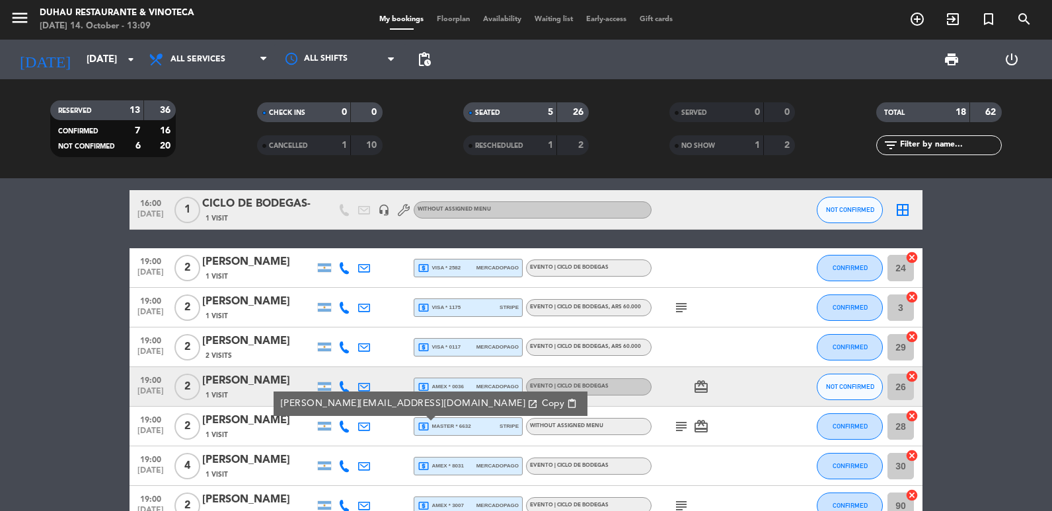
click at [538, 399] on button "Copy content_paste" at bounding box center [559, 403] width 43 height 15
click at [369, 461] on icon at bounding box center [364, 467] width 12 height 12
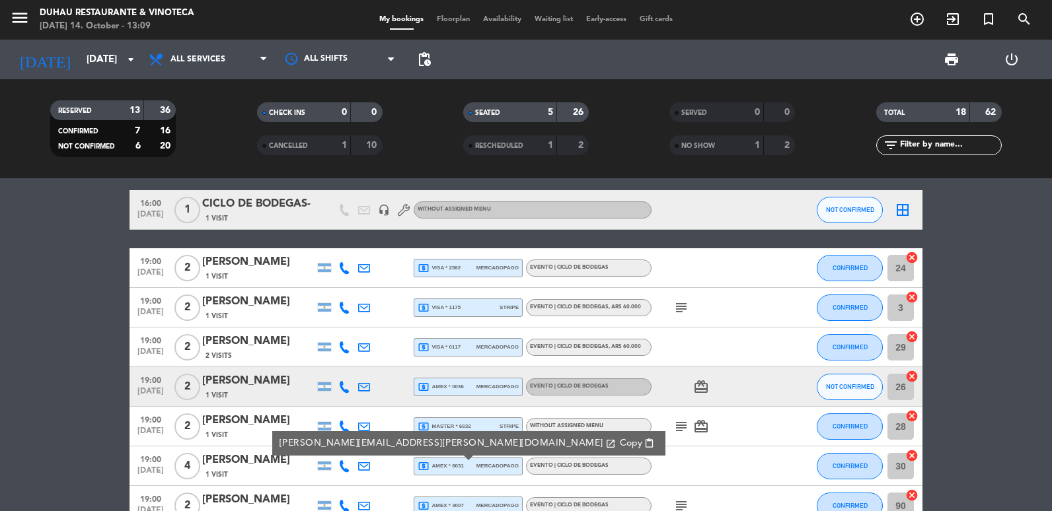
click at [620, 443] on span "Copy" at bounding box center [631, 444] width 22 height 14
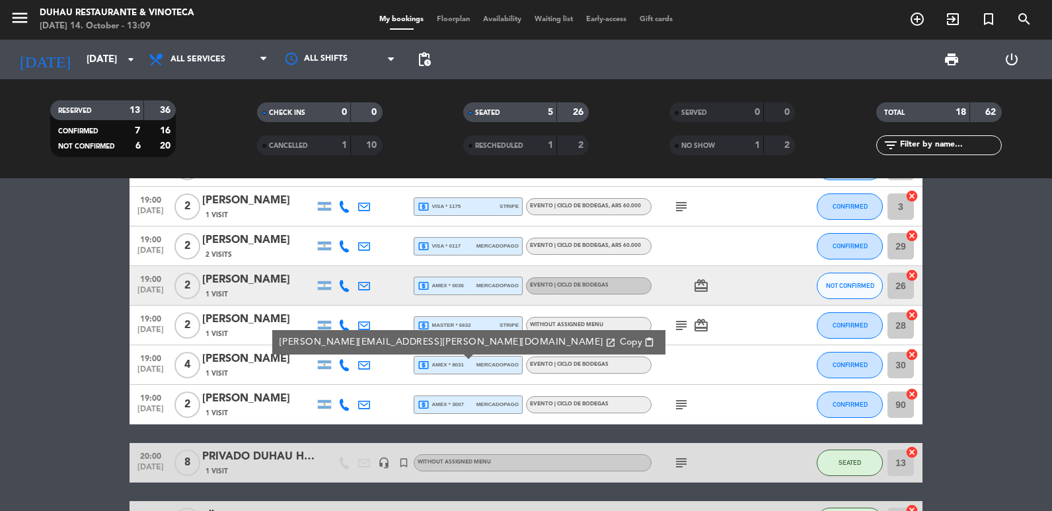
scroll to position [264, 0]
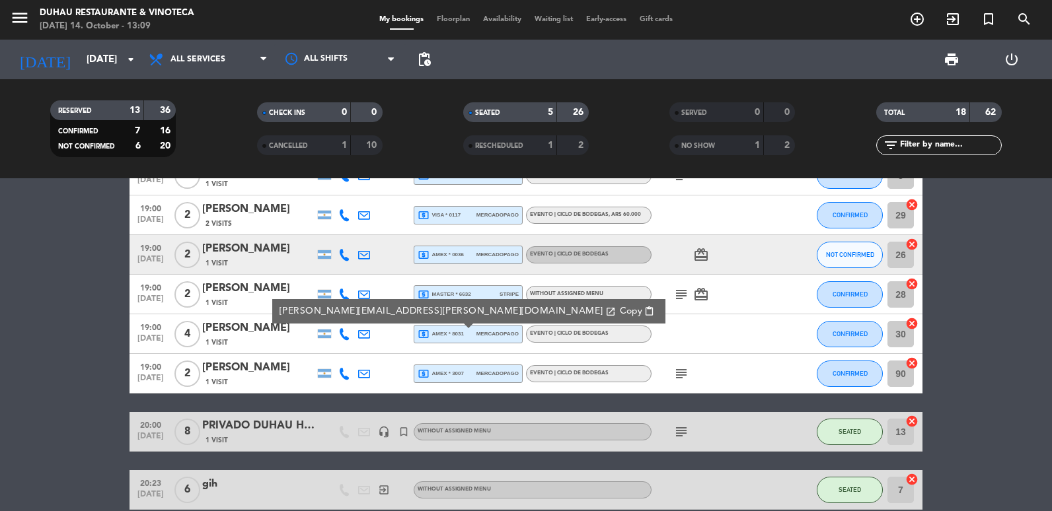
click at [377, 366] on div at bounding box center [384, 373] width 20 height 39
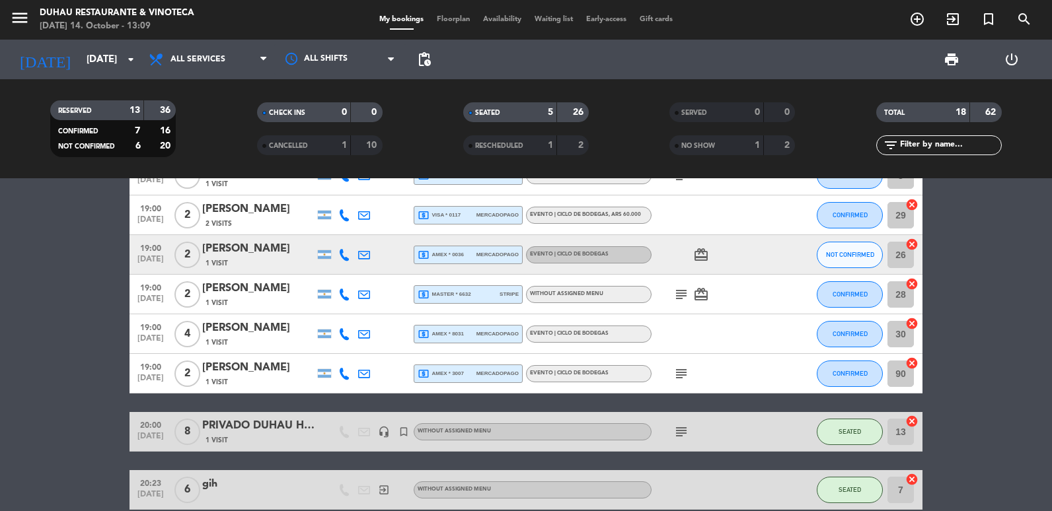
click at [367, 369] on icon at bounding box center [364, 374] width 12 height 12
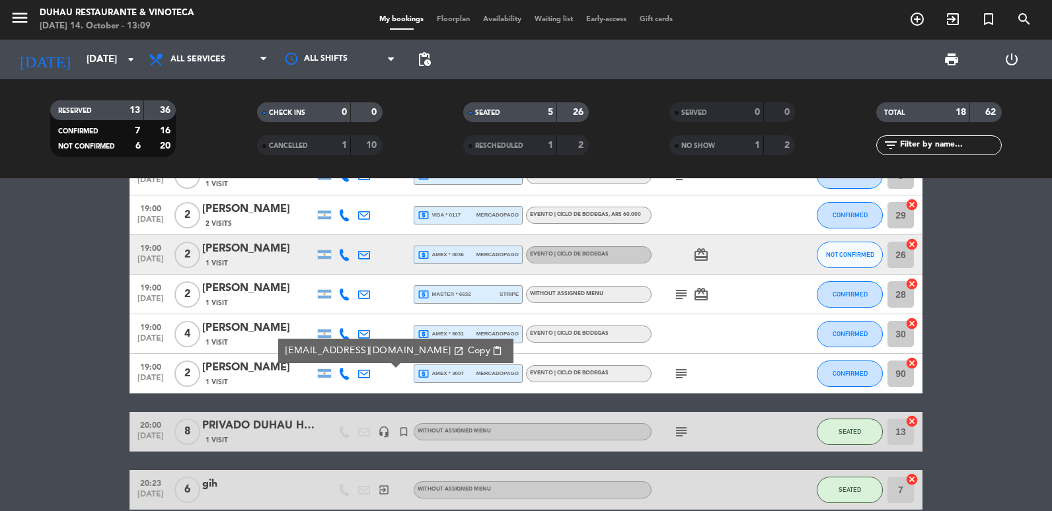
click at [468, 345] on span "Copy" at bounding box center [479, 351] width 22 height 14
click at [80, 53] on input "[DATE]" at bounding box center [143, 60] width 127 height 24
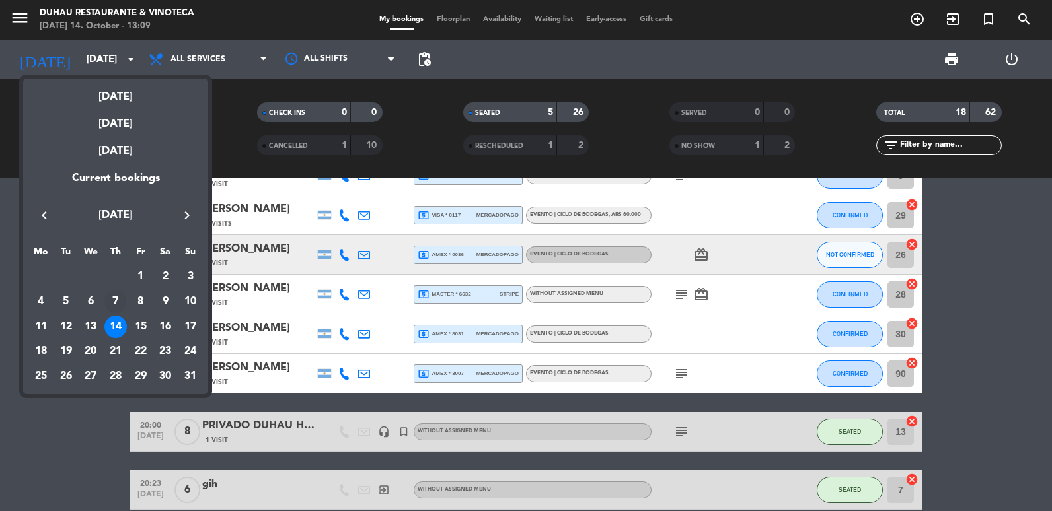
click at [116, 307] on div "7" at bounding box center [115, 302] width 22 height 22
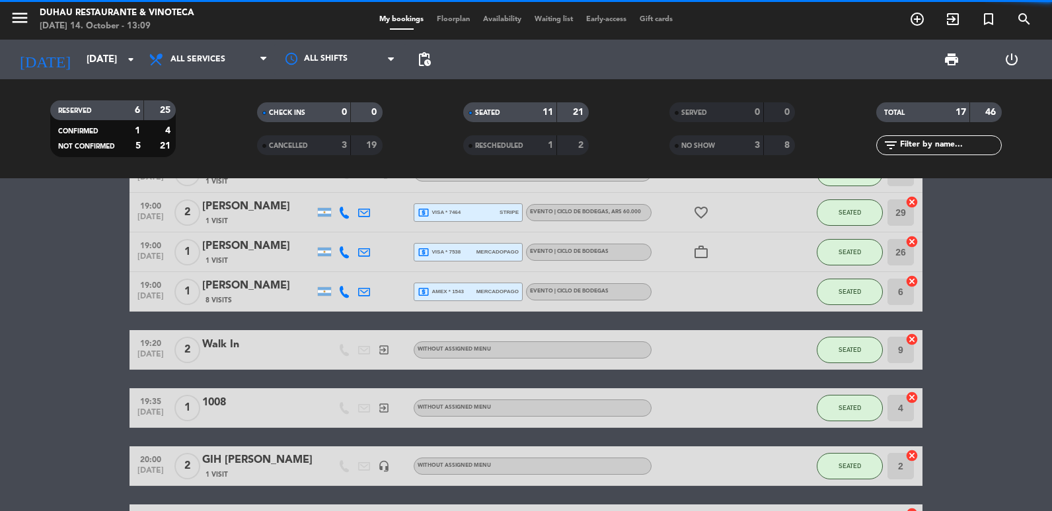
scroll to position [416, 0]
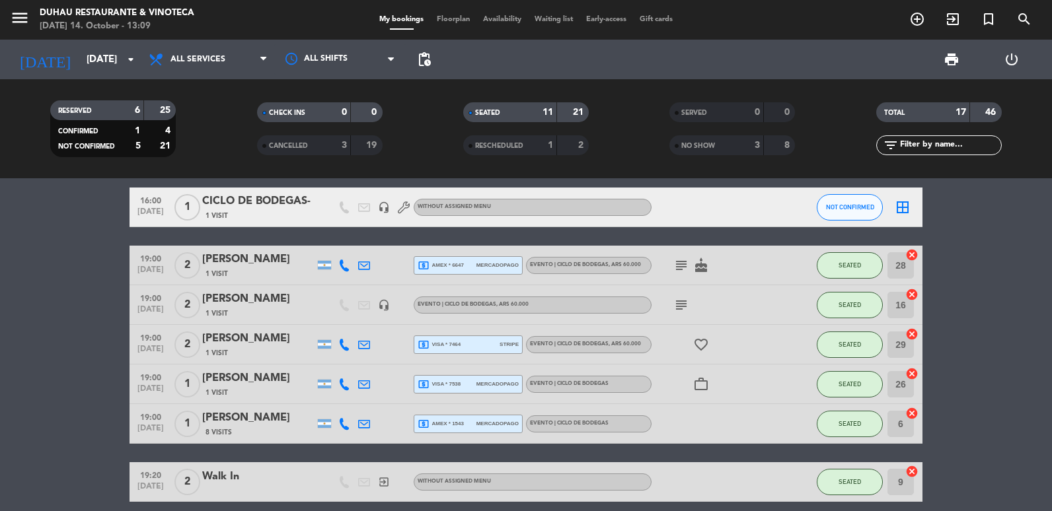
click at [363, 260] on icon at bounding box center [364, 266] width 12 height 12
click at [466, 241] on button "Copy content_paste" at bounding box center [487, 242] width 43 height 15
click at [364, 419] on icon at bounding box center [364, 424] width 12 height 12
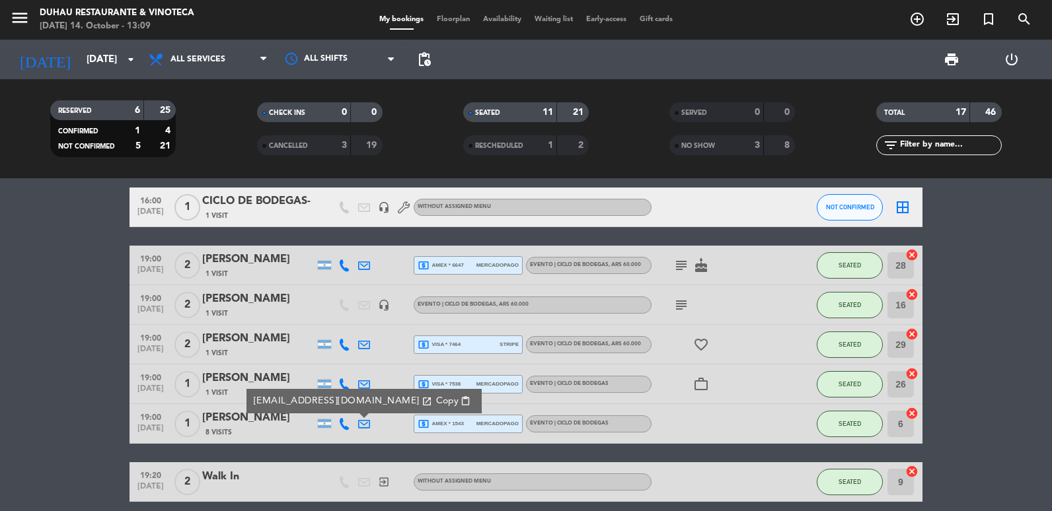
click at [438, 402] on span "Copy" at bounding box center [447, 401] width 22 height 14
click at [359, 383] on icon at bounding box center [364, 385] width 12 height 12
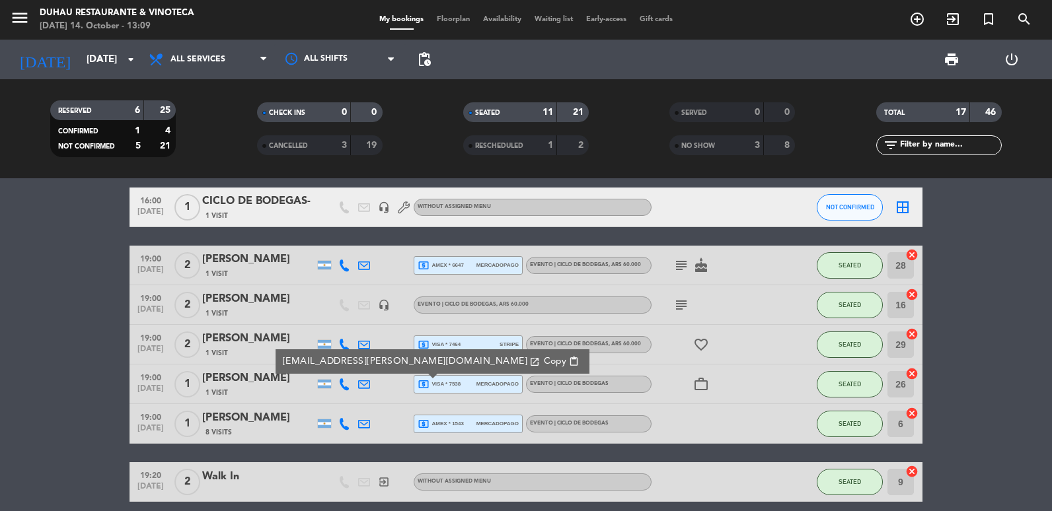
drag, startPoint x: 405, startPoint y: 364, endPoint x: 405, endPoint y: 342, distance: 22.5
click at [540, 364] on button "Copy content_paste" at bounding box center [561, 361] width 43 height 15
click at [106, 75] on div "[DATE] [DATE] arrow_drop_down" at bounding box center [76, 60] width 132 height 40
click at [100, 63] on input "[DATE]" at bounding box center [143, 60] width 127 height 24
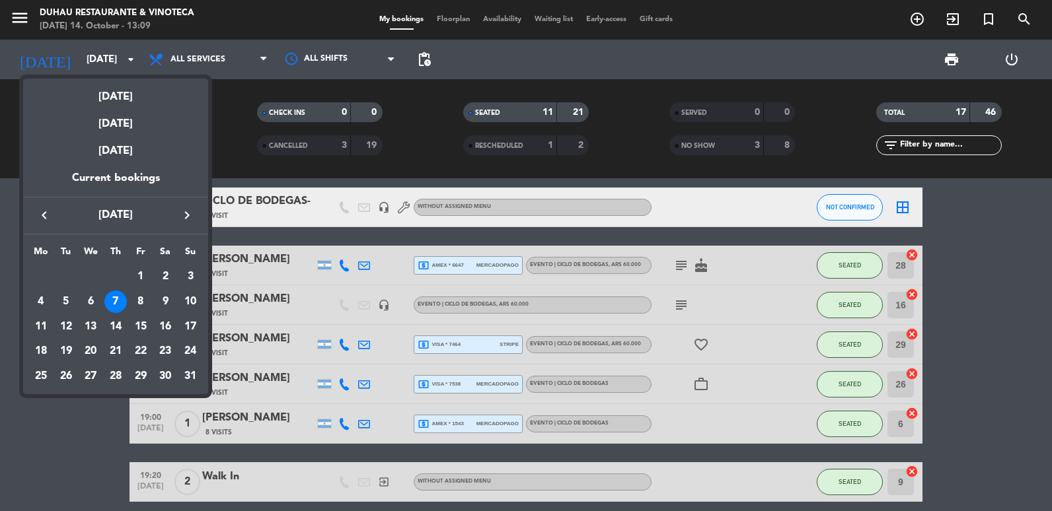
click at [46, 219] on icon "keyboard_arrow_left" at bounding box center [44, 215] width 16 height 16
click at [116, 300] on div "3" at bounding box center [115, 302] width 22 height 22
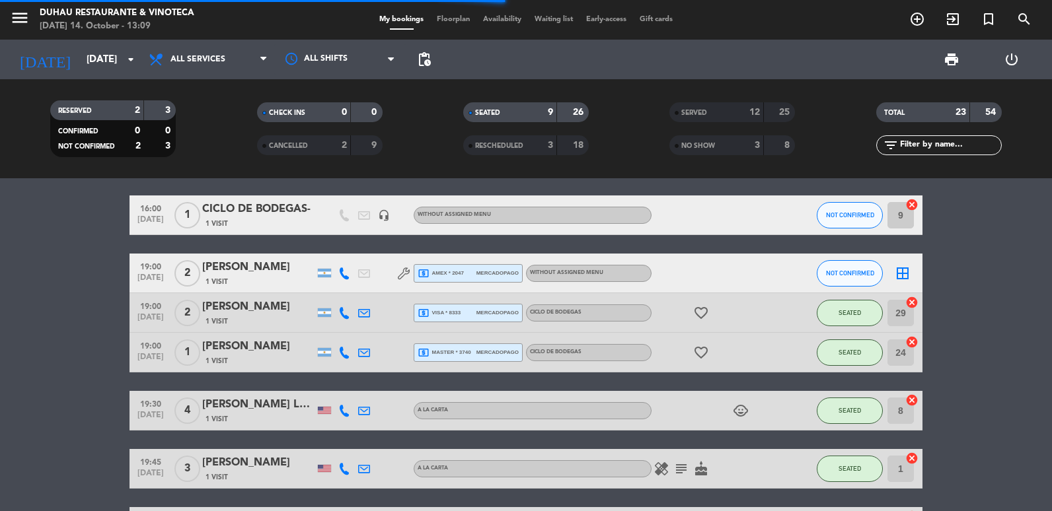
scroll to position [66, 0]
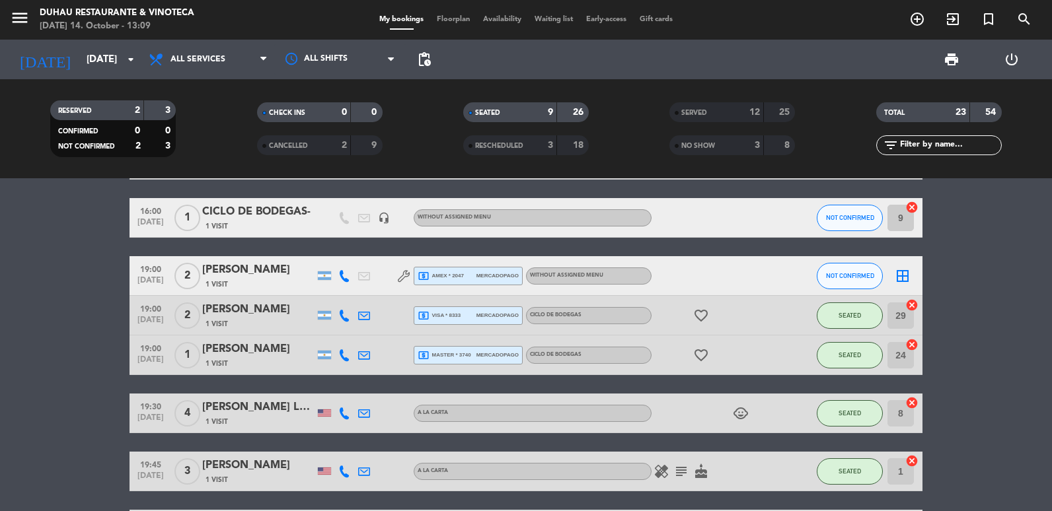
click at [363, 326] on div at bounding box center [364, 315] width 20 height 39
click at [365, 315] on icon at bounding box center [364, 316] width 12 height 12
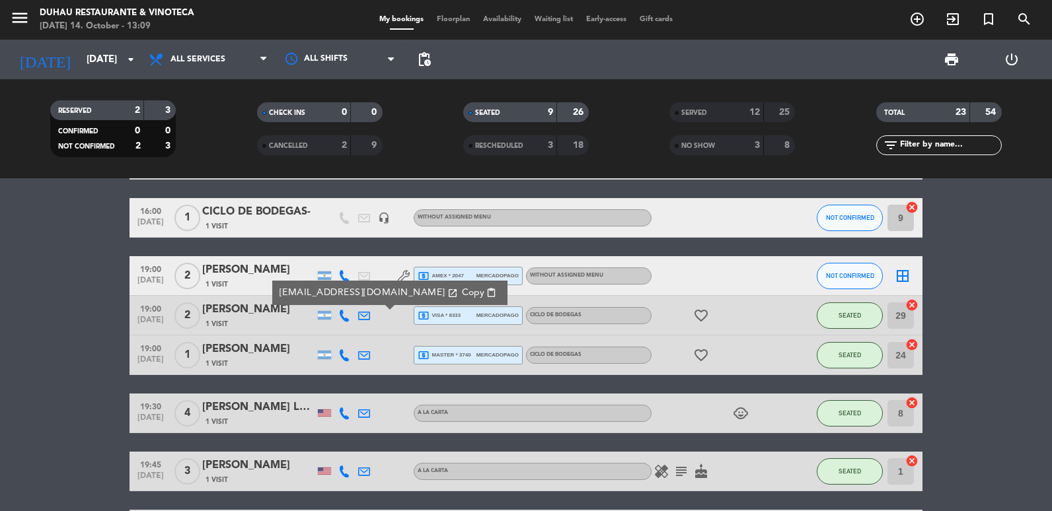
click at [462, 294] on span "Copy" at bounding box center [473, 293] width 22 height 14
click at [359, 359] on icon at bounding box center [364, 356] width 12 height 12
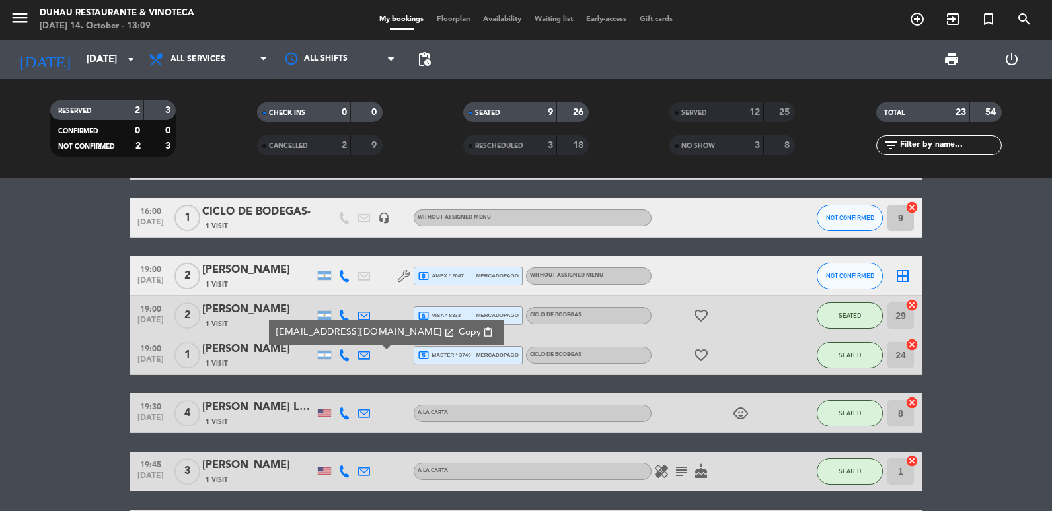
click at [459, 332] on span "Copy" at bounding box center [470, 333] width 22 height 14
click at [361, 313] on icon at bounding box center [364, 316] width 12 height 12
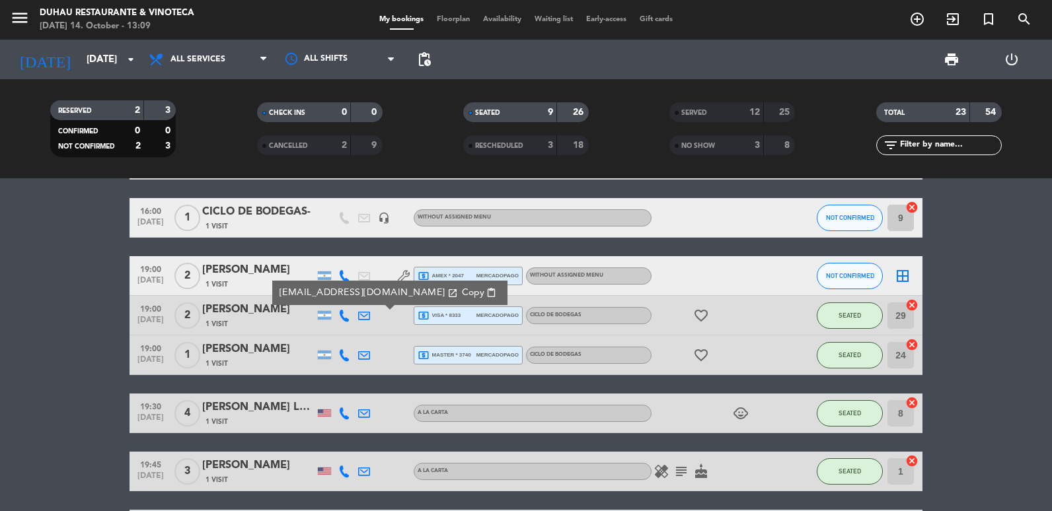
click at [447, 289] on icon "open_in_new" at bounding box center [452, 293] width 11 height 11
click at [462, 291] on span "Copy" at bounding box center [473, 293] width 22 height 14
click at [89, 52] on input "[DATE]" at bounding box center [143, 60] width 127 height 24
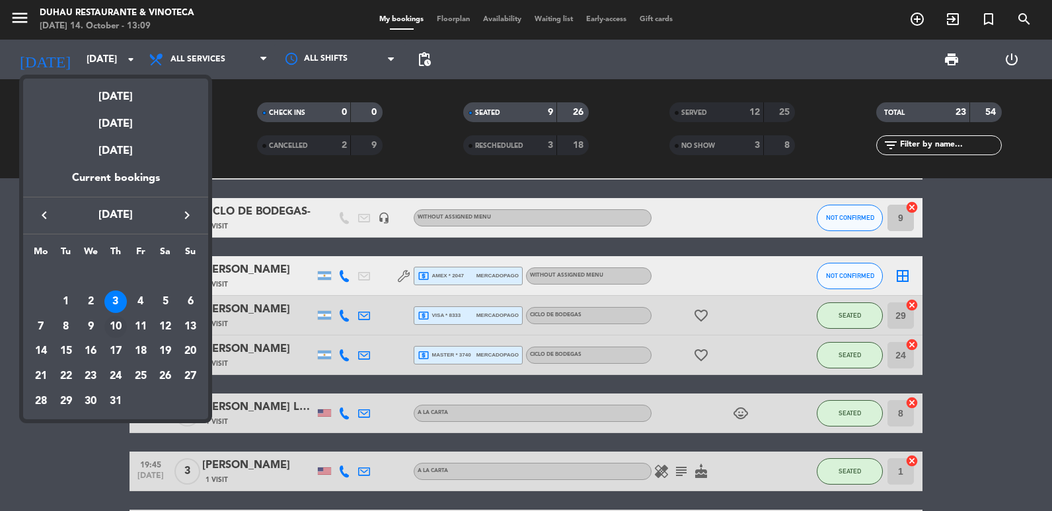
click at [118, 330] on div "10" at bounding box center [115, 327] width 22 height 22
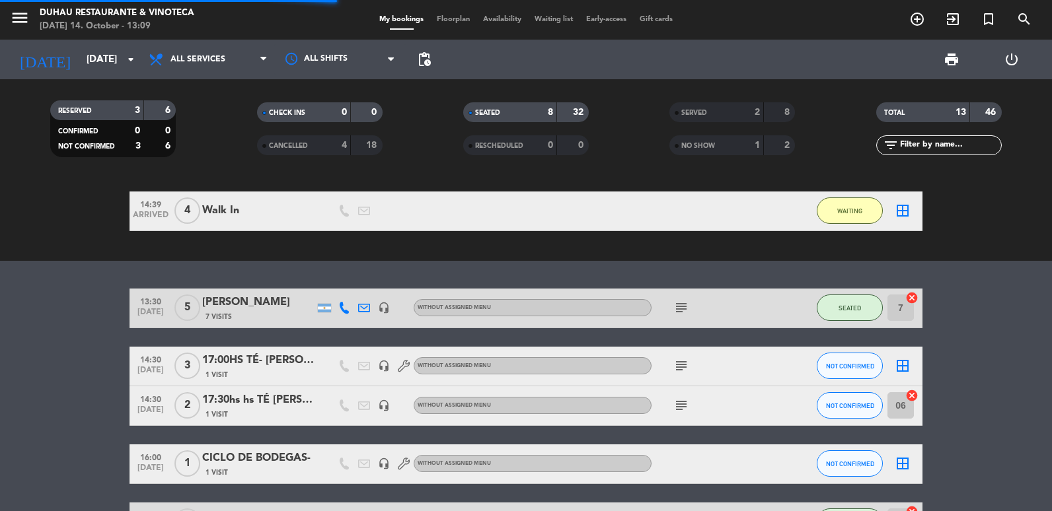
scroll to position [215, 0]
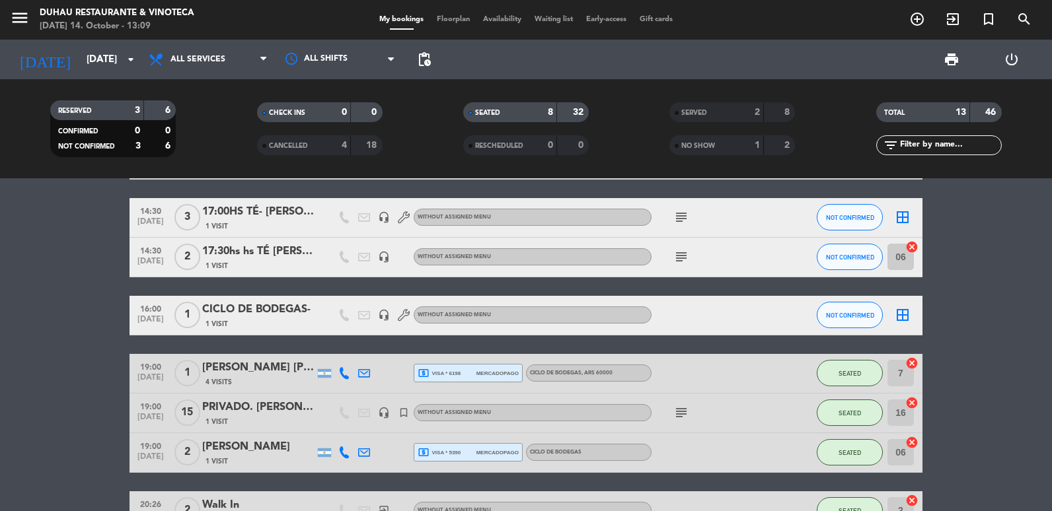
click at [367, 377] on icon at bounding box center [364, 373] width 12 height 12
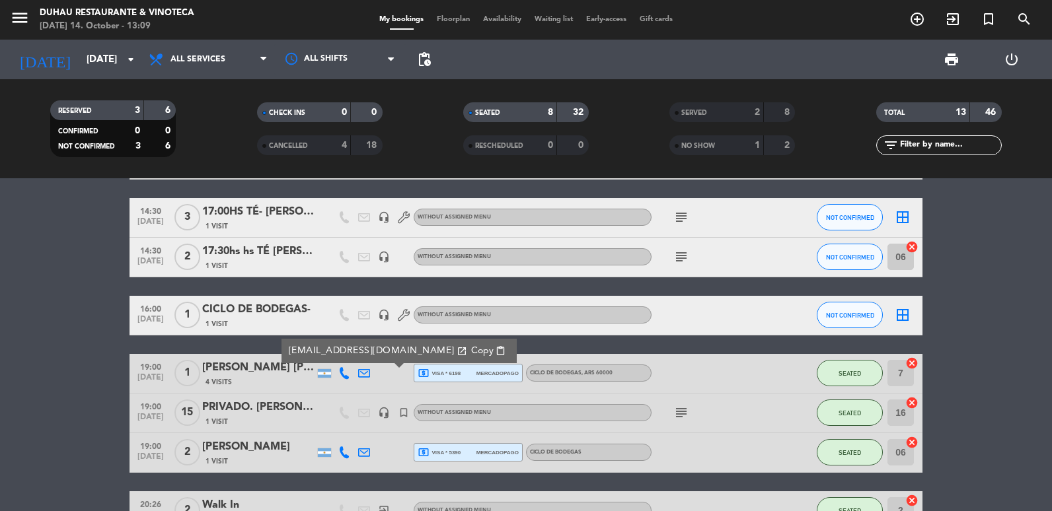
click at [471, 355] on span "Copy" at bounding box center [482, 351] width 22 height 14
click at [363, 447] on icon at bounding box center [364, 453] width 12 height 12
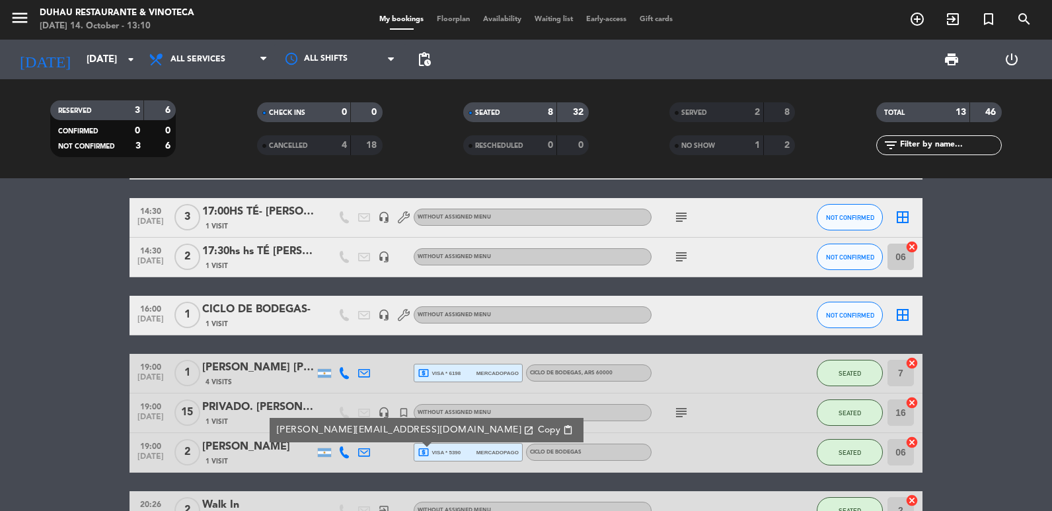
click at [534, 429] on button "Copy content_paste" at bounding box center [555, 430] width 43 height 15
click at [80, 69] on input "[DATE]" at bounding box center [143, 60] width 127 height 24
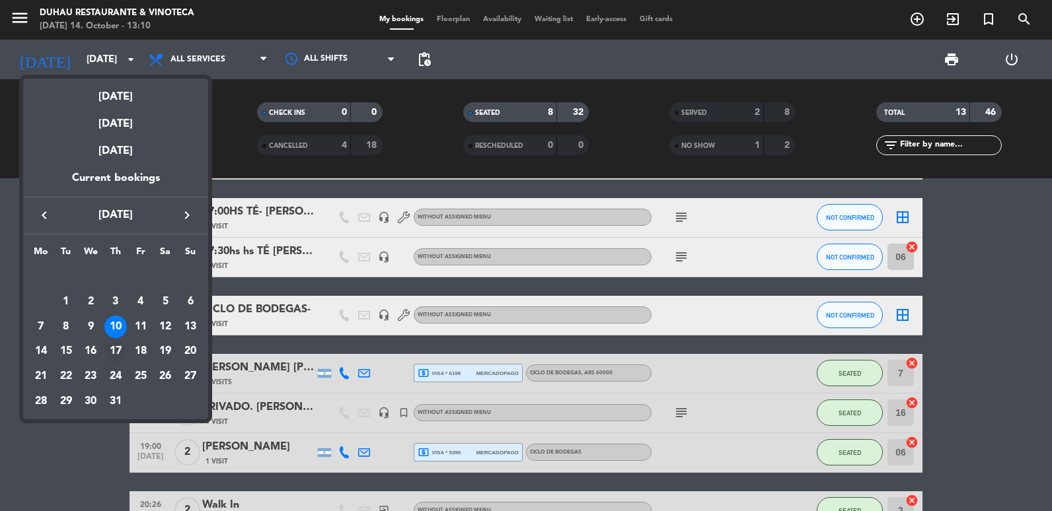
click at [112, 347] on div "17" at bounding box center [115, 351] width 22 height 22
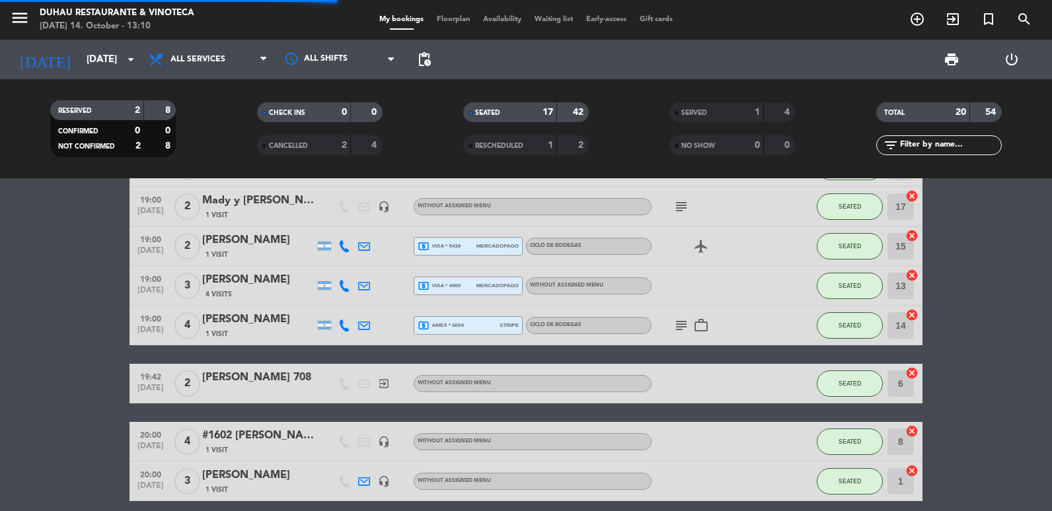
scroll to position [66, 0]
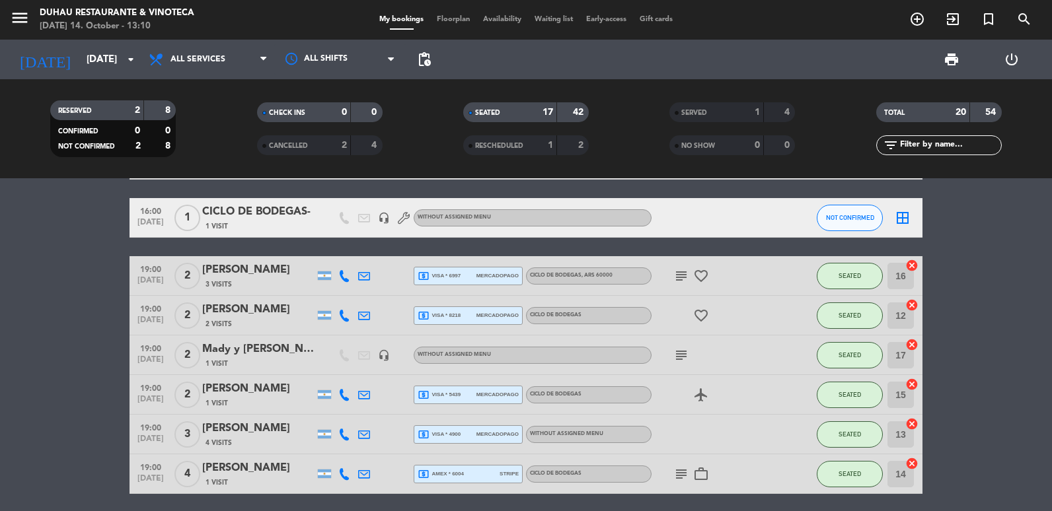
click at [367, 270] on icon at bounding box center [364, 276] width 12 height 12
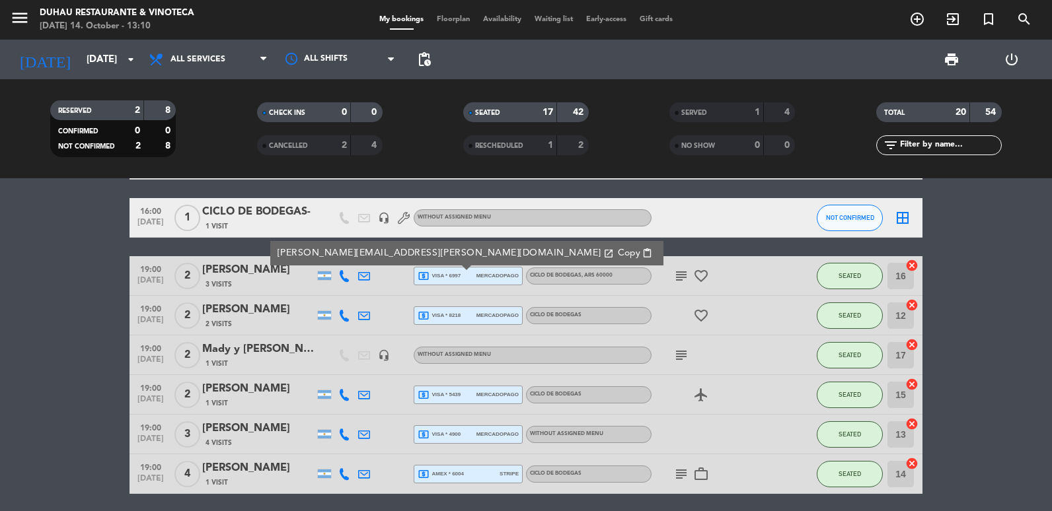
click at [618, 256] on span "Copy" at bounding box center [629, 253] width 22 height 14
drag, startPoint x: 365, startPoint y: 316, endPoint x: 382, endPoint y: 307, distance: 19.3
click at [365, 316] on icon at bounding box center [364, 316] width 12 height 12
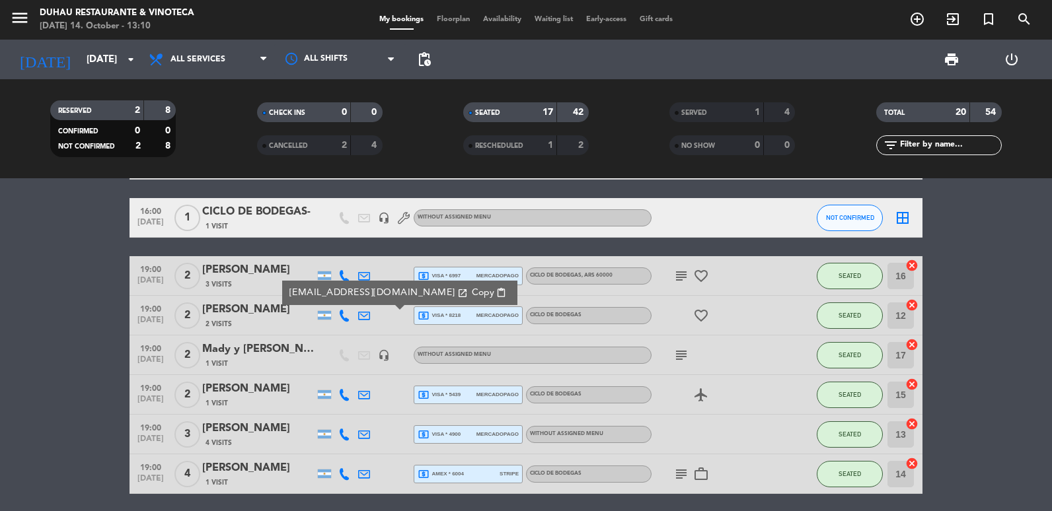
click at [472, 288] on span "Copy" at bounding box center [483, 293] width 22 height 14
click at [365, 396] on icon at bounding box center [364, 395] width 12 height 12
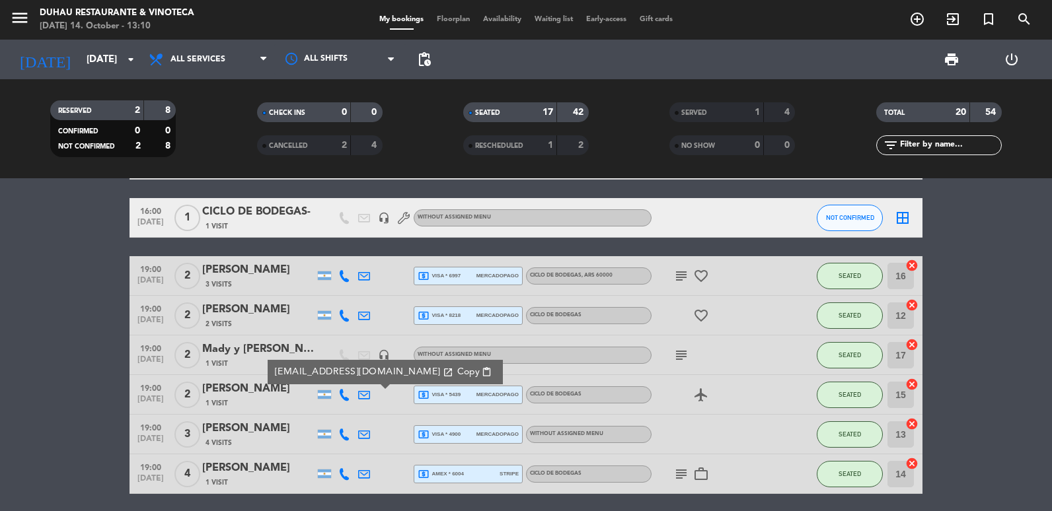
drag, startPoint x: 411, startPoint y: 374, endPoint x: 407, endPoint y: 368, distance: 7.1
click at [443, 374] on icon "open_in_new" at bounding box center [448, 372] width 11 height 11
click at [453, 367] on button "Copy content_paste" at bounding box center [474, 372] width 43 height 15
click at [360, 429] on icon at bounding box center [364, 435] width 12 height 12
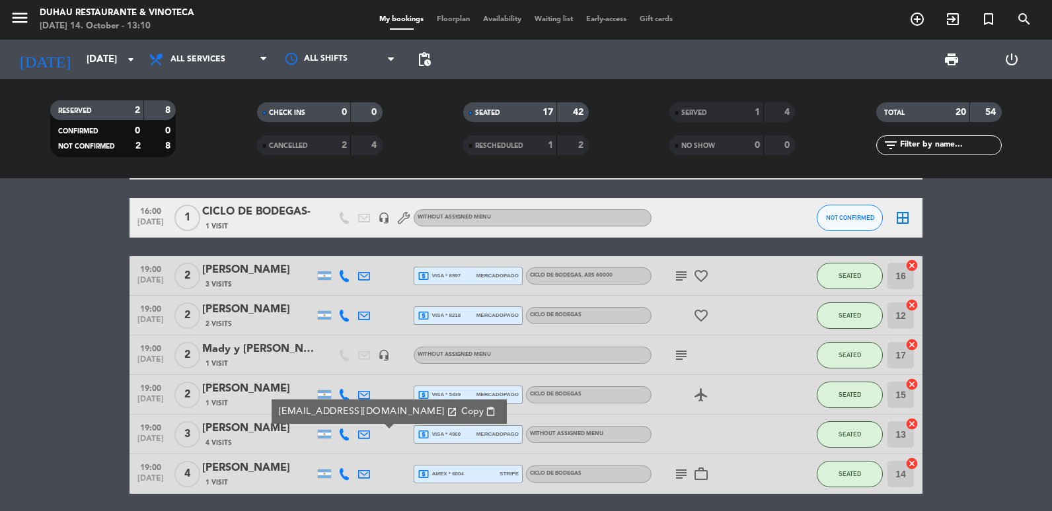
click at [486, 412] on span "content_paste" at bounding box center [491, 412] width 10 height 10
drag, startPoint x: 357, startPoint y: 476, endPoint x: 383, endPoint y: 449, distance: 37.4
click at [357, 476] on div at bounding box center [364, 474] width 20 height 39
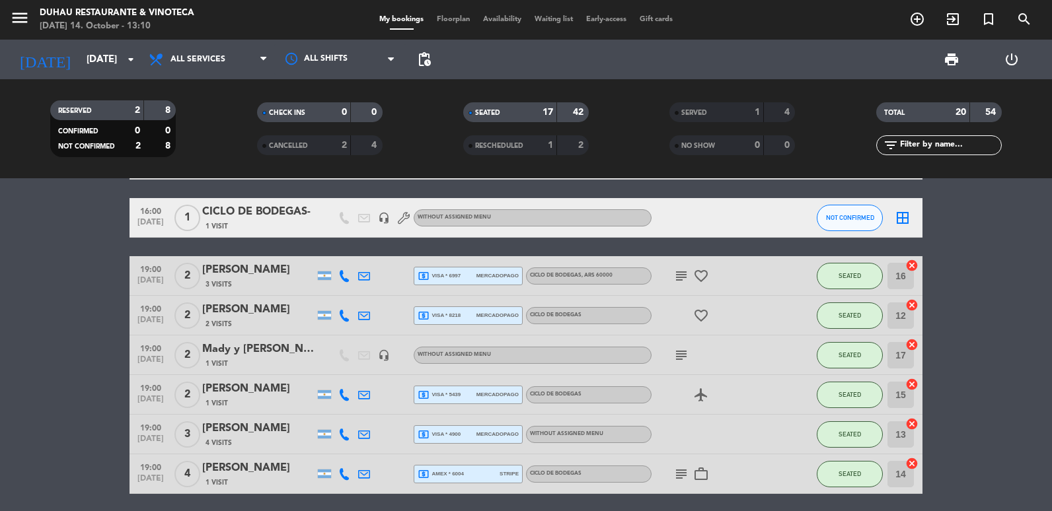
click at [355, 475] on div at bounding box center [364, 474] width 20 height 39
click at [363, 478] on icon at bounding box center [364, 474] width 12 height 12
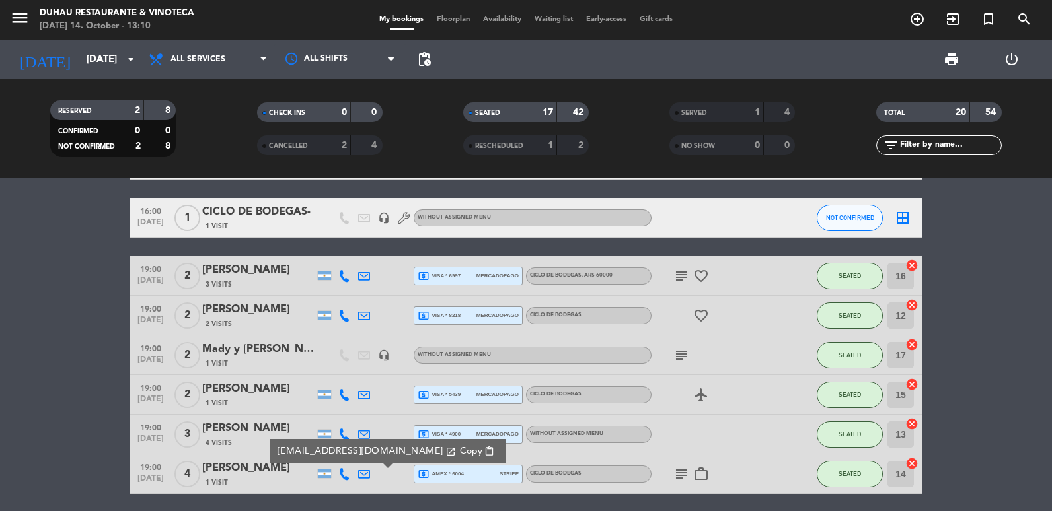
click at [460, 452] on span "Copy" at bounding box center [471, 452] width 22 height 14
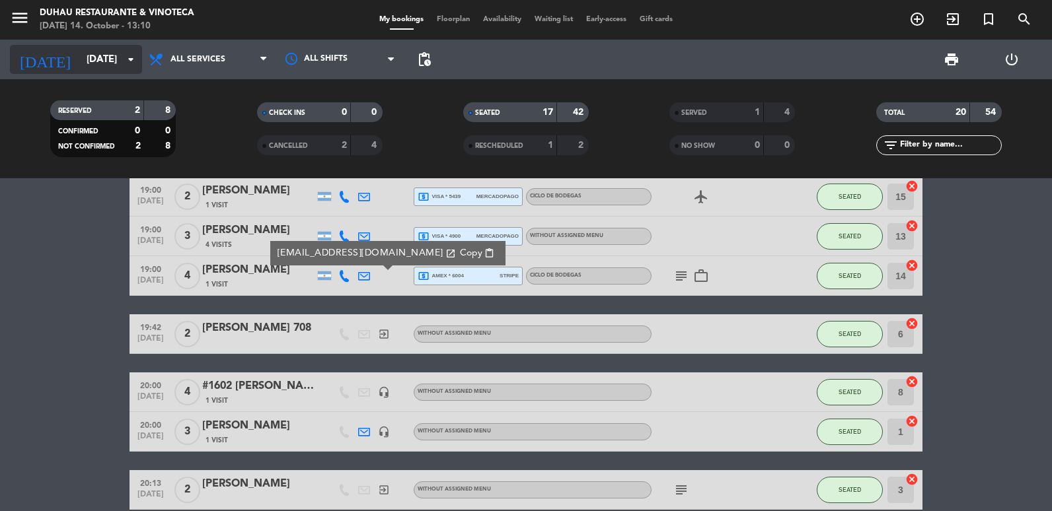
click at [81, 44] on div "[DATE] [DATE] arrow_drop_down" at bounding box center [76, 60] width 132 height 40
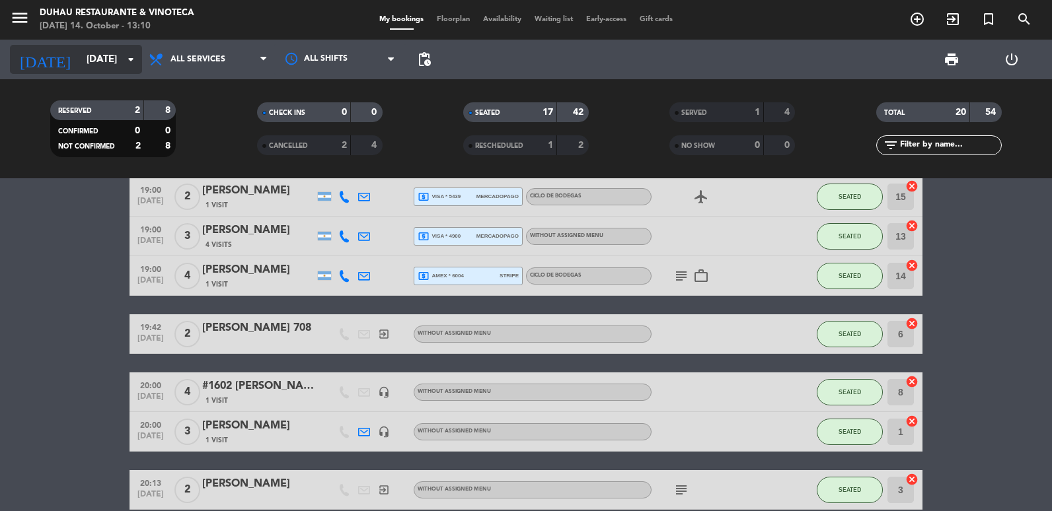
click at [96, 62] on input "[DATE]" at bounding box center [143, 60] width 127 height 24
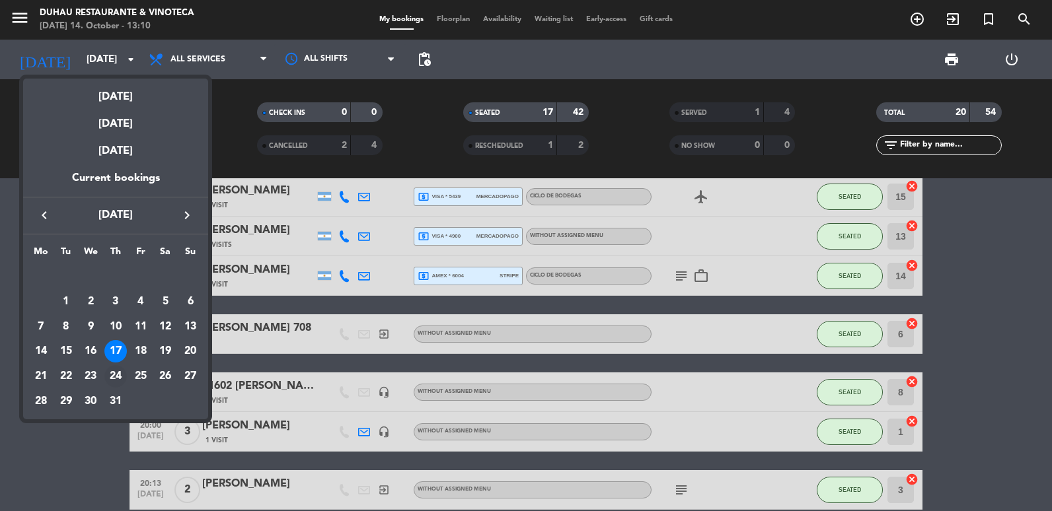
click at [114, 375] on div "24" at bounding box center [115, 376] width 22 height 22
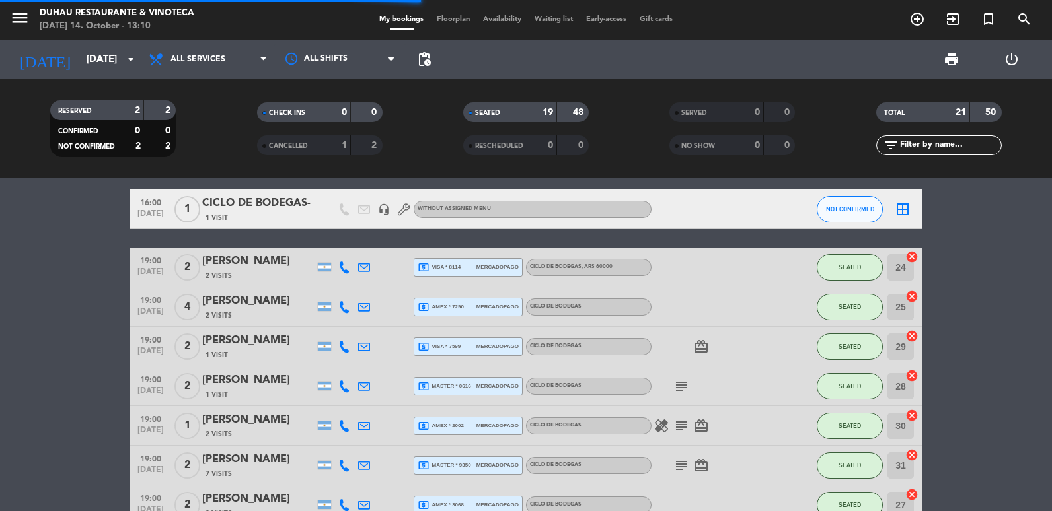
scroll to position [132, 0]
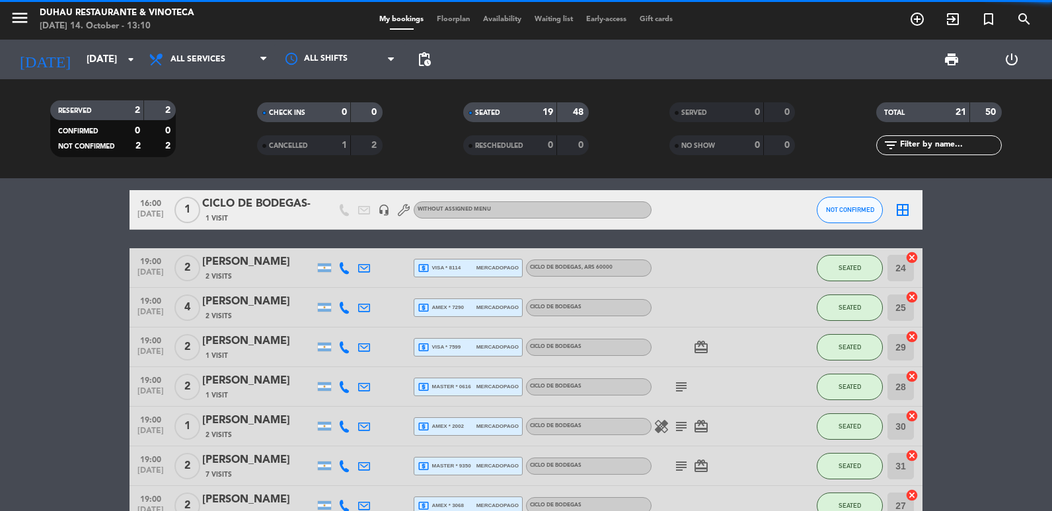
click at [359, 263] on icon at bounding box center [364, 268] width 12 height 12
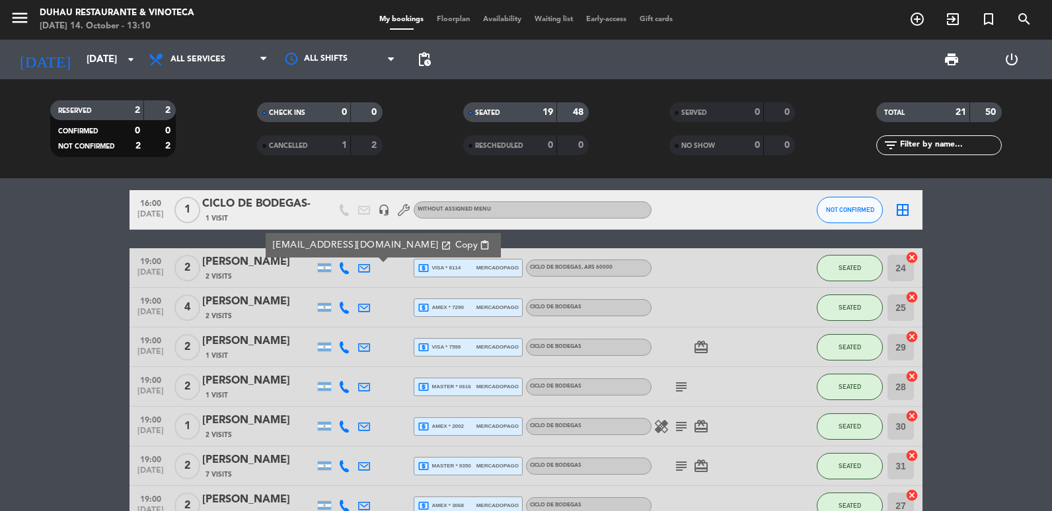
click at [455, 245] on span "Copy" at bounding box center [466, 246] width 22 height 14
click at [354, 313] on div at bounding box center [364, 307] width 20 height 39
click at [370, 311] on div at bounding box center [364, 307] width 20 height 39
click at [363, 309] on icon at bounding box center [364, 308] width 12 height 12
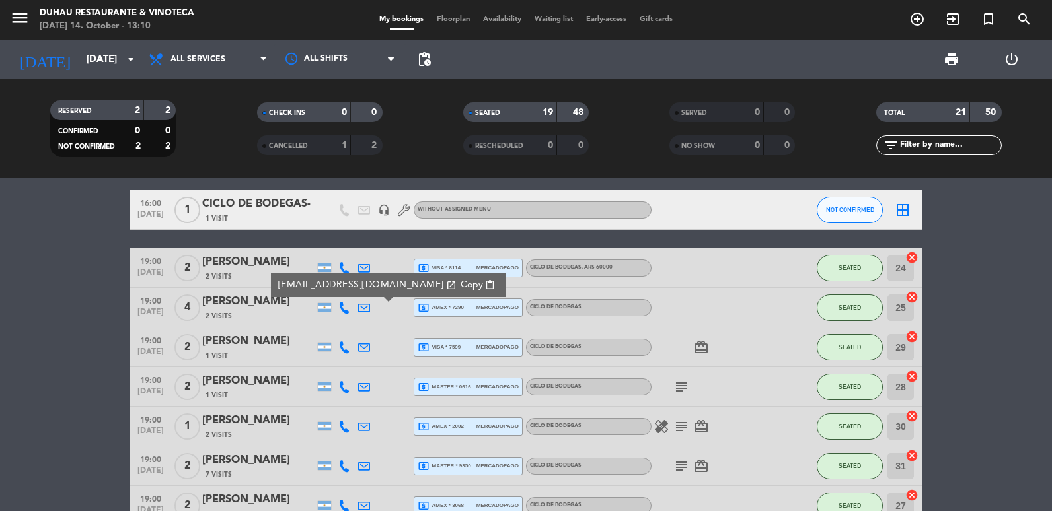
click at [461, 280] on span "Copy" at bounding box center [472, 285] width 22 height 14
click at [363, 355] on div at bounding box center [364, 347] width 20 height 39
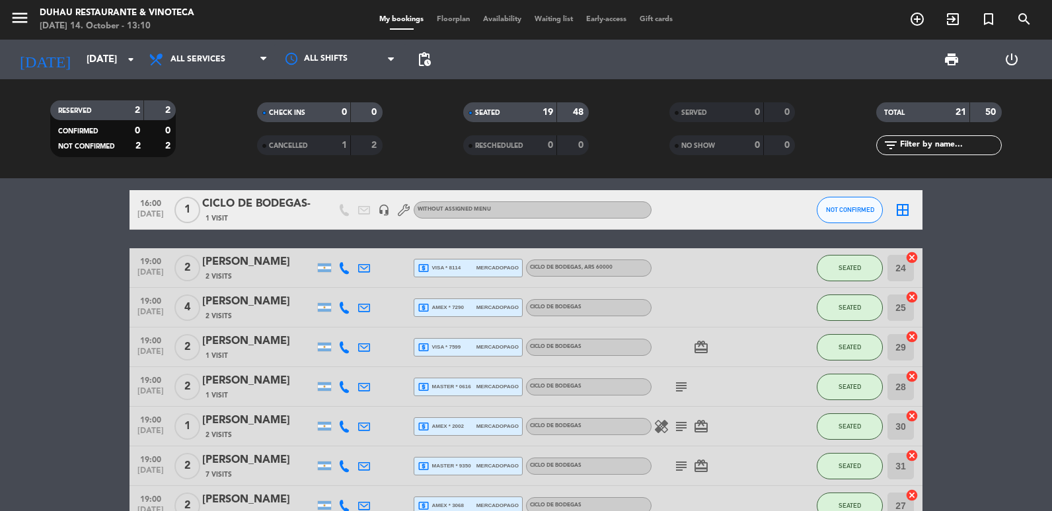
click at [373, 340] on div at bounding box center [364, 347] width 20 height 39
click at [365, 346] on icon at bounding box center [364, 348] width 12 height 12
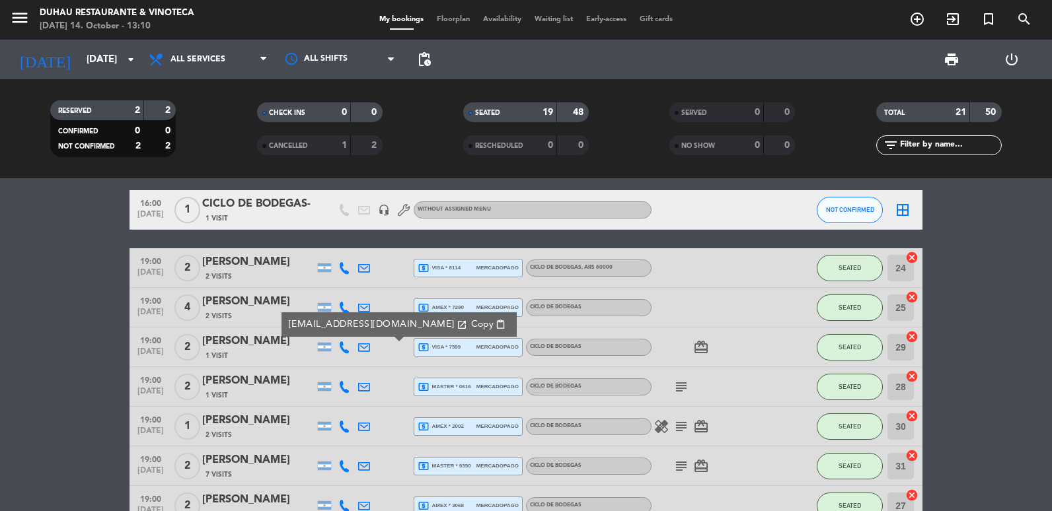
click at [471, 326] on span "Copy" at bounding box center [482, 325] width 22 height 14
click at [357, 389] on div at bounding box center [364, 386] width 20 height 39
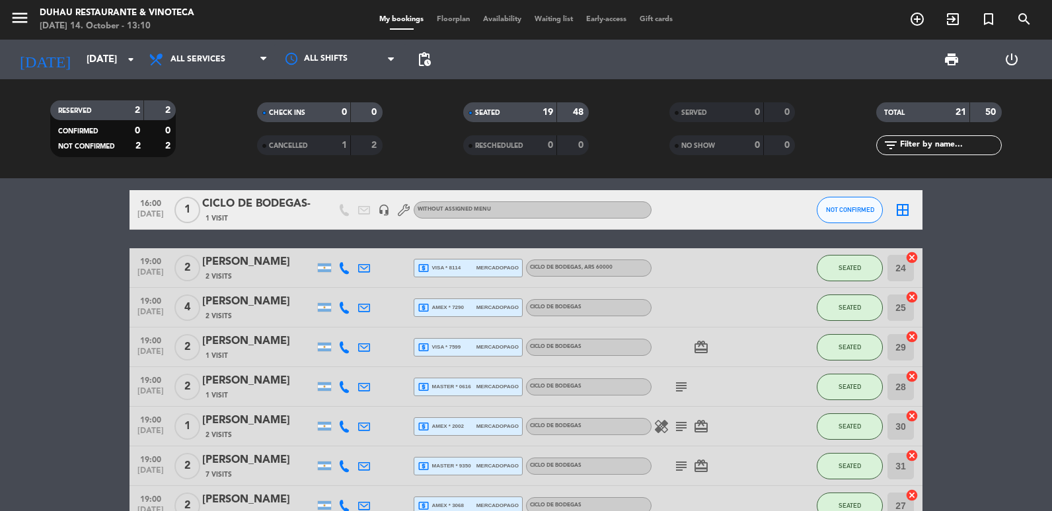
click at [359, 391] on icon at bounding box center [364, 387] width 12 height 12
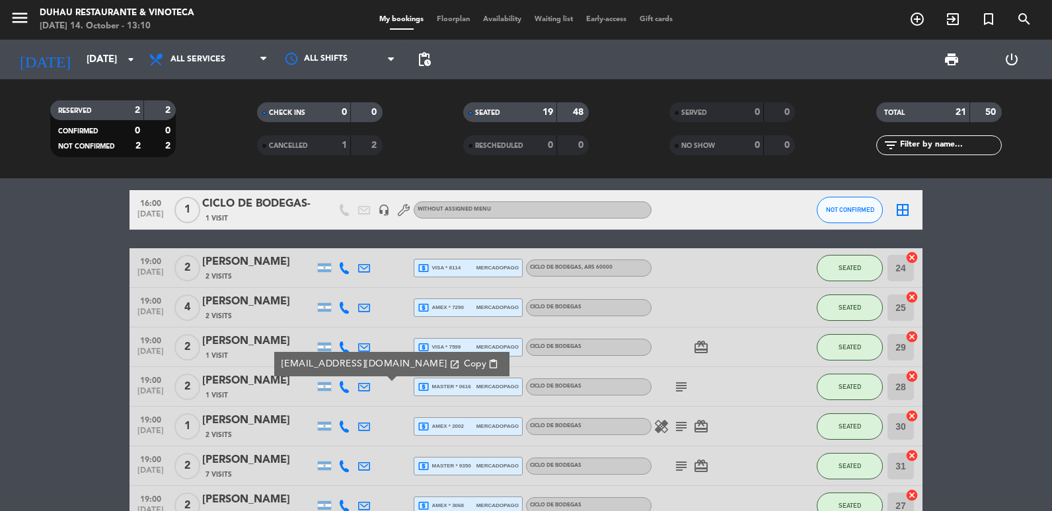
click at [464, 359] on span "Copy" at bounding box center [475, 364] width 22 height 14
click at [365, 433] on div at bounding box center [364, 426] width 20 height 39
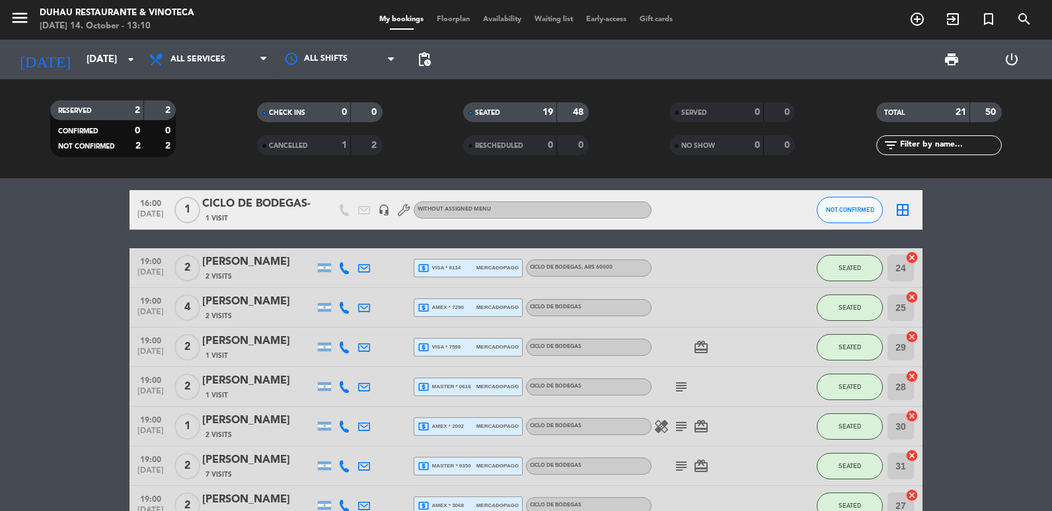
drag, startPoint x: 368, startPoint y: 426, endPoint x: 370, endPoint y: 417, distance: 8.8
click at [367, 426] on icon at bounding box center [364, 427] width 12 height 12
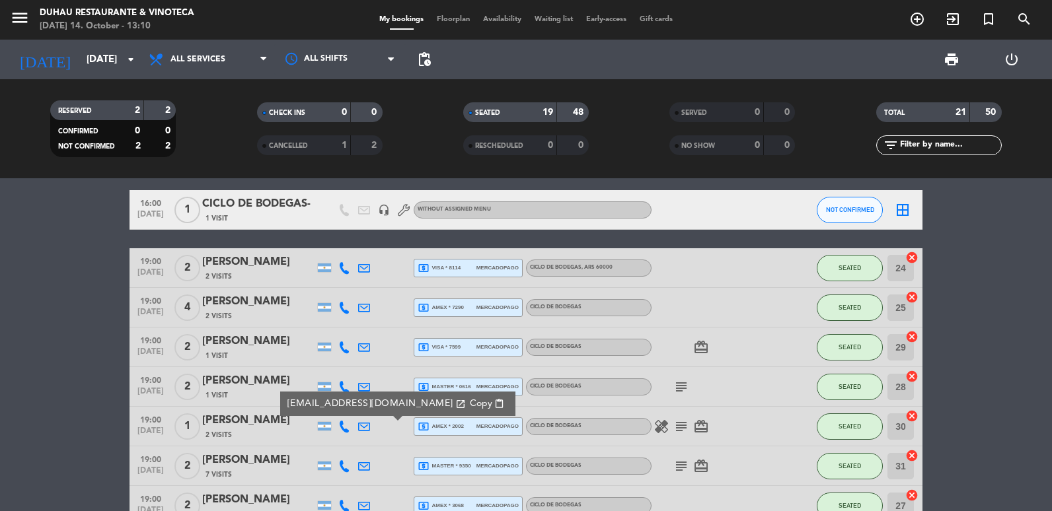
click at [455, 409] on icon "open_in_new" at bounding box center [460, 404] width 11 height 11
click at [407, 412] on div "[EMAIL_ADDRESS][DOMAIN_NAME] open_in_new Copy content_paste" at bounding box center [397, 404] width 235 height 24
click at [470, 402] on span "Copy" at bounding box center [481, 404] width 22 height 14
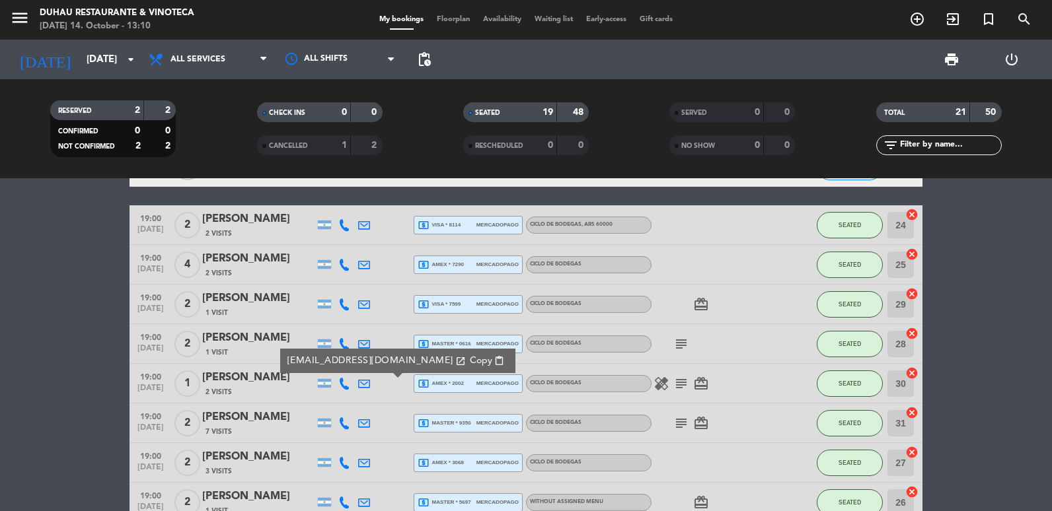
scroll to position [198, 0]
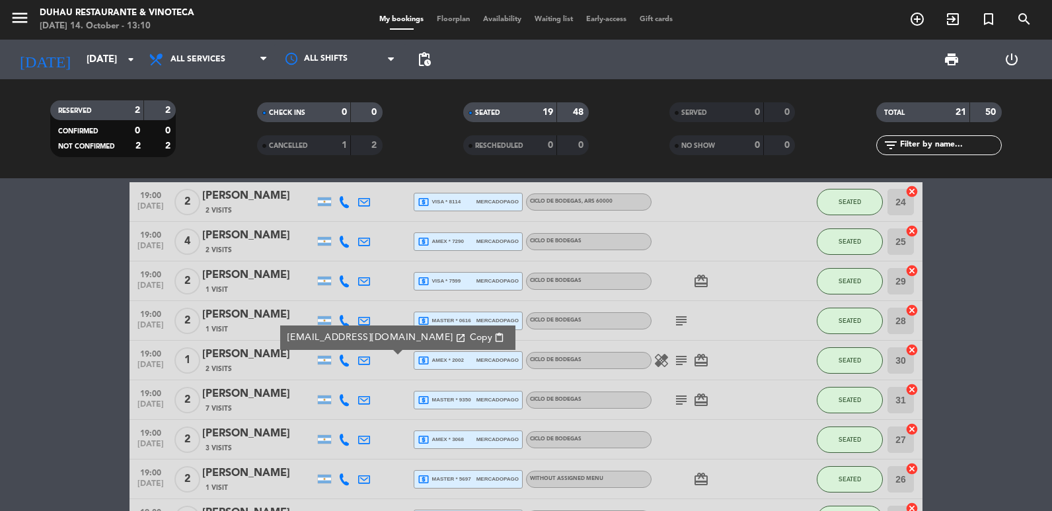
click at [360, 400] on icon at bounding box center [364, 400] width 12 height 12
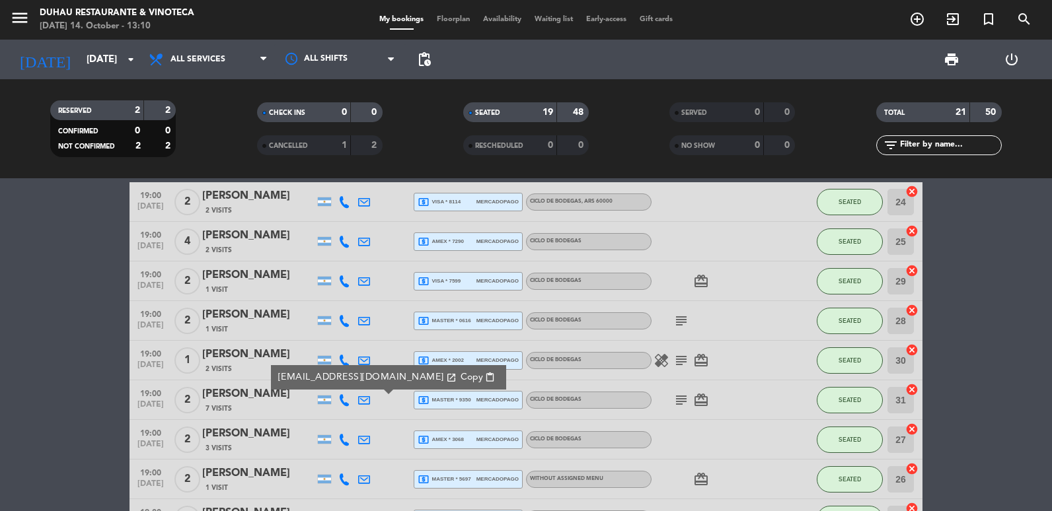
click at [363, 437] on icon at bounding box center [364, 440] width 12 height 12
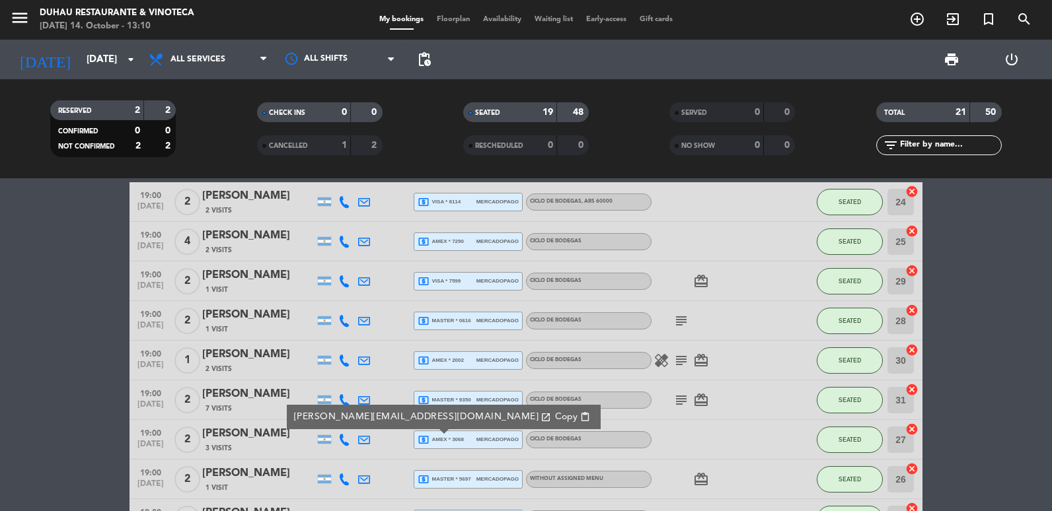
click at [555, 414] on span "Copy" at bounding box center [566, 417] width 22 height 14
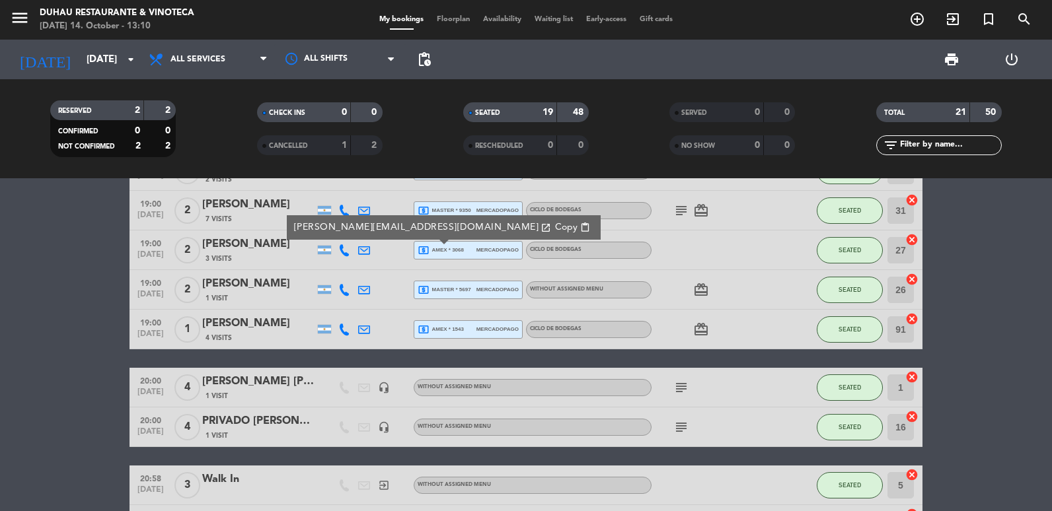
scroll to position [396, 0]
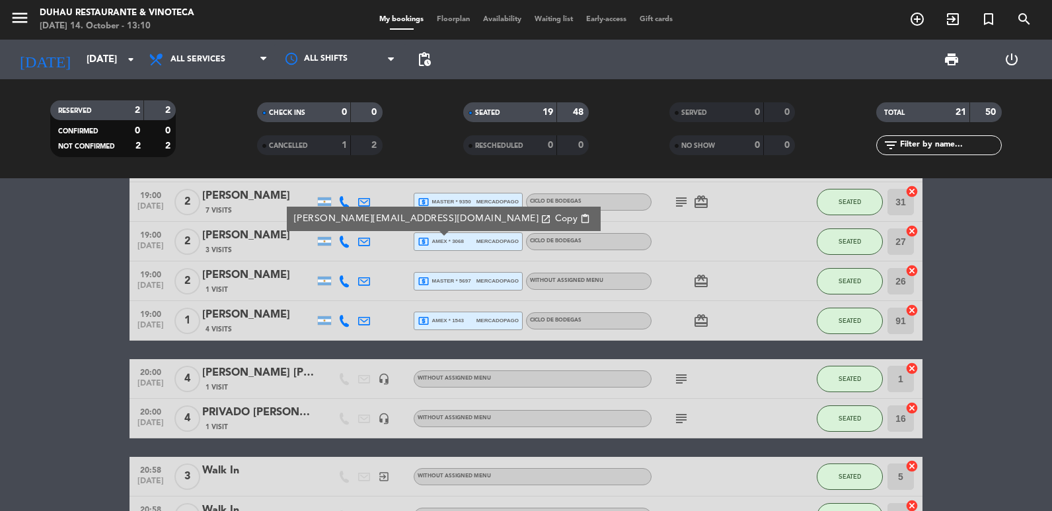
click at [361, 282] on icon at bounding box center [364, 282] width 12 height 12
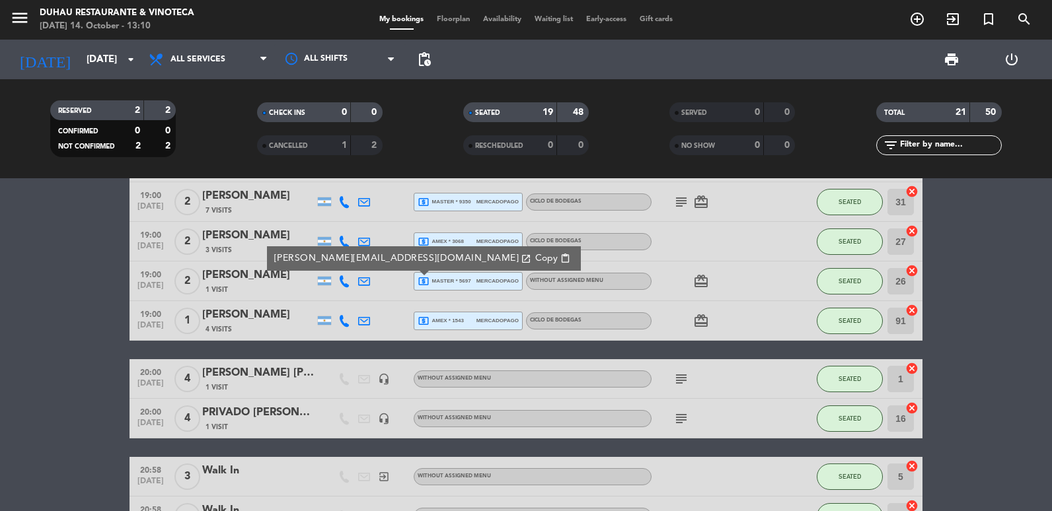
click at [531, 257] on button "Copy content_paste" at bounding box center [552, 258] width 43 height 15
click at [357, 320] on div at bounding box center [364, 320] width 20 height 39
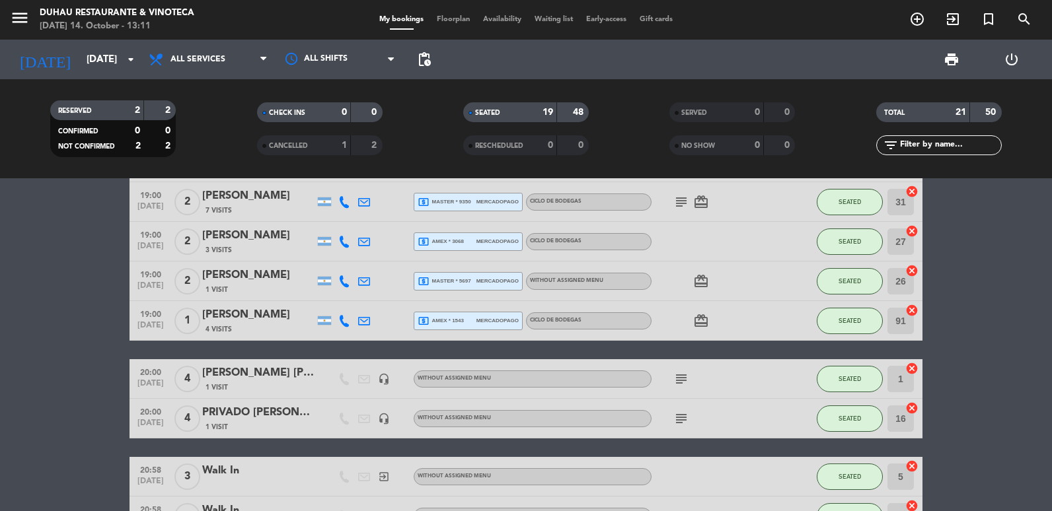
click at [365, 319] on icon at bounding box center [364, 321] width 12 height 12
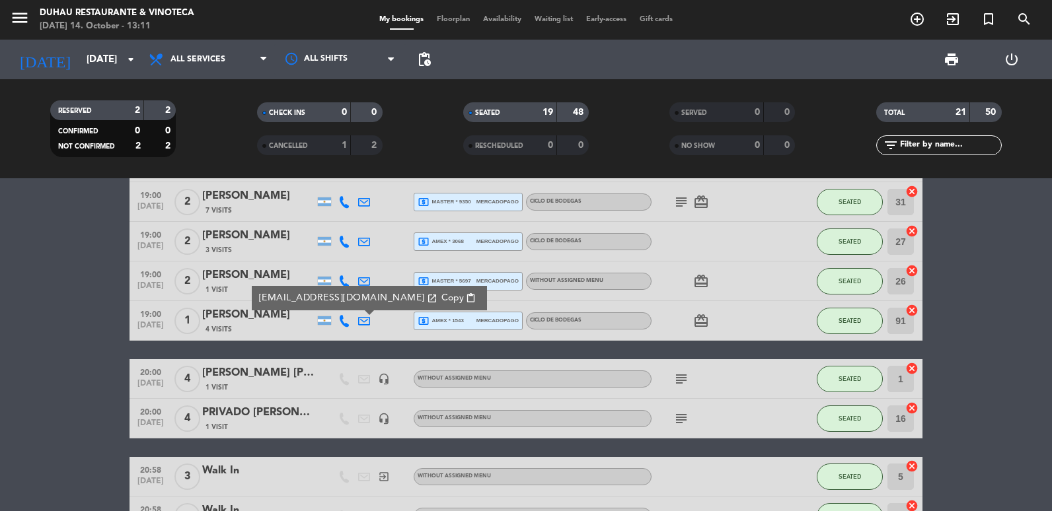
click at [466, 298] on span "content_paste" at bounding box center [471, 298] width 10 height 10
click at [80, 62] on input "[DATE]" at bounding box center [143, 60] width 127 height 24
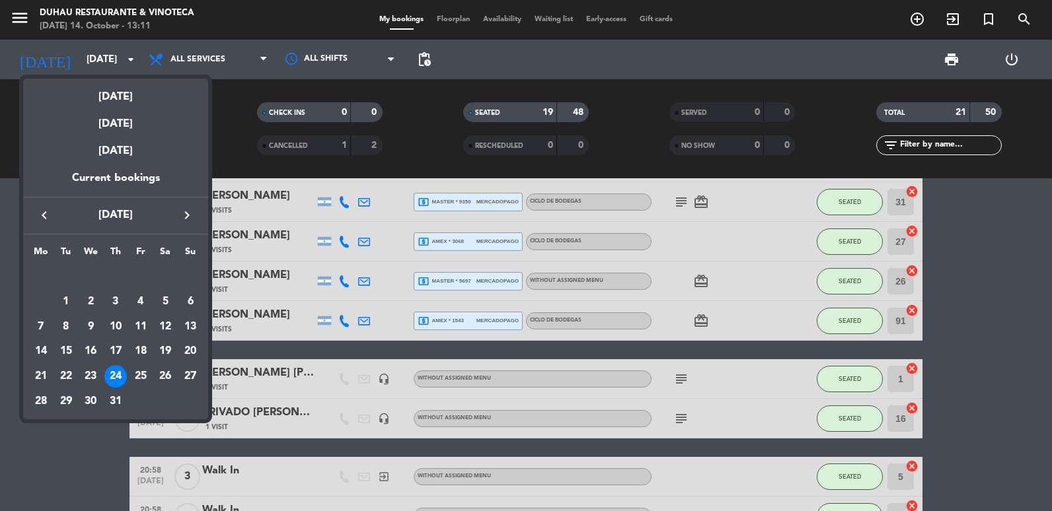
click at [45, 203] on div "keyboard_arrow_left [DATE] keyboard_arrow_right" at bounding box center [115, 215] width 185 height 37
click at [44, 221] on icon "keyboard_arrow_left" at bounding box center [44, 215] width 16 height 16
click at [120, 303] on div "5" at bounding box center [115, 302] width 22 height 22
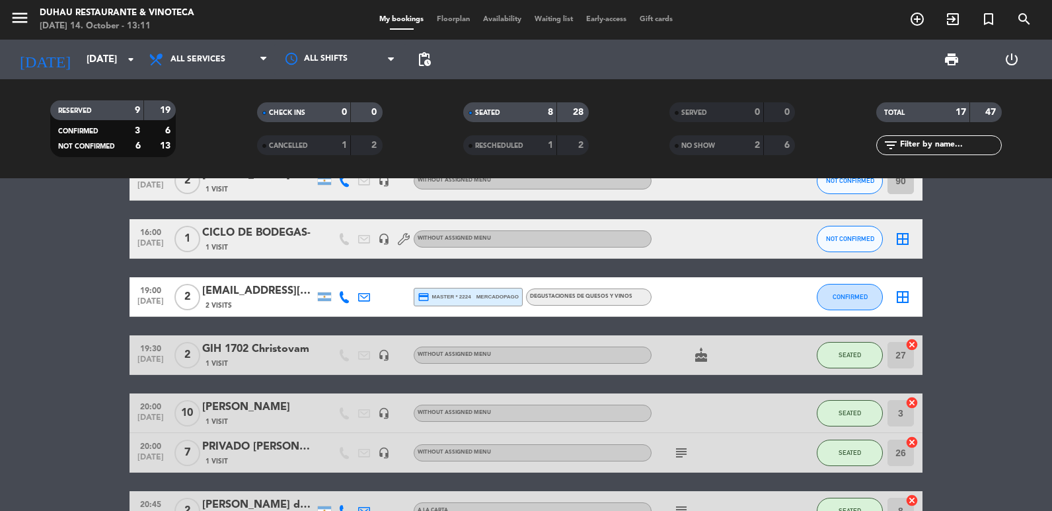
click at [364, 300] on icon at bounding box center [364, 297] width 12 height 12
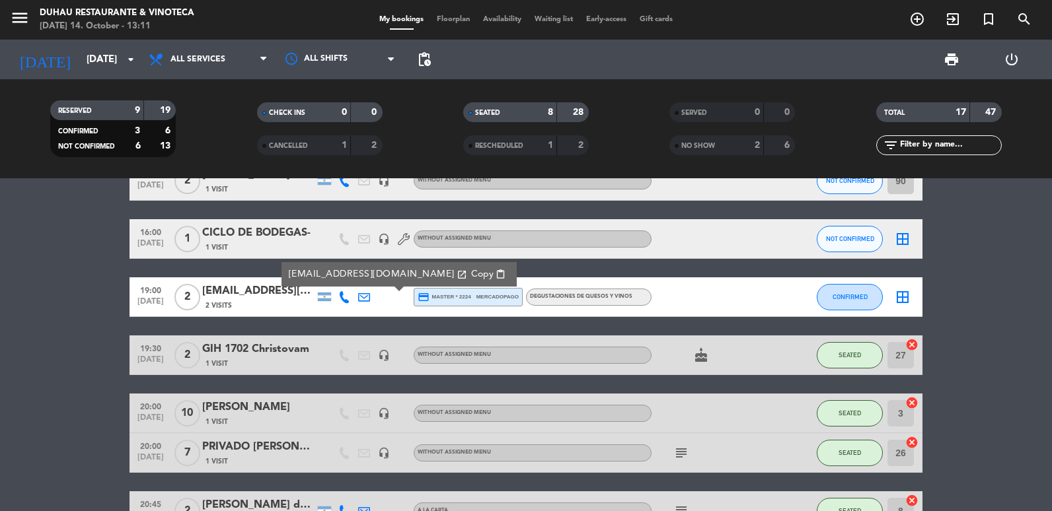
click at [471, 276] on span "Copy" at bounding box center [482, 275] width 22 height 14
click at [100, 51] on input "[DATE]" at bounding box center [143, 60] width 127 height 24
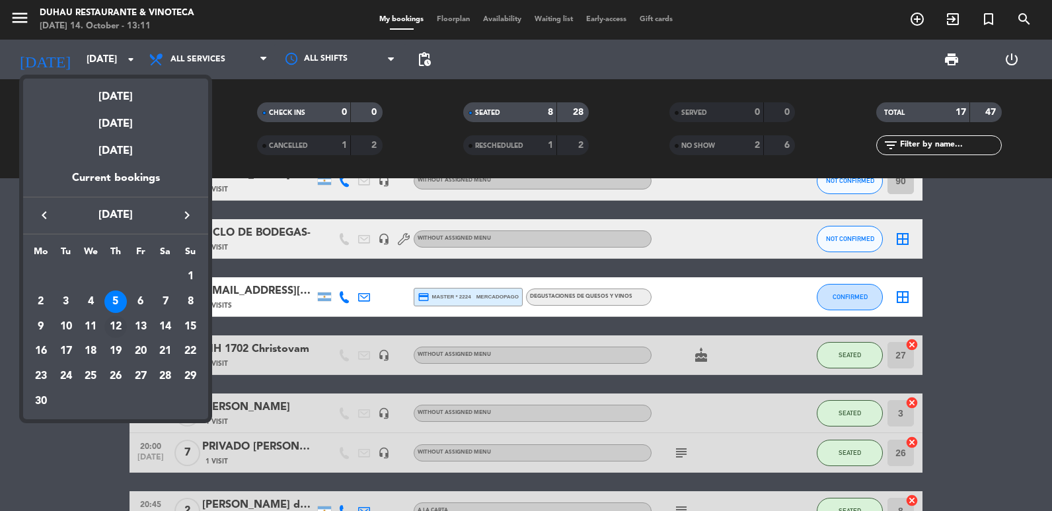
click at [127, 330] on td "12" at bounding box center [115, 327] width 25 height 25
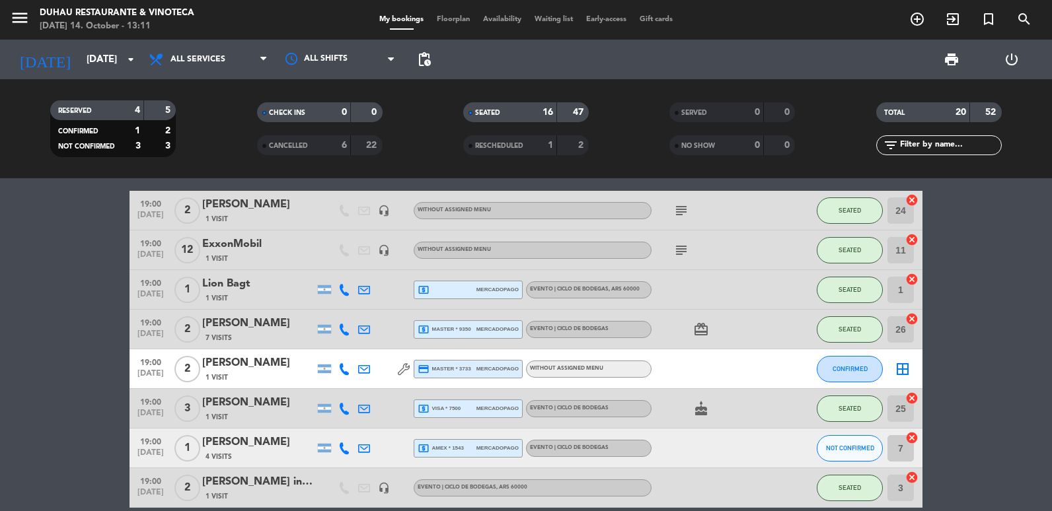
scroll to position [132, 0]
click at [357, 292] on div at bounding box center [364, 289] width 20 height 39
click at [361, 285] on icon at bounding box center [364, 289] width 12 height 12
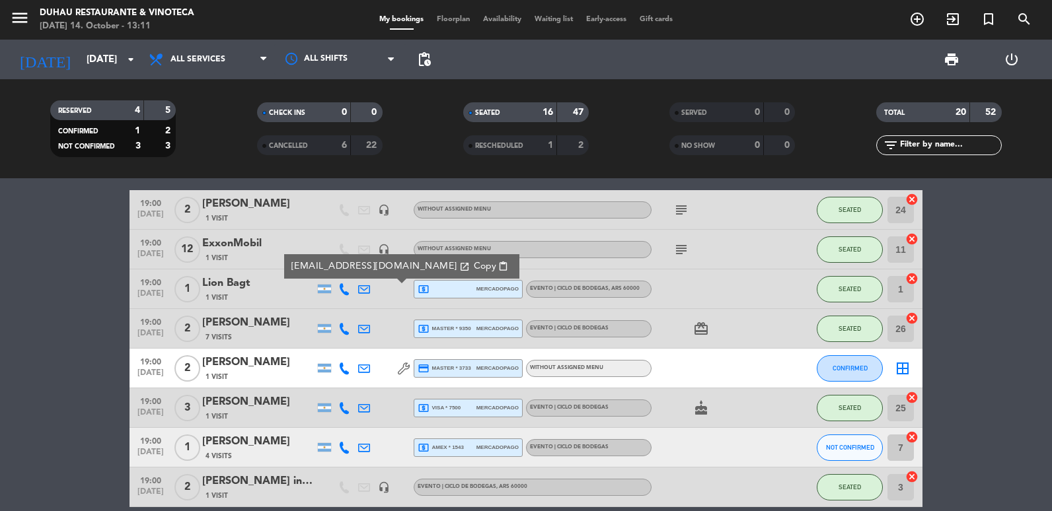
click at [474, 265] on span "Copy" at bounding box center [485, 267] width 22 height 14
click at [353, 334] on div at bounding box center [344, 328] width 20 height 39
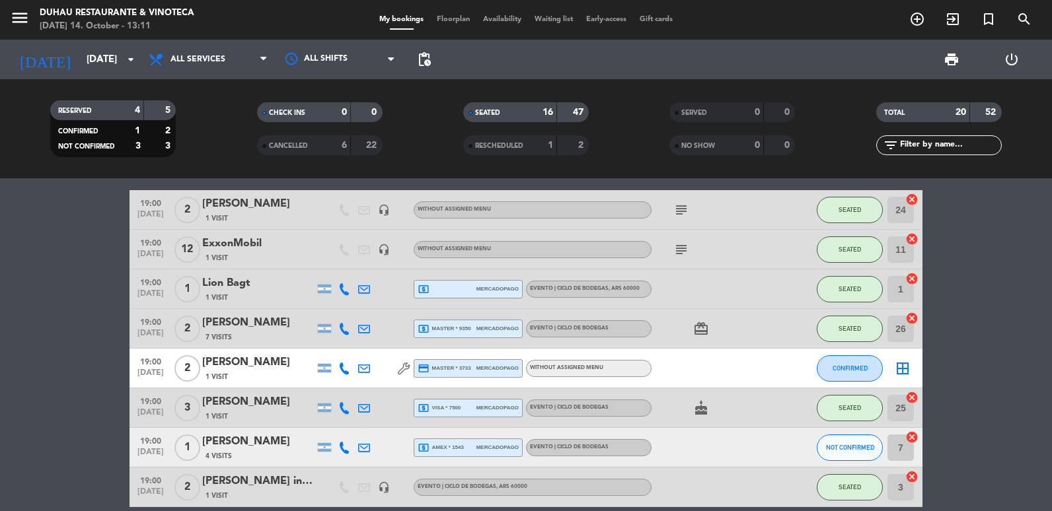
click at [361, 330] on icon at bounding box center [364, 329] width 12 height 12
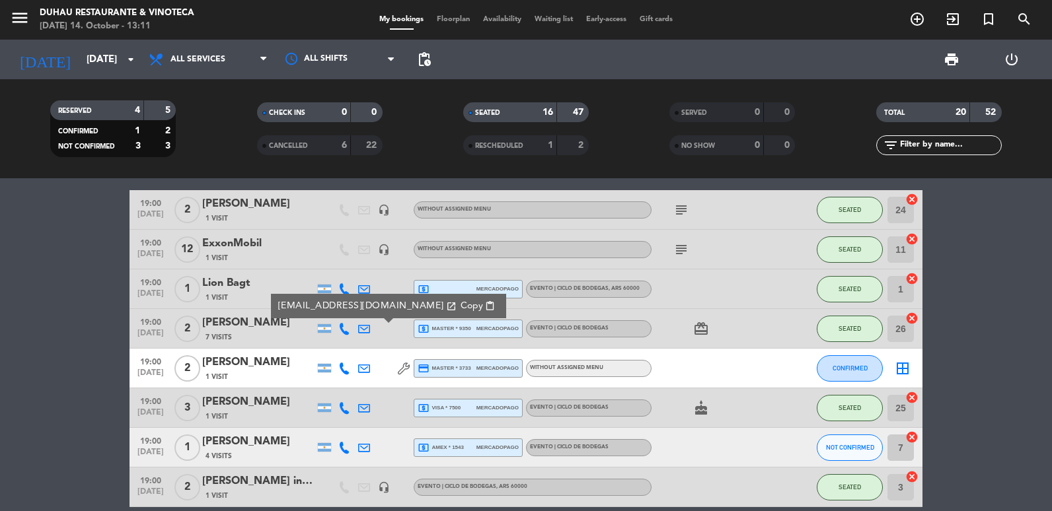
click at [461, 305] on span "Copy" at bounding box center [472, 306] width 22 height 14
click at [362, 369] on icon at bounding box center [364, 369] width 12 height 12
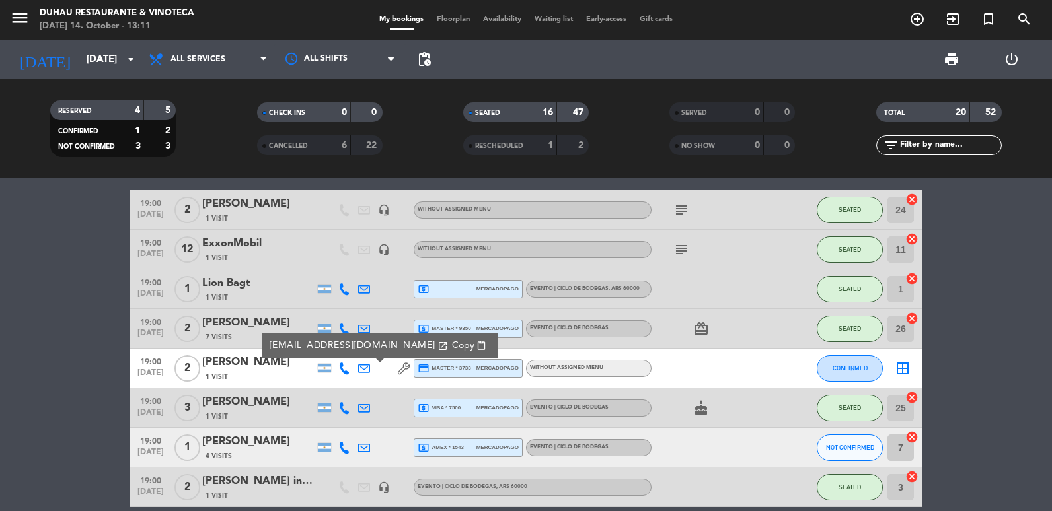
click at [452, 346] on span "Copy" at bounding box center [463, 346] width 22 height 14
click at [359, 412] on icon at bounding box center [364, 408] width 12 height 12
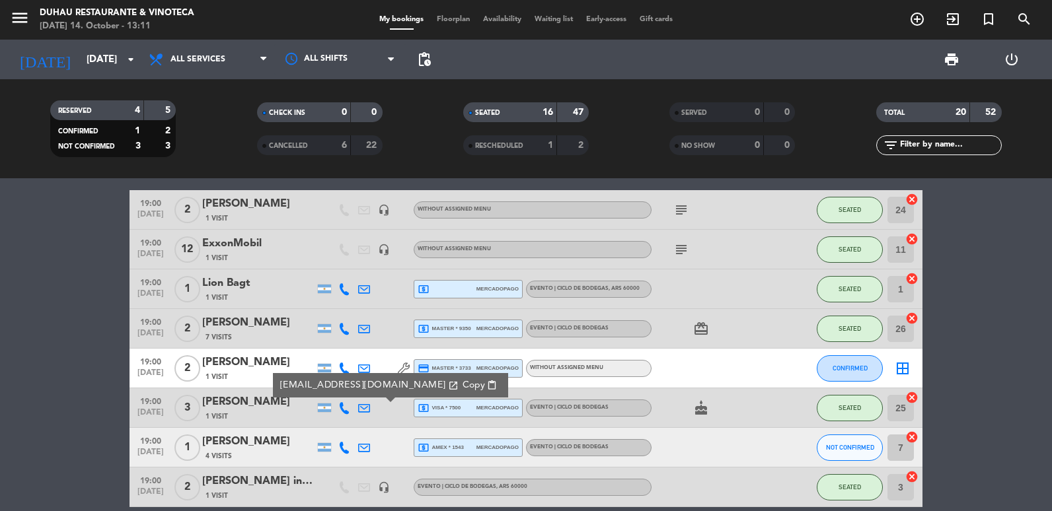
drag, startPoint x: 416, startPoint y: 385, endPoint x: 408, endPoint y: 380, distance: 9.5
click at [463, 385] on span "Copy" at bounding box center [474, 386] width 22 height 14
click at [364, 439] on div at bounding box center [364, 447] width 20 height 39
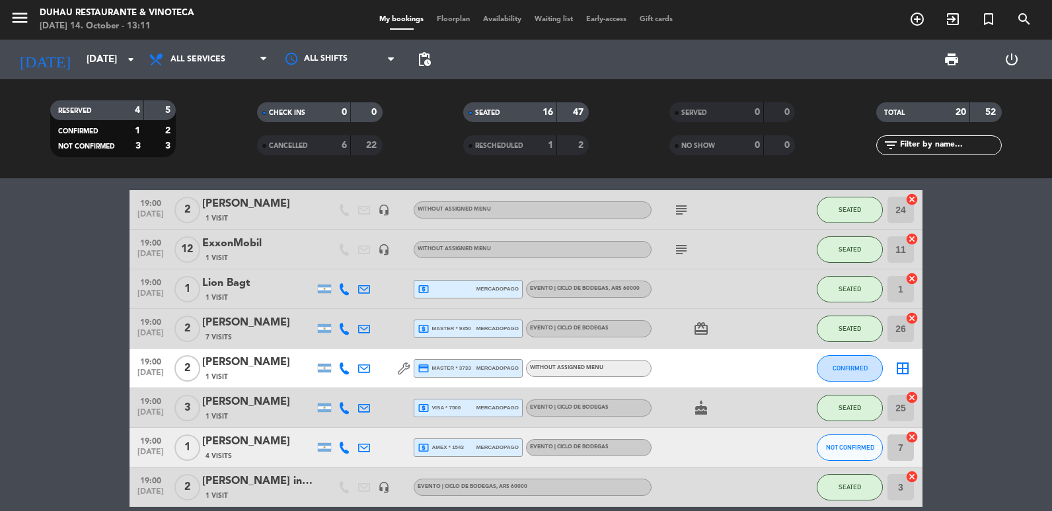
click at [365, 445] on icon at bounding box center [364, 448] width 12 height 12
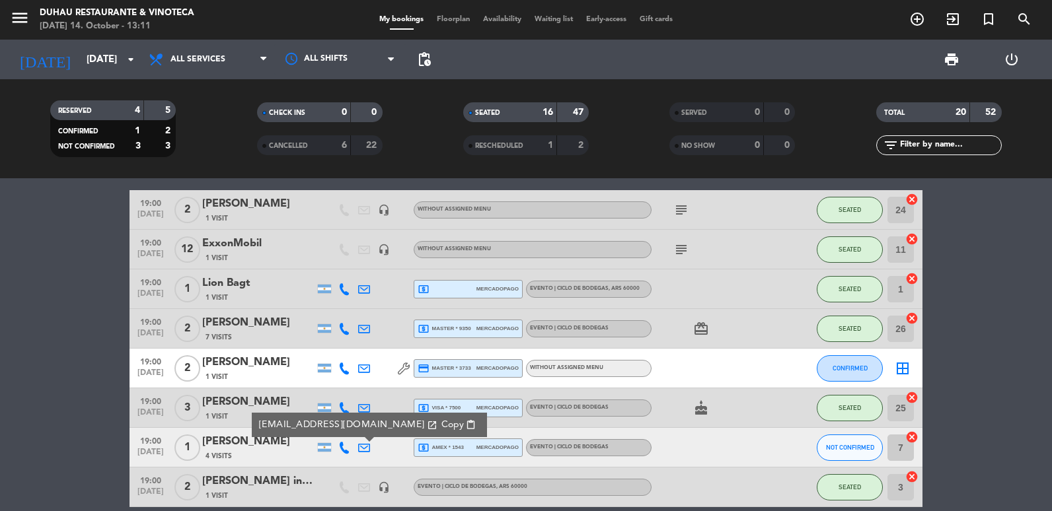
click at [449, 423] on span "Copy" at bounding box center [452, 425] width 22 height 14
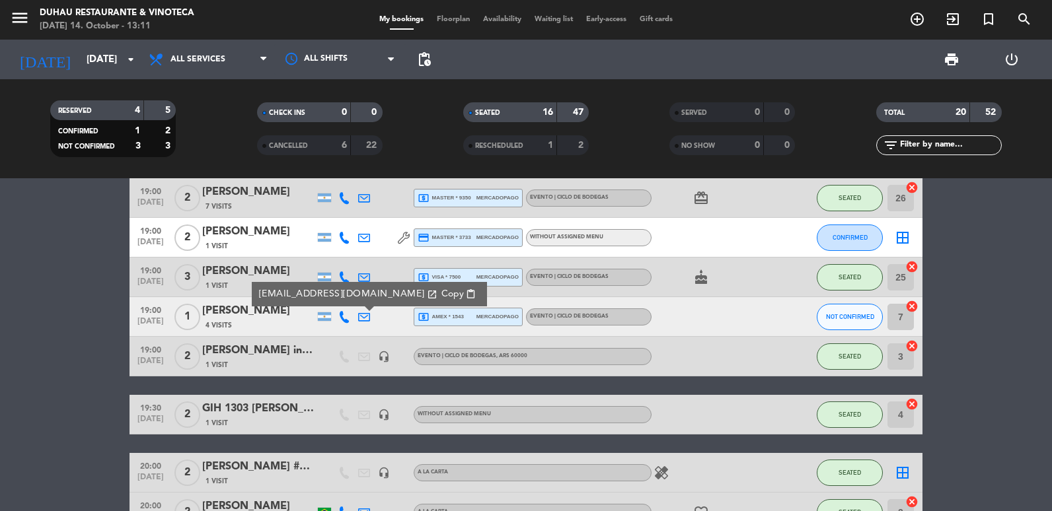
scroll to position [264, 0]
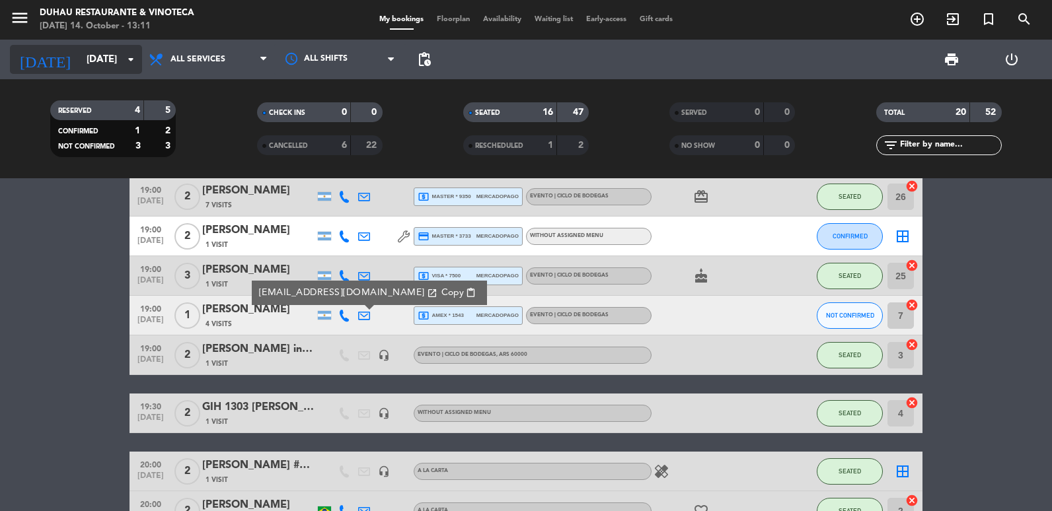
click at [98, 56] on input "[DATE]" at bounding box center [143, 60] width 127 height 24
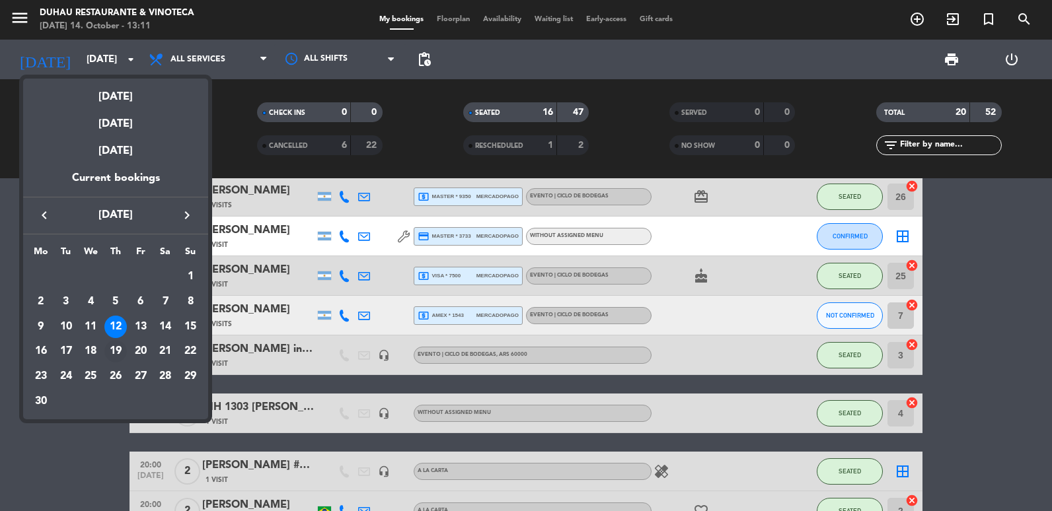
click at [118, 350] on div "19" at bounding box center [115, 351] width 22 height 22
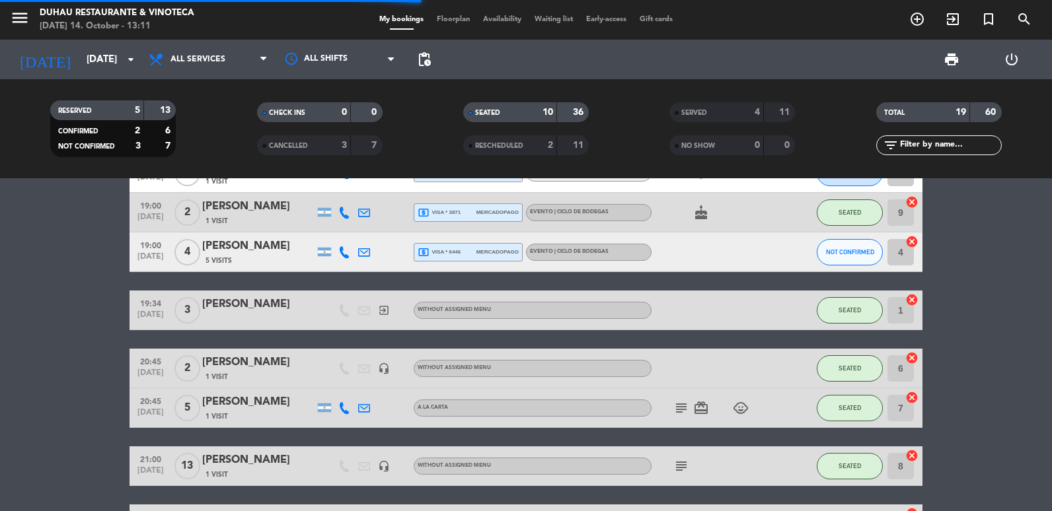
scroll to position [66, 0]
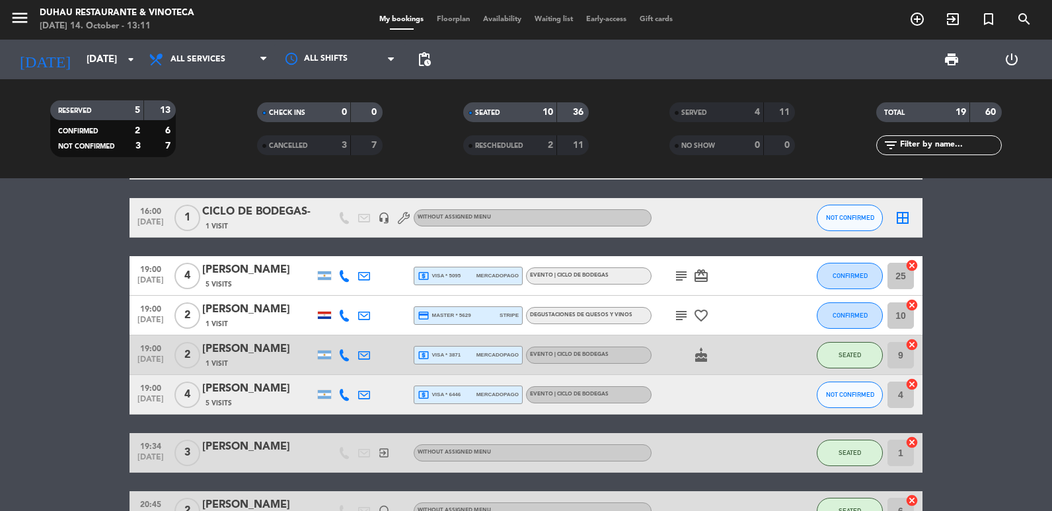
click at [363, 271] on icon at bounding box center [364, 276] width 12 height 12
click at [453, 250] on span "Copy" at bounding box center [464, 253] width 22 height 14
click at [361, 315] on icon at bounding box center [364, 316] width 12 height 12
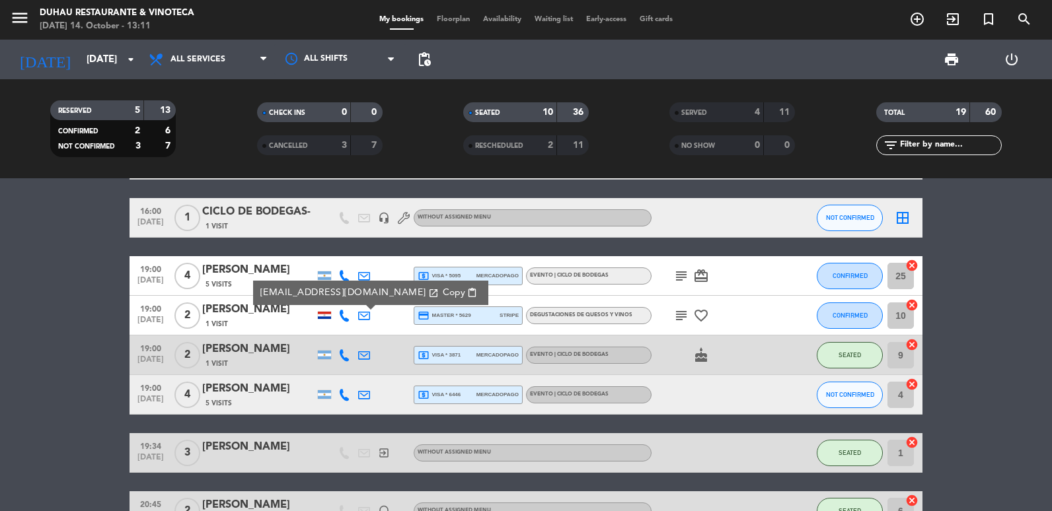
click at [443, 293] on span "Copy" at bounding box center [454, 293] width 22 height 14
click at [365, 355] on icon at bounding box center [364, 356] width 12 height 12
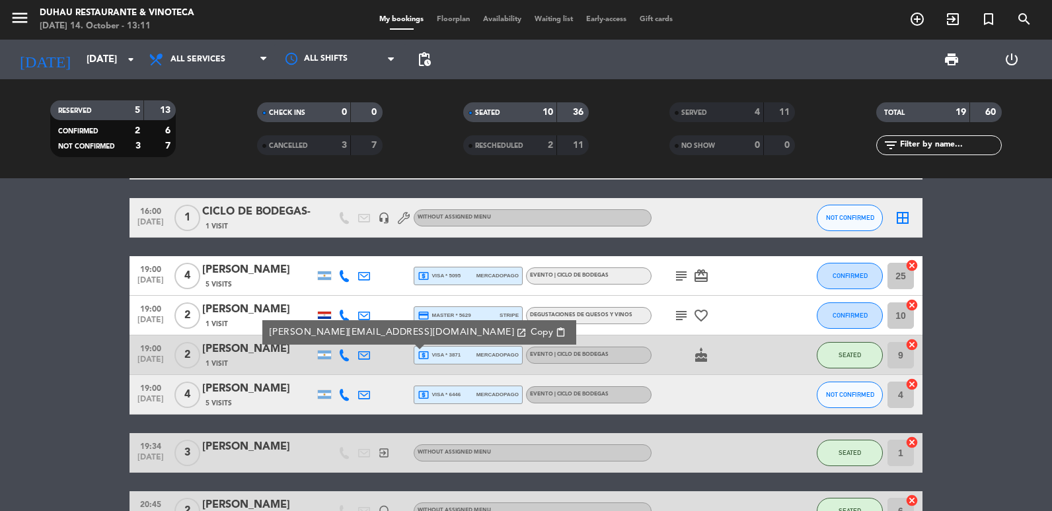
click at [428, 340] on div "[PERSON_NAME][EMAIL_ADDRESS][DOMAIN_NAME] open_in_new Copy content_paste" at bounding box center [419, 332] width 314 height 24
click at [531, 338] on span "Copy" at bounding box center [542, 333] width 22 height 14
click at [369, 393] on icon at bounding box center [364, 395] width 12 height 12
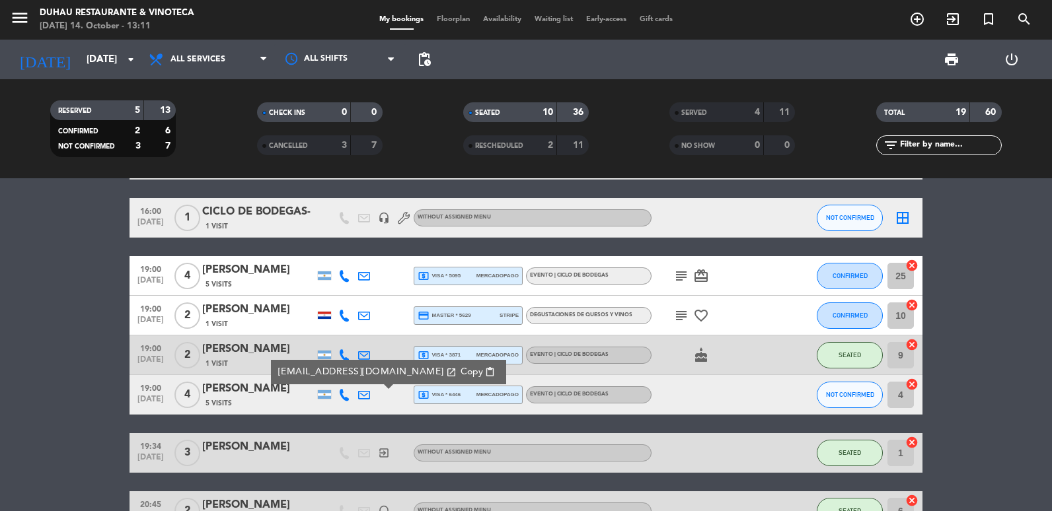
click at [461, 370] on span "Copy" at bounding box center [472, 372] width 22 height 14
click at [93, 60] on input "[DATE]" at bounding box center [143, 60] width 127 height 24
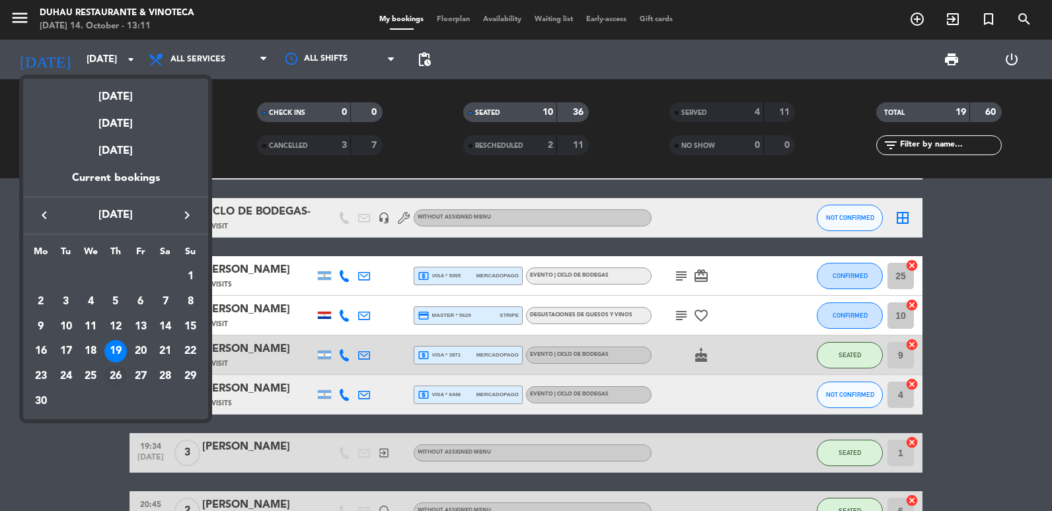
click at [120, 383] on div "26" at bounding box center [115, 376] width 22 height 22
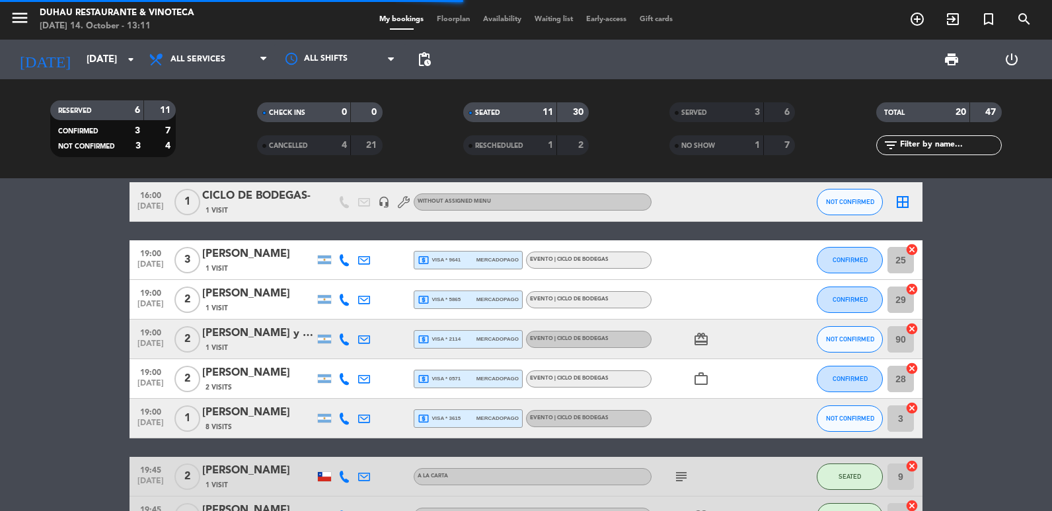
scroll to position [0, 0]
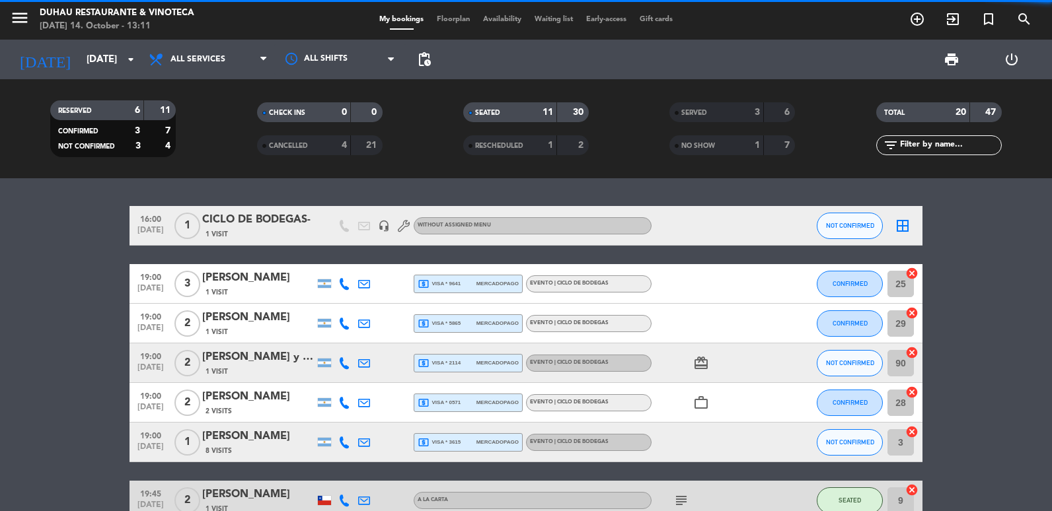
click at [365, 283] on icon at bounding box center [364, 284] width 12 height 12
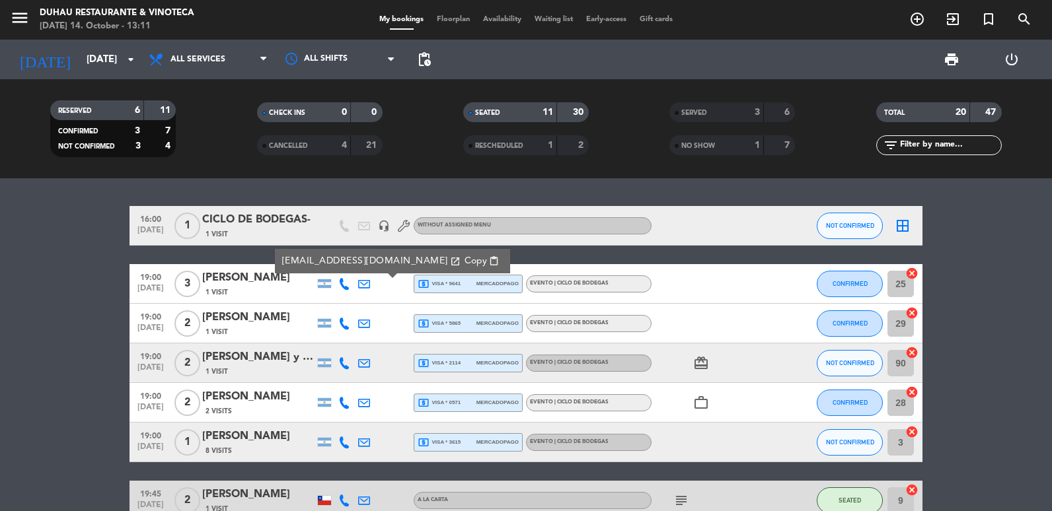
click at [465, 265] on span "Copy" at bounding box center [476, 261] width 22 height 14
click at [359, 327] on icon at bounding box center [364, 324] width 12 height 12
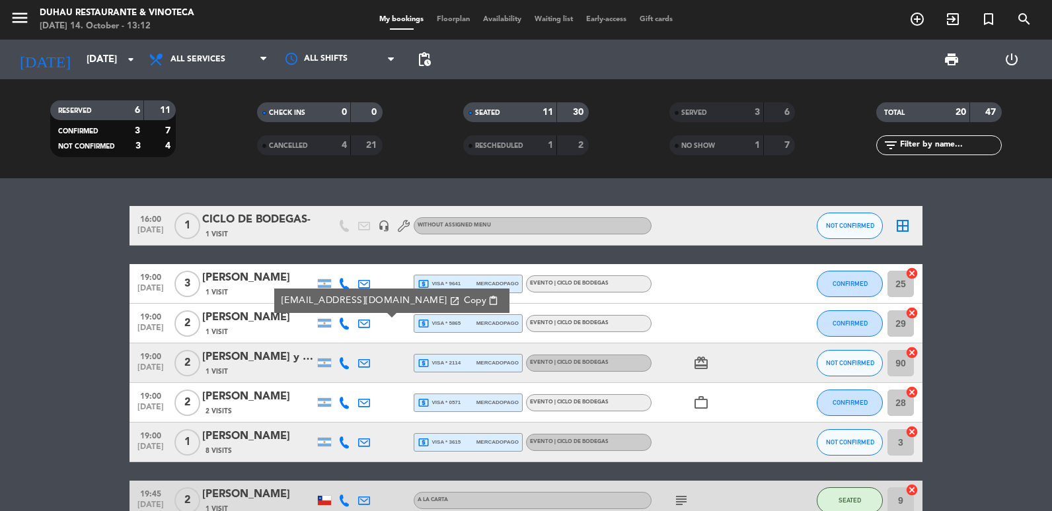
click at [464, 300] on span "Copy" at bounding box center [475, 301] width 22 height 14
click at [360, 366] on icon at bounding box center [364, 363] width 12 height 12
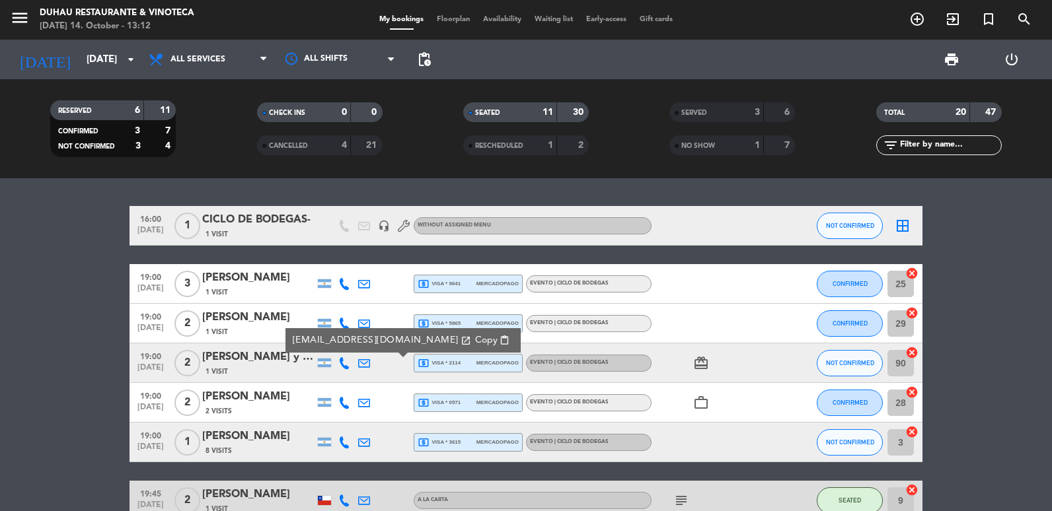
click at [461, 344] on icon "open_in_new" at bounding box center [466, 341] width 11 height 11
click at [475, 343] on span "Copy" at bounding box center [486, 341] width 22 height 14
click at [357, 402] on div at bounding box center [364, 402] width 20 height 39
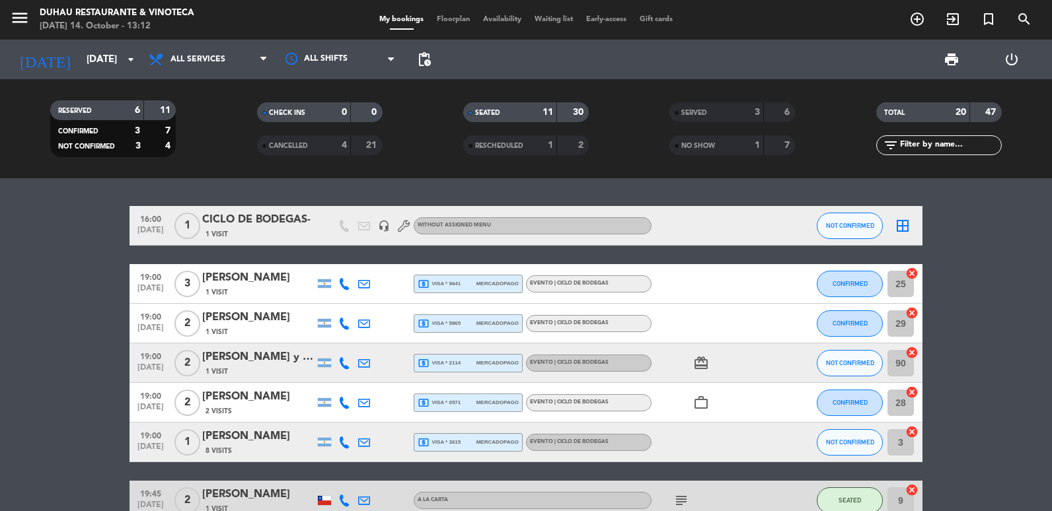
click at [363, 406] on icon at bounding box center [364, 403] width 12 height 12
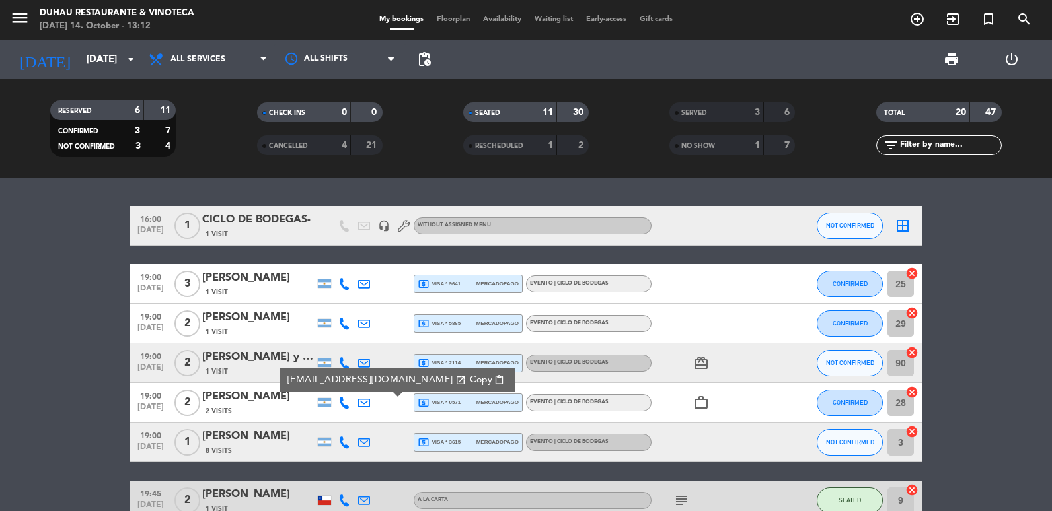
click at [466, 383] on button "Copy content_paste" at bounding box center [487, 380] width 43 height 15
click at [365, 445] on icon at bounding box center [364, 443] width 12 height 12
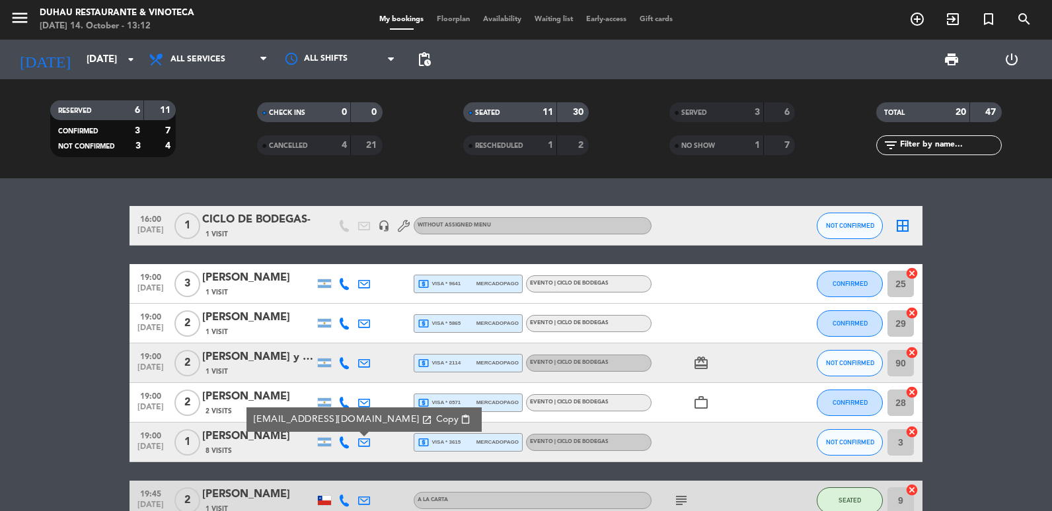
click at [445, 422] on span "Copy" at bounding box center [447, 420] width 22 height 14
click at [80, 65] on input "[DATE]" at bounding box center [143, 60] width 127 height 24
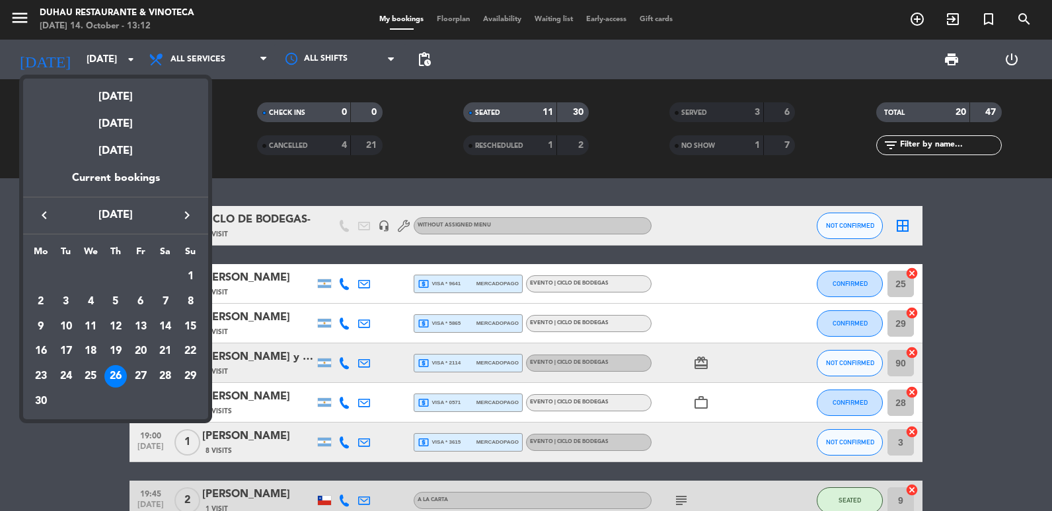
click at [45, 221] on icon "keyboard_arrow_left" at bounding box center [44, 215] width 16 height 16
click at [114, 275] on div "1" at bounding box center [115, 277] width 22 height 22
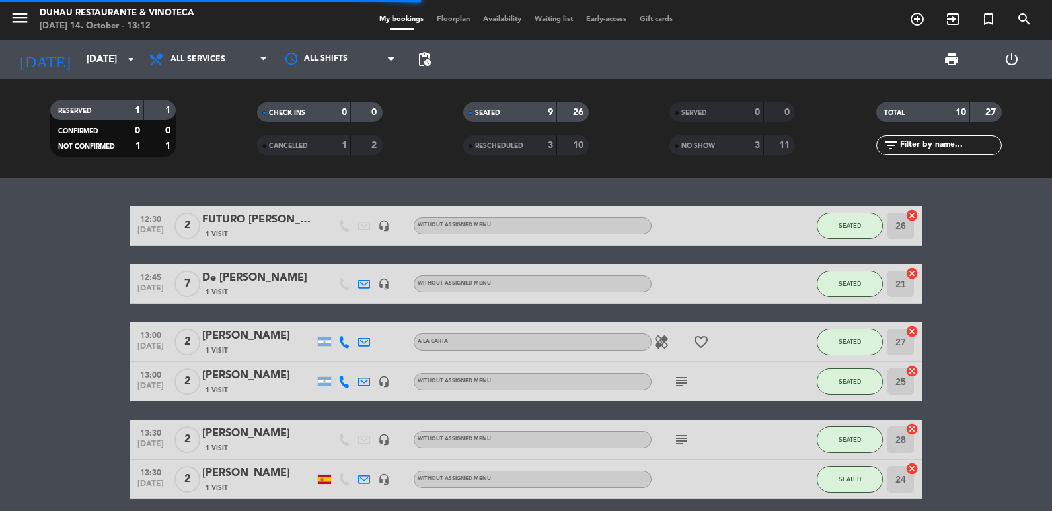
click at [74, 44] on div "[DATE] [DATE] arrow_drop_down" at bounding box center [76, 60] width 132 height 40
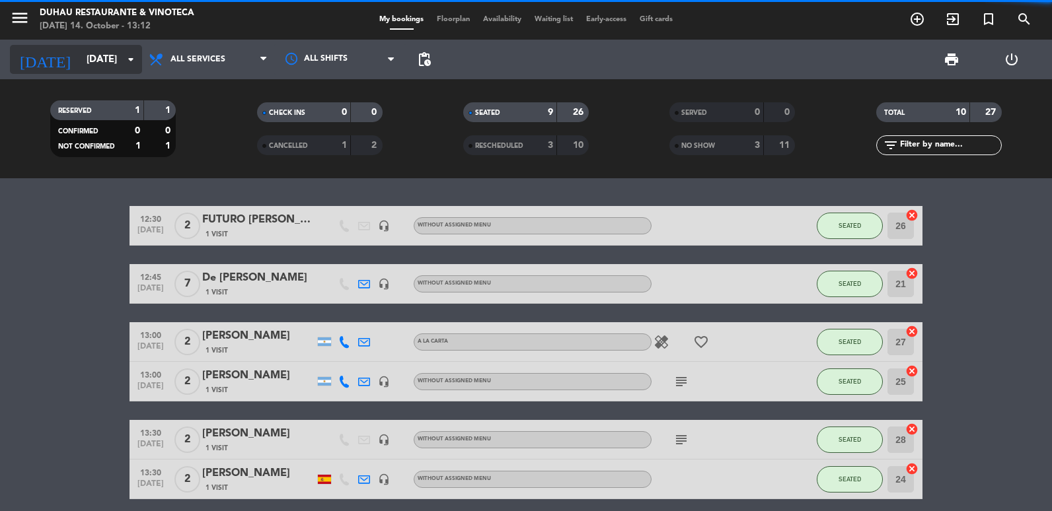
click at [89, 52] on input "[DATE]" at bounding box center [143, 60] width 127 height 24
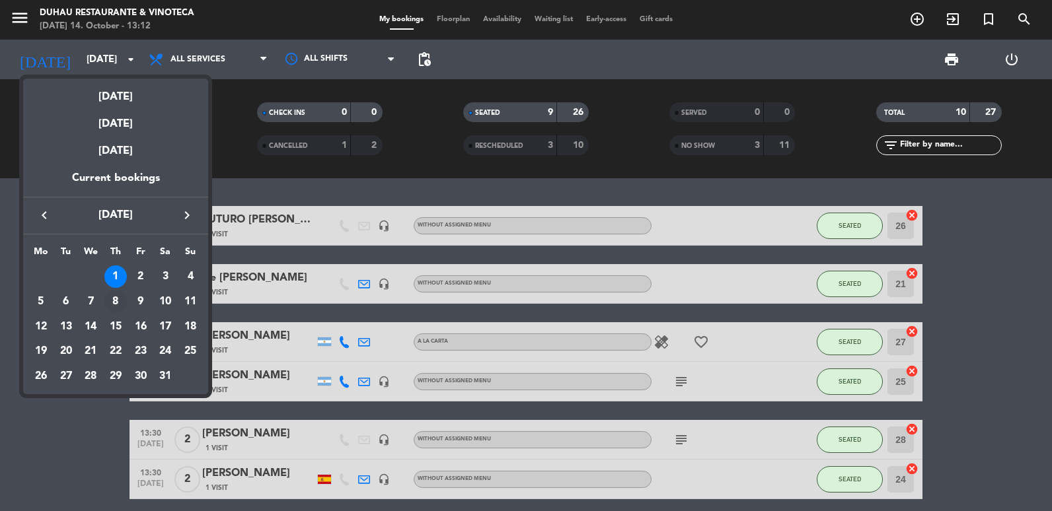
click at [121, 299] on div "8" at bounding box center [115, 302] width 22 height 22
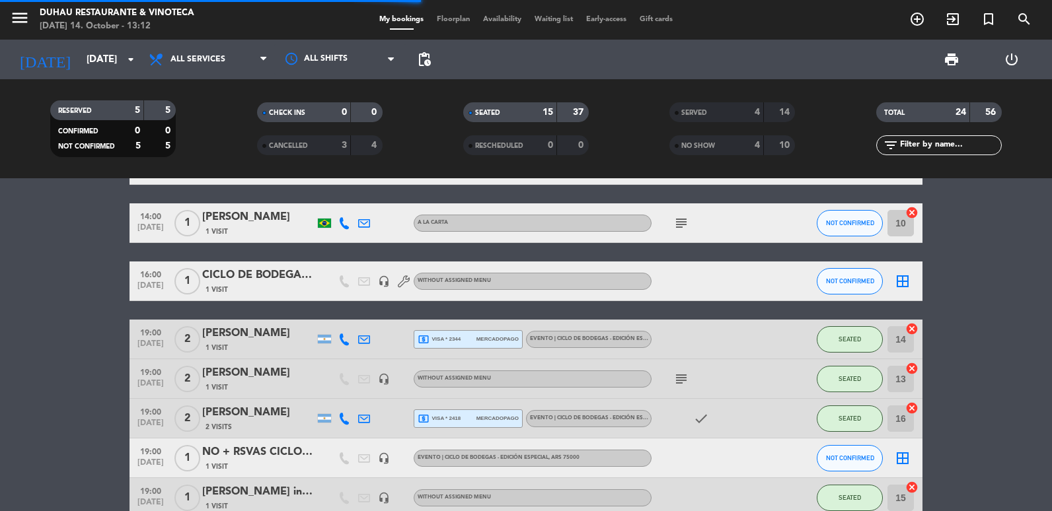
scroll to position [132, 0]
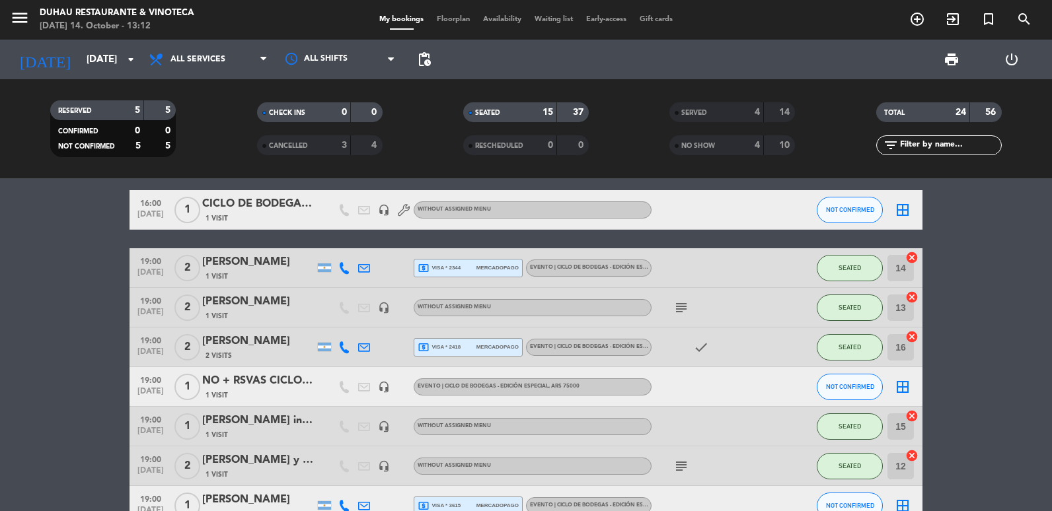
click at [360, 267] on icon at bounding box center [364, 268] width 12 height 12
click at [454, 249] on span "Copy" at bounding box center [465, 246] width 22 height 14
click at [365, 348] on icon at bounding box center [364, 348] width 12 height 12
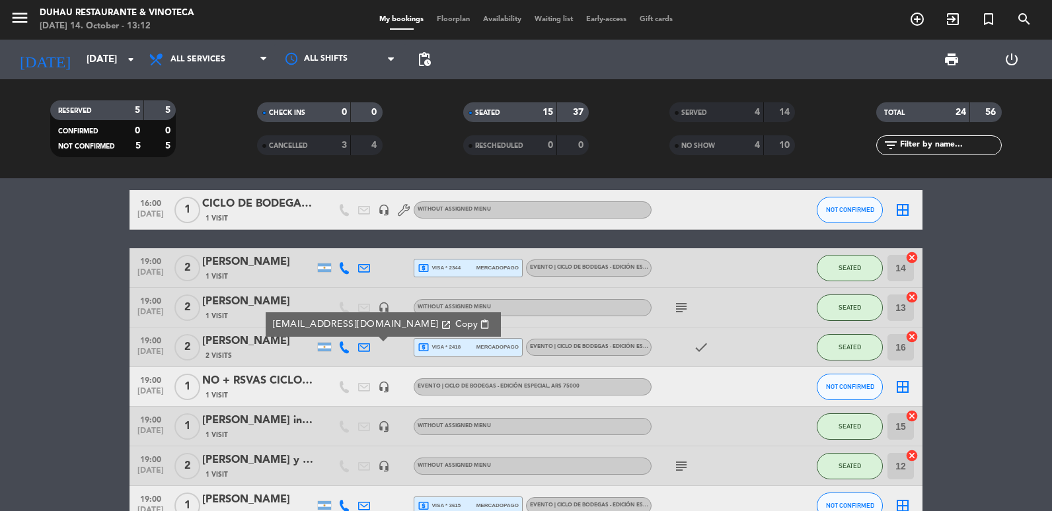
click at [455, 328] on span "Copy" at bounding box center [466, 325] width 22 height 14
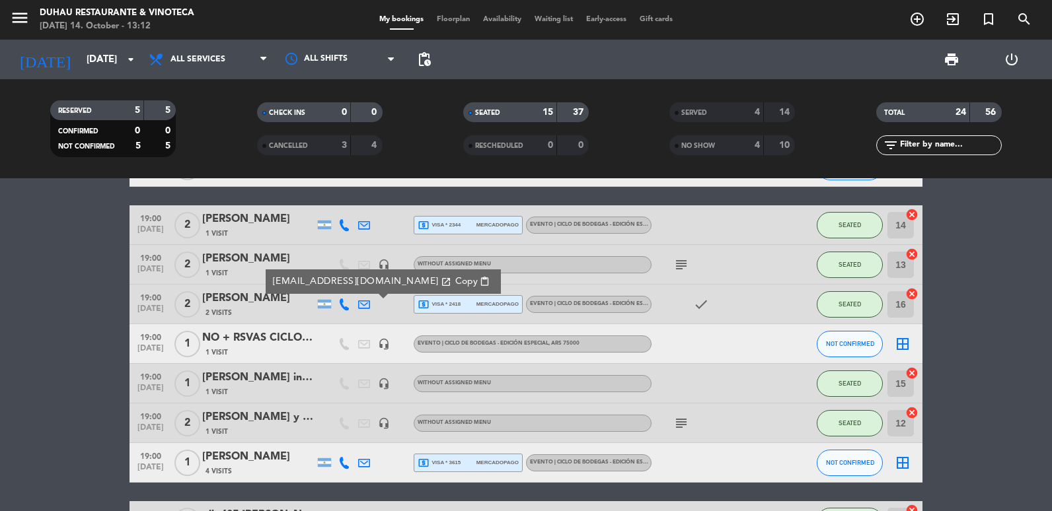
scroll to position [198, 0]
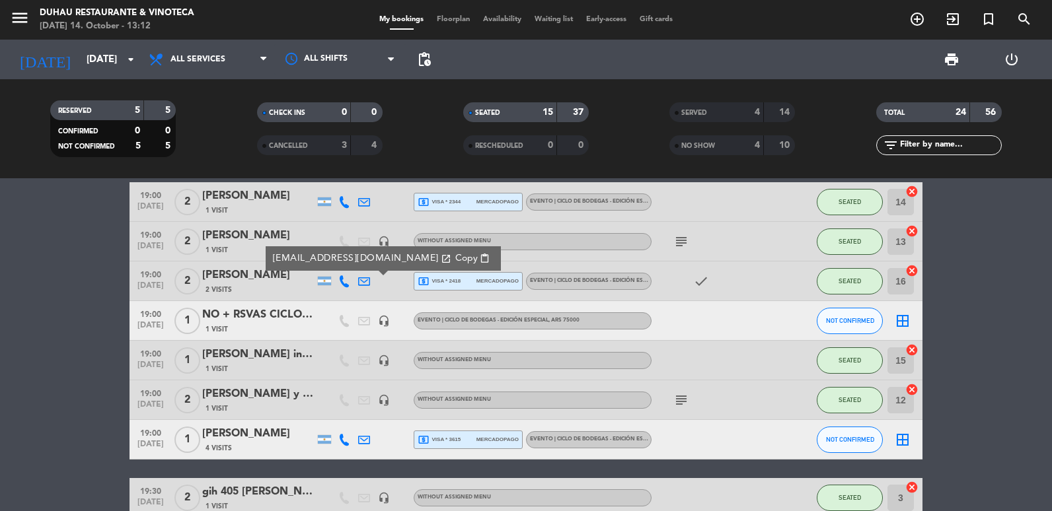
click at [363, 437] on icon at bounding box center [364, 440] width 12 height 12
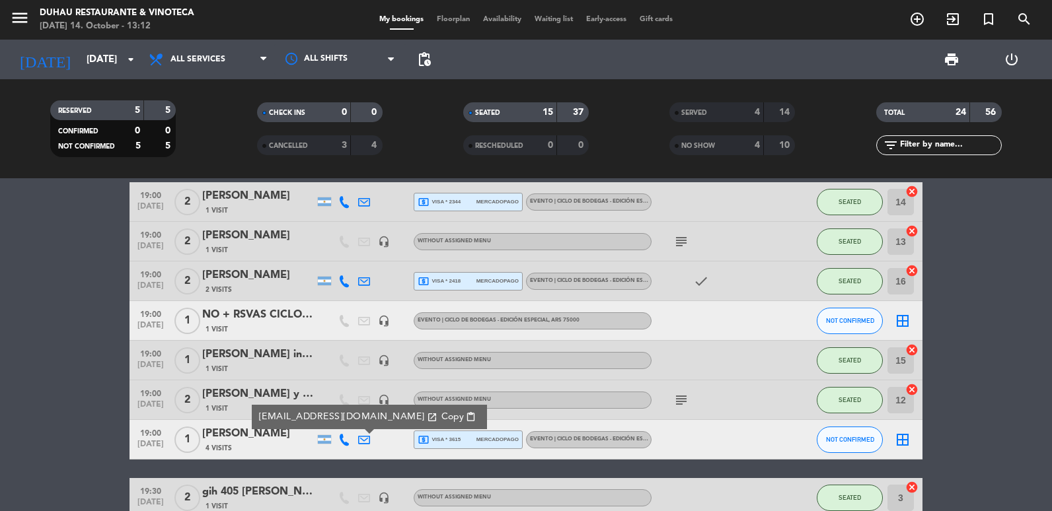
click at [443, 419] on span "Copy" at bounding box center [452, 417] width 22 height 14
click at [114, 64] on input "[DATE]" at bounding box center [143, 60] width 127 height 24
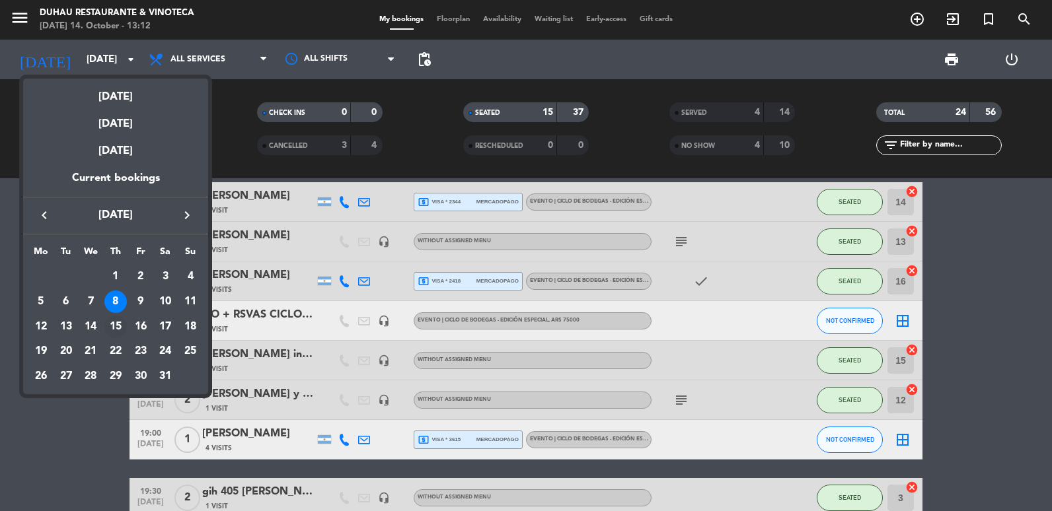
click at [117, 315] on td "15" at bounding box center [115, 327] width 25 height 25
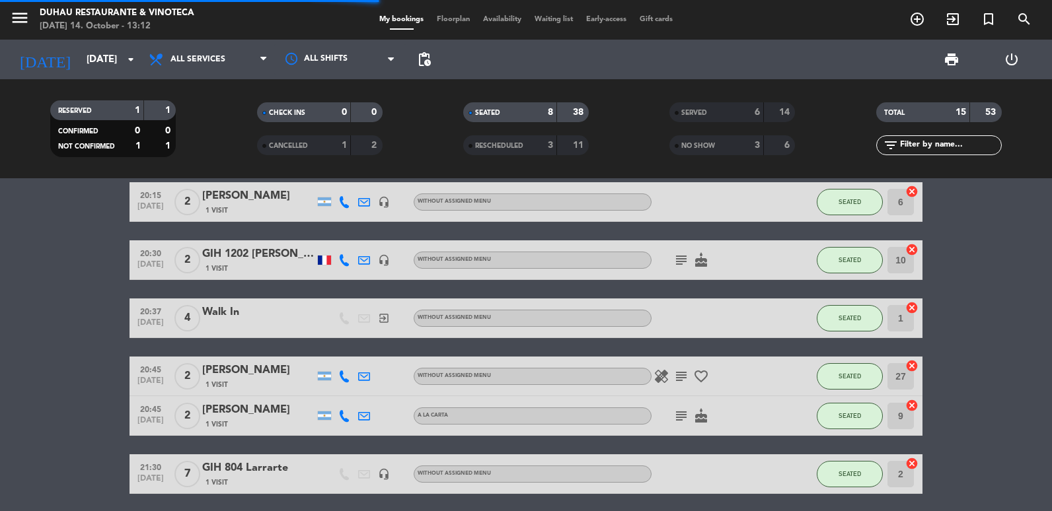
scroll to position [66, 0]
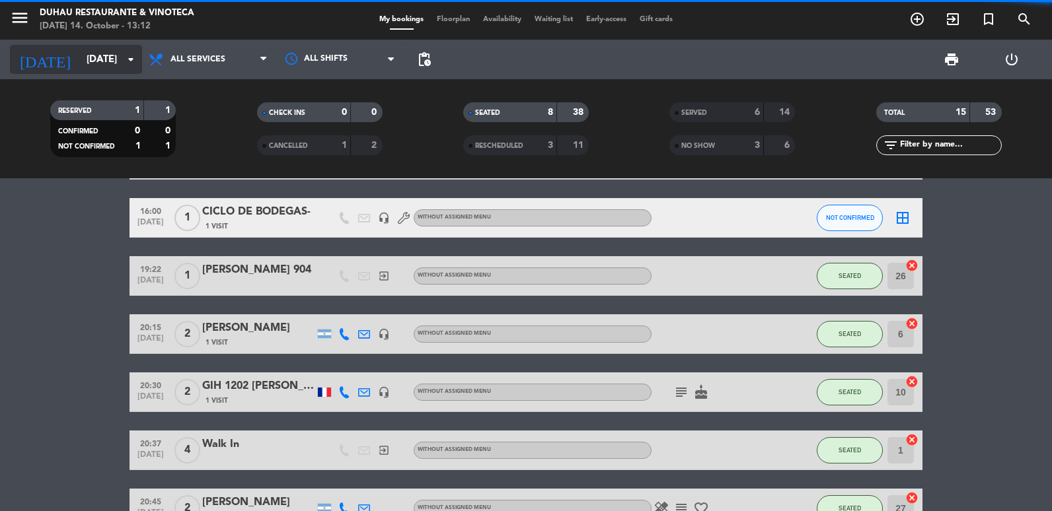
click at [94, 63] on input "[DATE]" at bounding box center [143, 60] width 127 height 24
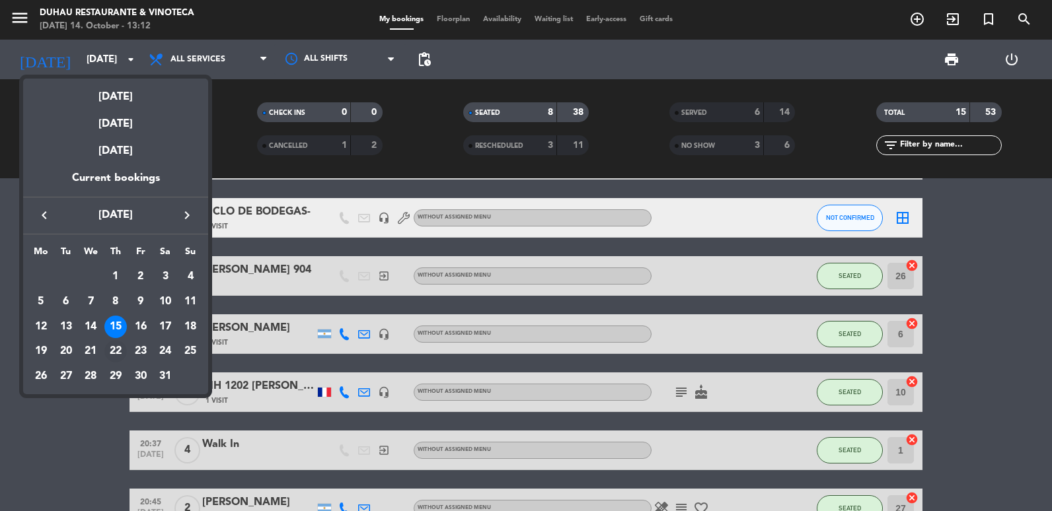
click at [108, 340] on td "22" at bounding box center [115, 351] width 25 height 25
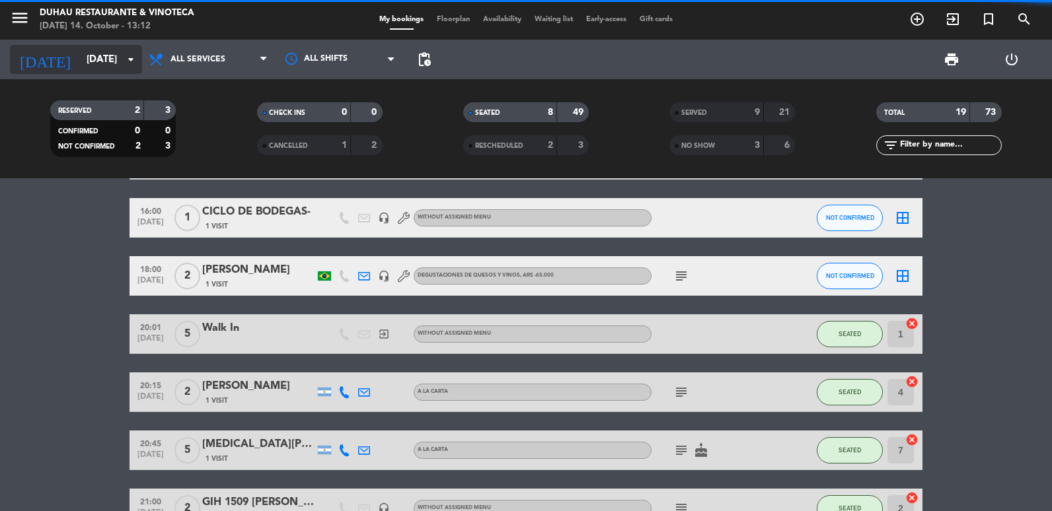
click at [106, 59] on input "[DATE]" at bounding box center [143, 60] width 127 height 24
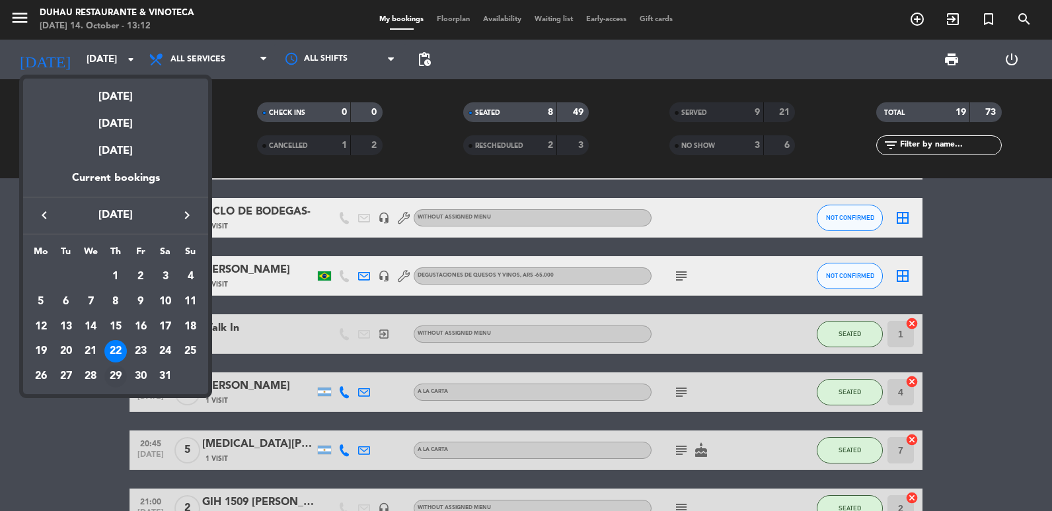
click at [122, 368] on div "29" at bounding box center [115, 376] width 22 height 22
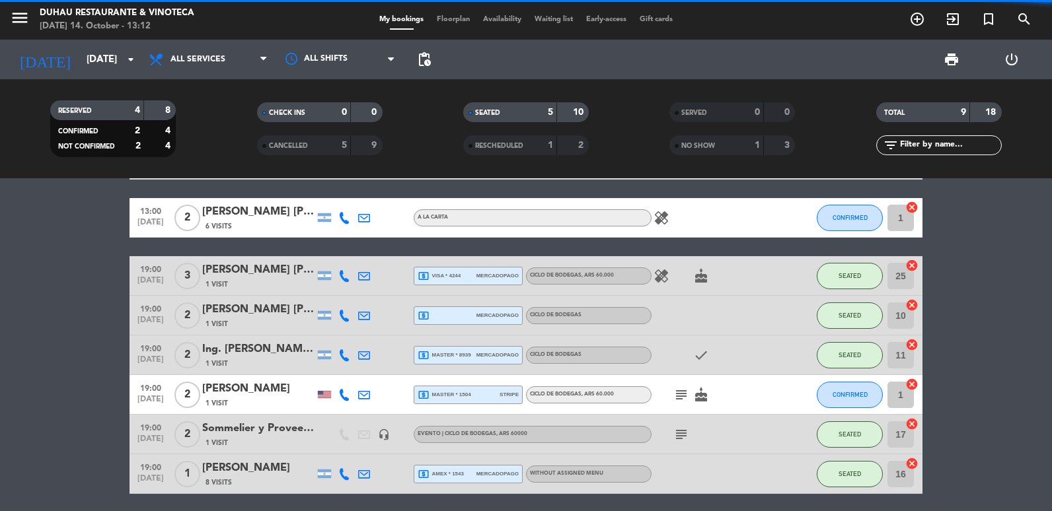
click at [361, 281] on icon at bounding box center [364, 276] width 12 height 12
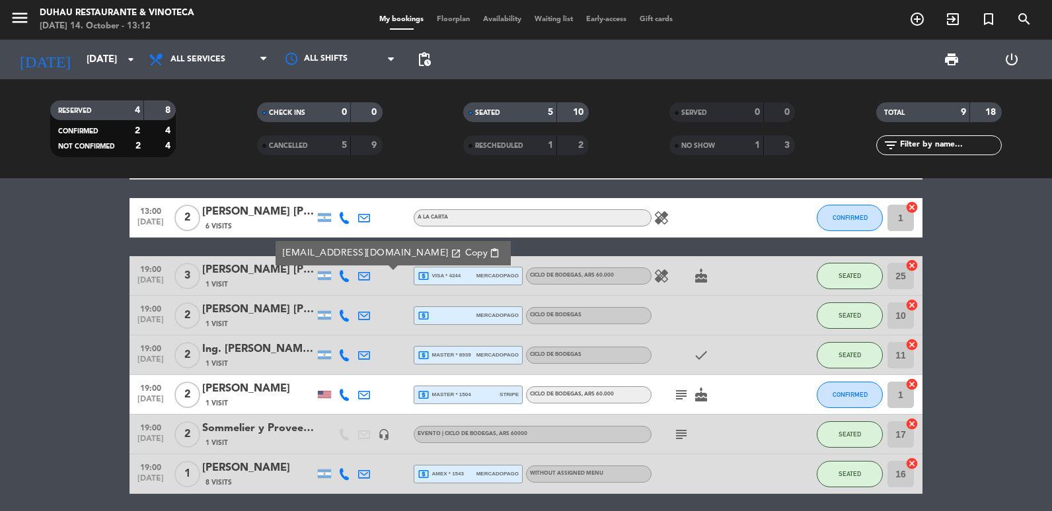
click at [465, 252] on span "Copy" at bounding box center [476, 253] width 22 height 14
click at [364, 319] on icon at bounding box center [364, 316] width 12 height 12
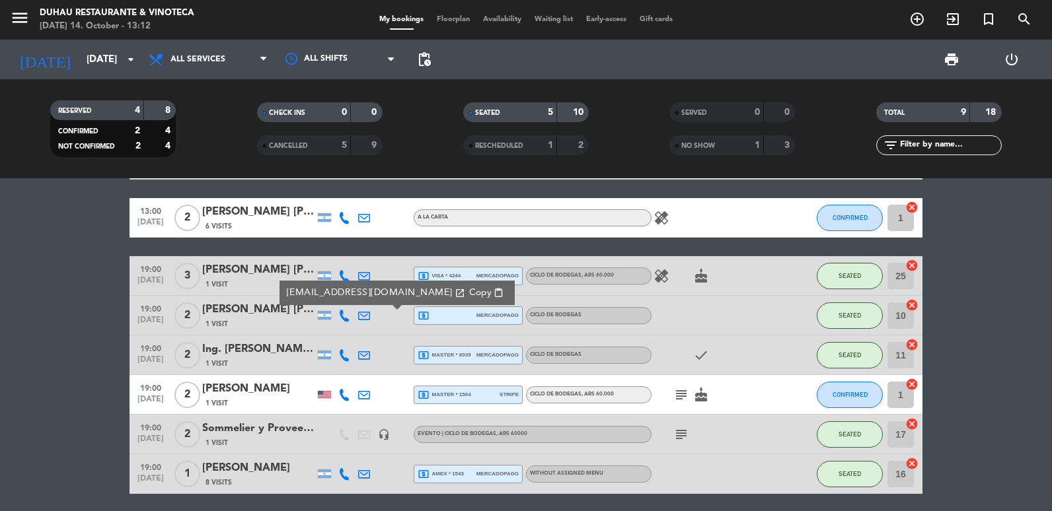
click at [469, 293] on span "Copy" at bounding box center [480, 293] width 22 height 14
click at [359, 363] on div at bounding box center [364, 355] width 20 height 39
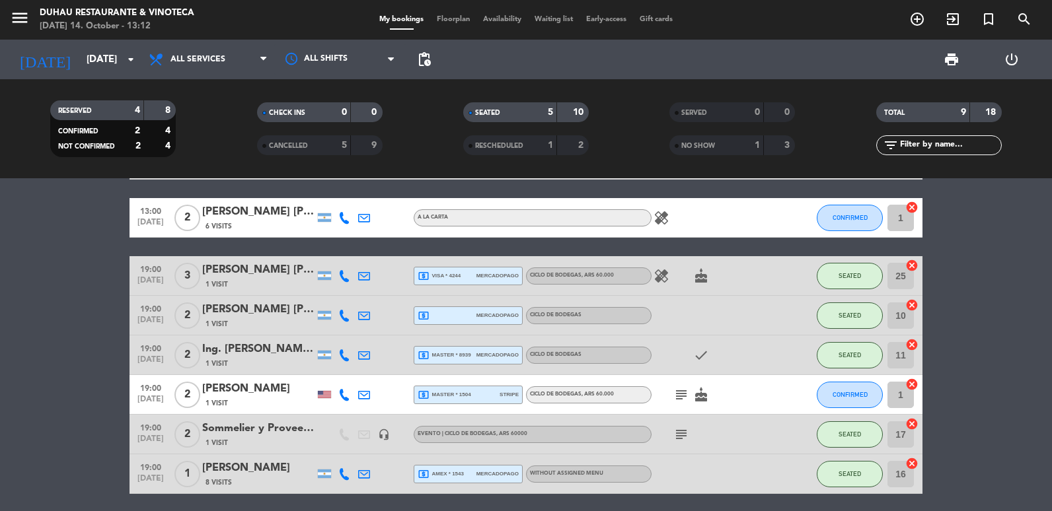
click at [369, 357] on icon at bounding box center [364, 356] width 12 height 12
click at [445, 332] on span "Copy" at bounding box center [456, 333] width 22 height 14
click at [361, 398] on icon at bounding box center [364, 395] width 12 height 12
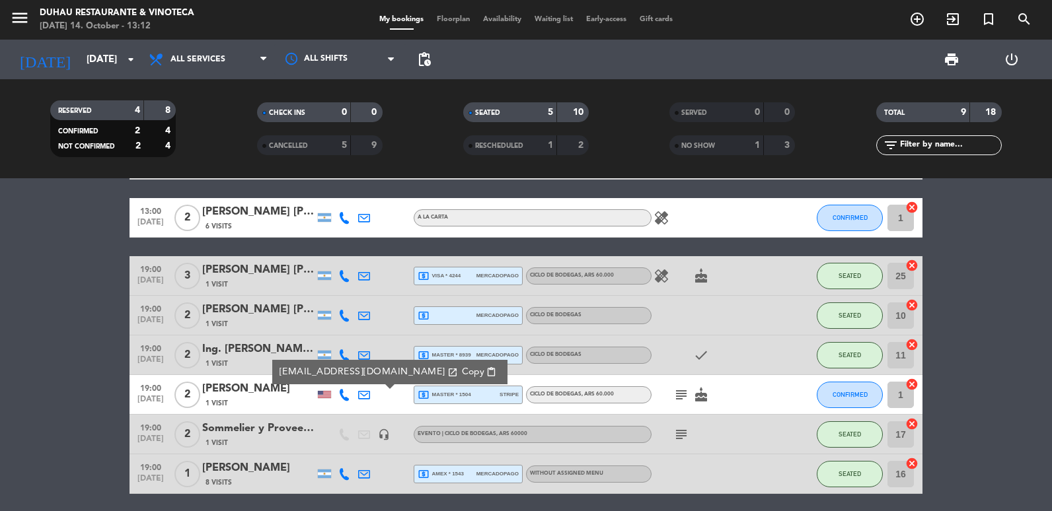
click at [364, 484] on div at bounding box center [364, 474] width 20 height 39
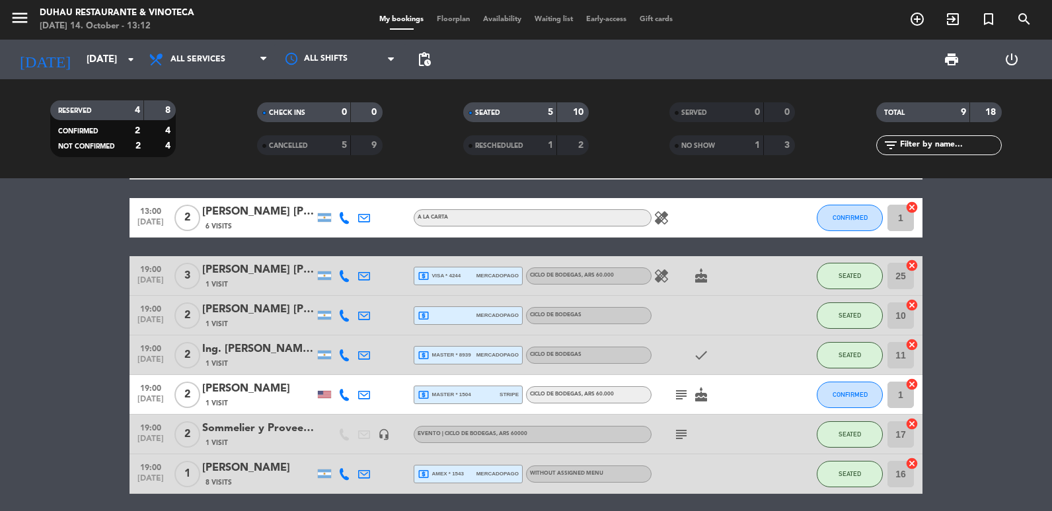
click at [360, 475] on icon at bounding box center [364, 474] width 12 height 12
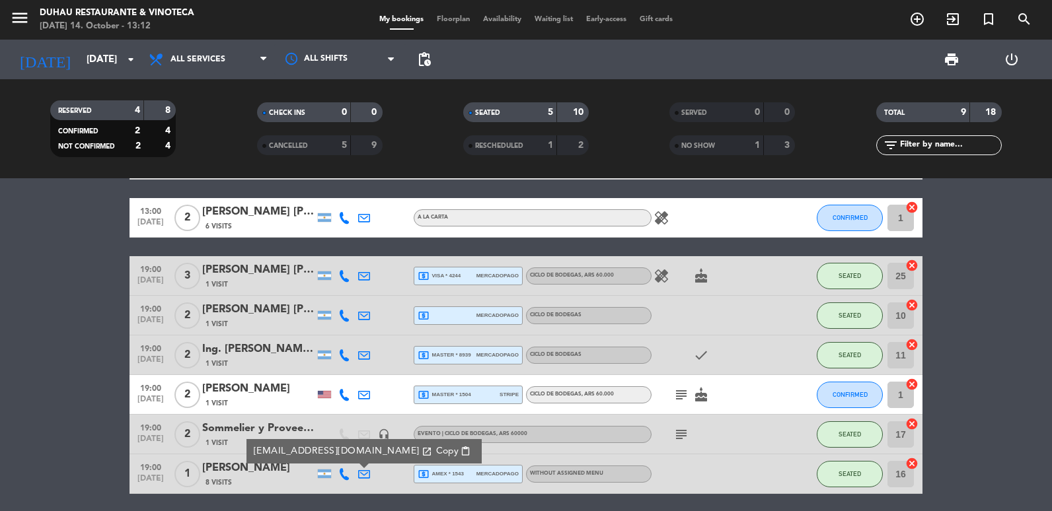
click at [447, 454] on span "Copy" at bounding box center [447, 452] width 22 height 14
click at [50, 79] on div "[DATE] [DATE] arrow_drop_down" at bounding box center [76, 60] width 132 height 40
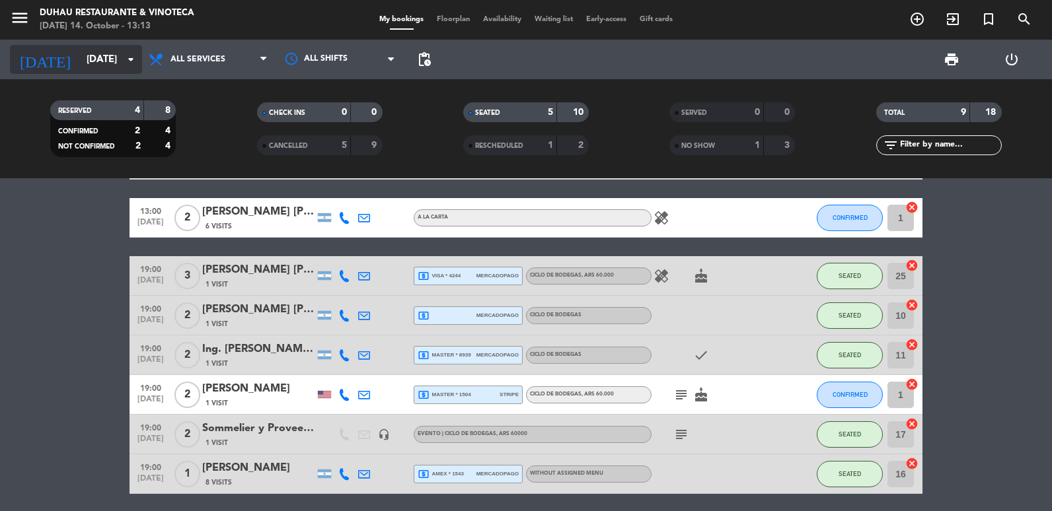
click at [80, 64] on input "[DATE]" at bounding box center [143, 60] width 127 height 24
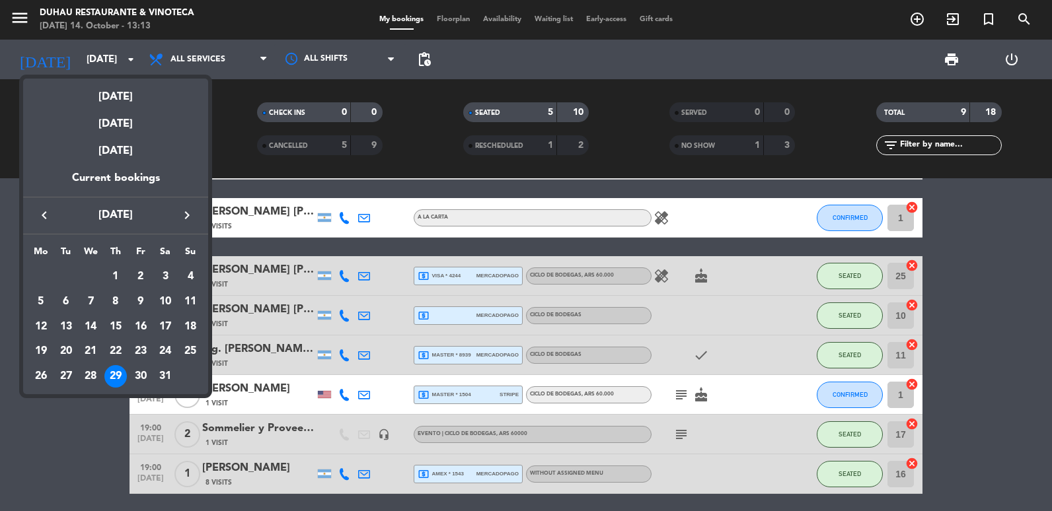
click at [39, 213] on icon "keyboard_arrow_left" at bounding box center [44, 215] width 16 height 16
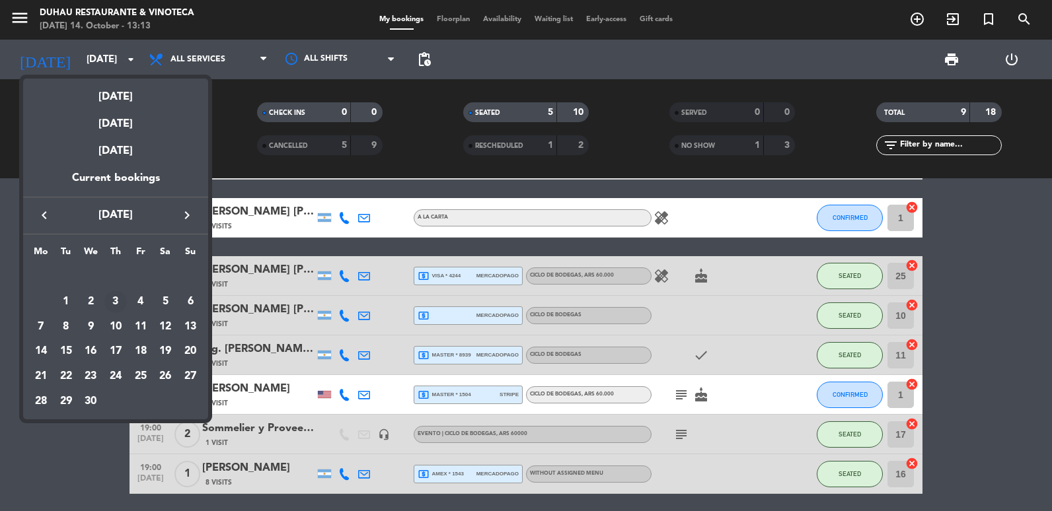
click at [124, 302] on div "3" at bounding box center [115, 302] width 22 height 22
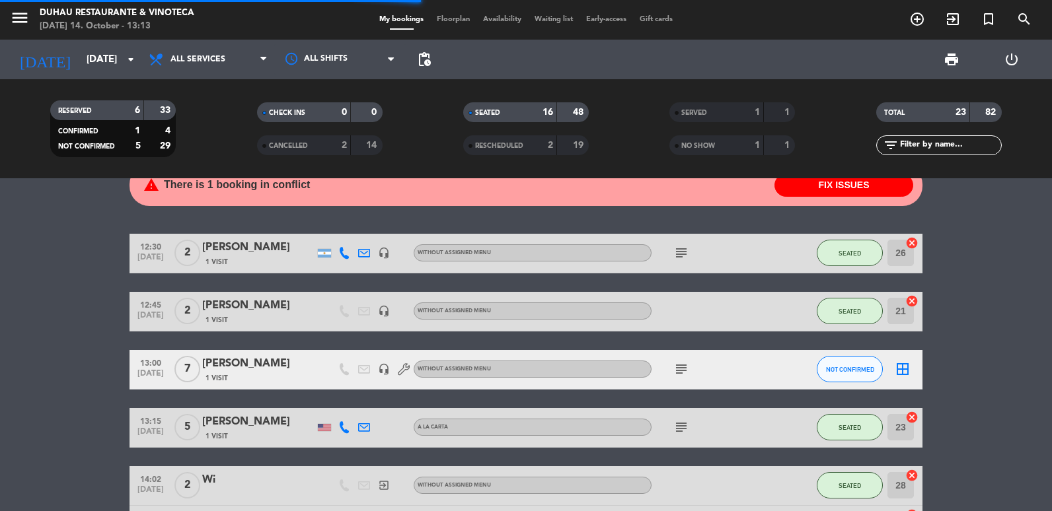
scroll to position [0, 0]
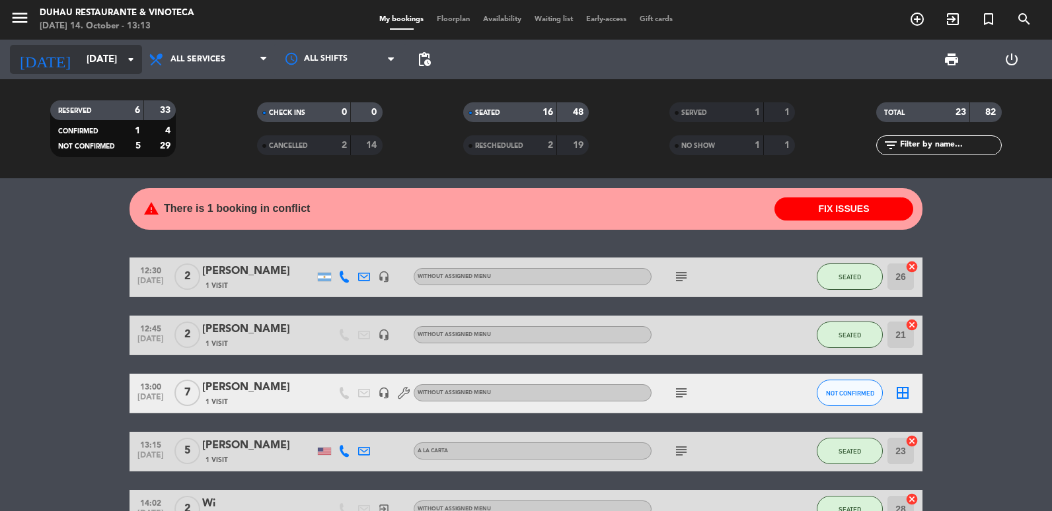
click at [88, 65] on input "[DATE]" at bounding box center [143, 60] width 127 height 24
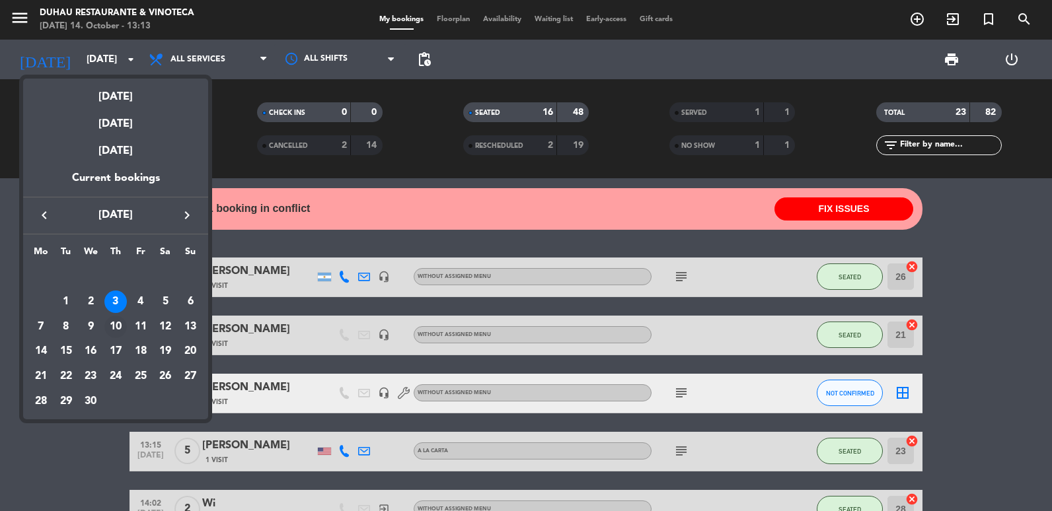
click at [113, 322] on div "10" at bounding box center [115, 327] width 22 height 22
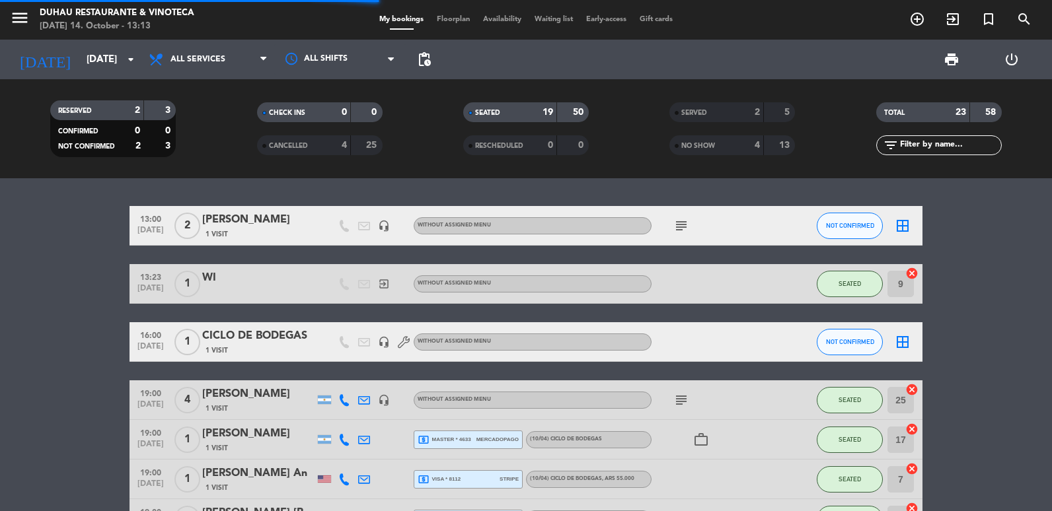
scroll to position [132, 0]
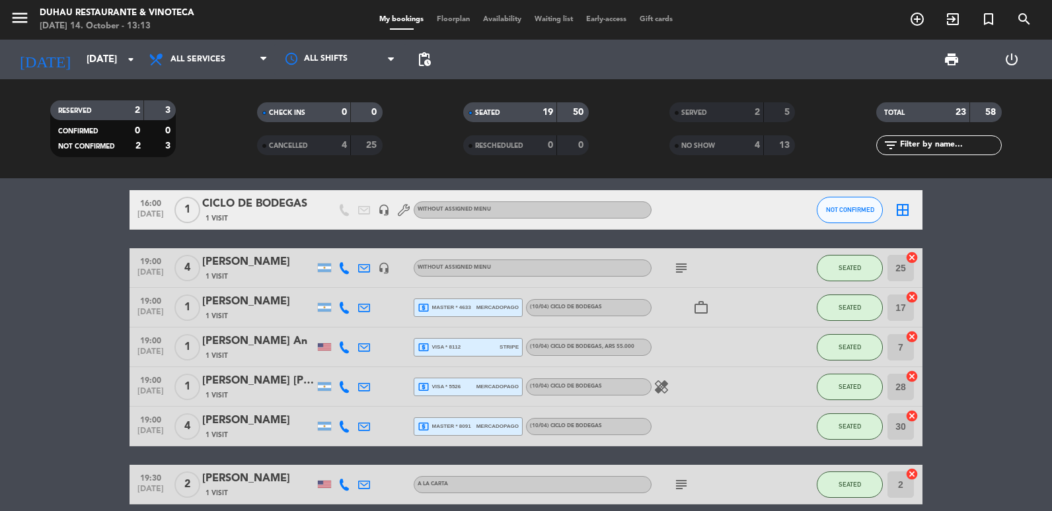
click at [360, 317] on div at bounding box center [364, 307] width 20 height 39
click at [369, 312] on icon at bounding box center [364, 308] width 12 height 12
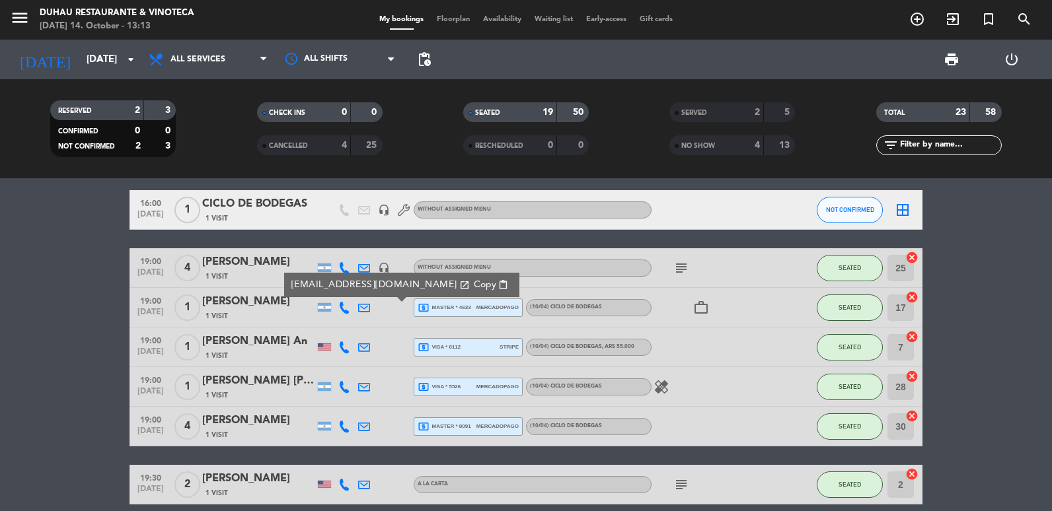
click at [474, 288] on span "Copy" at bounding box center [485, 285] width 22 height 14
click at [363, 269] on icon at bounding box center [364, 268] width 12 height 12
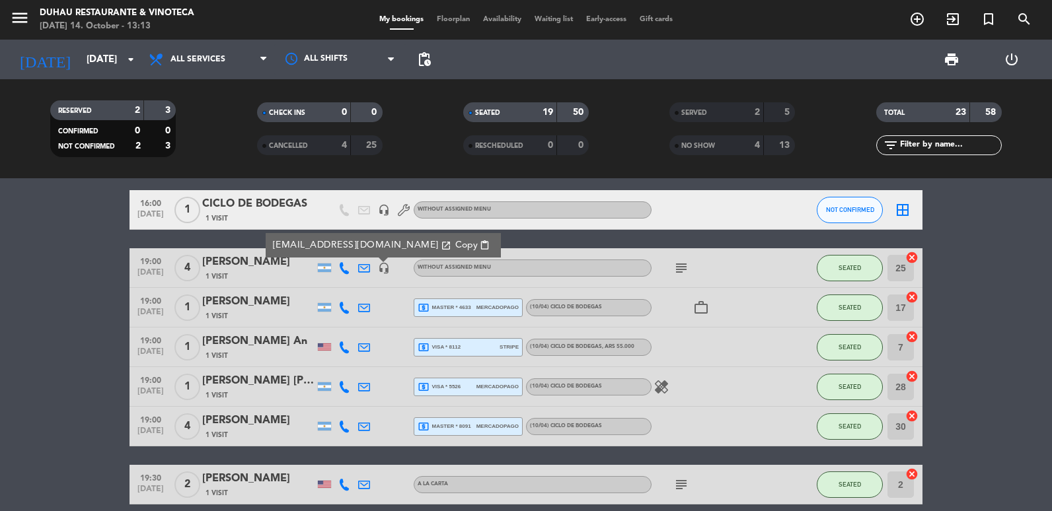
click at [455, 248] on span "Copy" at bounding box center [466, 246] width 22 height 14
click at [363, 383] on icon at bounding box center [364, 387] width 12 height 12
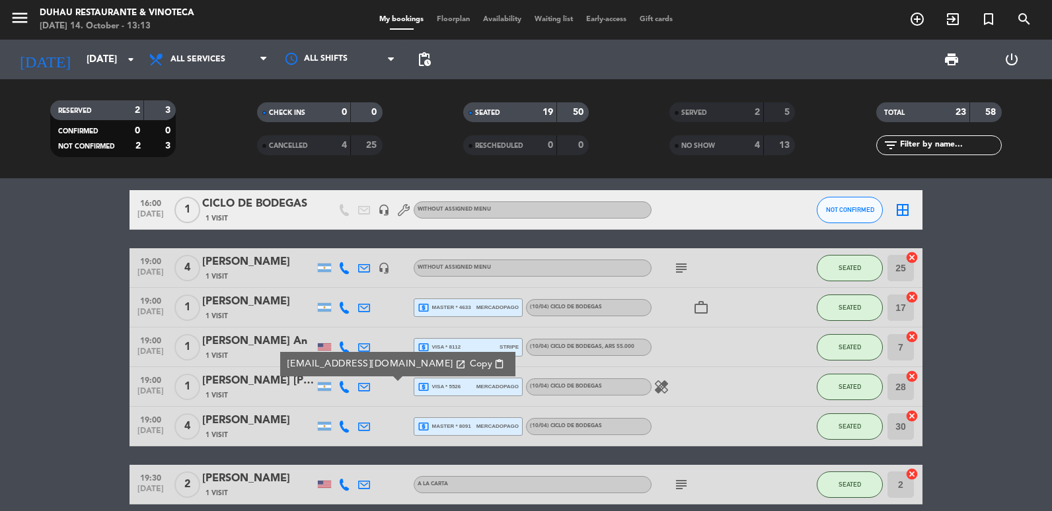
click at [470, 365] on span "Copy" at bounding box center [481, 364] width 22 height 14
click at [363, 426] on icon at bounding box center [364, 427] width 12 height 12
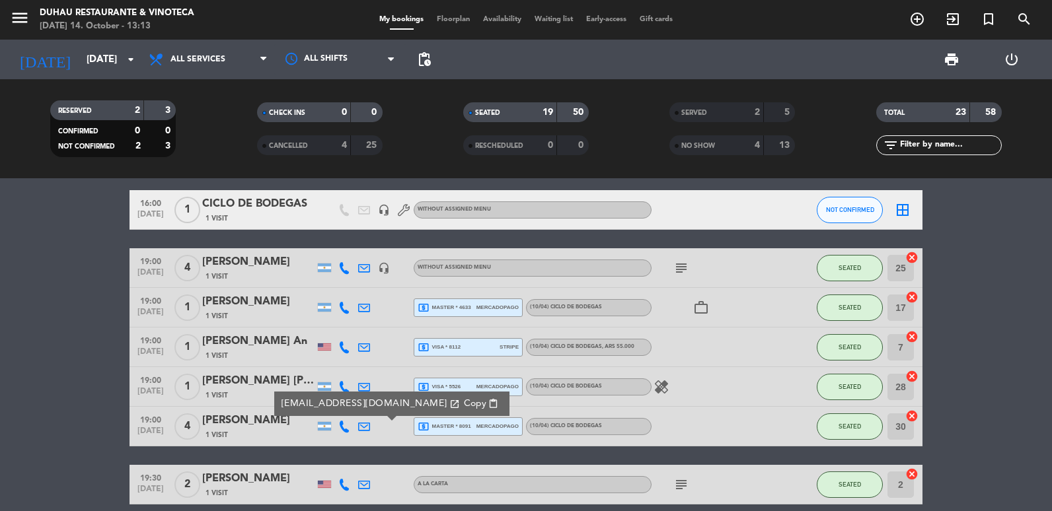
click at [464, 406] on span "Copy" at bounding box center [475, 404] width 22 height 14
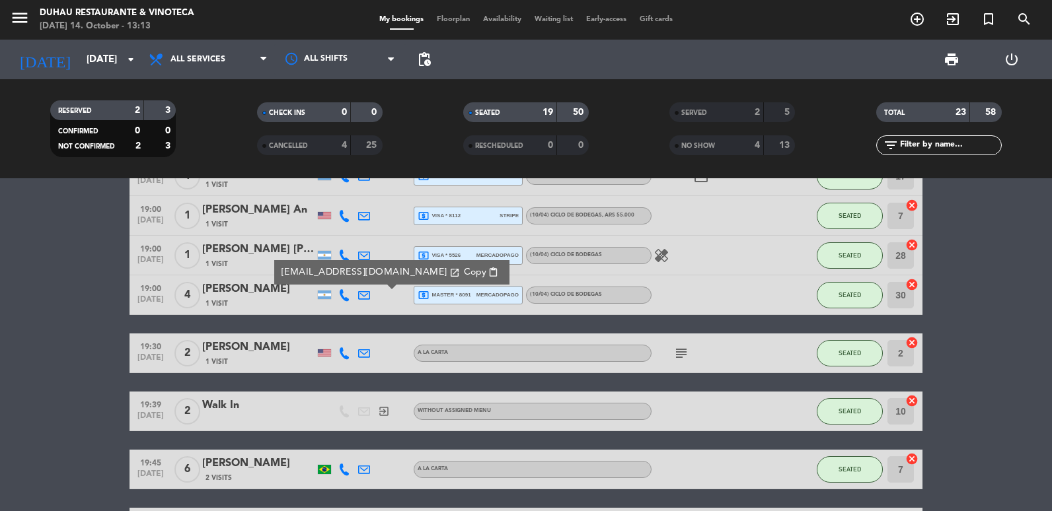
scroll to position [264, 0]
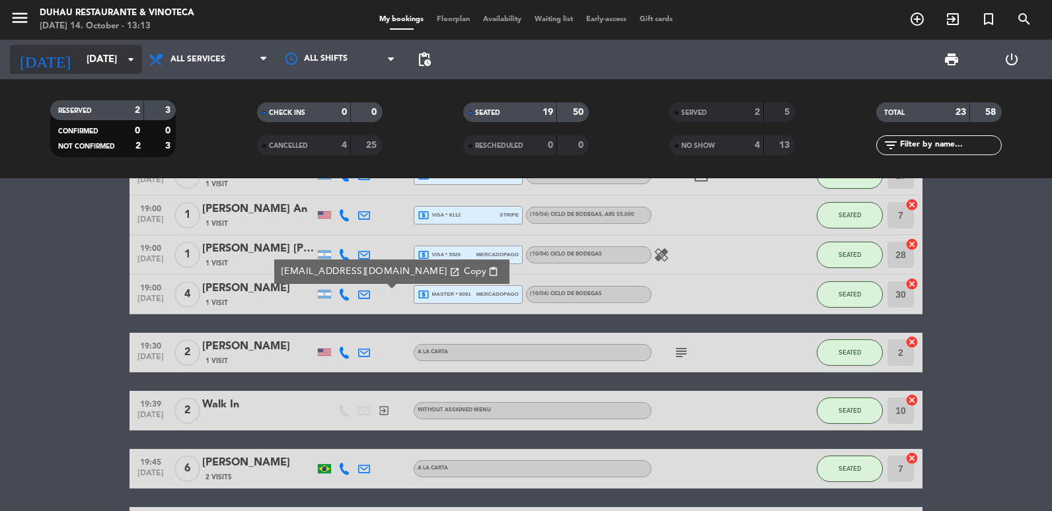
click at [124, 69] on input "[DATE]" at bounding box center [143, 60] width 127 height 24
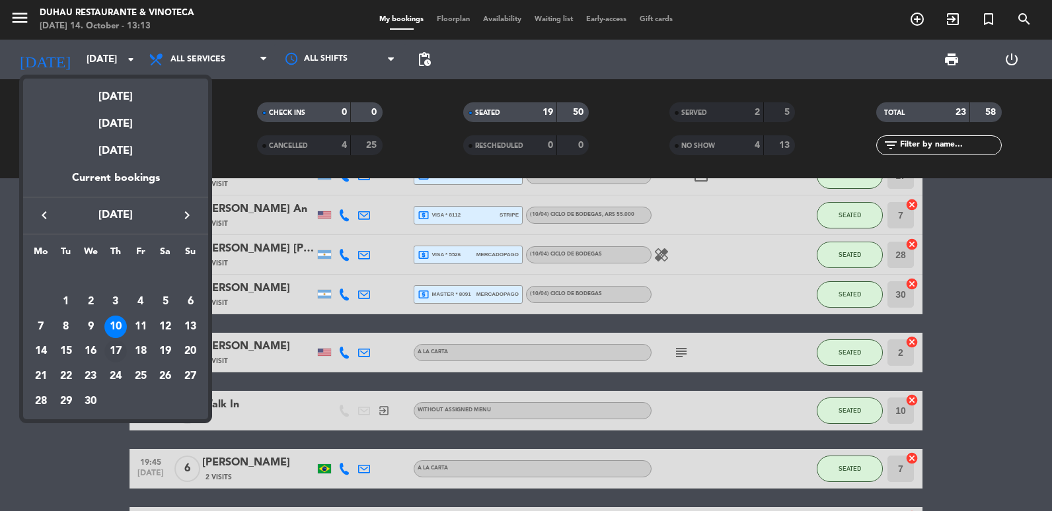
click at [125, 340] on td "17" at bounding box center [115, 351] width 25 height 25
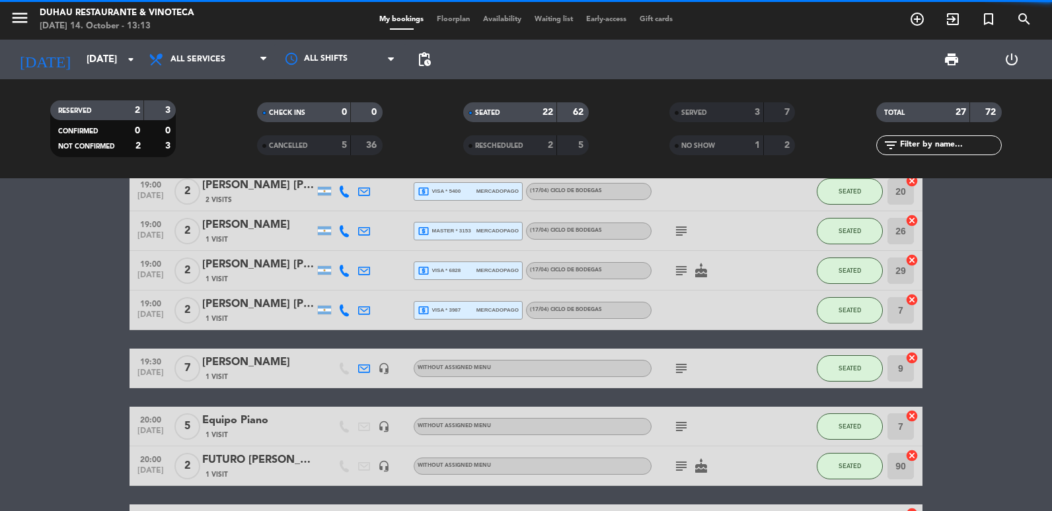
scroll to position [330, 0]
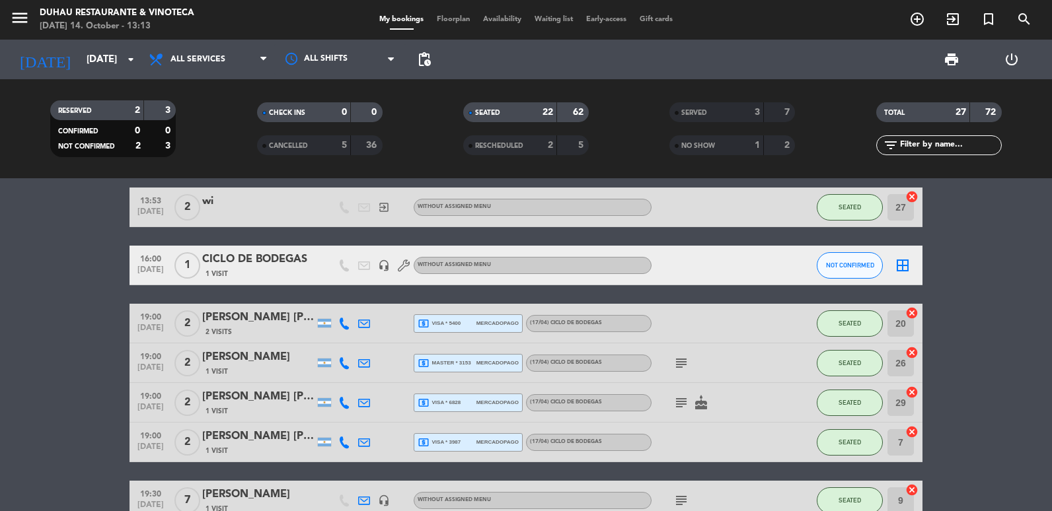
click at [366, 321] on icon at bounding box center [364, 324] width 12 height 12
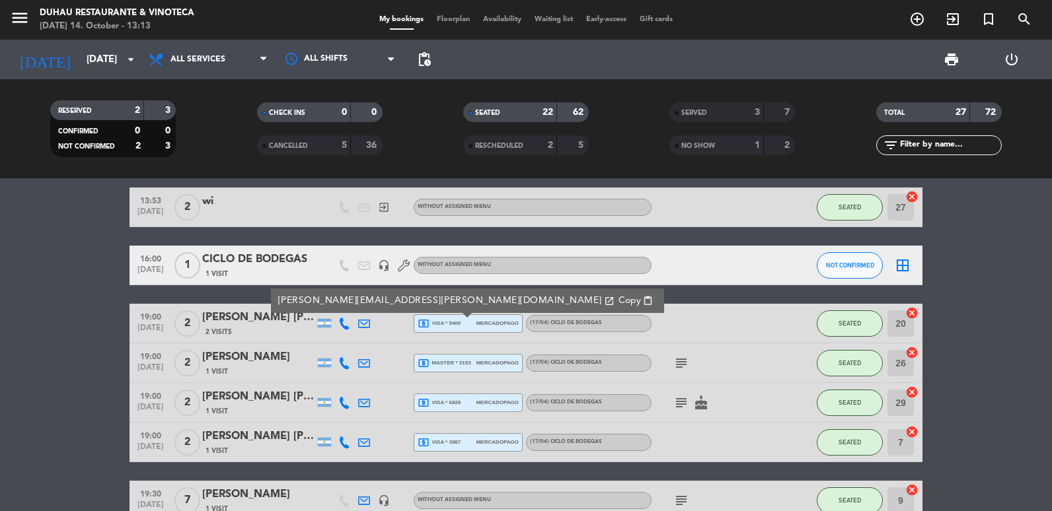
click at [618, 301] on span "Copy" at bounding box center [629, 301] width 22 height 14
click at [363, 363] on icon at bounding box center [364, 363] width 12 height 12
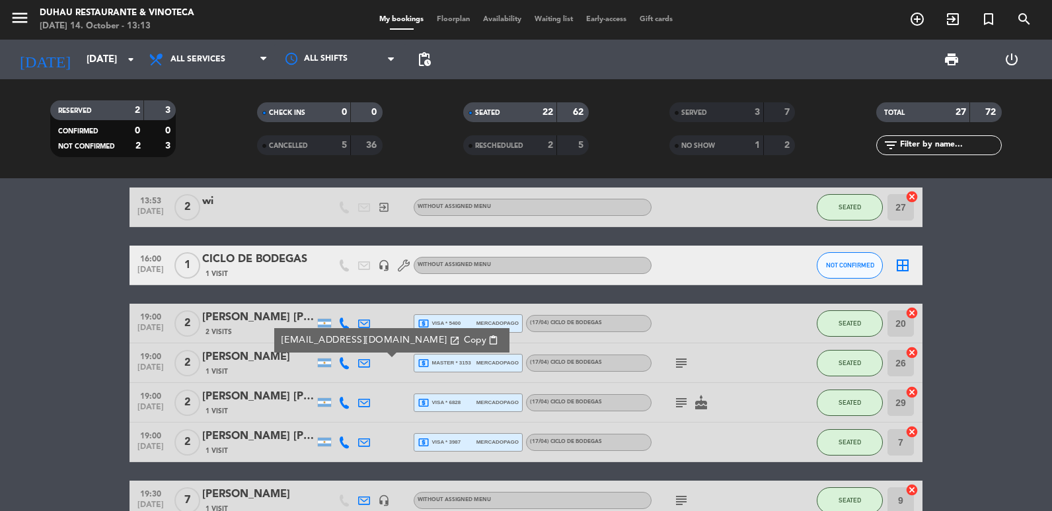
click at [464, 339] on span "Copy" at bounding box center [475, 341] width 22 height 14
click at [363, 402] on icon at bounding box center [364, 403] width 12 height 12
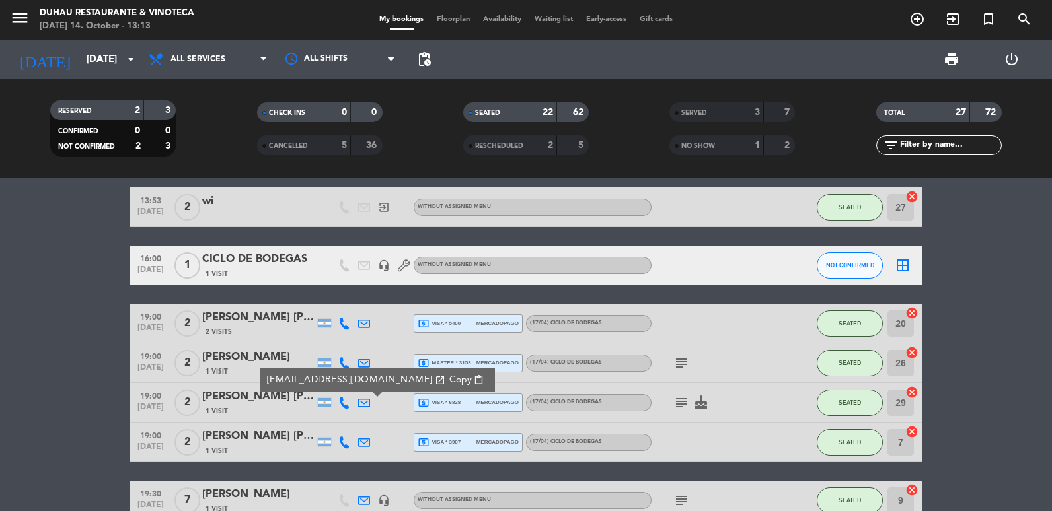
click at [449, 378] on span "Copy" at bounding box center [460, 380] width 22 height 14
click at [365, 445] on icon at bounding box center [364, 443] width 12 height 12
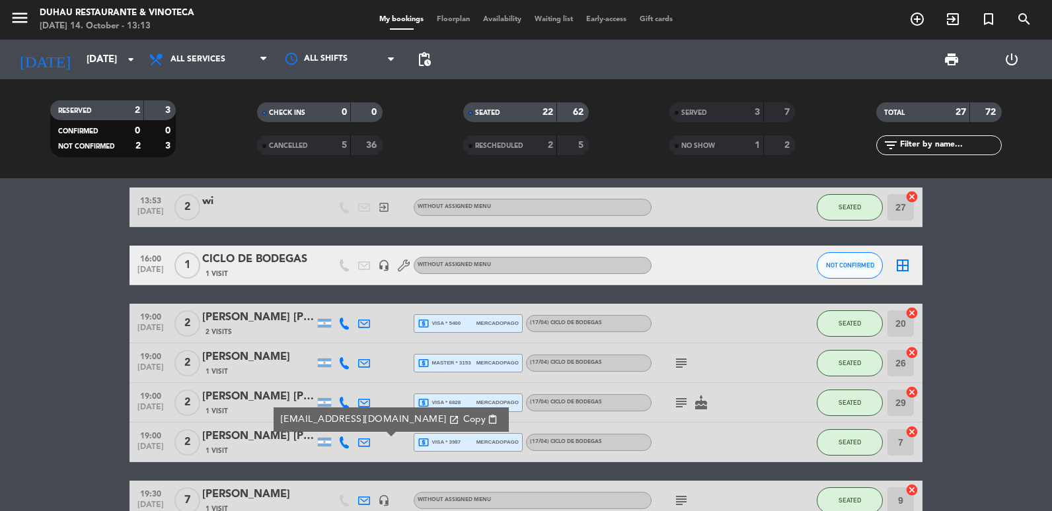
click at [463, 423] on span "Copy" at bounding box center [474, 420] width 22 height 14
click at [114, 66] on input "[DATE]" at bounding box center [143, 60] width 127 height 24
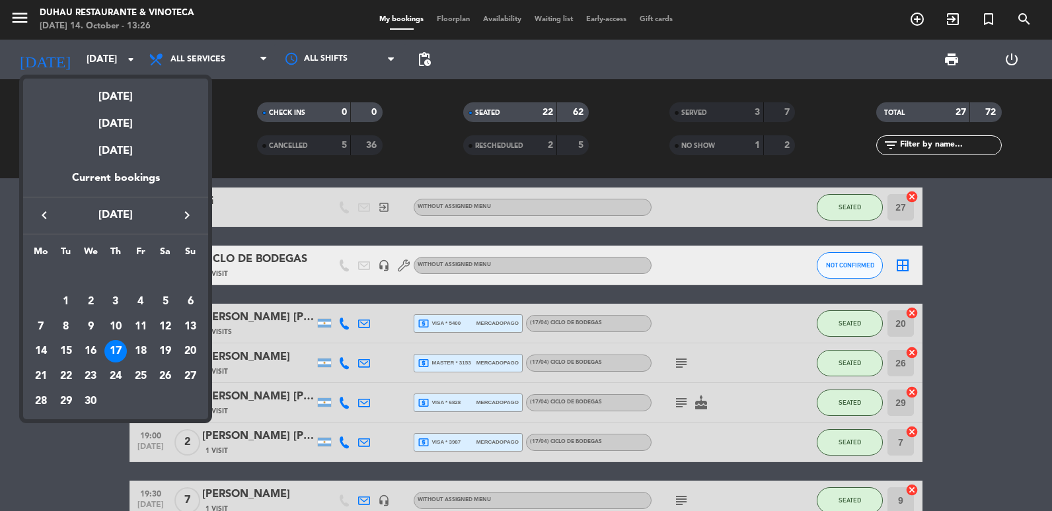
click at [182, 211] on icon "keyboard_arrow_right" at bounding box center [187, 215] width 16 height 16
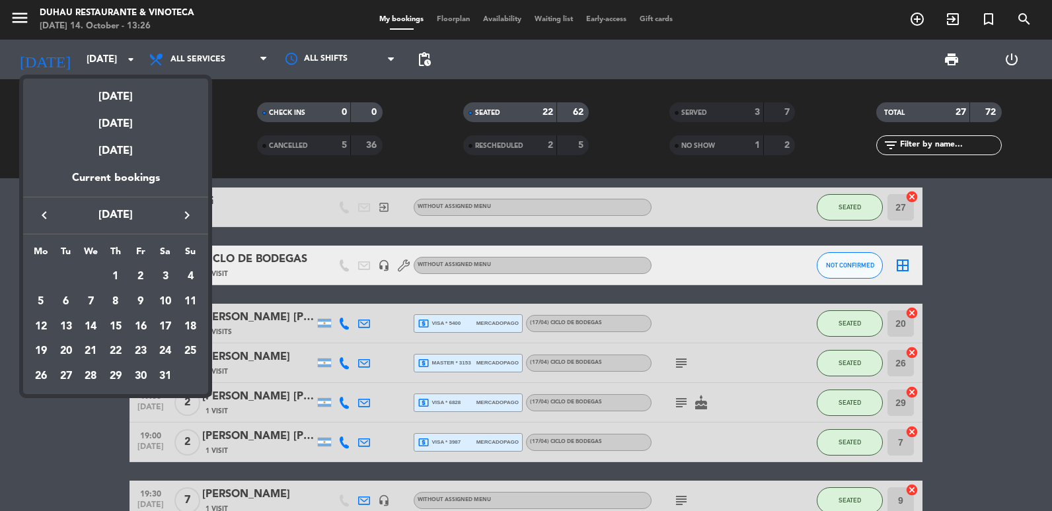
click at [182, 211] on icon "keyboard_arrow_right" at bounding box center [187, 215] width 16 height 16
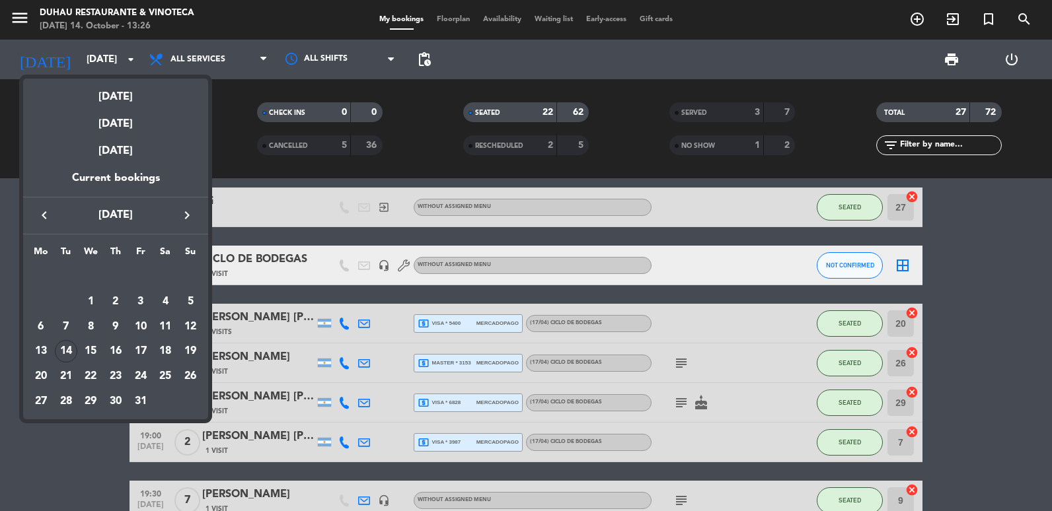
click at [182, 211] on icon "keyboard_arrow_right" at bounding box center [187, 215] width 16 height 16
click at [118, 301] on div "6" at bounding box center [115, 302] width 22 height 22
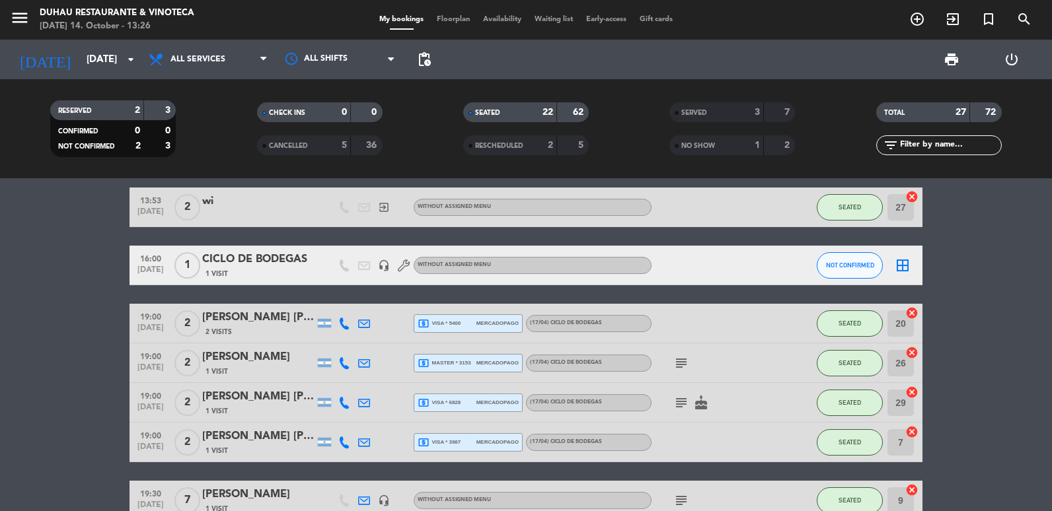
type input "[DATE]"
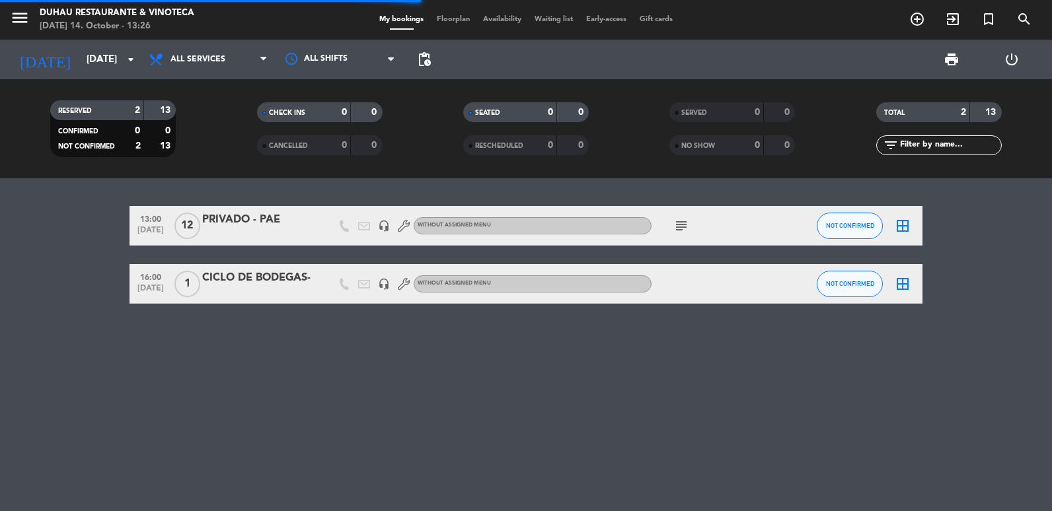
click at [236, 219] on div "PRIVADO - PAE" at bounding box center [258, 219] width 112 height 17
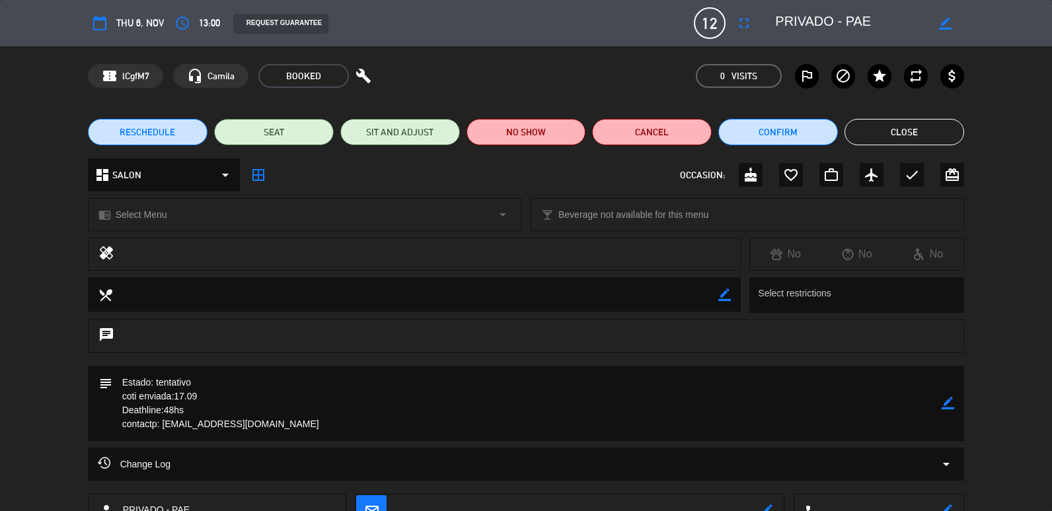
click at [946, 398] on icon "border_color" at bounding box center [948, 403] width 13 height 13
click at [506, 408] on textarea at bounding box center [527, 403] width 830 height 75
click at [380, 378] on textarea at bounding box center [527, 403] width 830 height 75
type textarea "Estado: tentativo// ENVIE LINK DE PAGO 14.10 coti enviada:17.09 Deathline:48hs …"
click at [957, 393] on div "subject" at bounding box center [526, 403] width 877 height 75
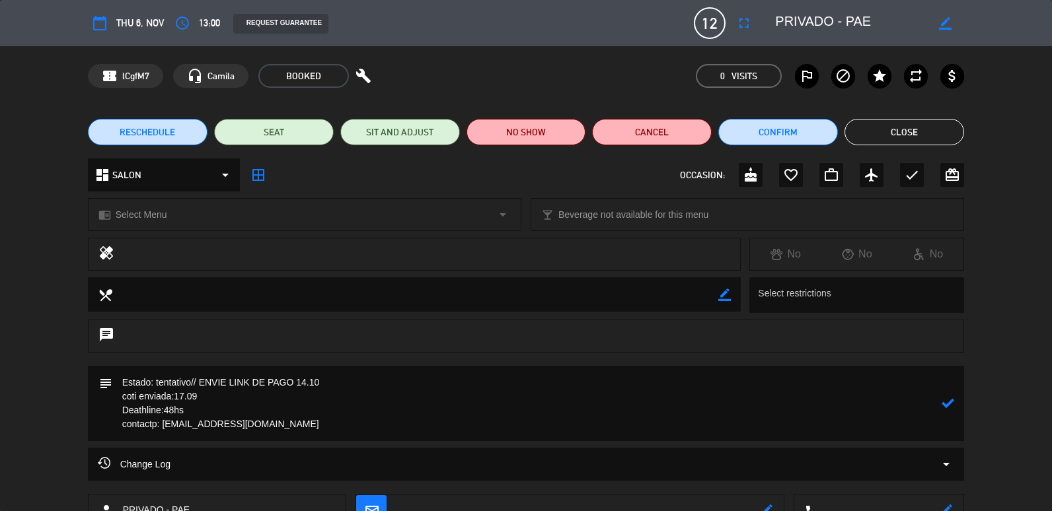
click at [947, 405] on icon at bounding box center [948, 403] width 13 height 13
click at [885, 133] on button "Close" at bounding box center [904, 132] width 120 height 26
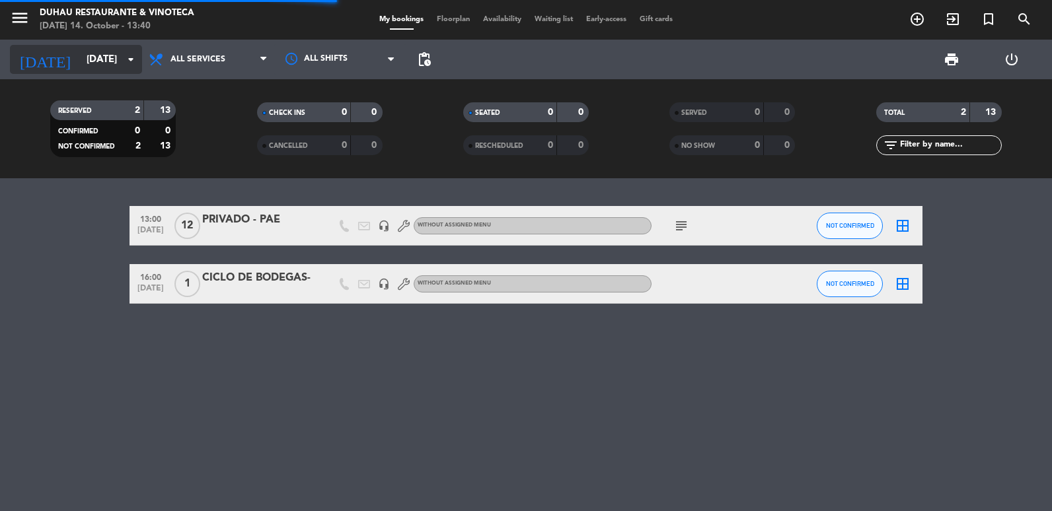
click at [103, 63] on input "[DATE]" at bounding box center [143, 60] width 127 height 24
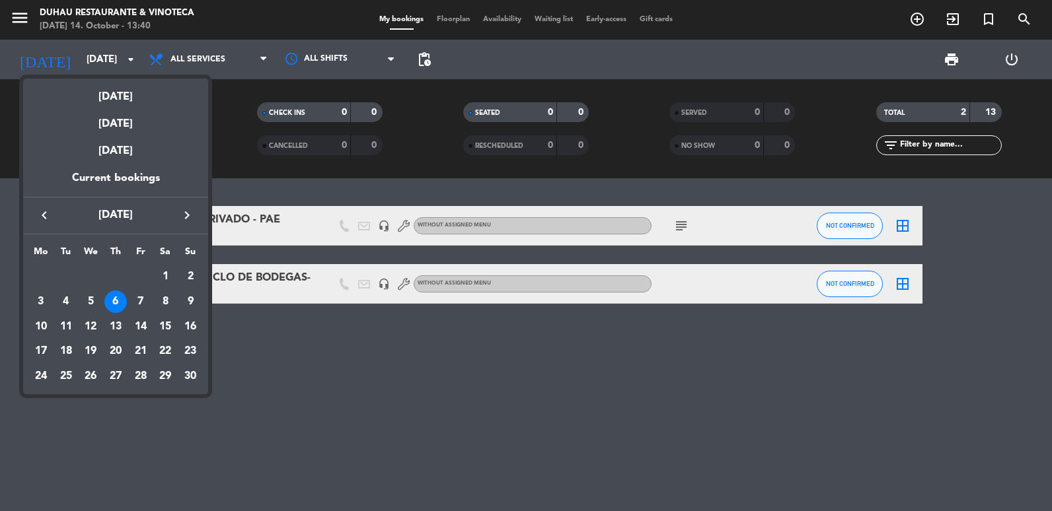
click at [46, 213] on icon "keyboard_arrow_left" at bounding box center [44, 215] width 16 height 16
click at [123, 375] on div "23" at bounding box center [115, 376] width 22 height 22
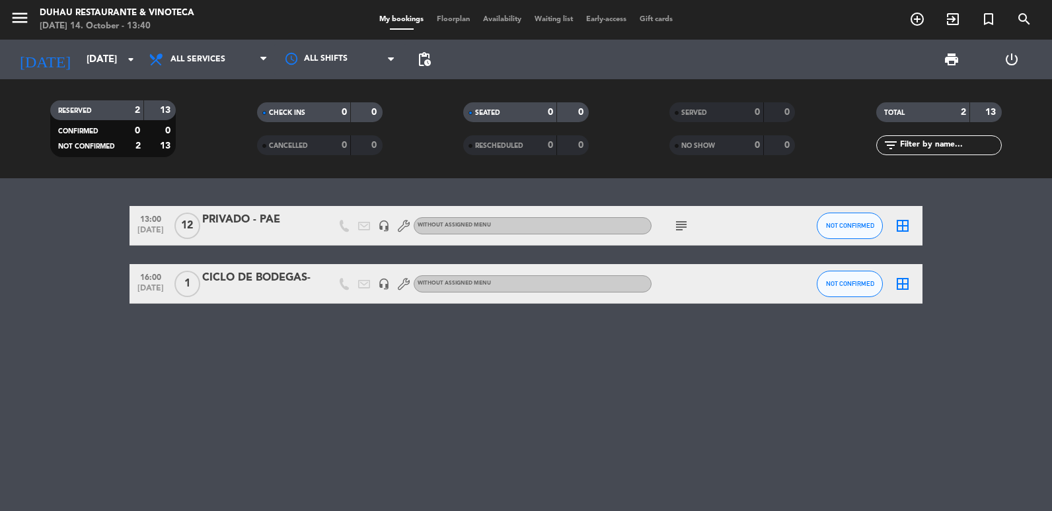
type input "[DATE]"
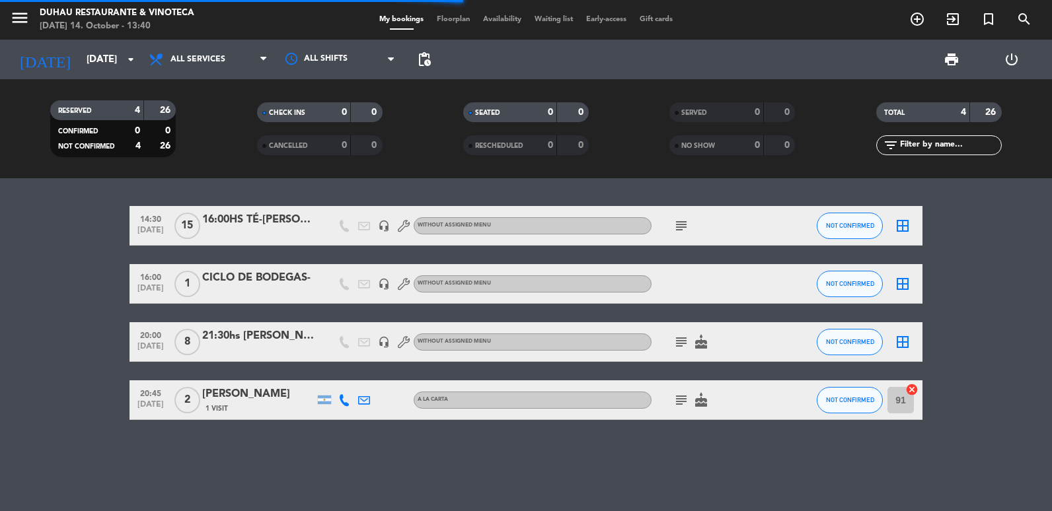
click at [223, 223] on div "16:00HS TÉ-[PERSON_NAME]" at bounding box center [258, 219] width 112 height 17
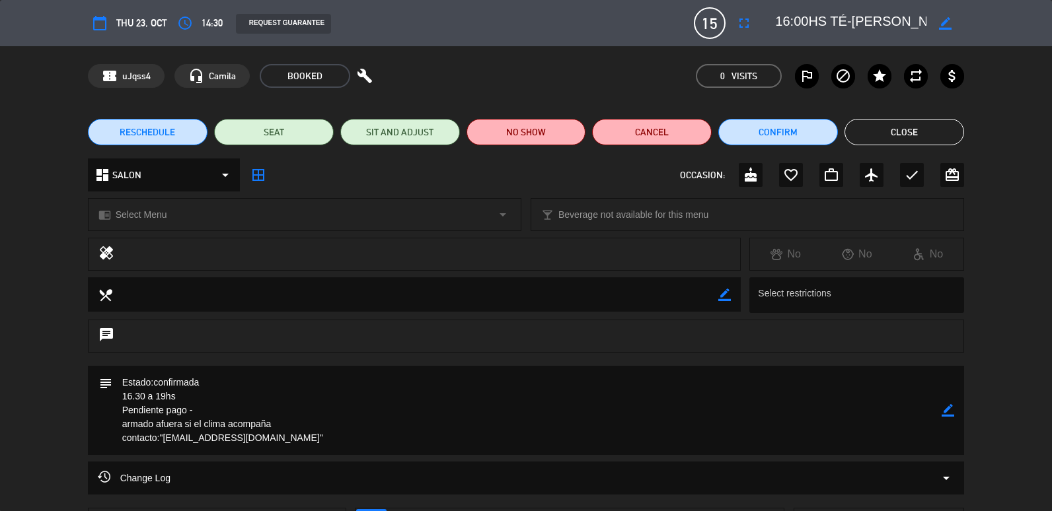
click at [955, 407] on div "subject border_color" at bounding box center [526, 410] width 877 height 89
click at [605, 387] on textarea at bounding box center [527, 410] width 830 height 89
click at [951, 409] on icon "border_color" at bounding box center [948, 410] width 13 height 13
click at [802, 390] on textarea at bounding box center [527, 410] width 830 height 89
click at [784, 371] on textarea at bounding box center [527, 410] width 830 height 89
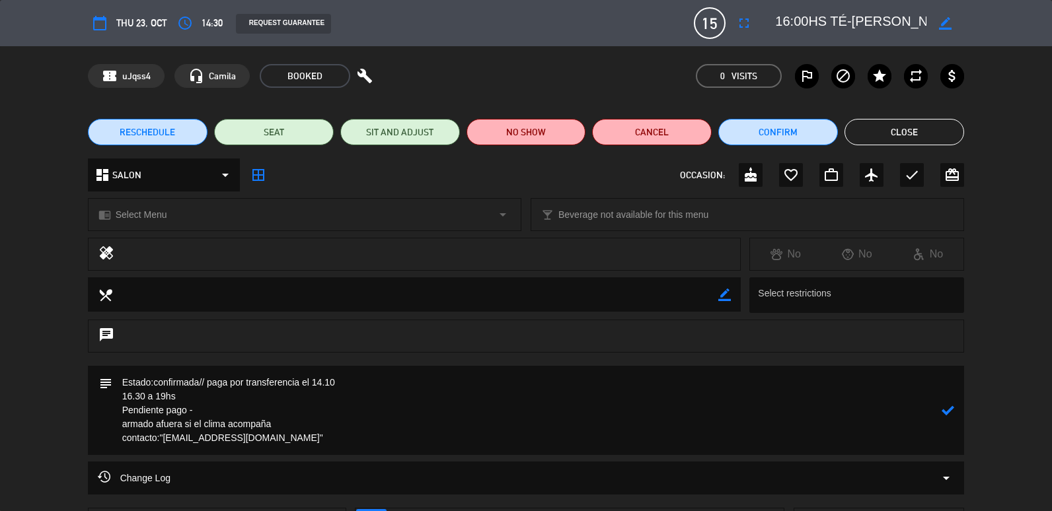
type textarea "Estado:confirmada// paga por transferencia el 14.10 16.30 a 19hs Pendiente pago…"
click at [944, 405] on icon at bounding box center [948, 410] width 13 height 13
click at [926, 130] on button "Close" at bounding box center [904, 132] width 120 height 26
